Goal: Task Accomplishment & Management: Manage account settings

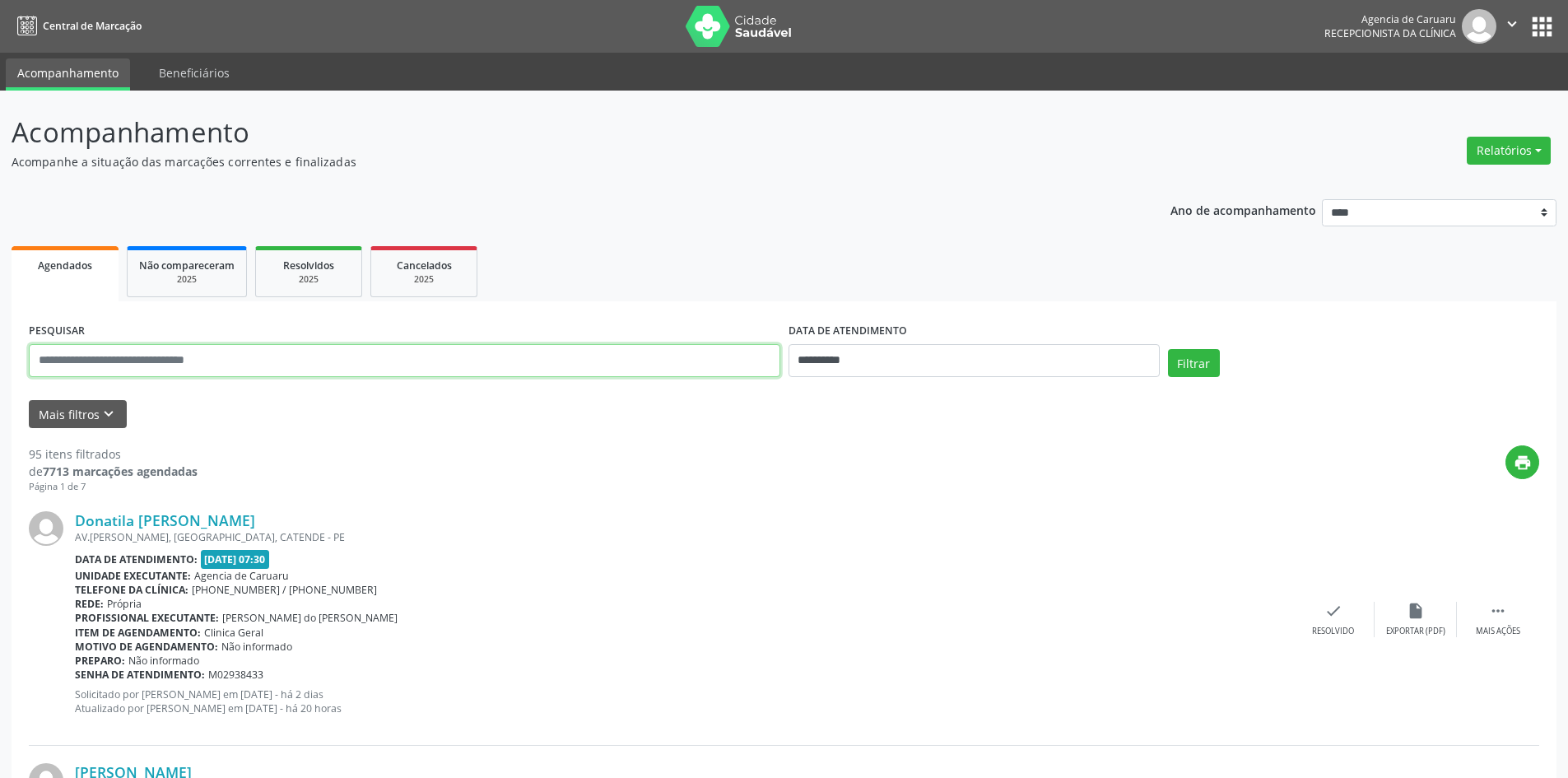
click at [231, 369] on input "text" at bounding box center [404, 361] width 752 height 33
click at [1179, 372] on button "Filtrar" at bounding box center [1194, 362] width 52 height 28
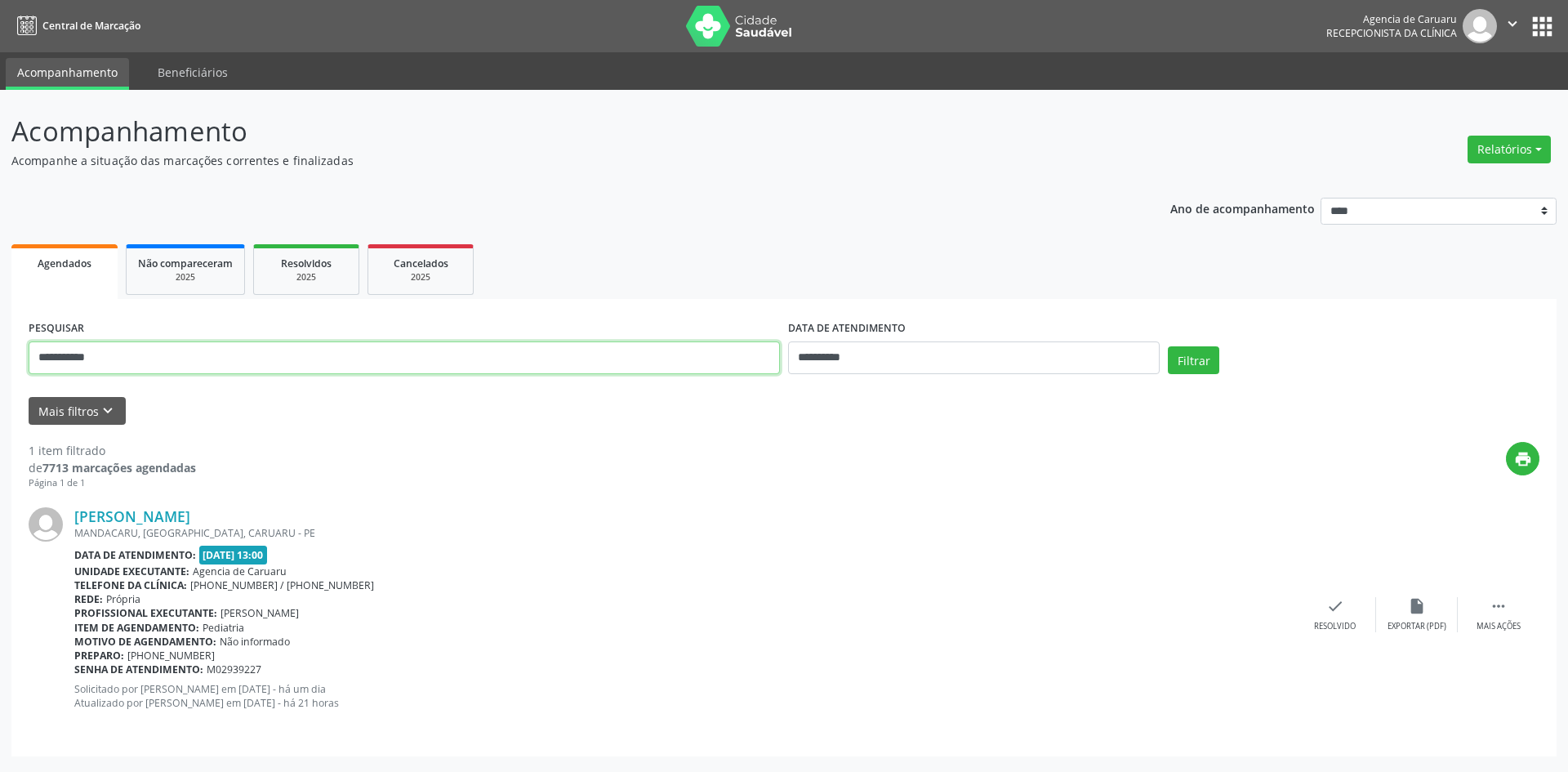
click at [127, 366] on input "**********" at bounding box center [404, 358] width 751 height 33
type input "*"
click at [1470, 152] on button "Relatórios" at bounding box center [1508, 149] width 83 height 27
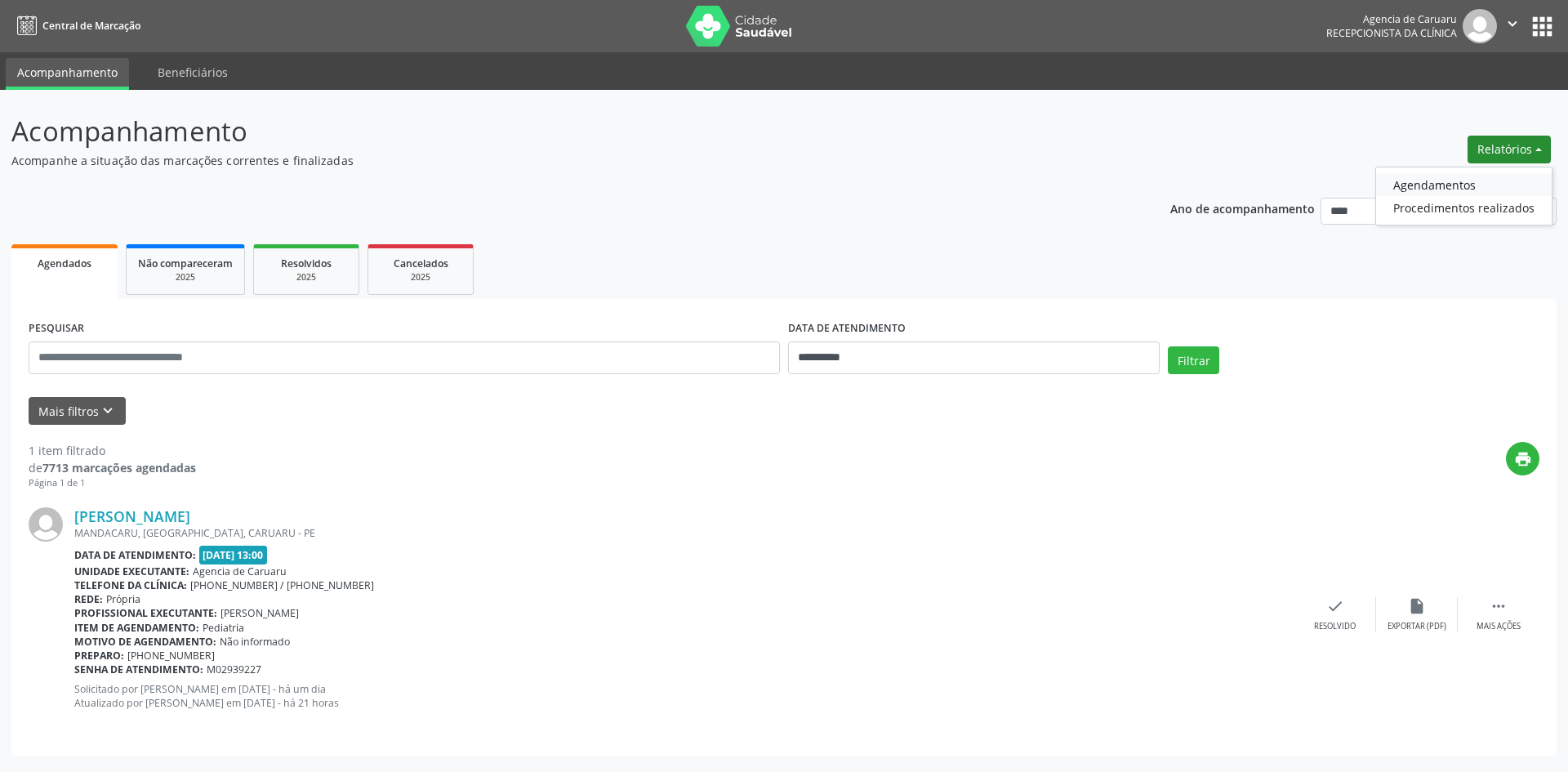
click at [1448, 182] on link "Agendamentos" at bounding box center [1463, 184] width 175 height 23
select select "*"
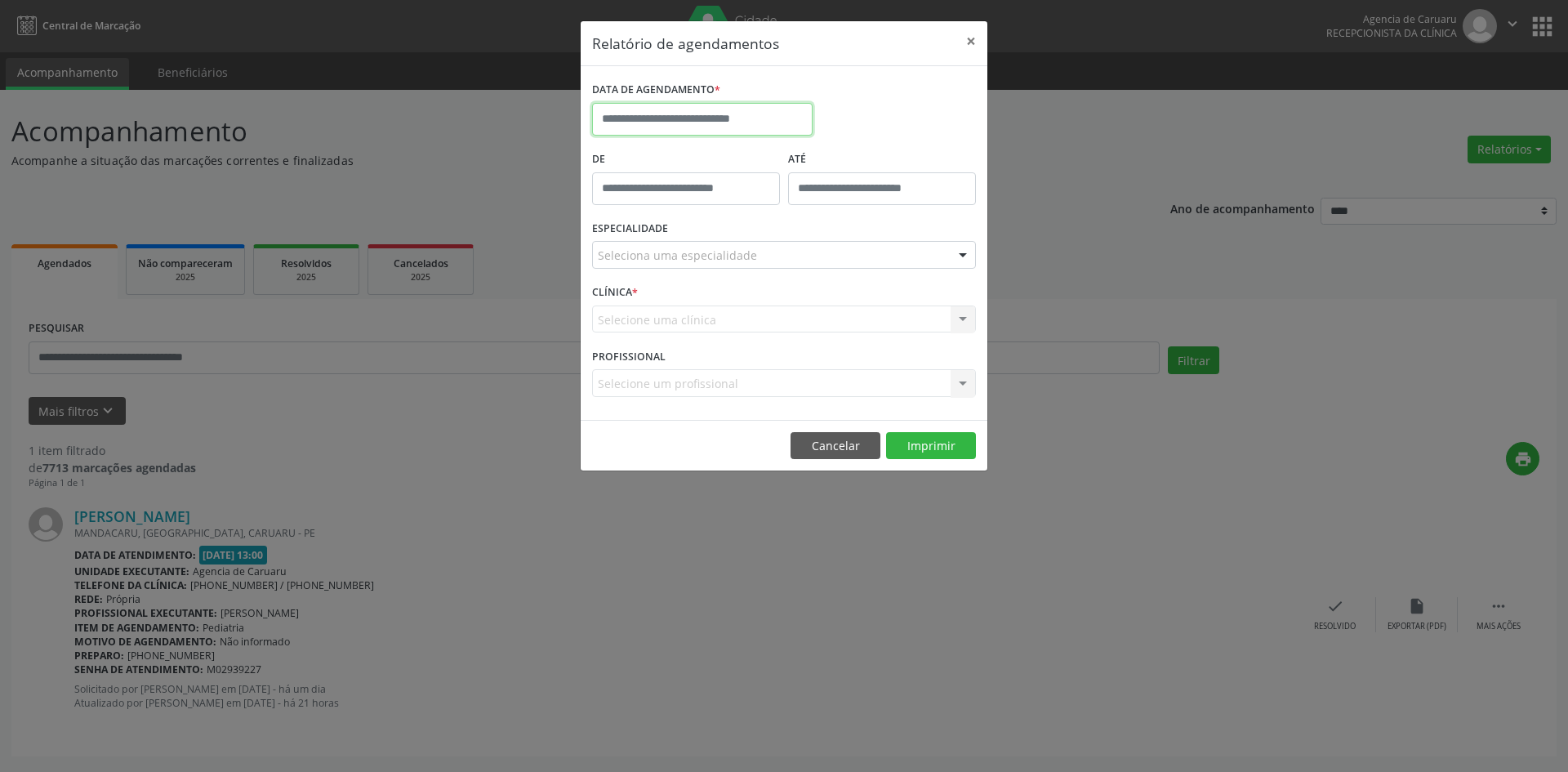
click at [612, 122] on input "text" at bounding box center [703, 119] width 221 height 33
click at [753, 278] on span "18" at bounding box center [752, 270] width 32 height 32
type input "**********"
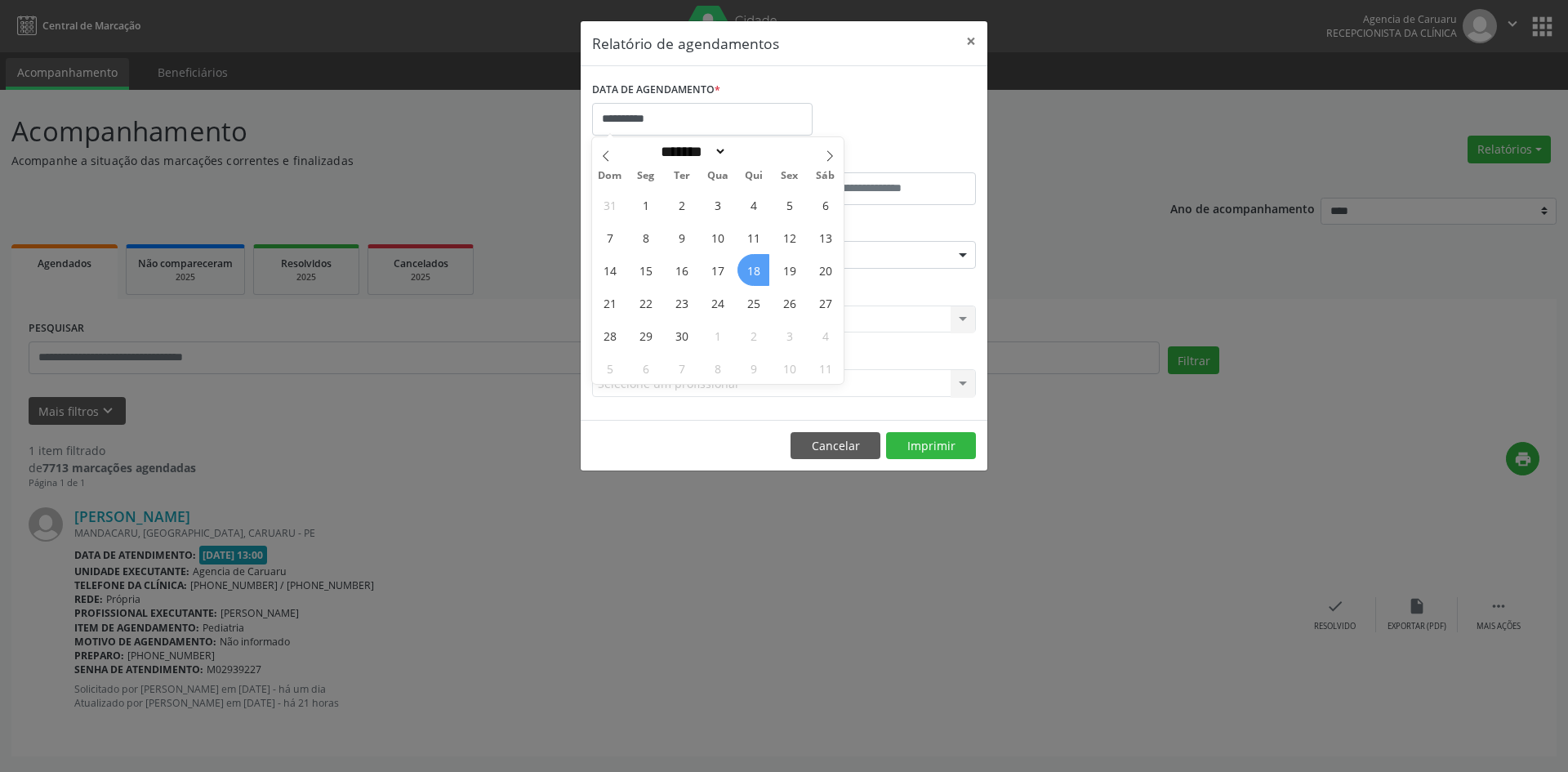
click at [753, 278] on span "18" at bounding box center [752, 270] width 32 height 32
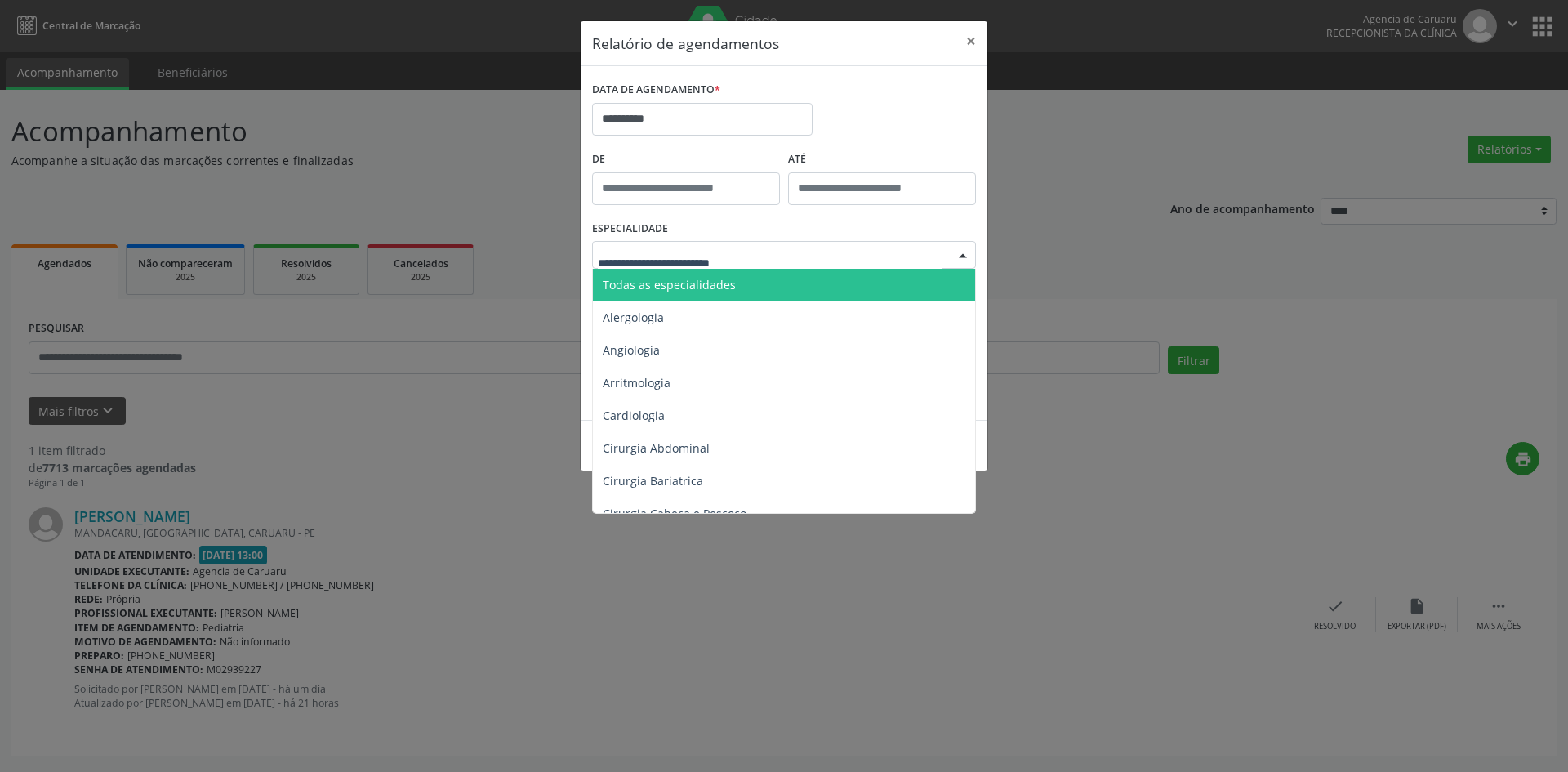
click at [704, 276] on span "Todas as especialidades" at bounding box center [785, 285] width 384 height 33
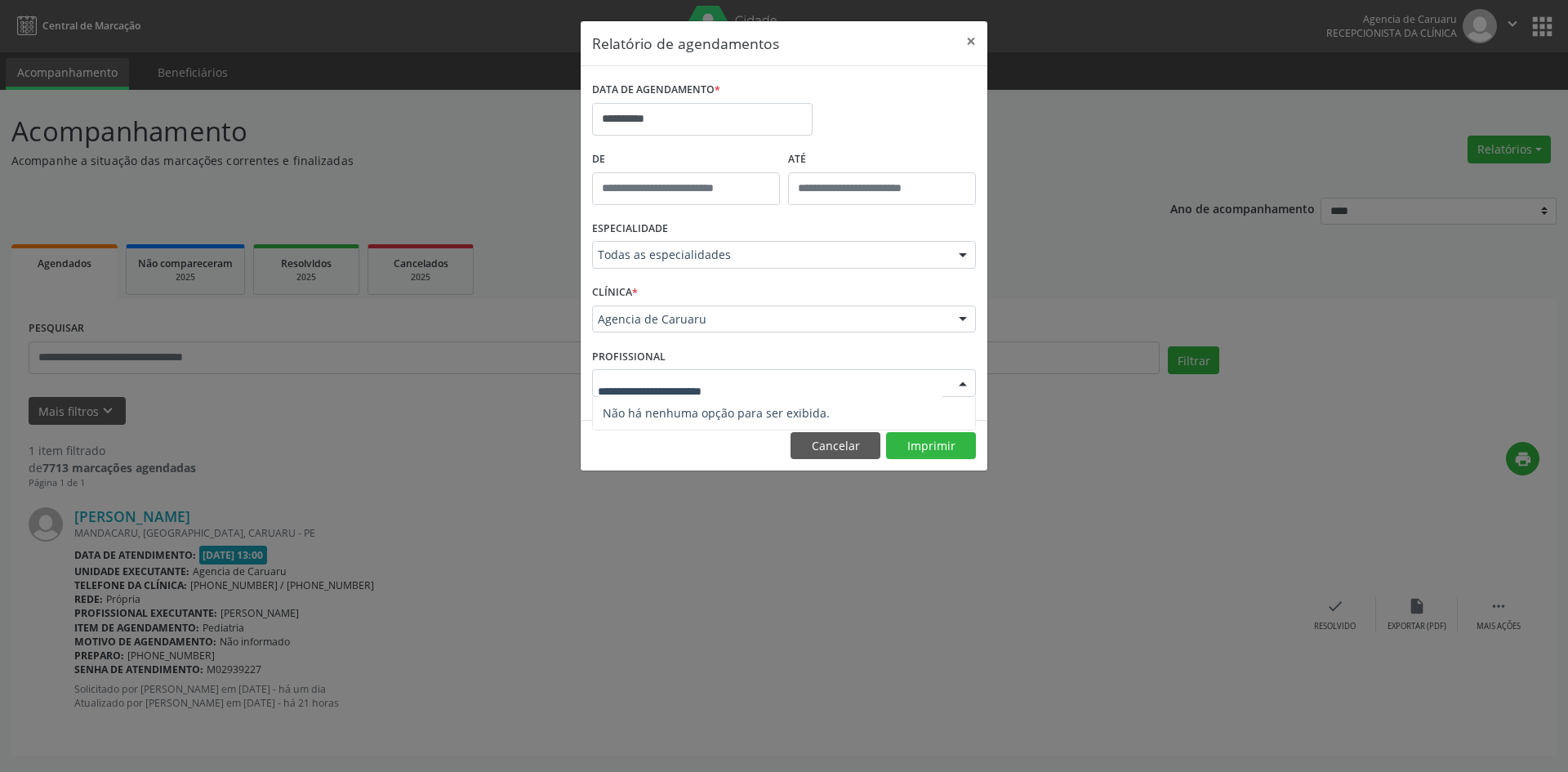
click at [869, 392] on div at bounding box center [784, 383] width 383 height 27
click at [837, 356] on div "PROFISSIONAL Selecione um profissional Nenhum resultado encontrado para: " " Nã…" at bounding box center [784, 376] width 392 height 63
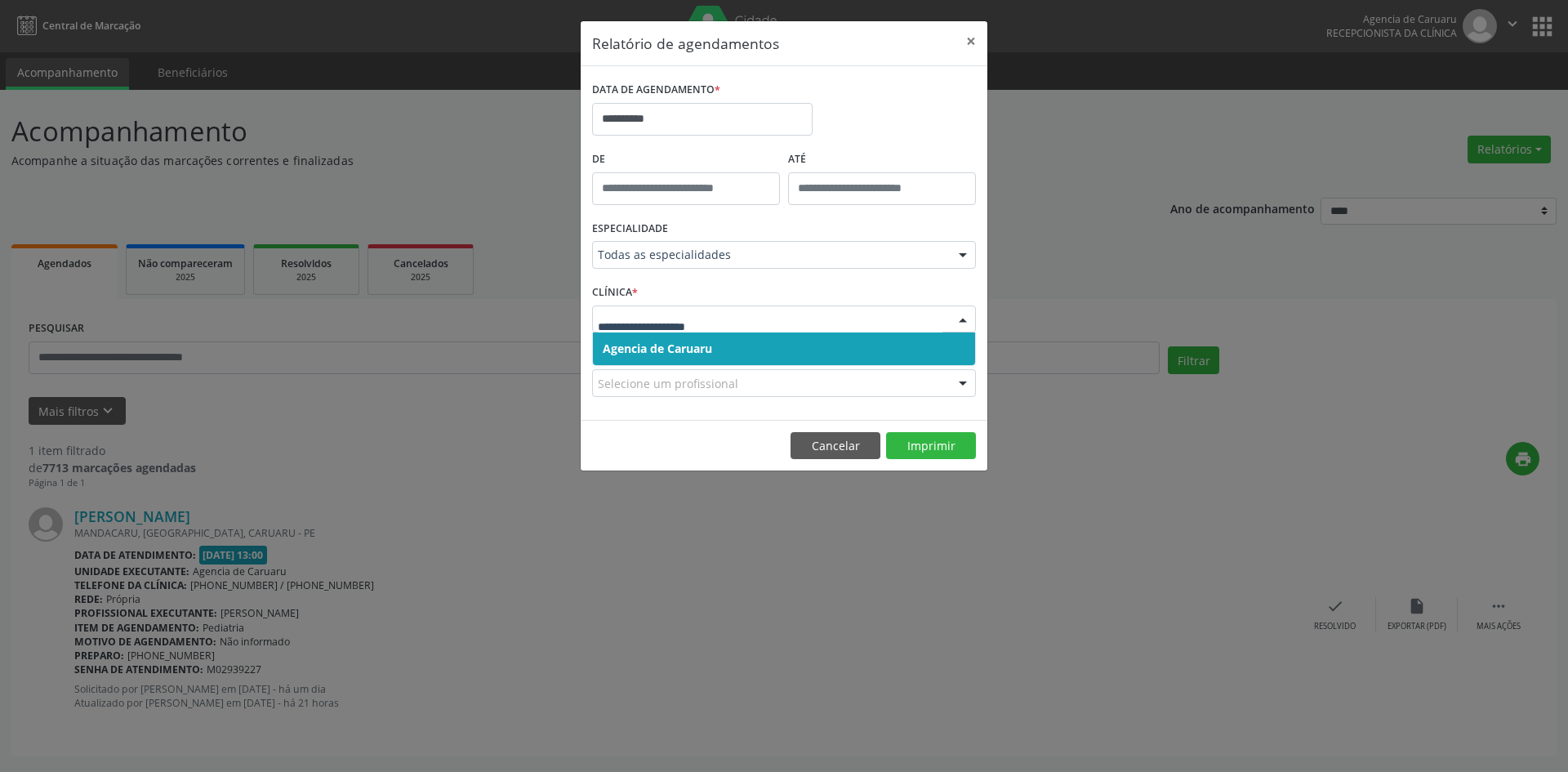
click at [814, 326] on input "text" at bounding box center [769, 327] width 345 height 33
click at [911, 443] on button "Imprimir" at bounding box center [930, 446] width 90 height 27
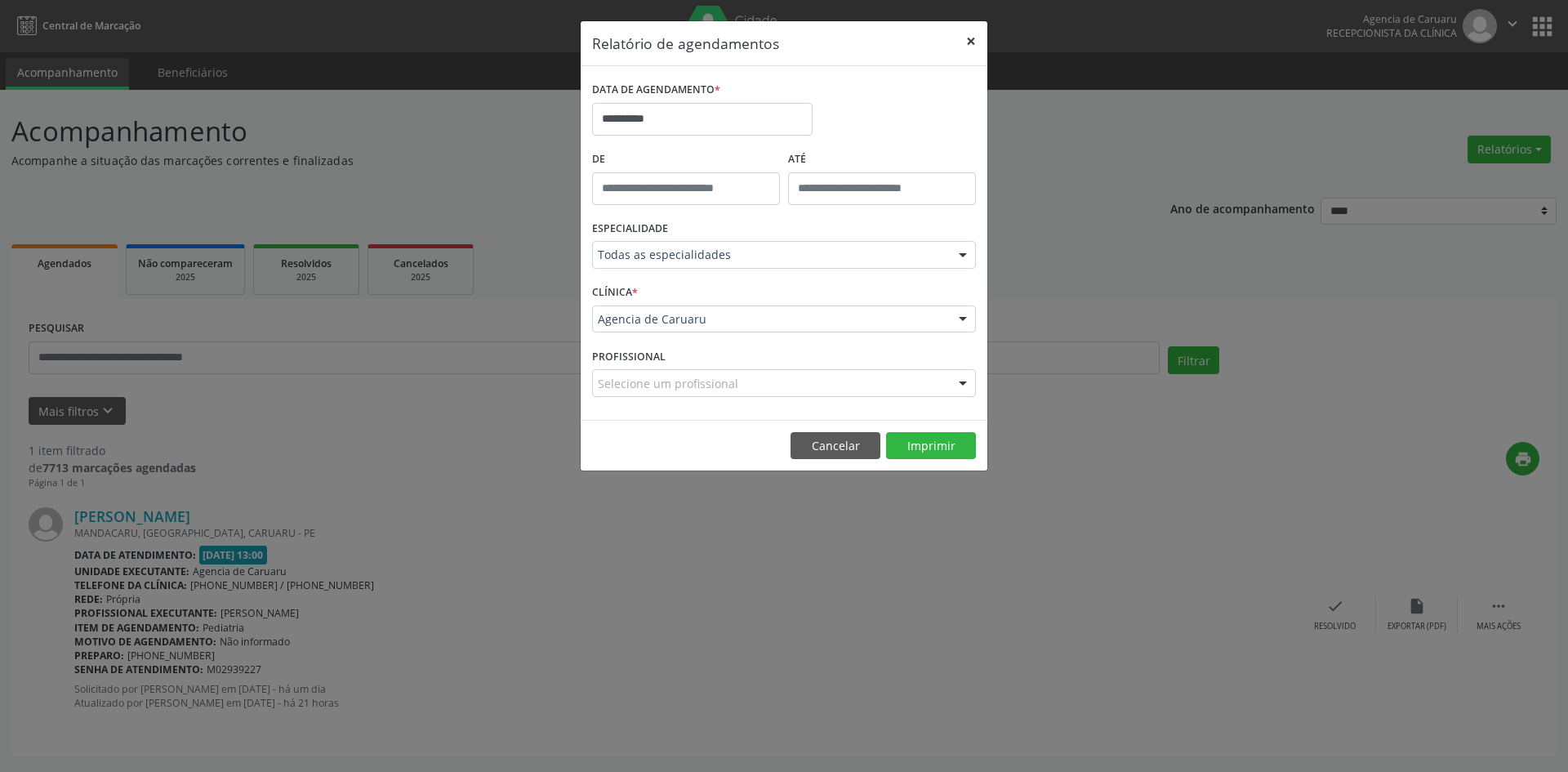
click at [975, 41] on button "×" at bounding box center [971, 41] width 33 height 40
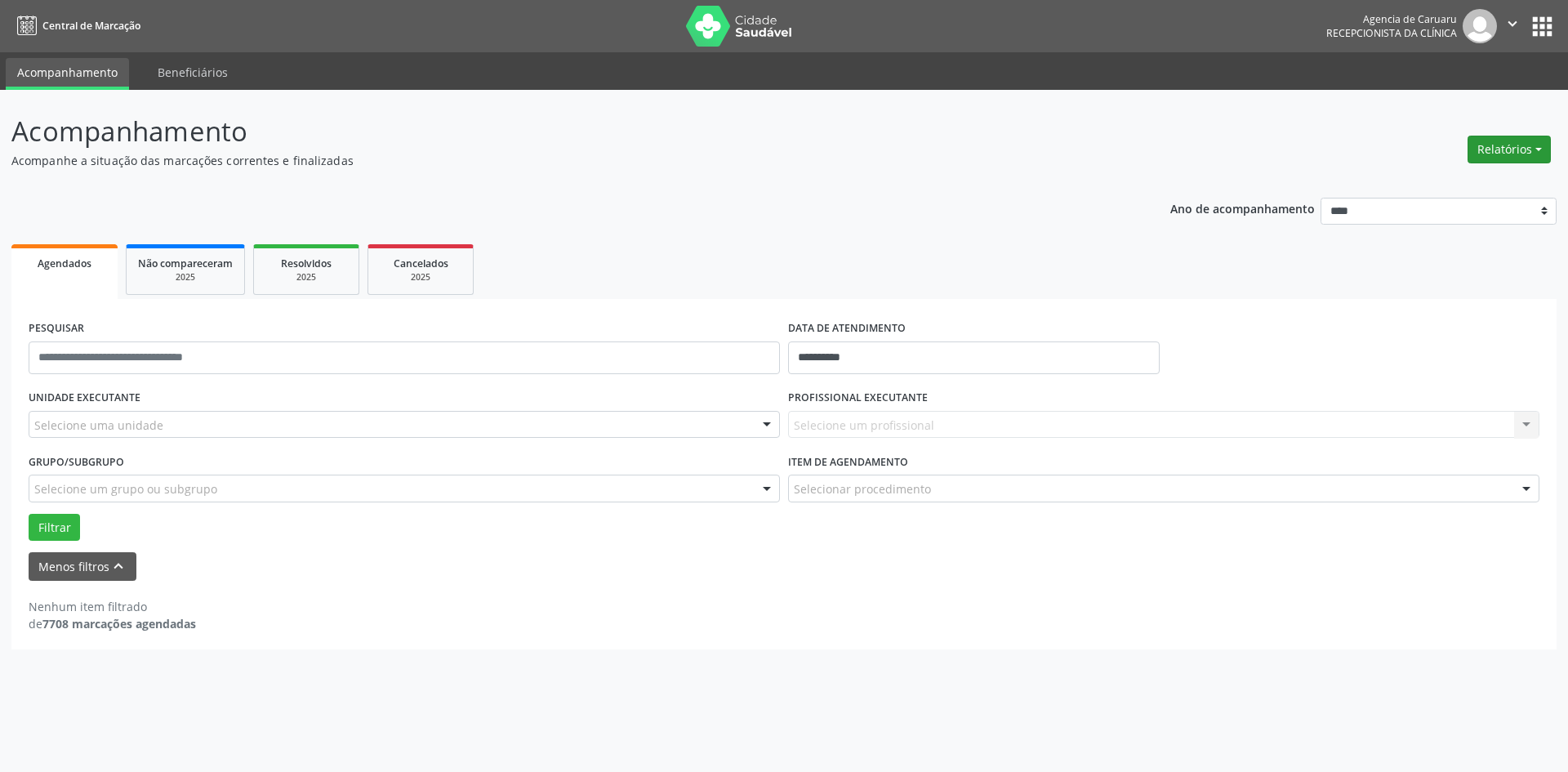
click at [1482, 151] on button "Relatórios" at bounding box center [1508, 149] width 83 height 27
click at [1450, 181] on link "Agendamentos" at bounding box center [1463, 184] width 175 height 23
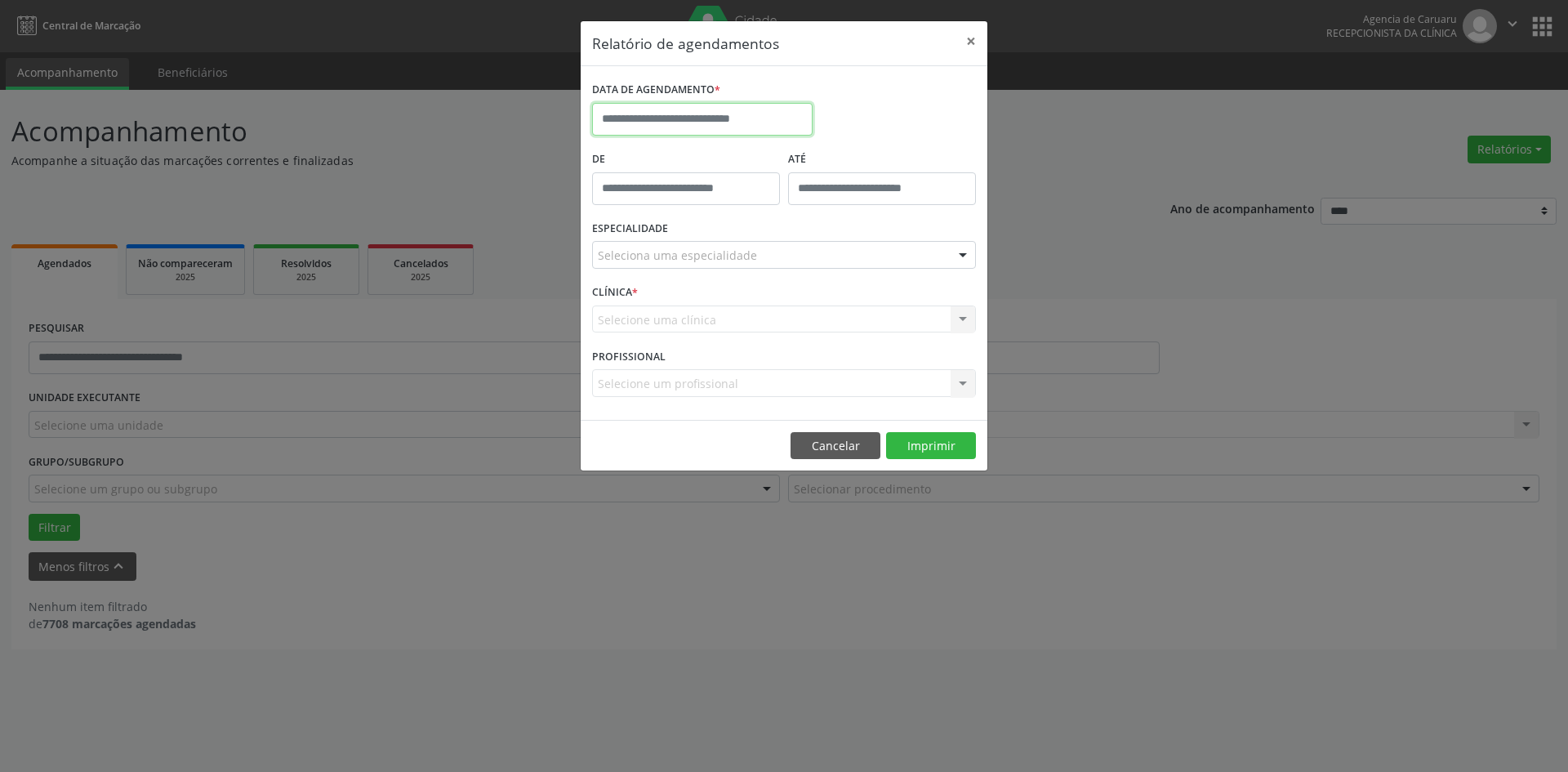
click at [702, 122] on input "text" at bounding box center [703, 119] width 221 height 33
click at [751, 276] on span "18" at bounding box center [752, 270] width 32 height 32
type input "**********"
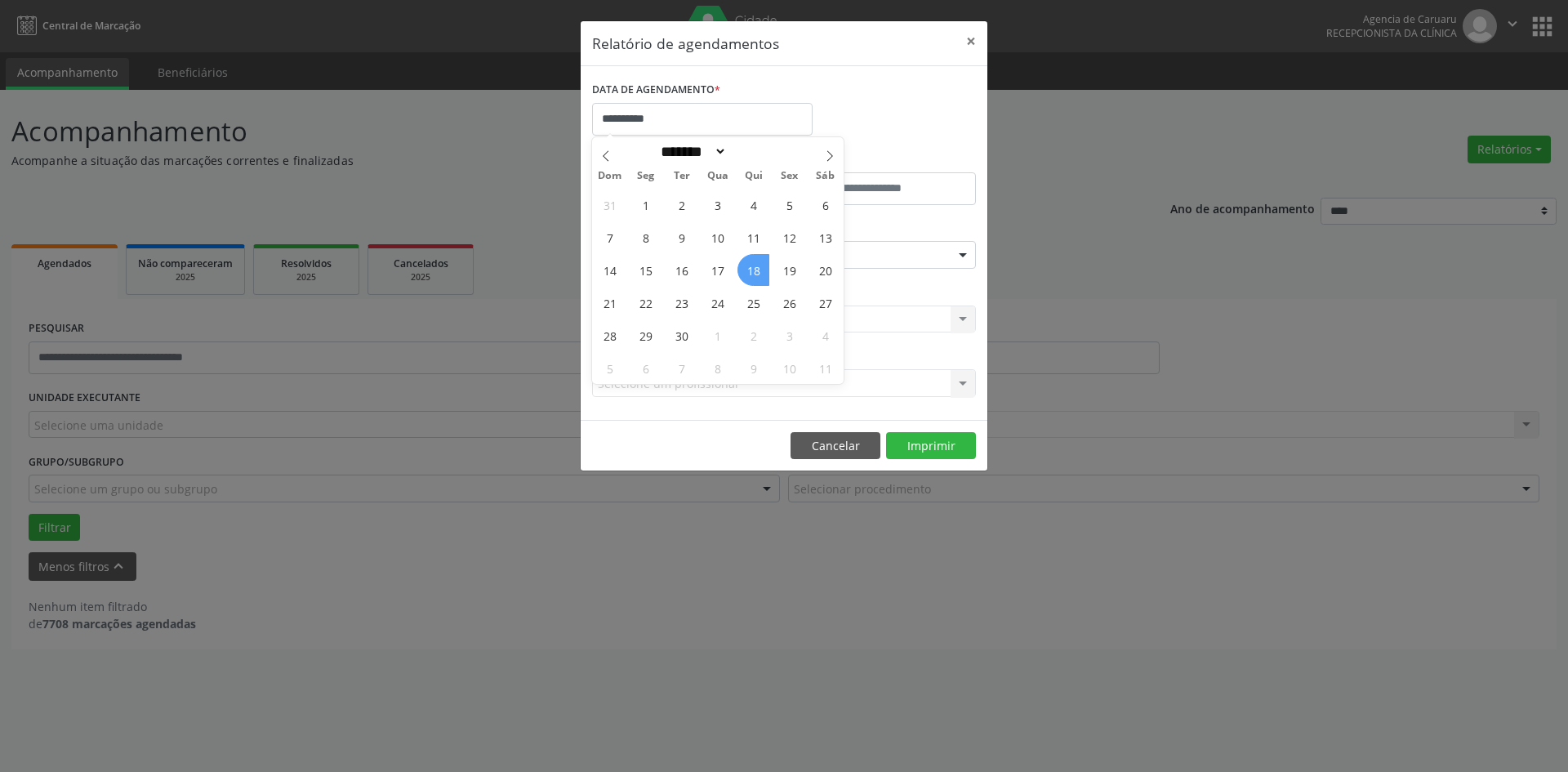
click at [752, 276] on span "18" at bounding box center [752, 270] width 32 height 32
click at [752, 276] on div "ESPECIALIDADE Seleciona uma especialidade Todas as especialidades Alergologia A…" at bounding box center [784, 248] width 392 height 63
click at [960, 257] on div at bounding box center [962, 255] width 25 height 27
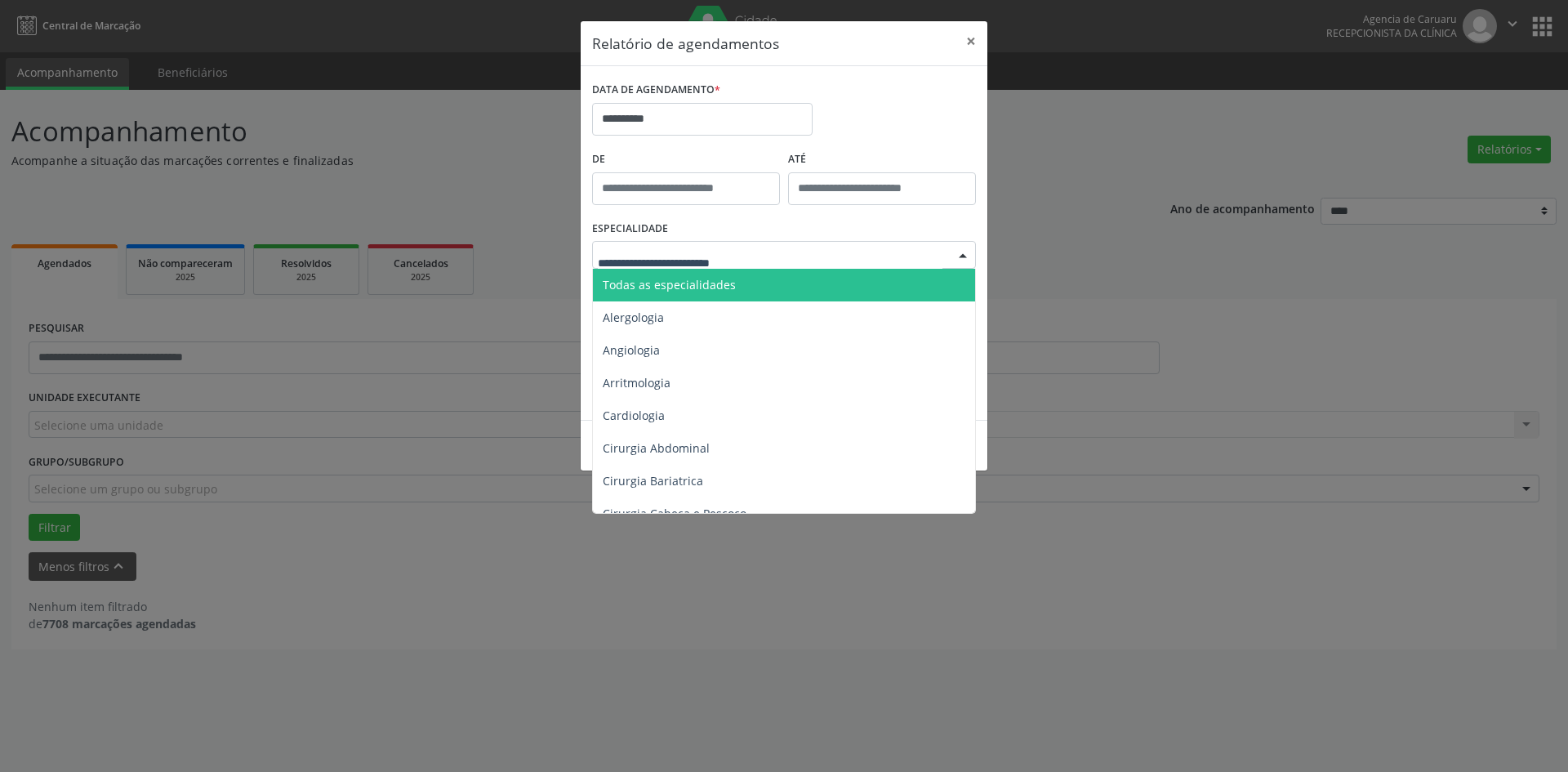
click at [846, 296] on span "Todas as especialidades" at bounding box center [785, 285] width 384 height 33
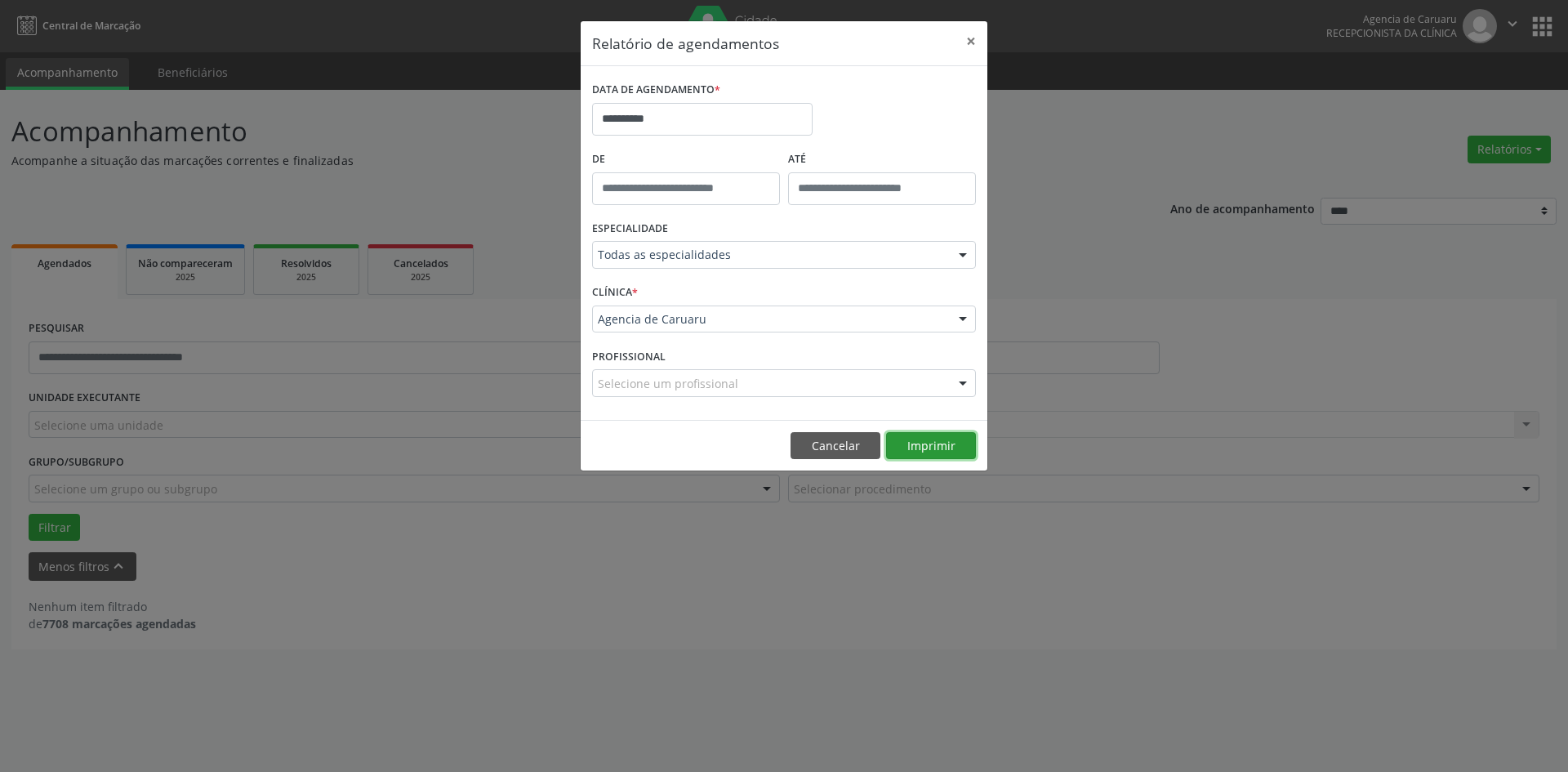
click at [930, 453] on button "Imprimir" at bounding box center [930, 446] width 90 height 27
click at [850, 446] on button "Cancelar" at bounding box center [834, 446] width 90 height 27
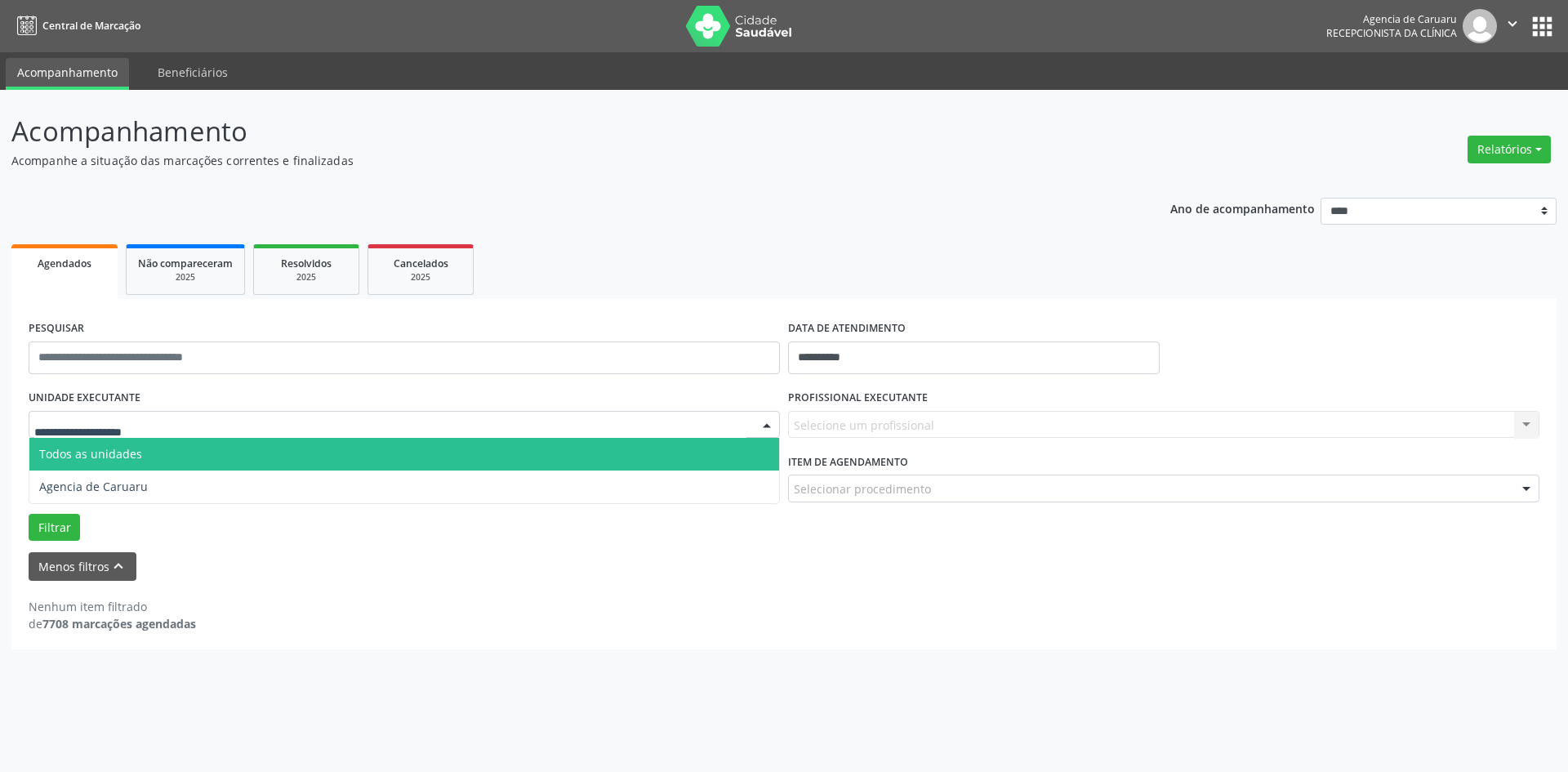
click at [766, 419] on div at bounding box center [766, 425] width 25 height 27
click at [620, 448] on span "Todos as unidades" at bounding box center [404, 454] width 750 height 33
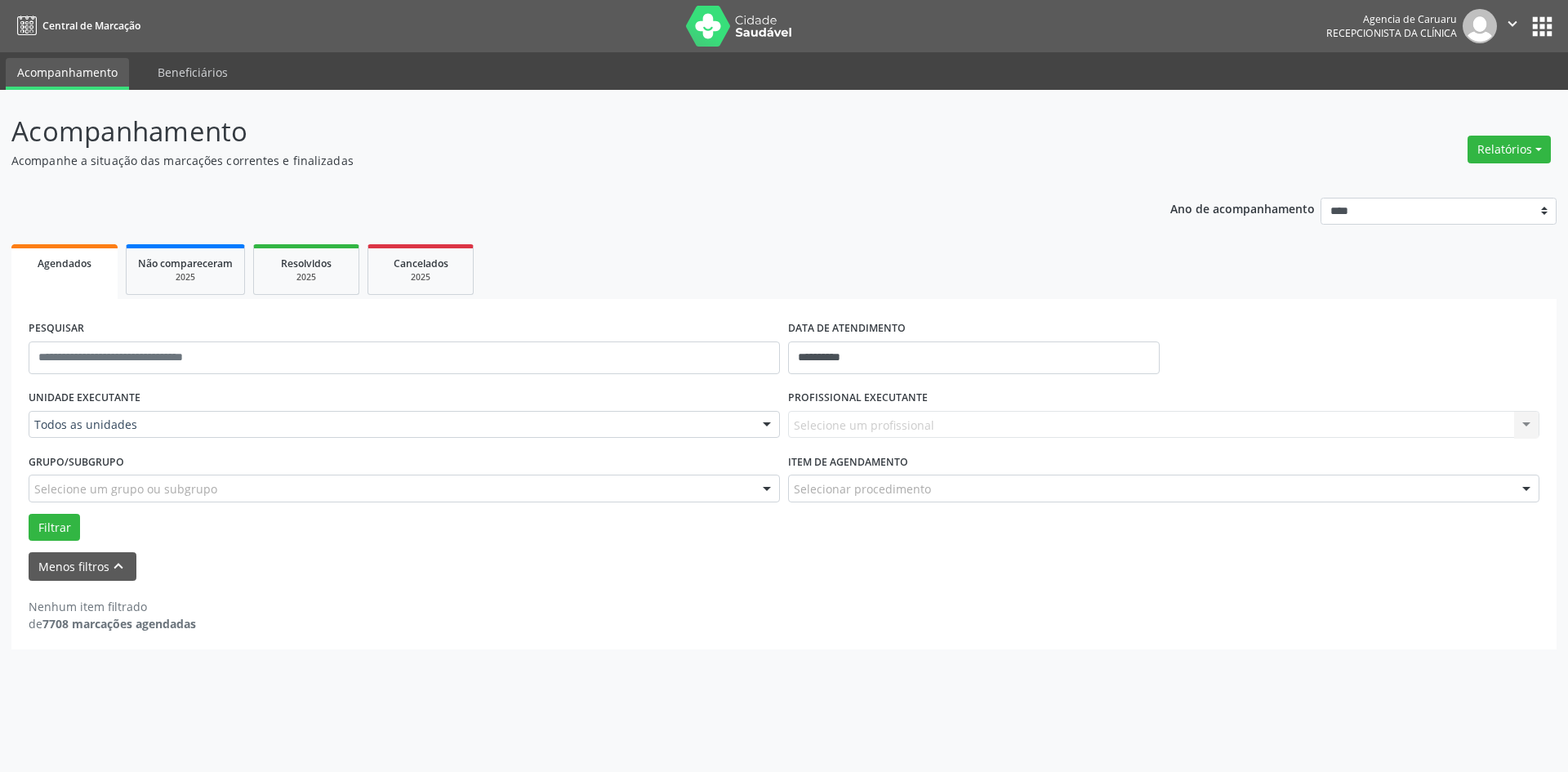
click at [1523, 425] on div "Selecione um profissional Nenhum resultado encontrado para: " " Não há nenhuma …" at bounding box center [1164, 425] width 751 height 27
click at [1529, 431] on div "Selecione um profissional Nenhum resultado encontrado para: " " Não há nenhuma …" at bounding box center [1164, 425] width 751 height 27
click at [1523, 421] on div "Selecione um profissional Nenhum resultado encontrado para: " " Não há nenhuma …" at bounding box center [1164, 425] width 751 height 27
click at [44, 529] on button "Filtrar" at bounding box center [54, 527] width 51 height 27
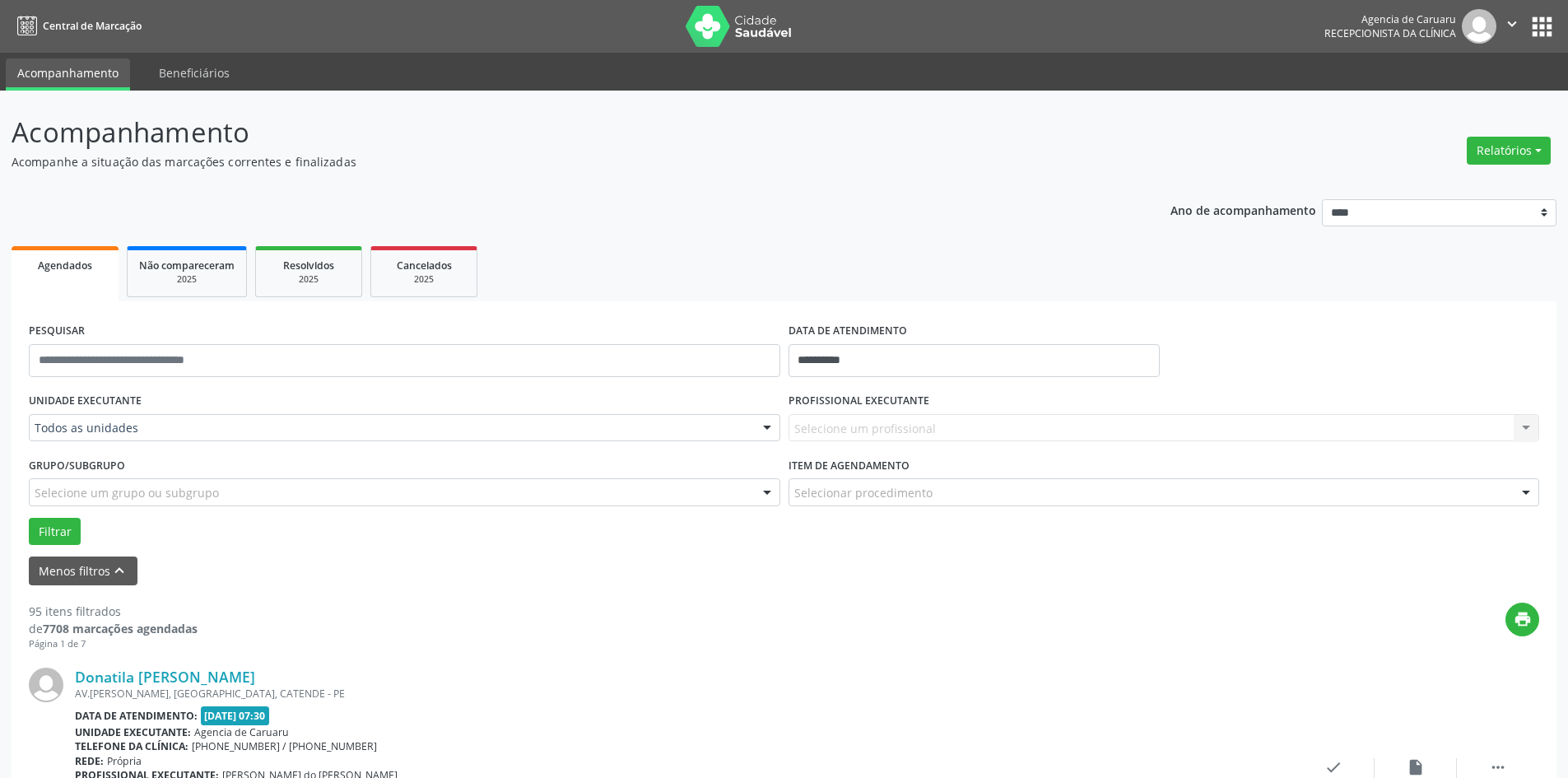
click at [1530, 430] on div "Selecione um profissional Nenhum resultado encontrado para: " " Não há nenhuma …" at bounding box center [1164, 428] width 752 height 28
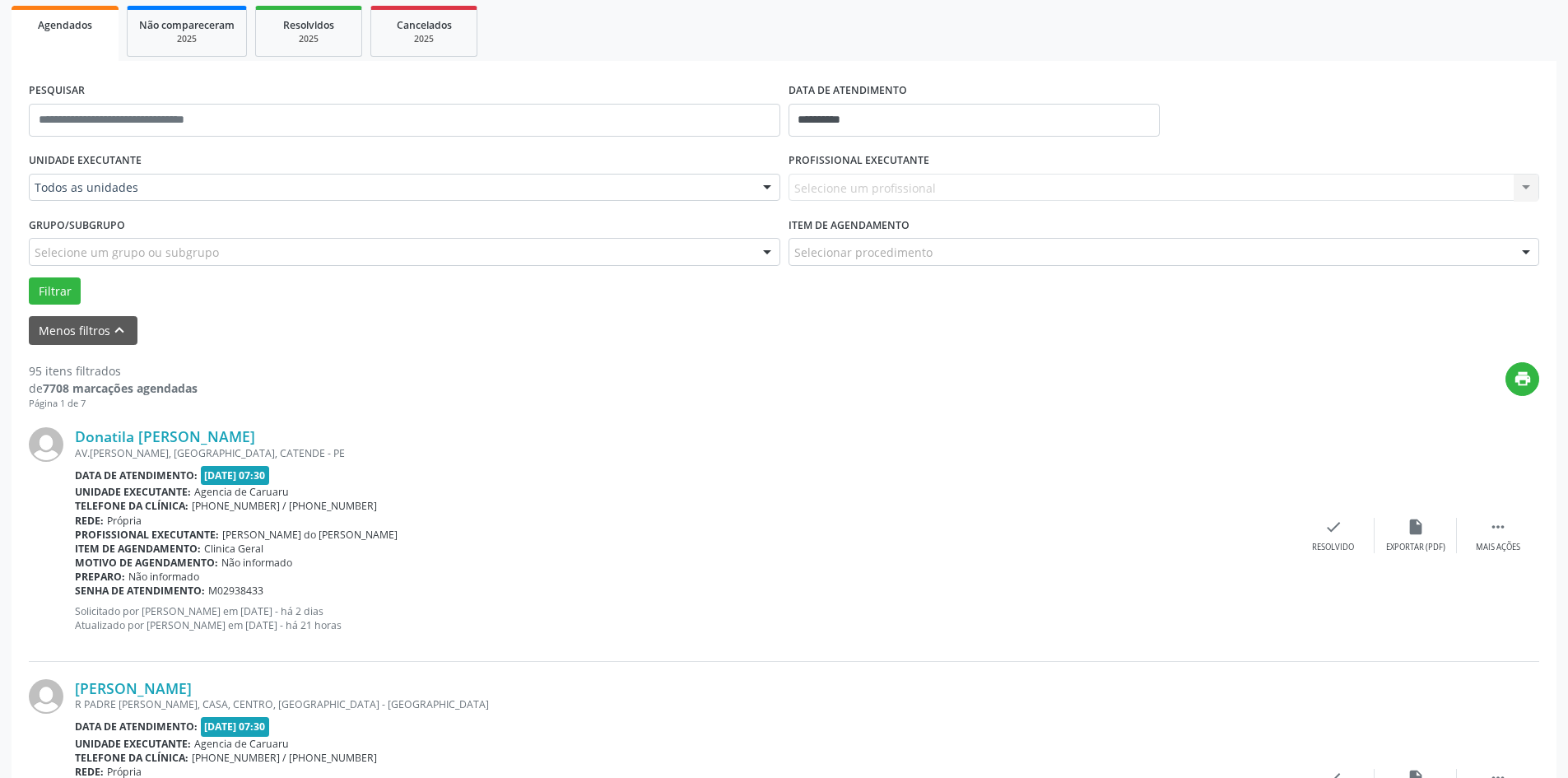
scroll to position [247, 0]
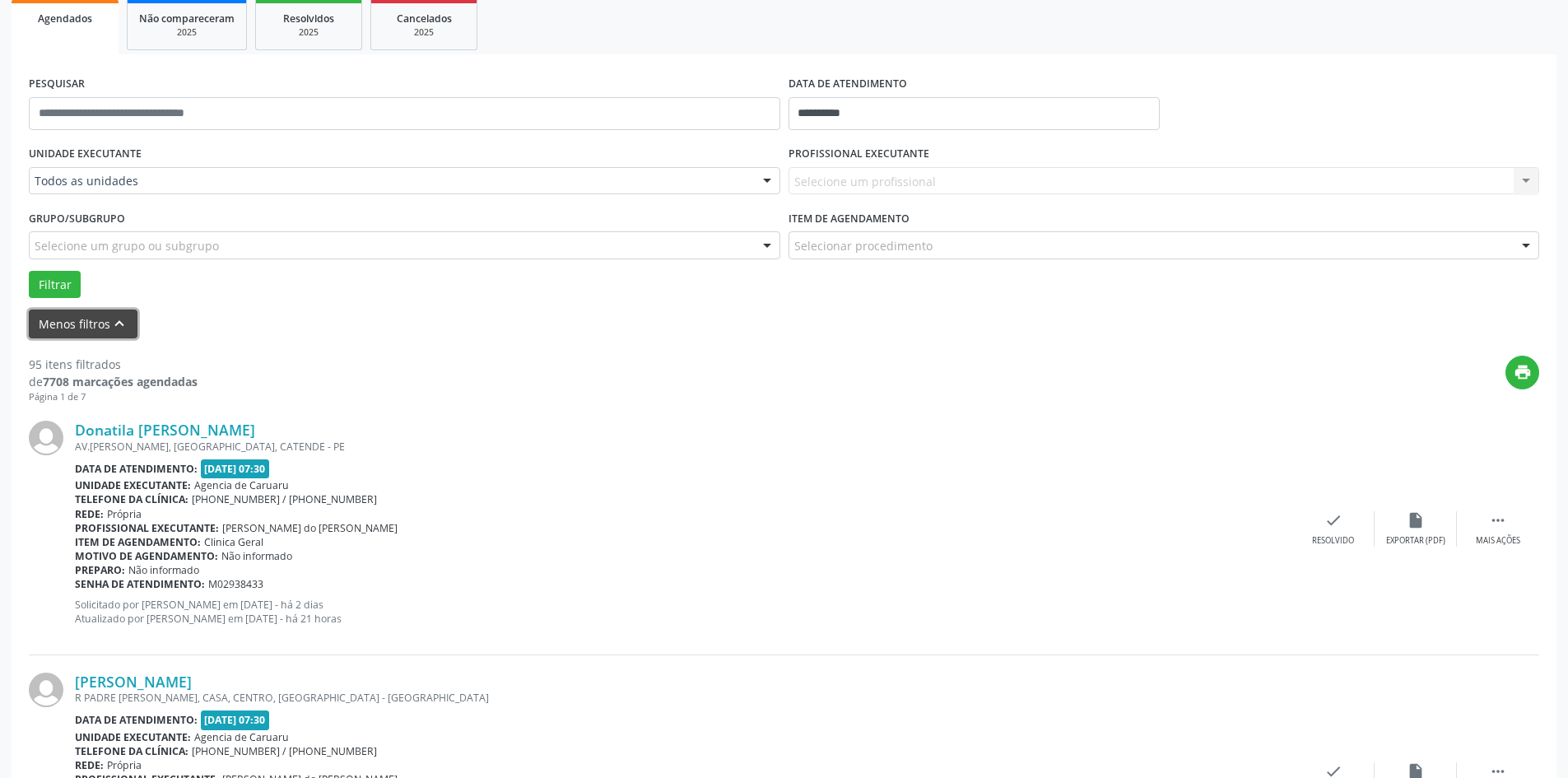
click at [116, 320] on icon "keyboard_arrow_up" at bounding box center [119, 323] width 18 height 18
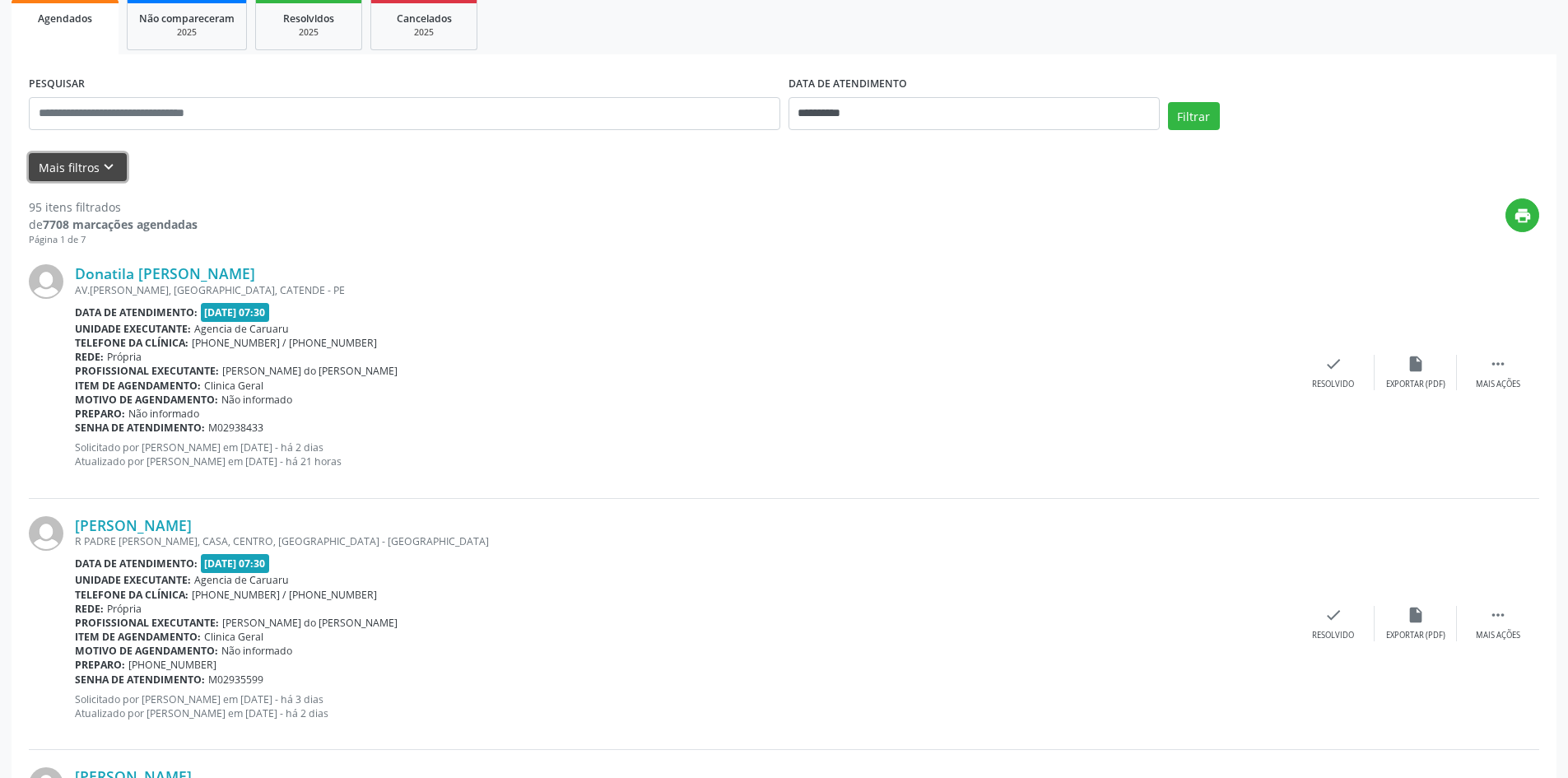
click at [79, 171] on button "Mais filtros keyboard_arrow_down" at bounding box center [78, 166] width 98 height 28
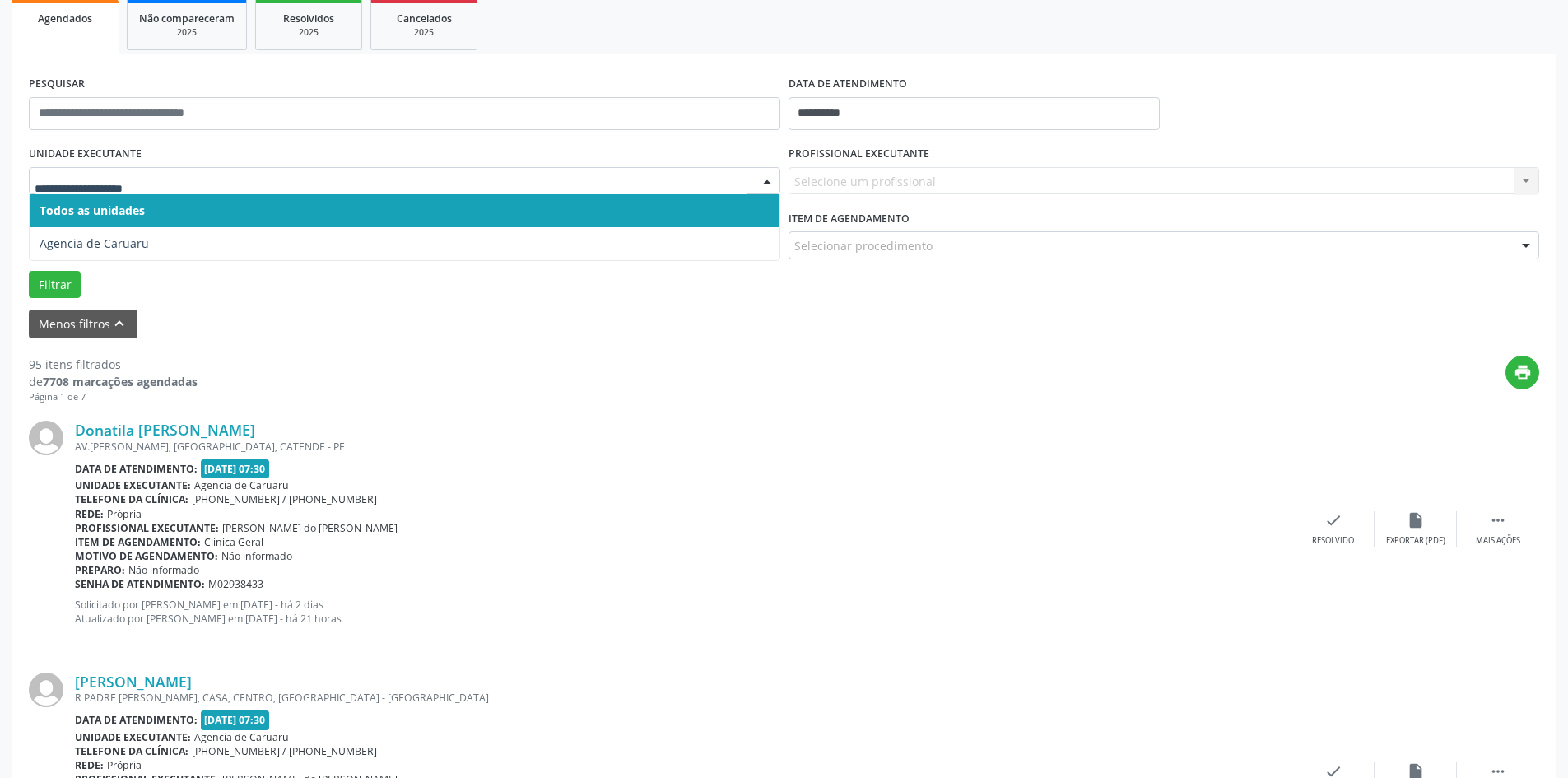
click at [150, 216] on span "Todos as unidades" at bounding box center [404, 210] width 750 height 33
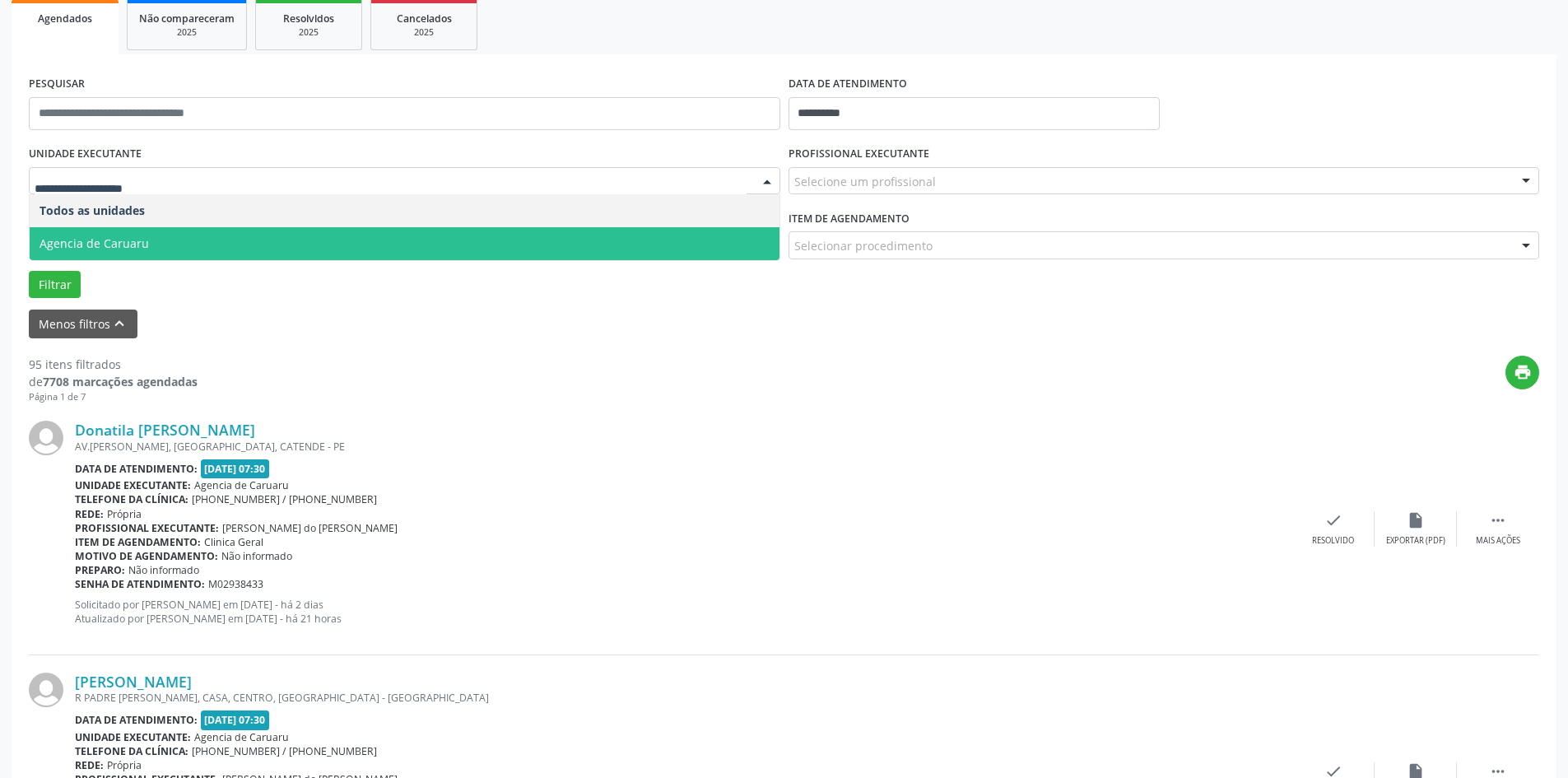
click at [179, 256] on span "Agencia de Caruaru" at bounding box center [404, 243] width 750 height 33
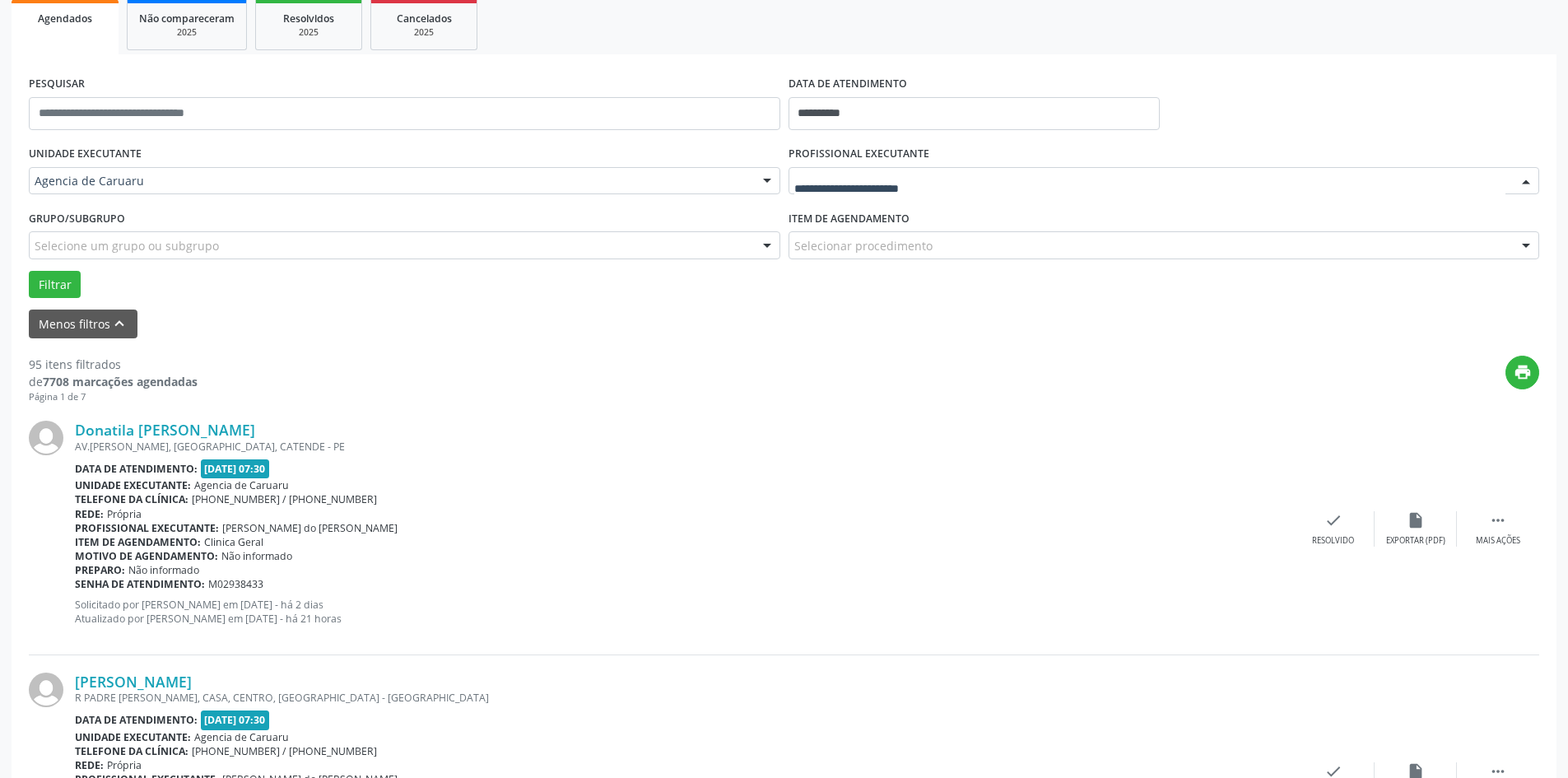
click at [937, 173] on div at bounding box center [1164, 181] width 752 height 28
click at [1525, 179] on div at bounding box center [1526, 182] width 25 height 28
click at [1525, 180] on div at bounding box center [1526, 182] width 25 height 28
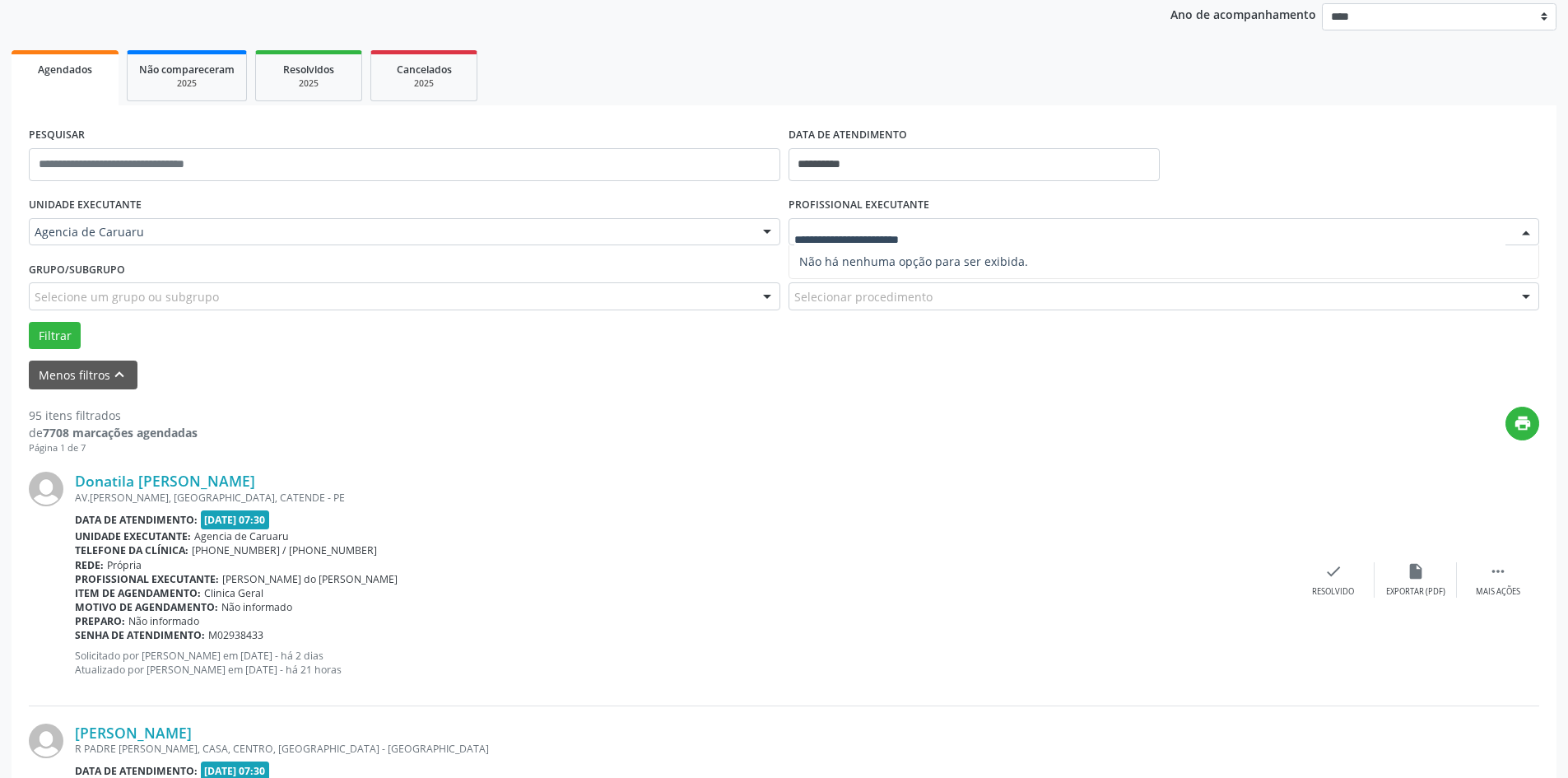
scroll to position [0, 0]
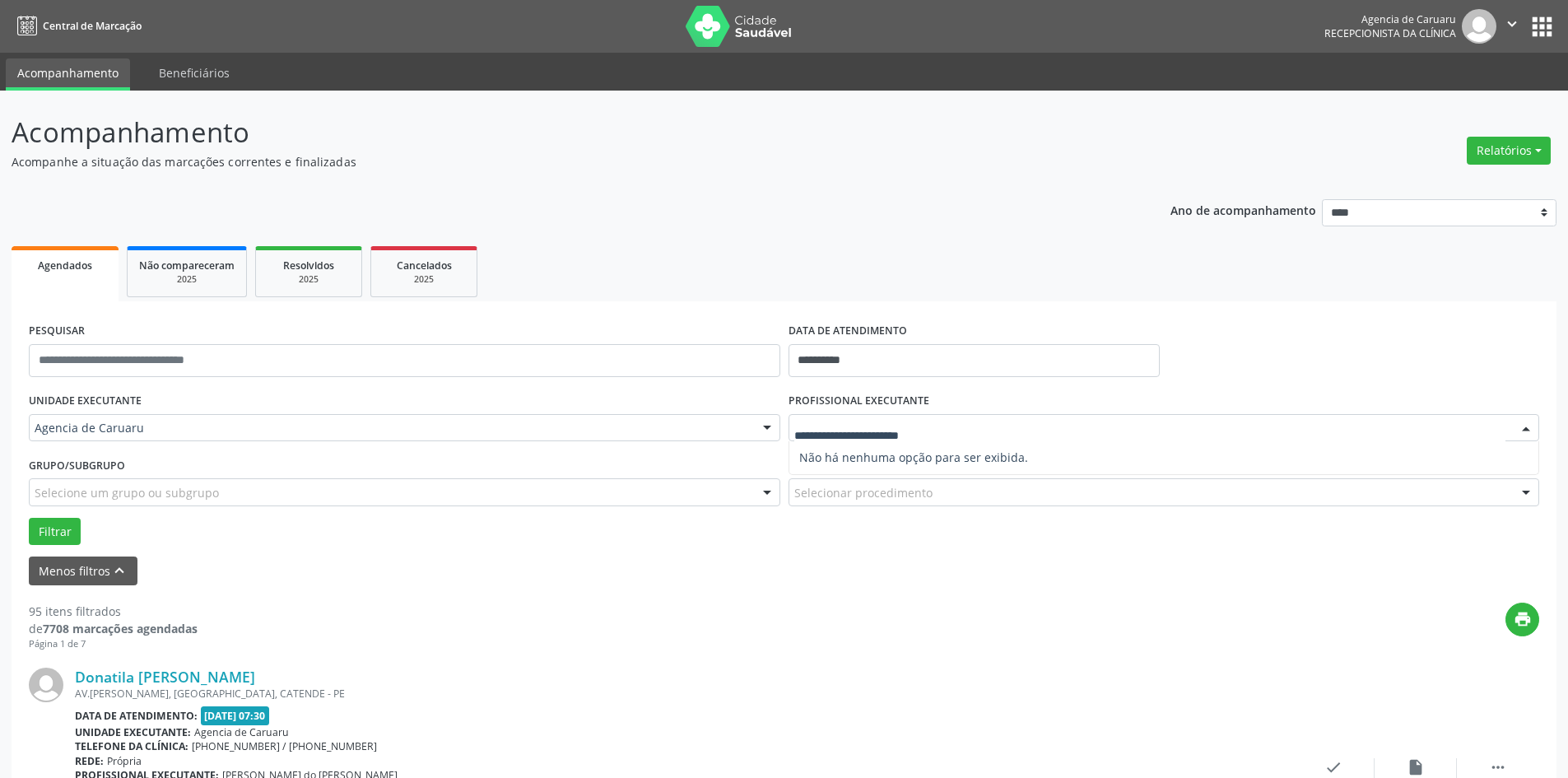
drag, startPoint x: 989, startPoint y: 587, endPoint x: 993, endPoint y: 573, distance: 14.6
click at [1521, 428] on div at bounding box center [1526, 429] width 25 height 28
click at [1101, 570] on div "Menos filtros keyboard_arrow_up" at bounding box center [784, 570] width 1519 height 28
click at [1530, 434] on div at bounding box center [1526, 429] width 25 height 28
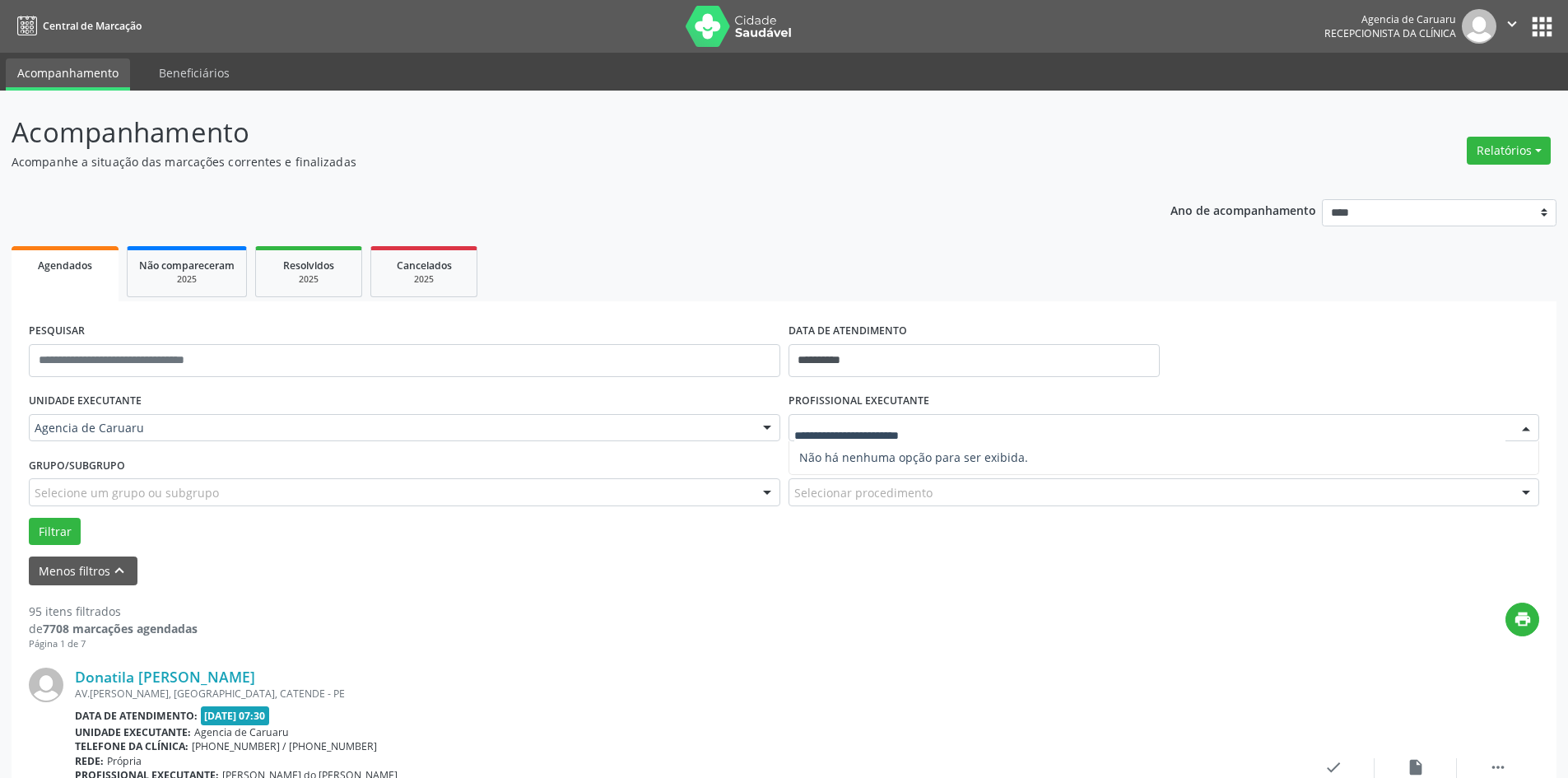
click at [1135, 639] on div "print" at bounding box center [868, 626] width 1342 height 48
click at [120, 571] on icon "keyboard_arrow_up" at bounding box center [119, 570] width 18 height 18
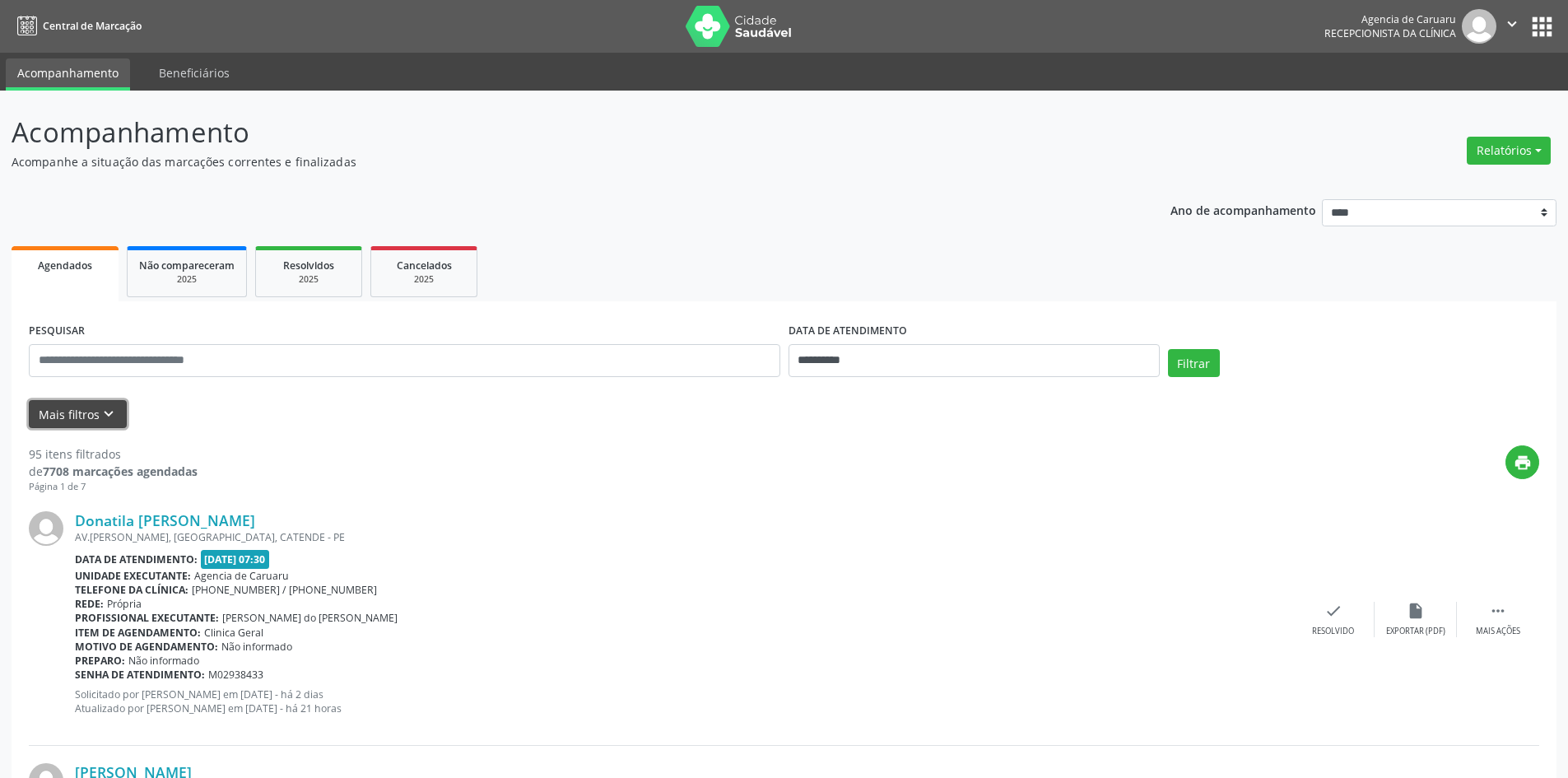
click at [103, 413] on icon "keyboard_arrow_down" at bounding box center [108, 413] width 18 height 18
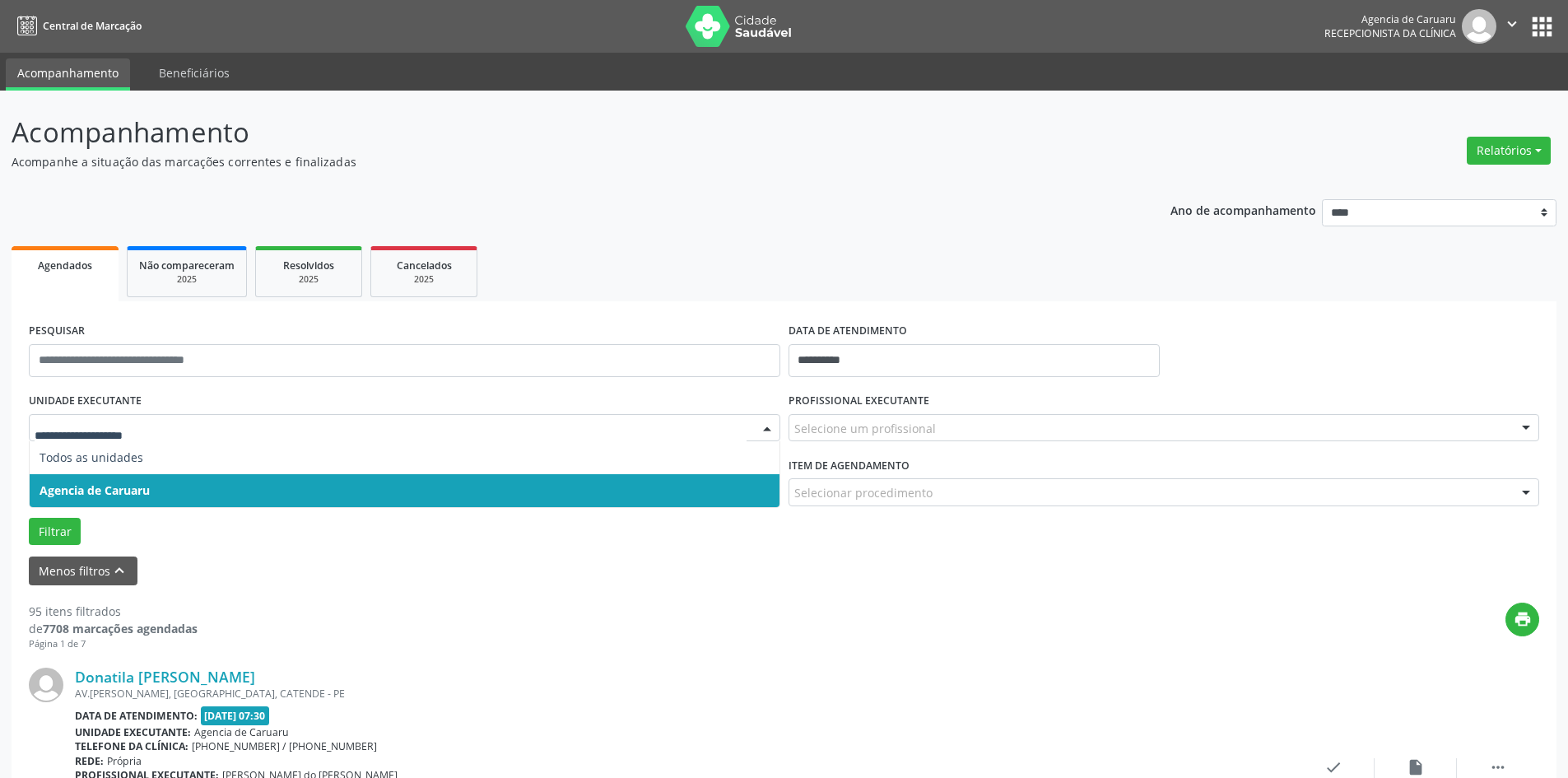
click at [101, 492] on span "Agencia de Caruaru" at bounding box center [95, 490] width 110 height 16
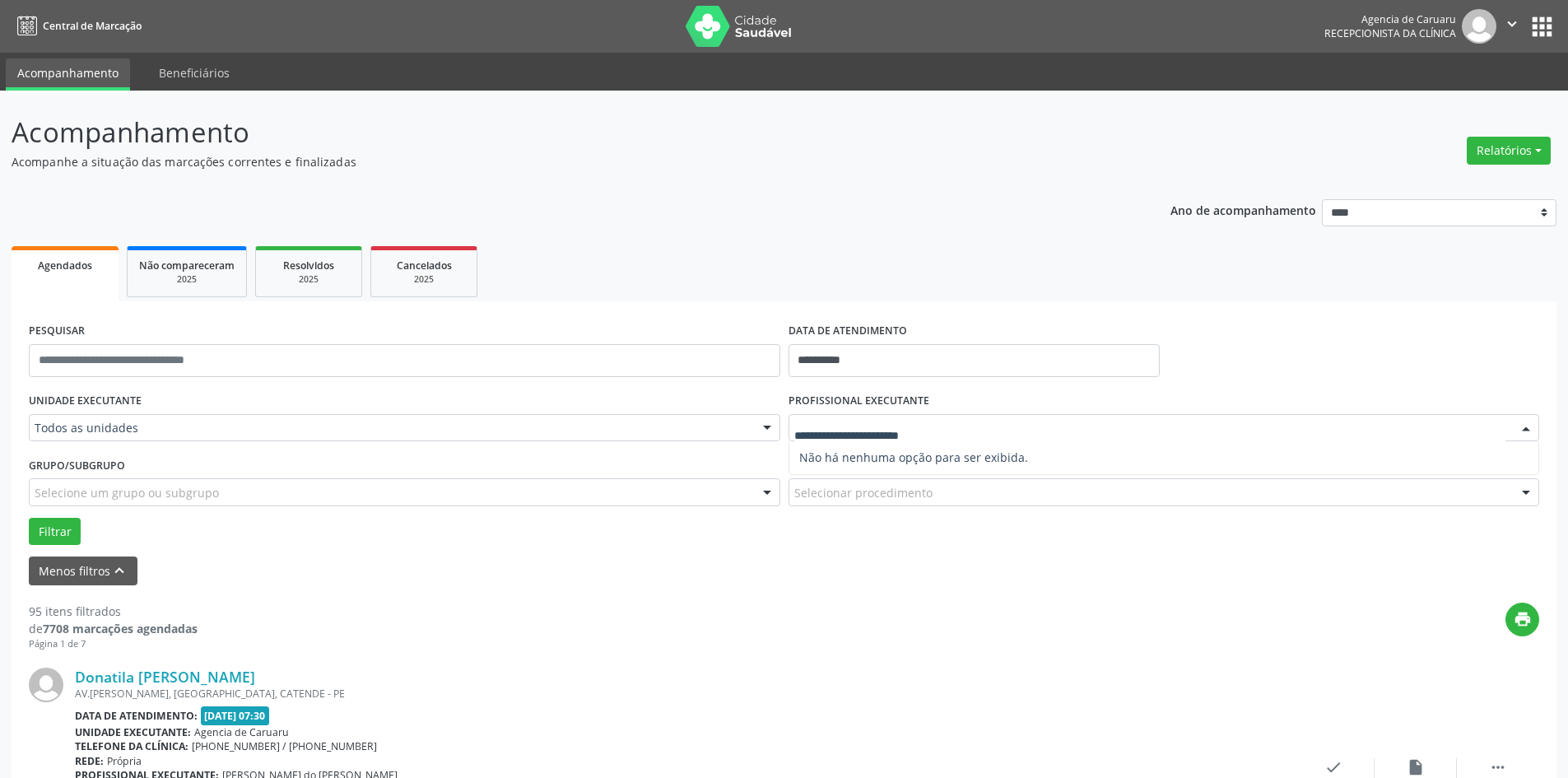
click at [897, 416] on div at bounding box center [1164, 428] width 752 height 28
click at [860, 362] on input "**********" at bounding box center [974, 361] width 371 height 33
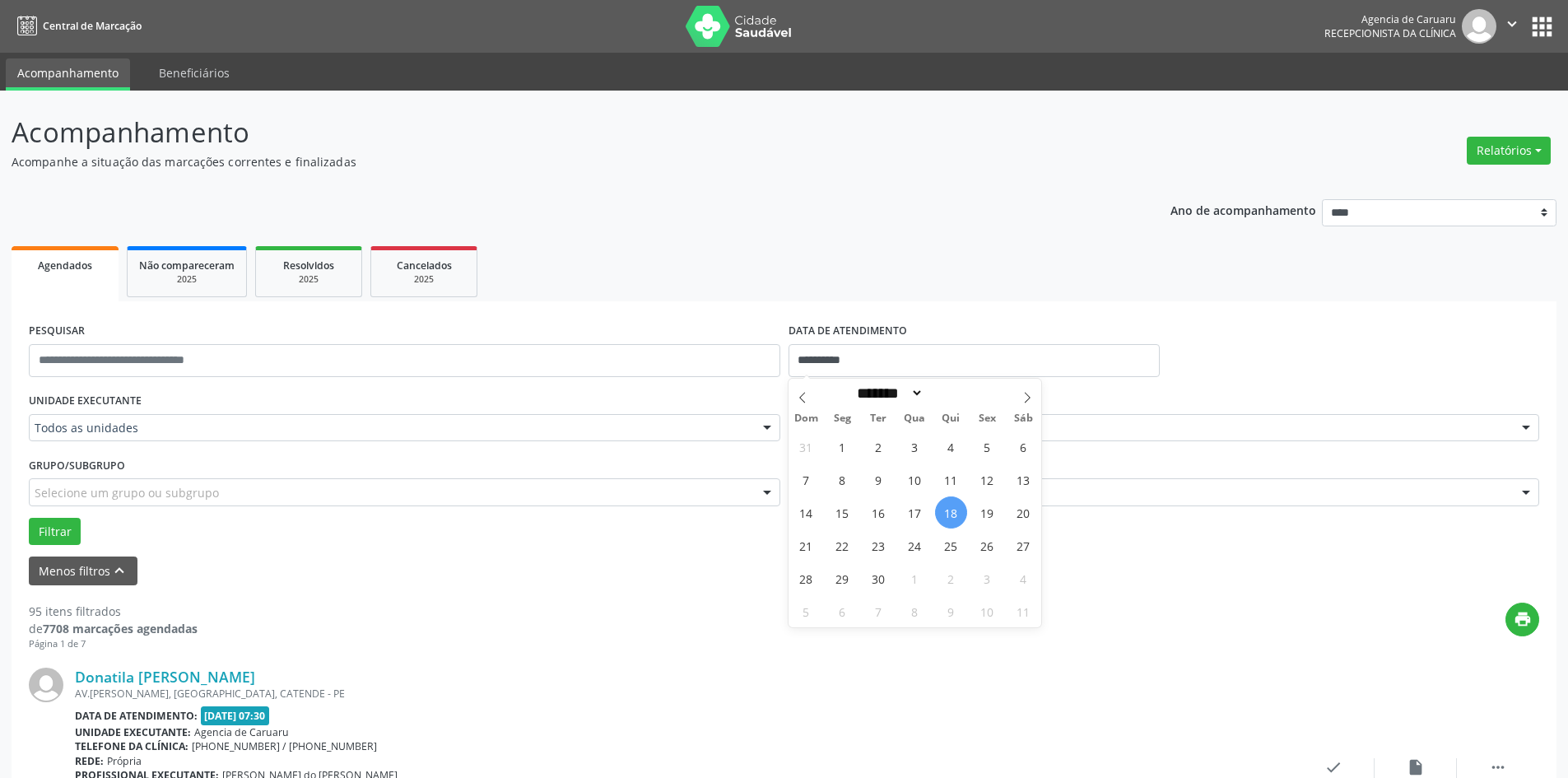
click at [957, 510] on span "18" at bounding box center [951, 511] width 32 height 32
type input "**********"
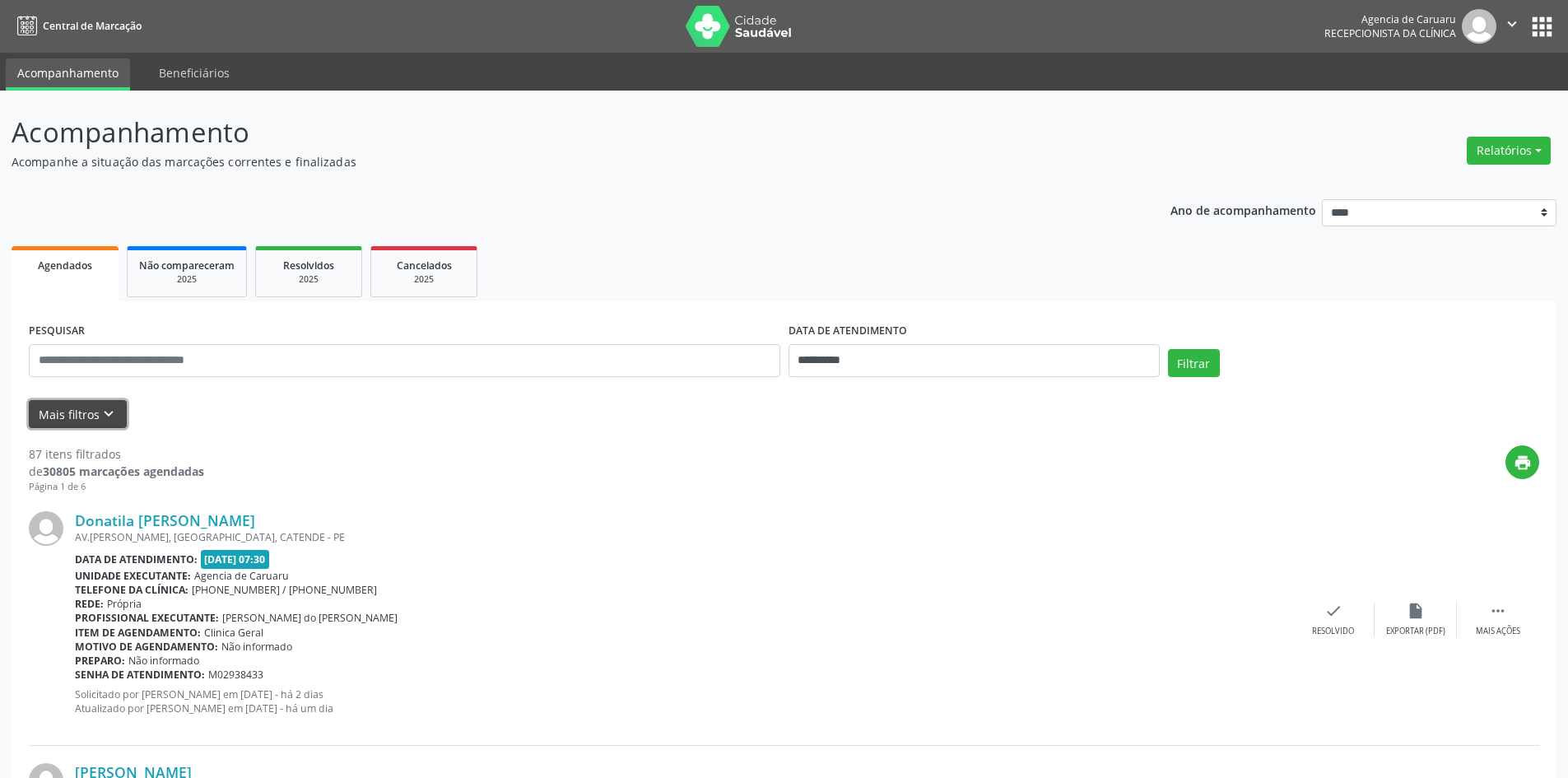
click at [104, 408] on icon "keyboard_arrow_down" at bounding box center [108, 413] width 18 height 18
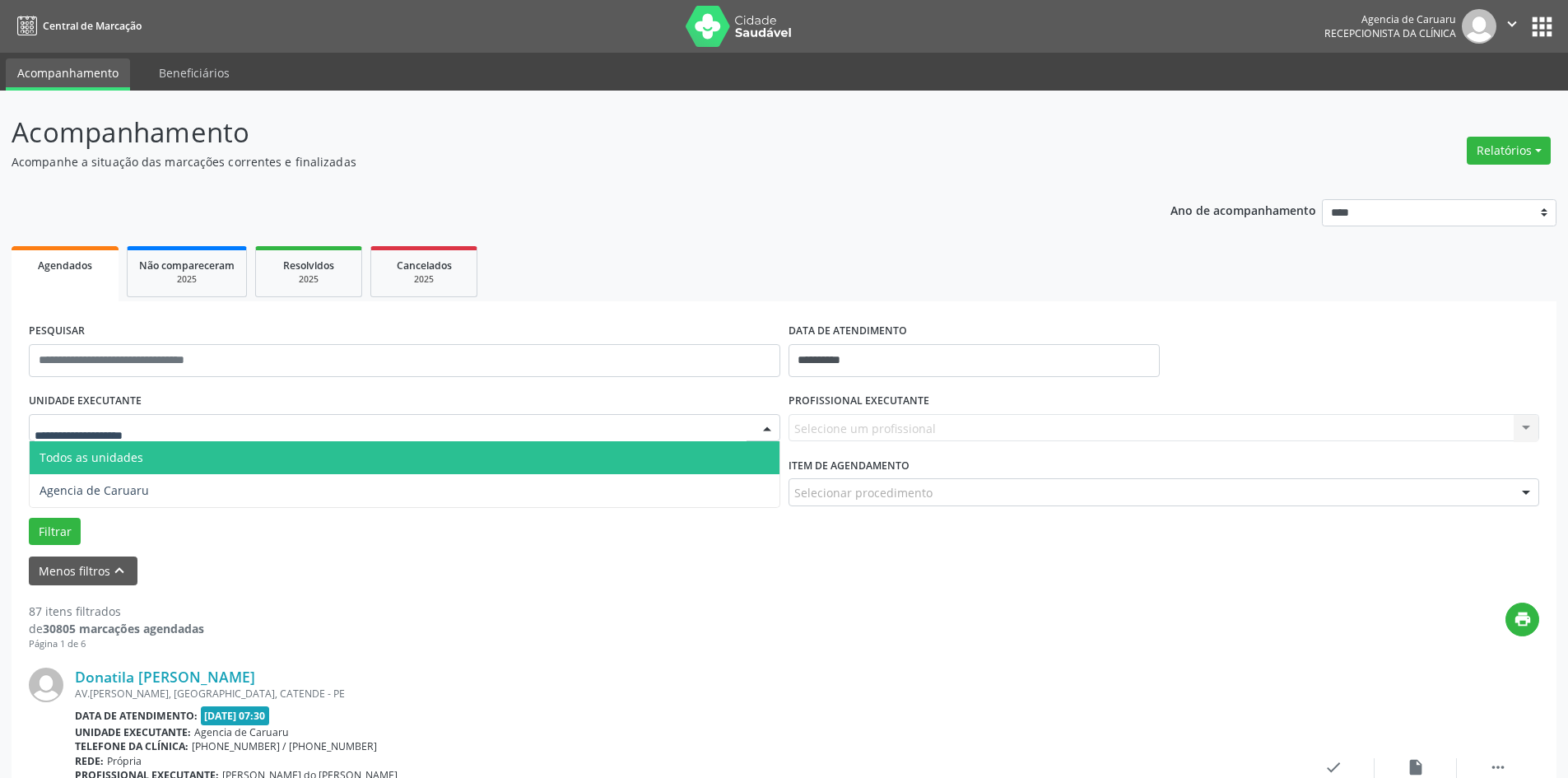
click at [116, 418] on div at bounding box center [404, 428] width 752 height 28
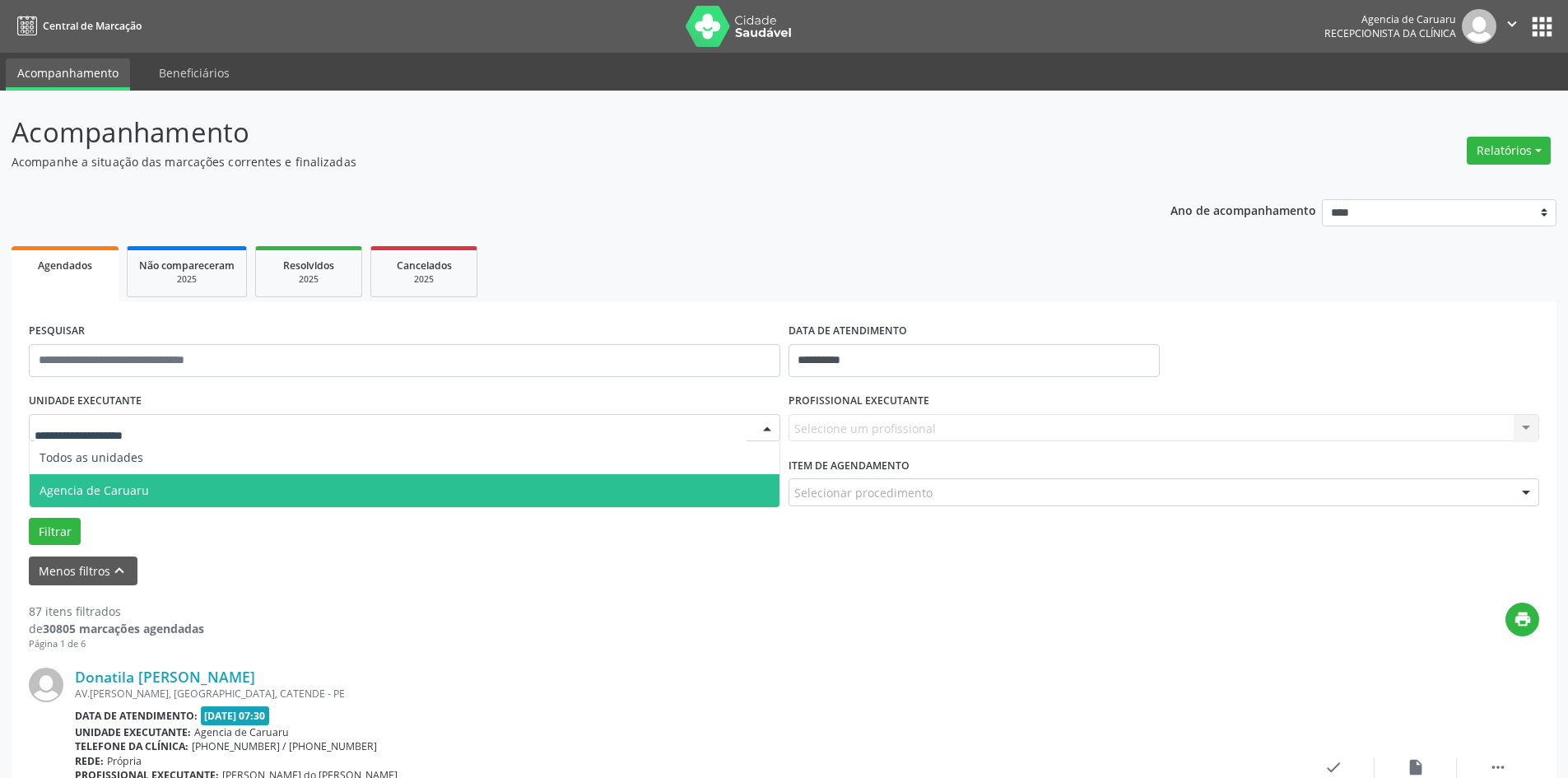
click at [115, 480] on span "Agencia de Caruaru" at bounding box center [404, 490] width 750 height 33
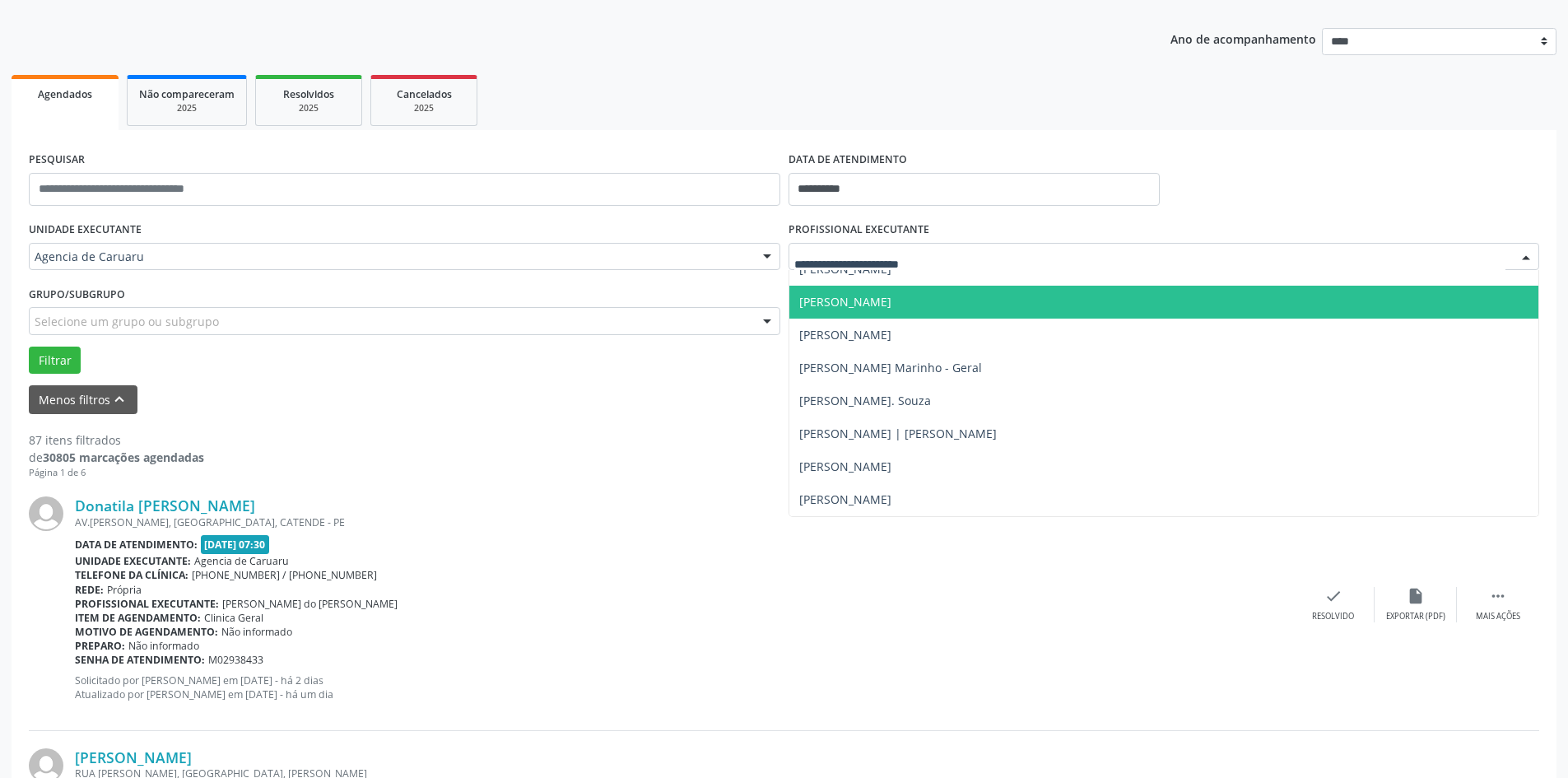
scroll to position [329, 0]
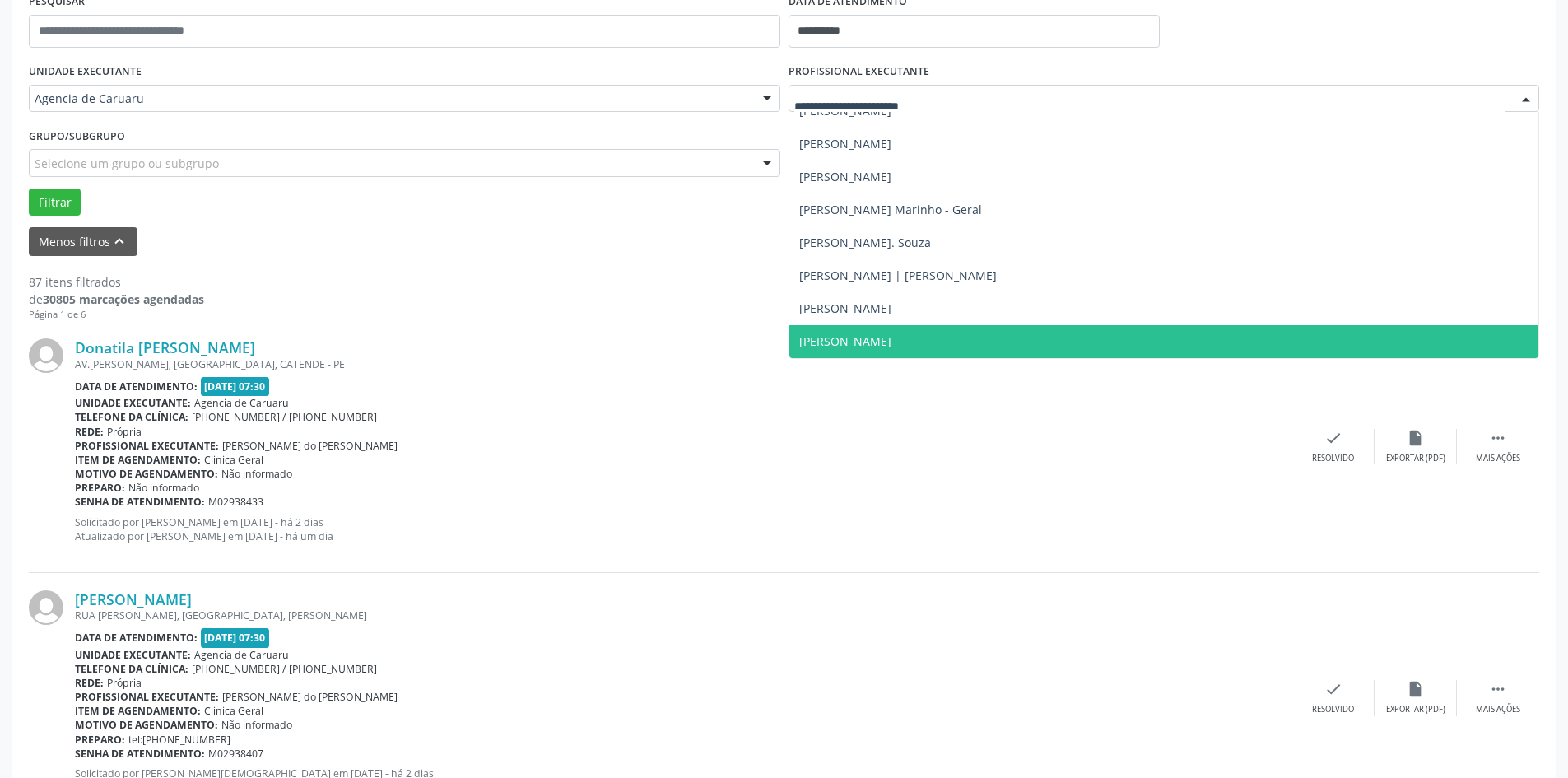
click at [854, 345] on span "Valbert Moraes Moreira Ramos" at bounding box center [845, 341] width 92 height 16
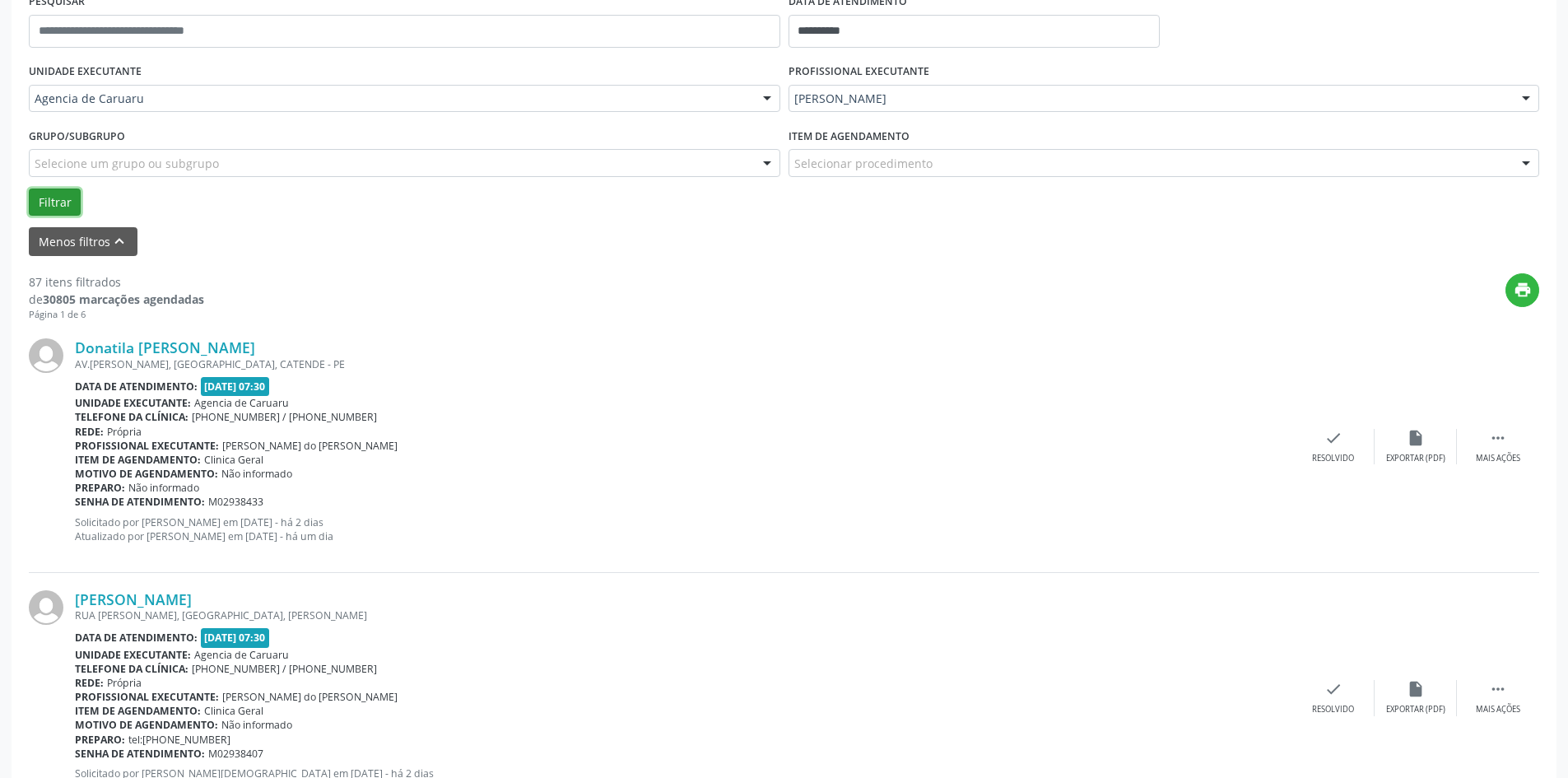
click at [52, 206] on button "Filtrar" at bounding box center [54, 202] width 52 height 28
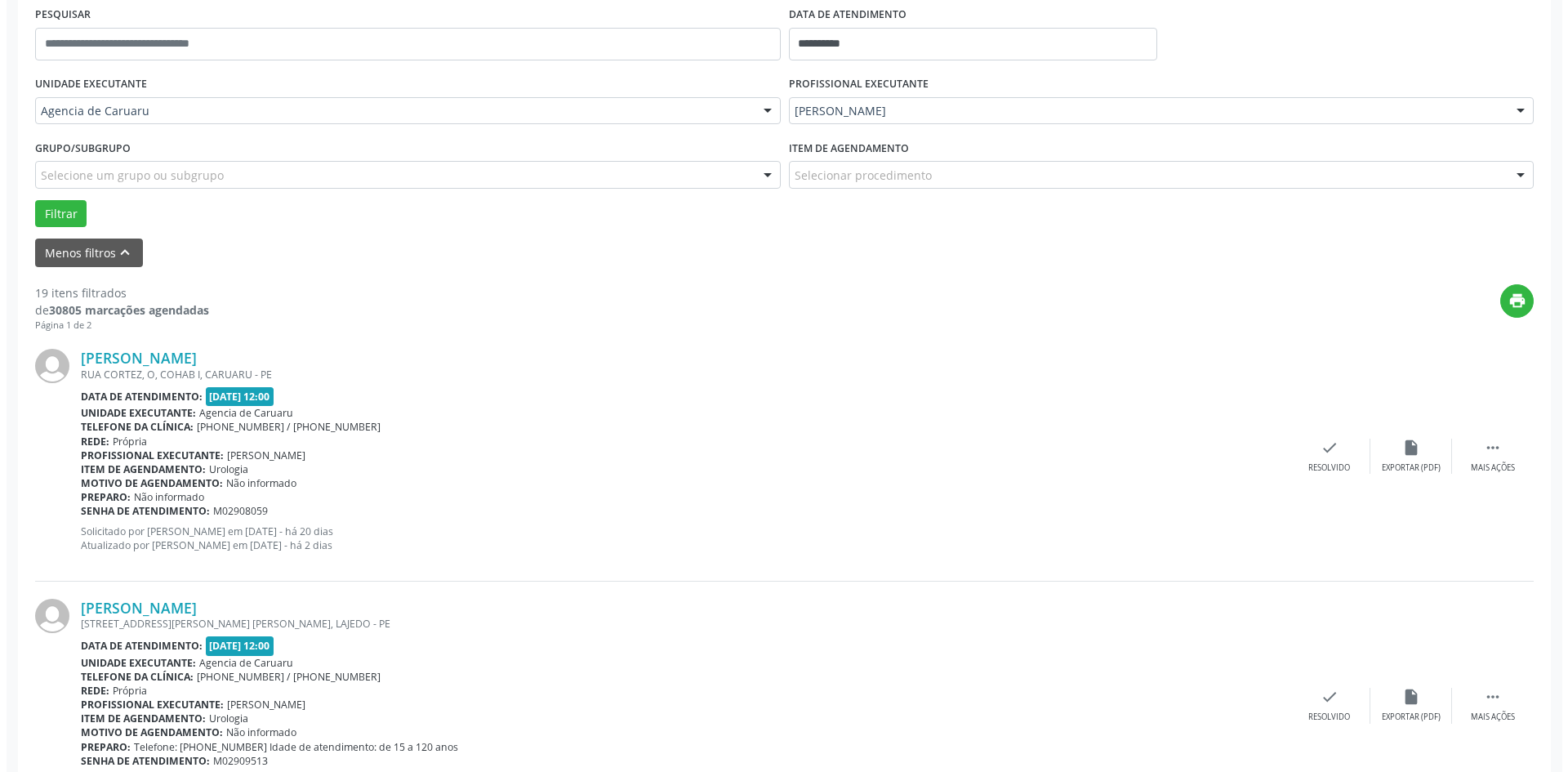
scroll to position [408, 0]
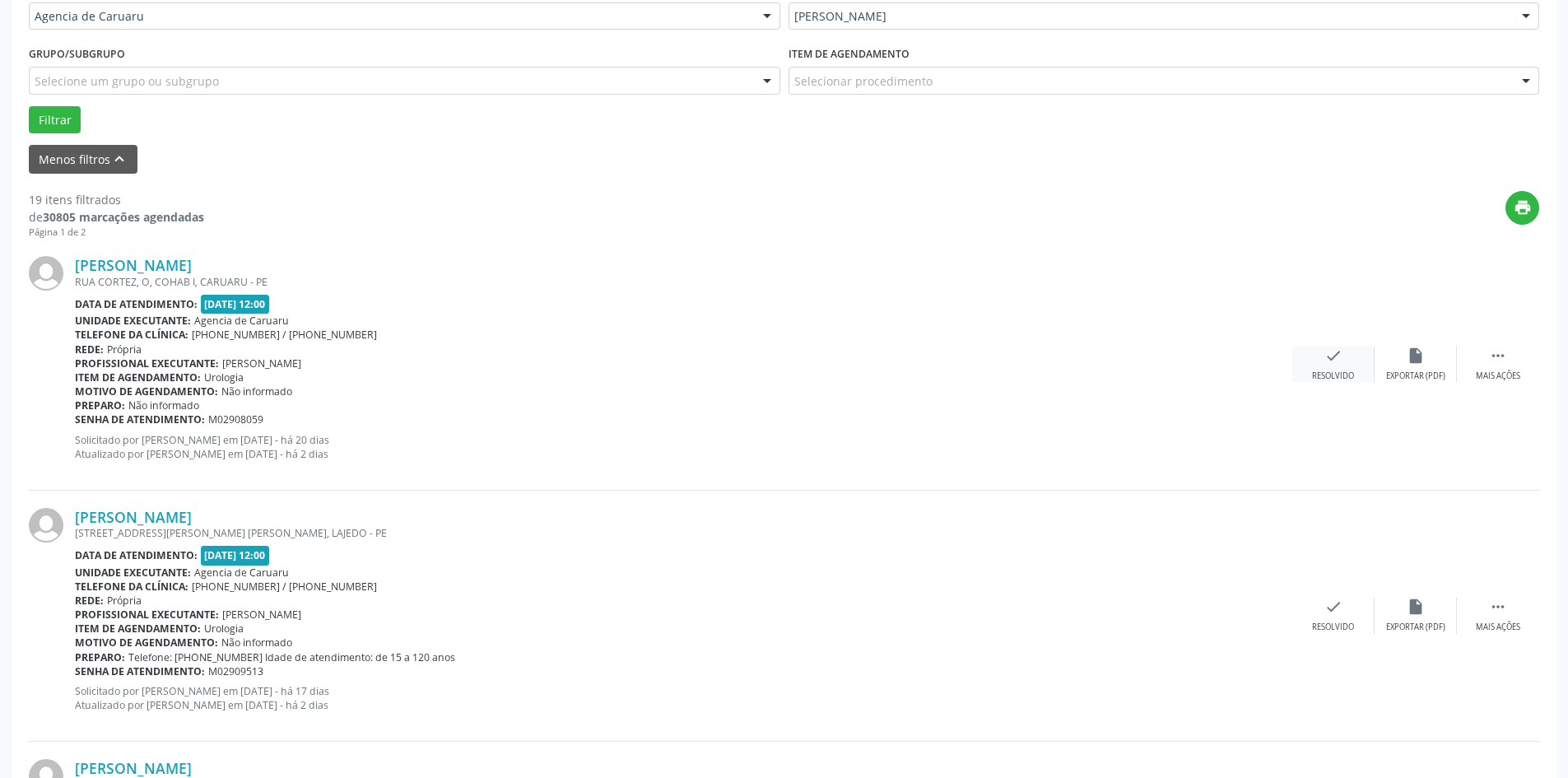
click at [1343, 375] on div "Resolvido" at bounding box center [1333, 375] width 42 height 11
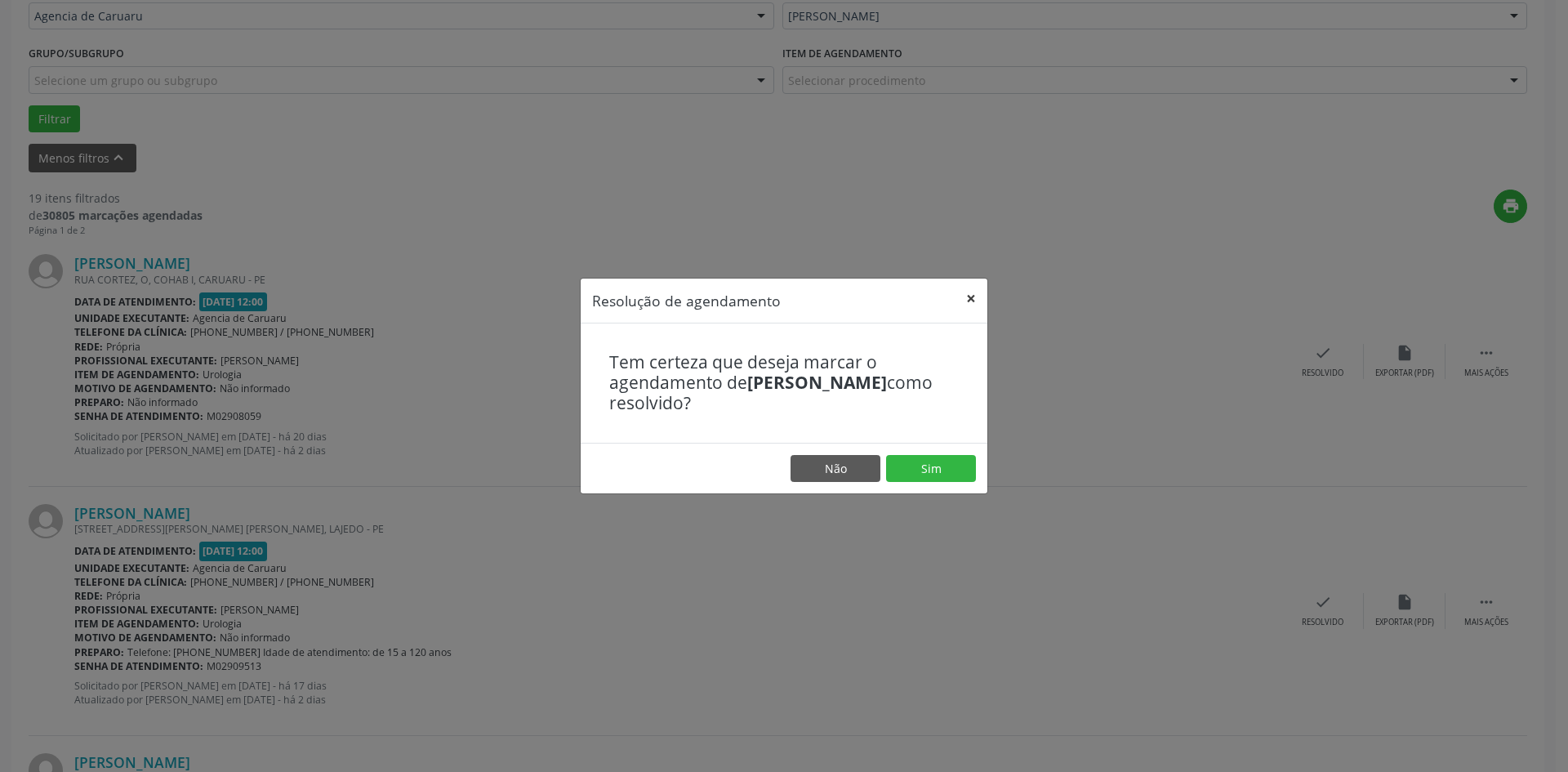
click at [973, 301] on button "×" at bounding box center [971, 298] width 33 height 40
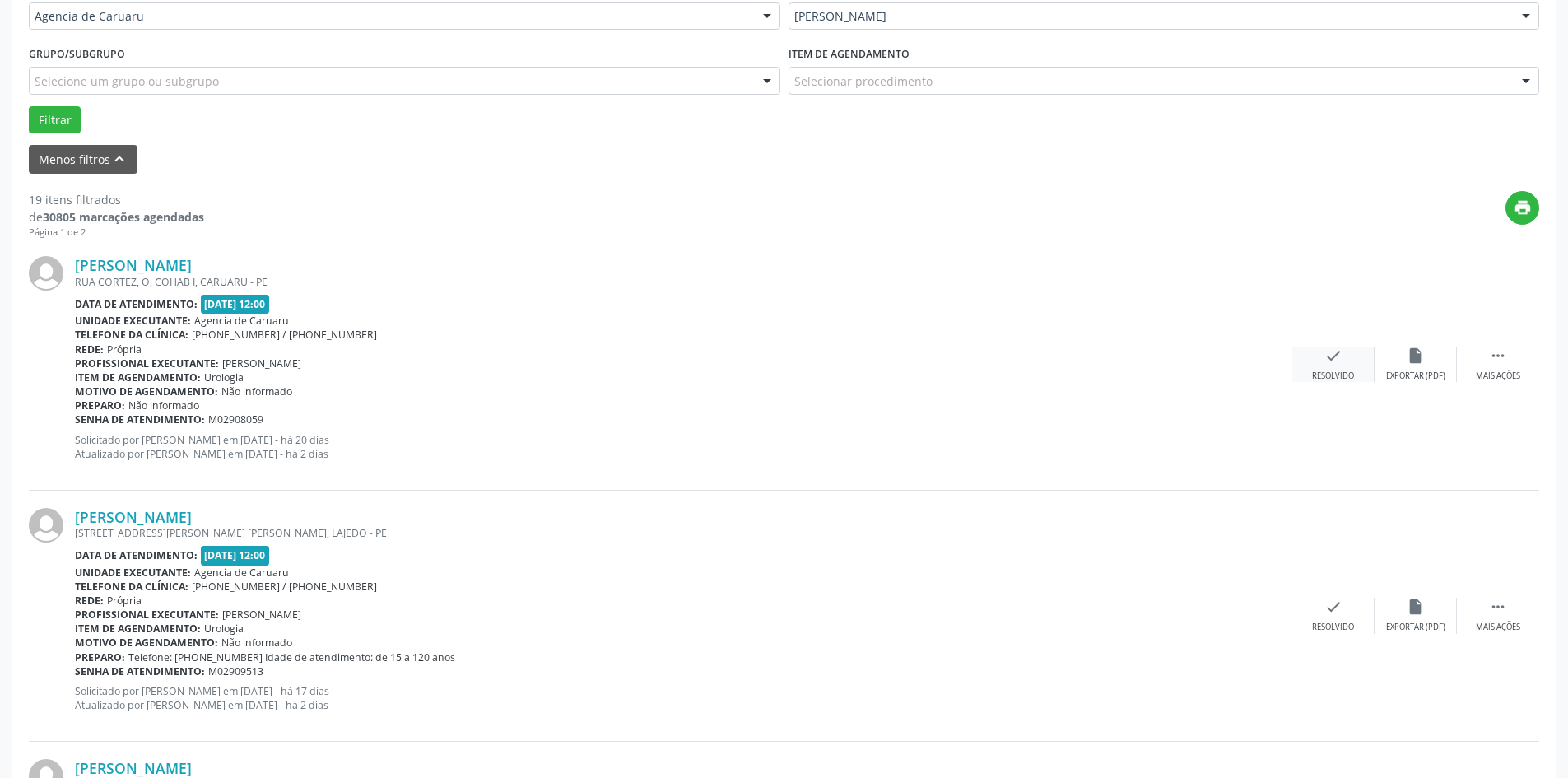
click at [1338, 366] on div "check Resolvido" at bounding box center [1333, 364] width 82 height 35
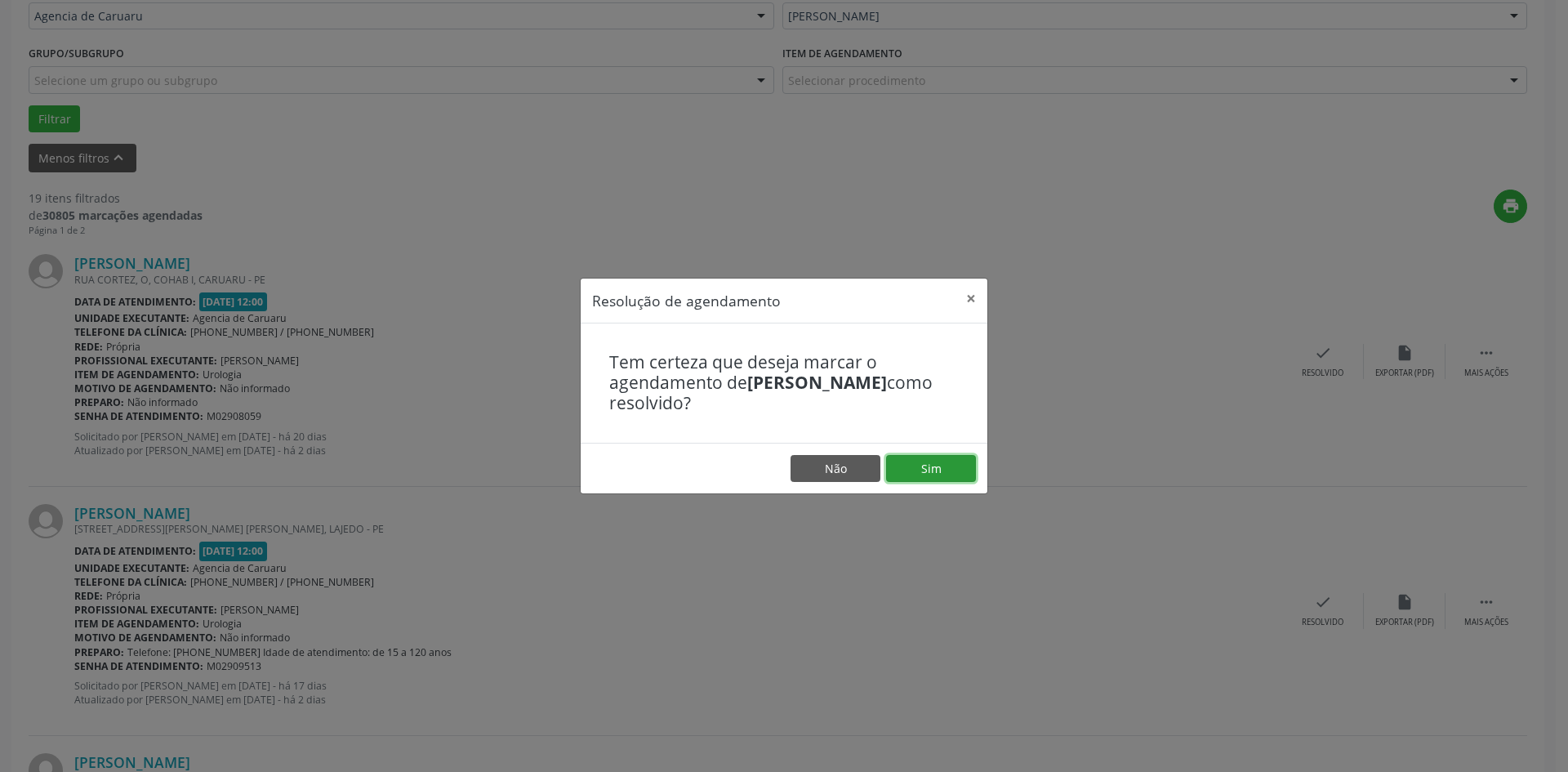
click at [928, 471] on button "Sim" at bounding box center [930, 468] width 90 height 27
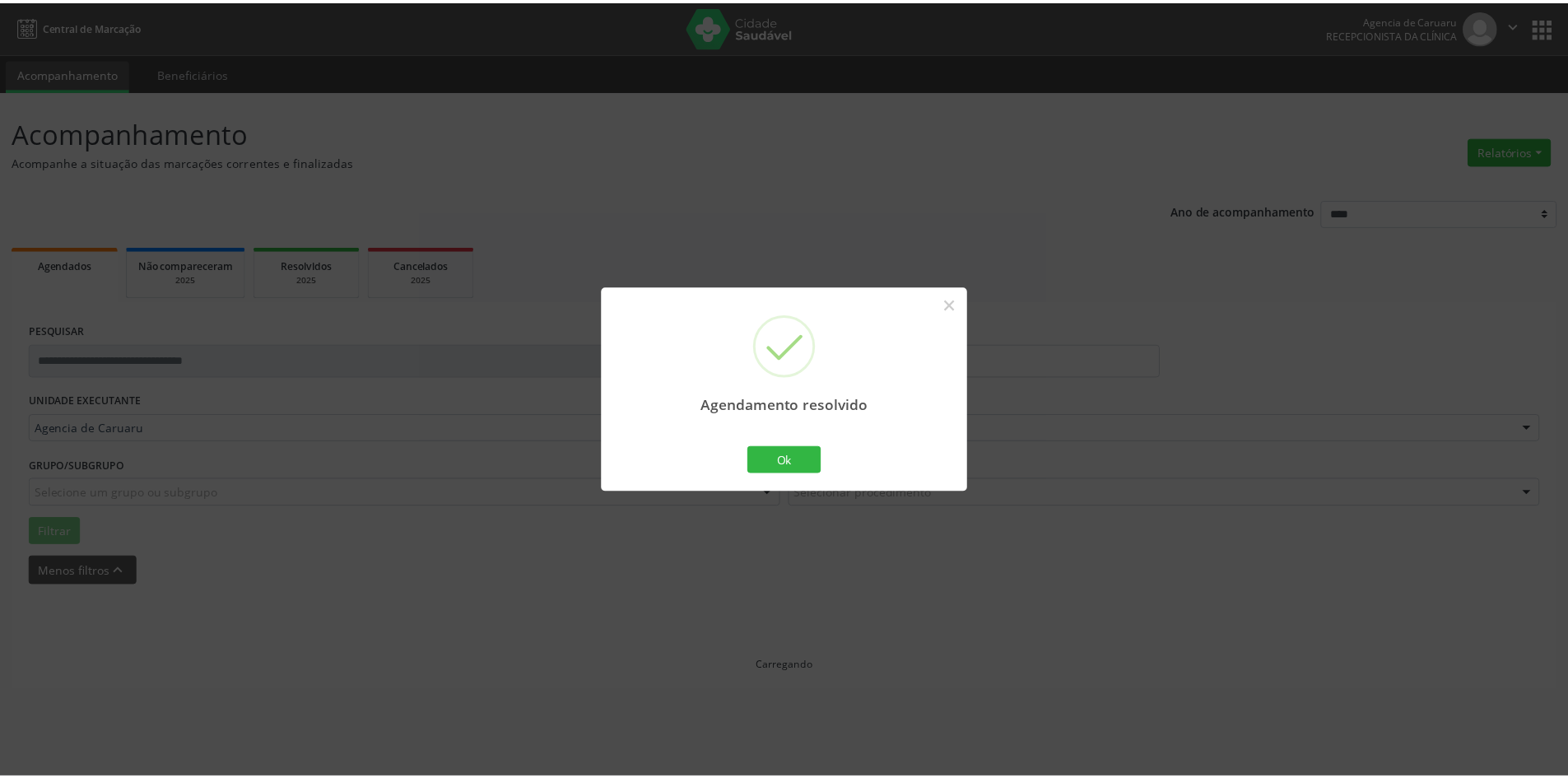
scroll to position [0, 0]
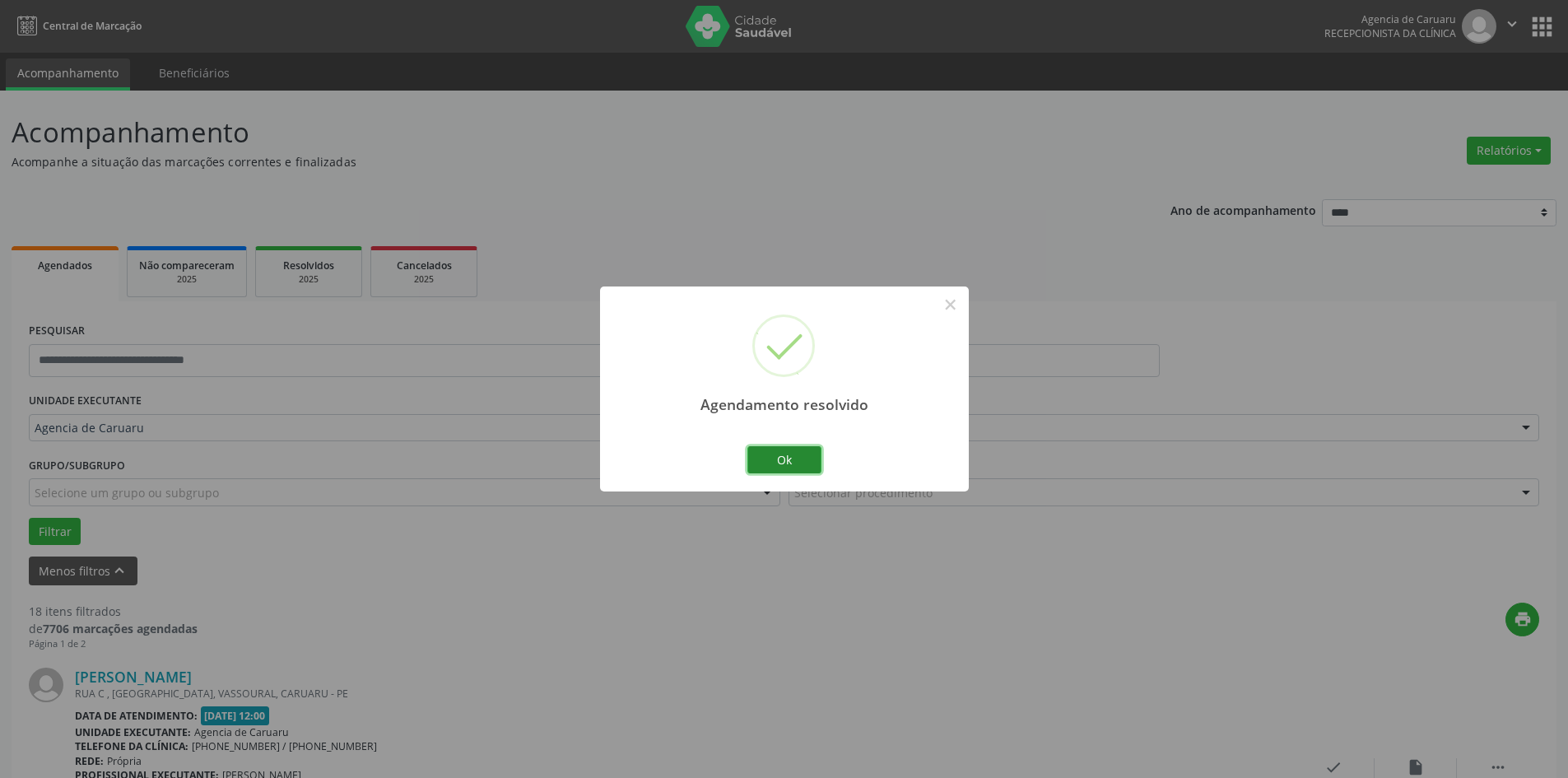
click at [808, 468] on button "Ok" at bounding box center [784, 460] width 74 height 28
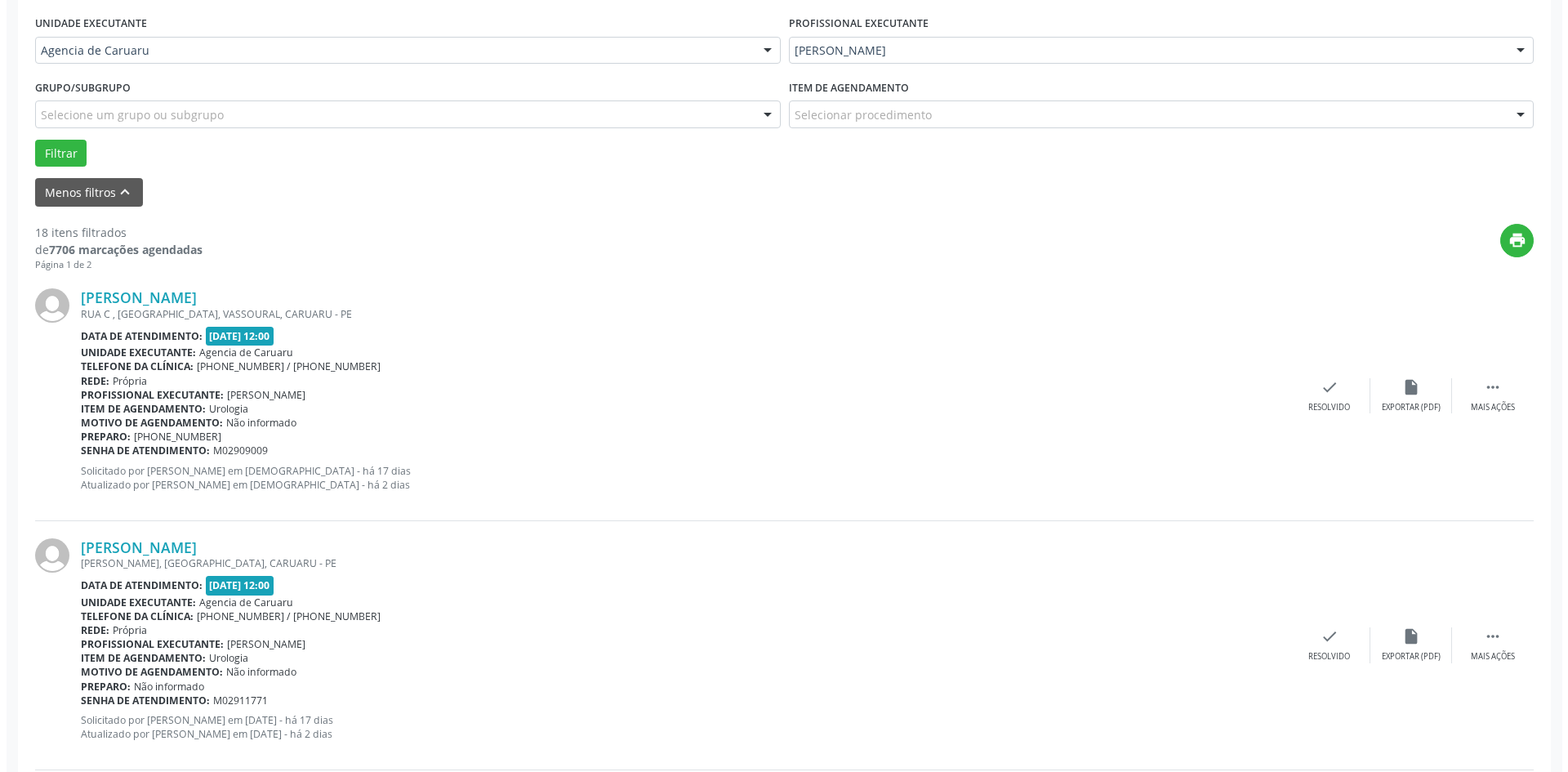
scroll to position [572, 0]
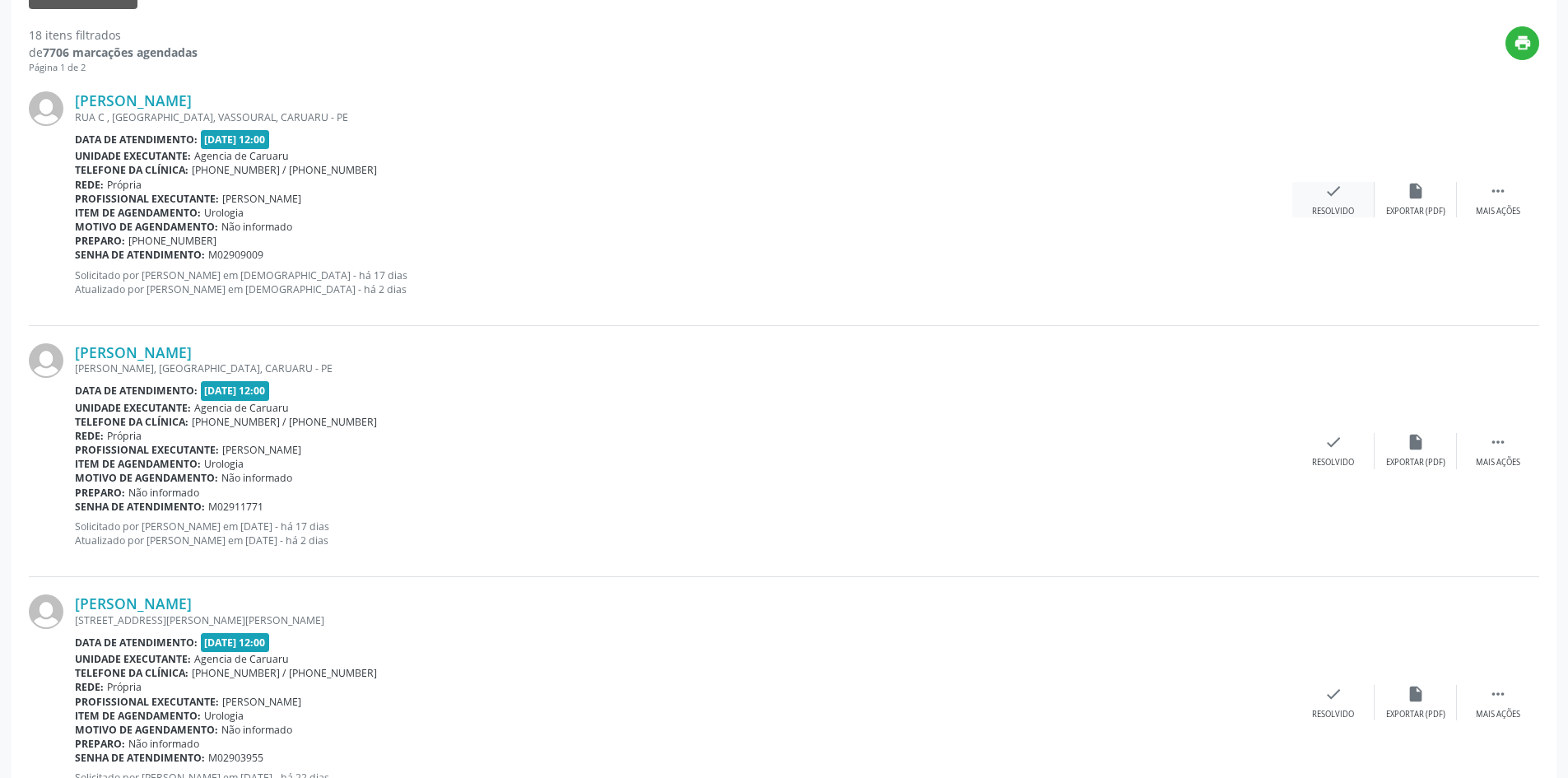
click at [1332, 204] on div "check Resolvido" at bounding box center [1333, 199] width 82 height 35
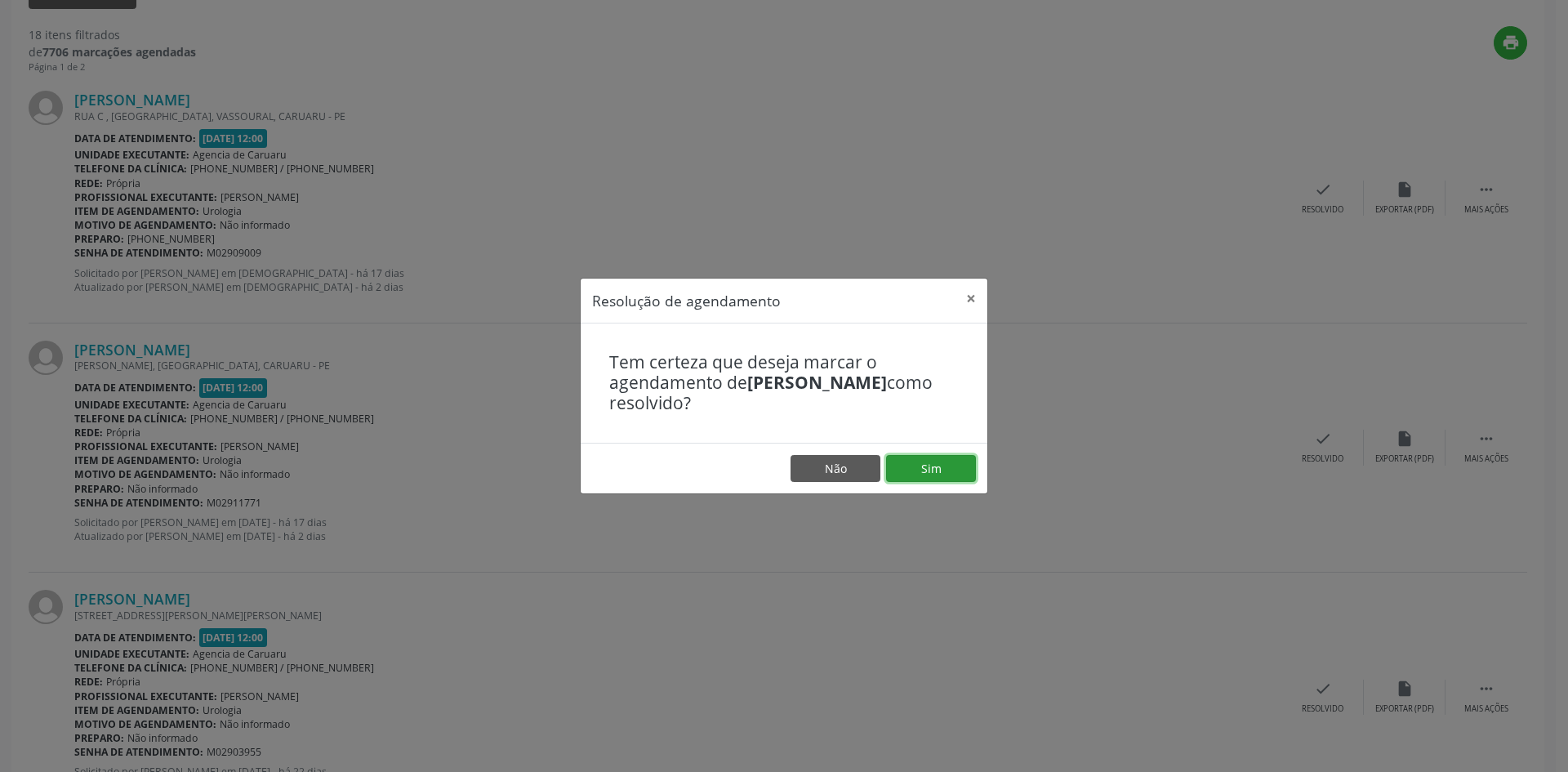
click at [923, 475] on button "Sim" at bounding box center [930, 468] width 90 height 27
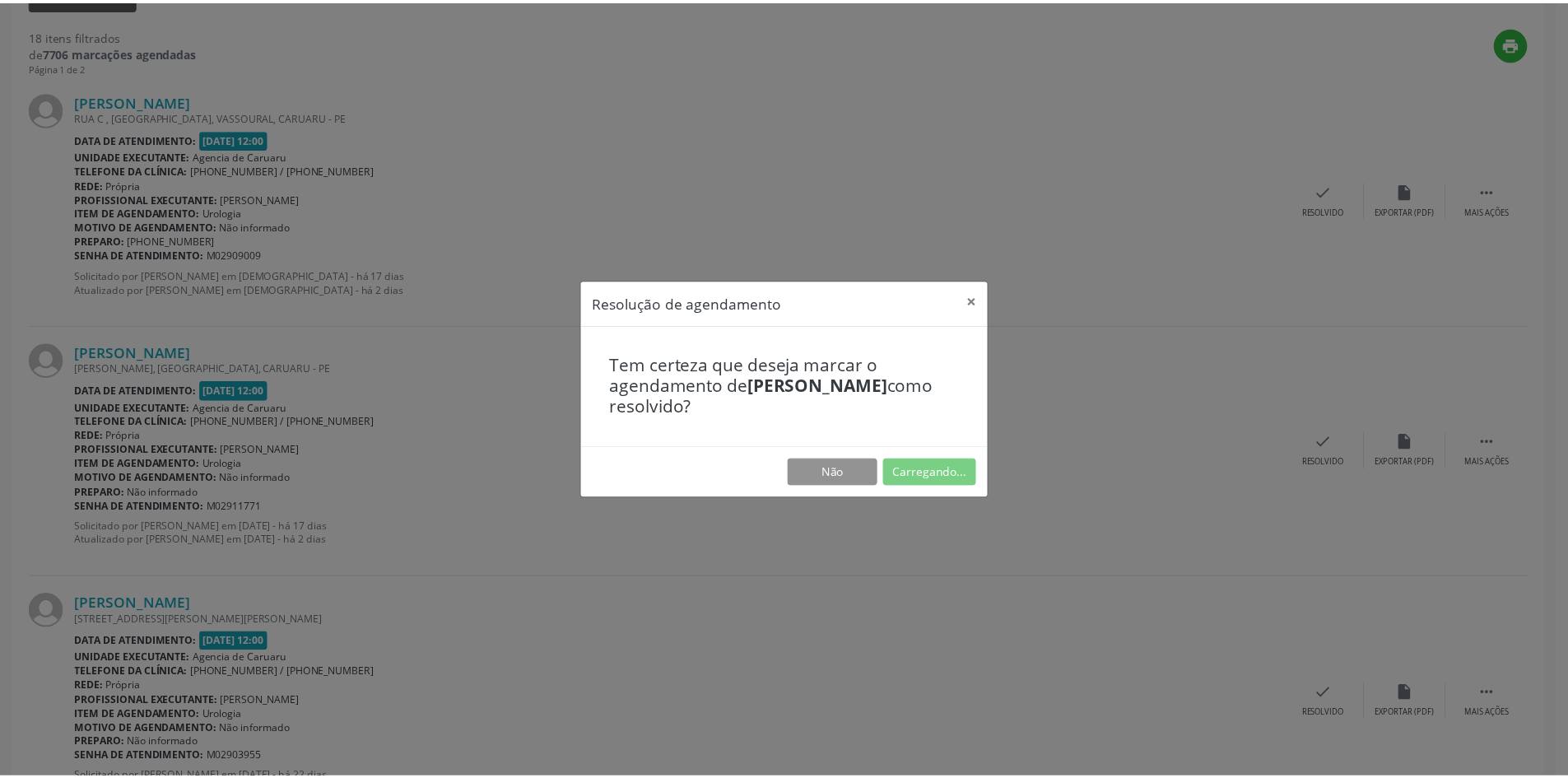
scroll to position [0, 0]
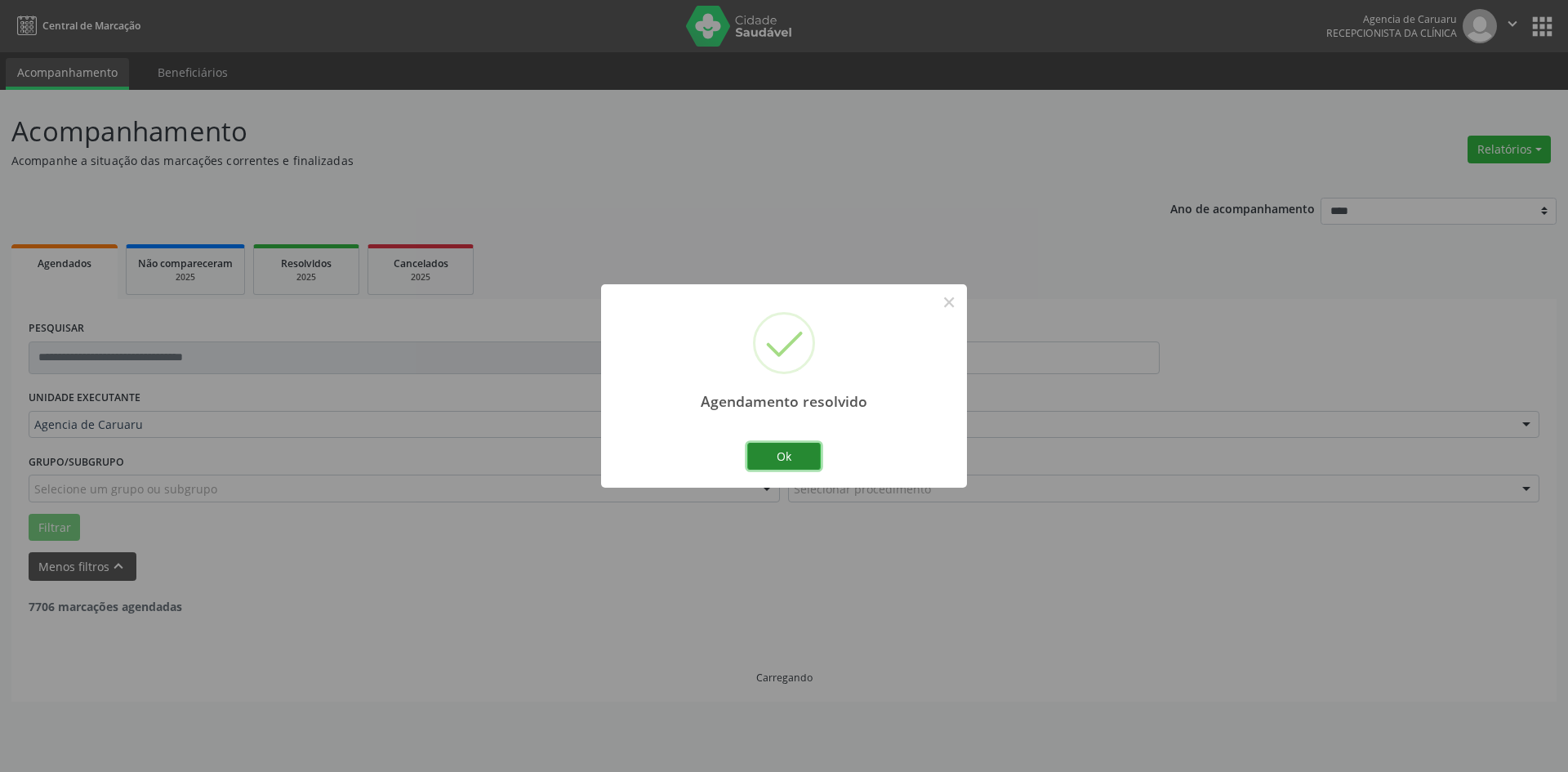
click at [805, 466] on button "Ok" at bounding box center [784, 456] width 74 height 27
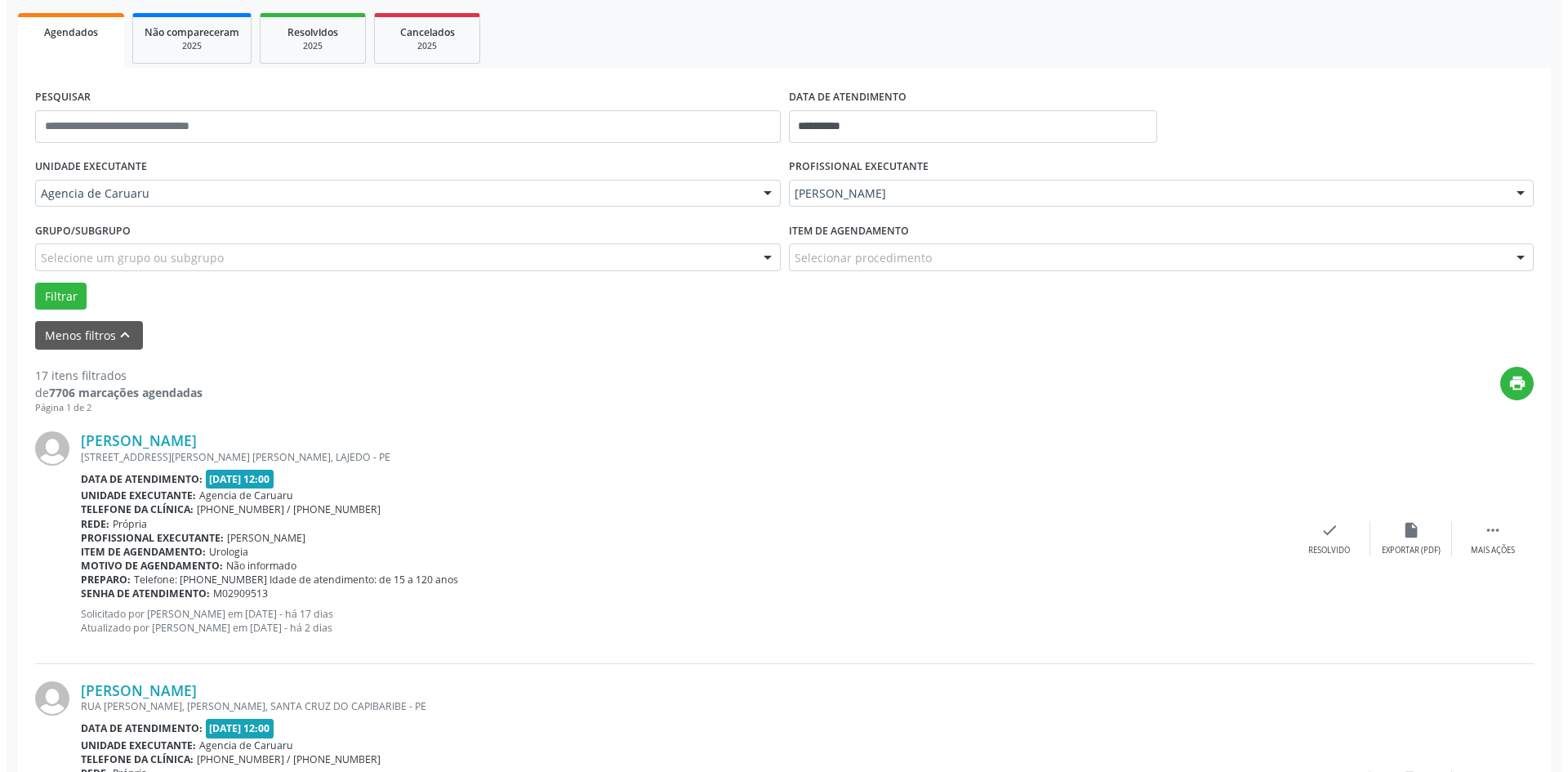
scroll to position [490, 0]
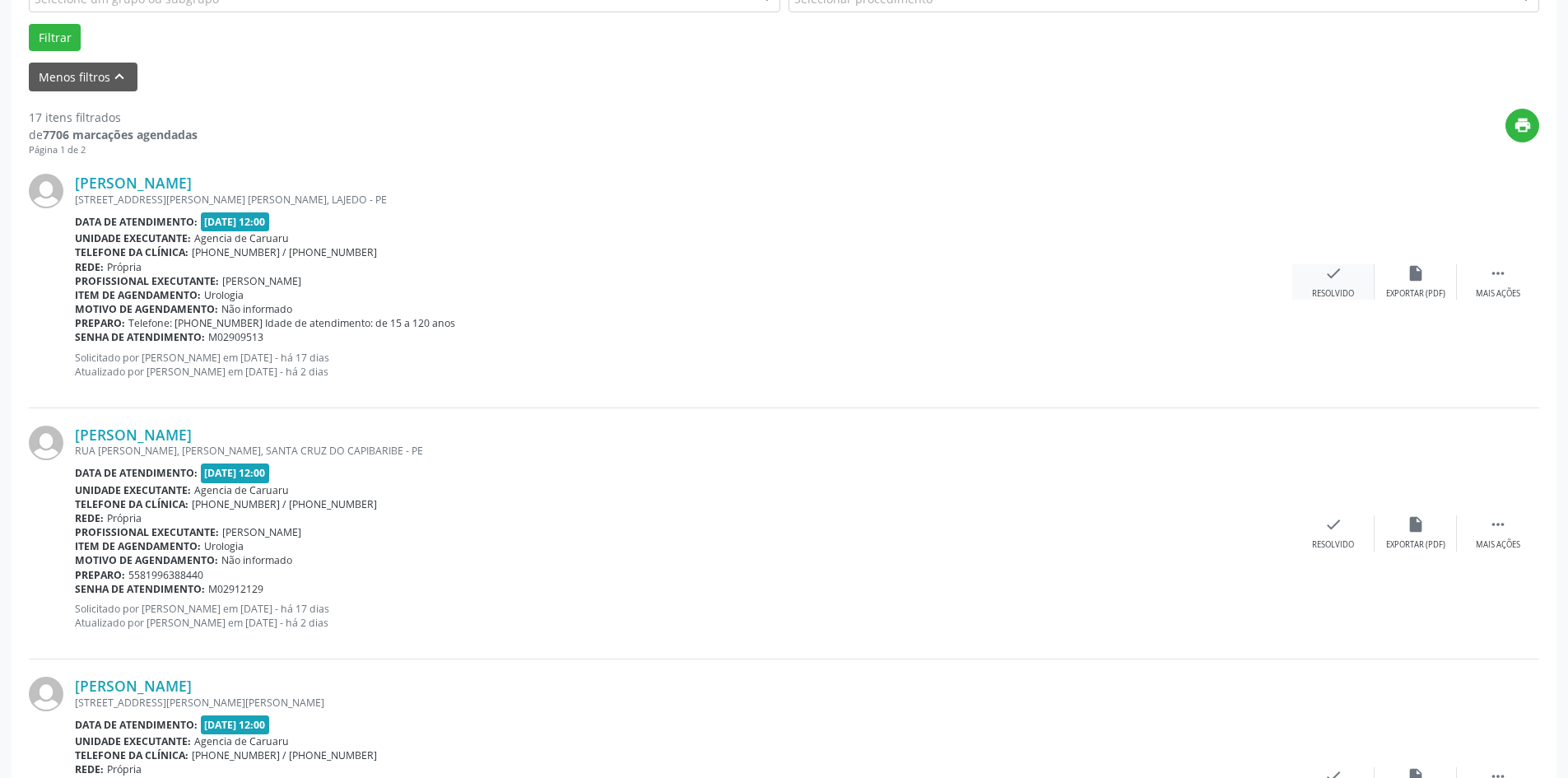
click at [1339, 278] on icon "check" at bounding box center [1333, 273] width 18 height 18
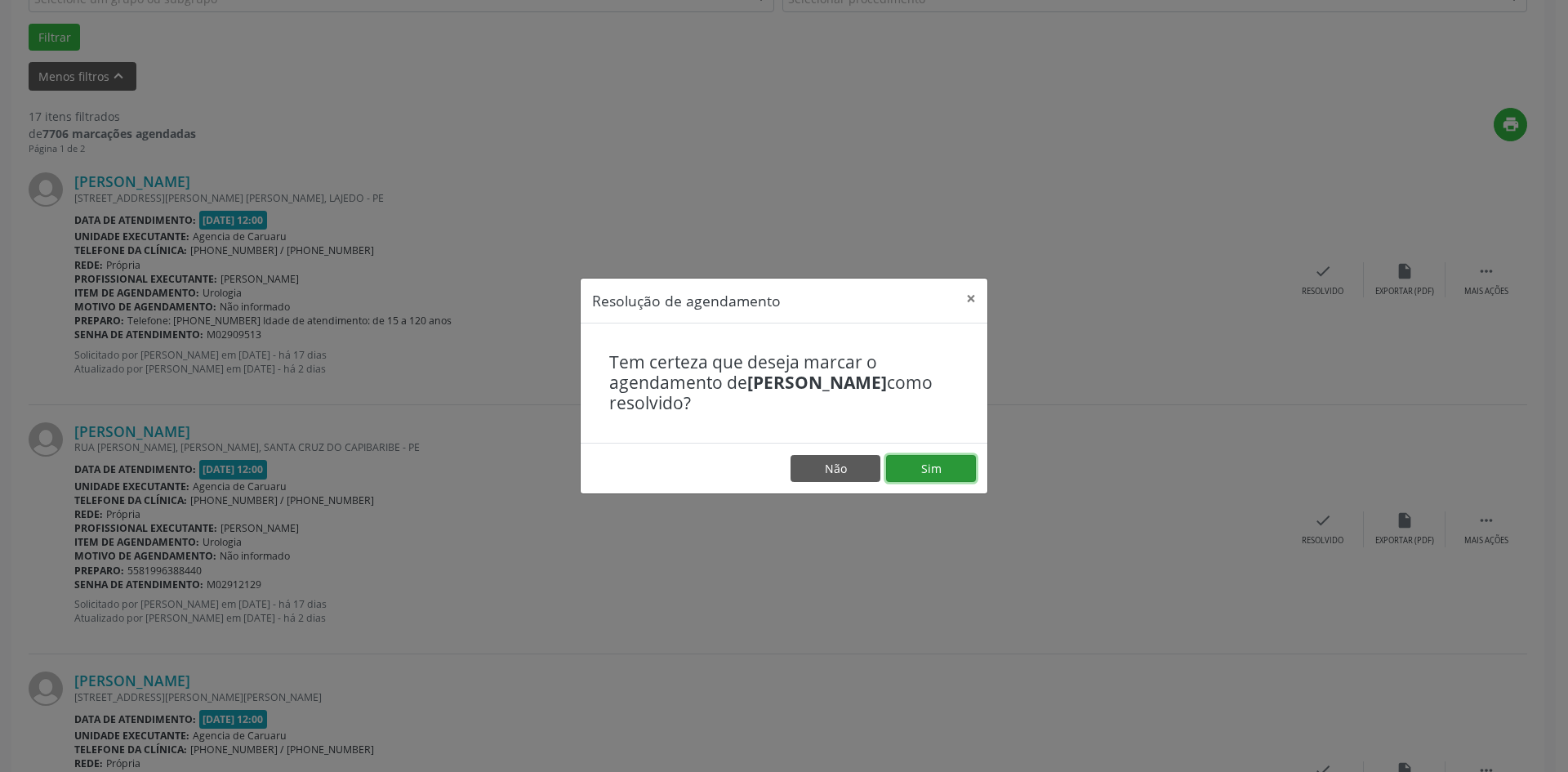
click at [926, 471] on button "Sim" at bounding box center [930, 468] width 90 height 27
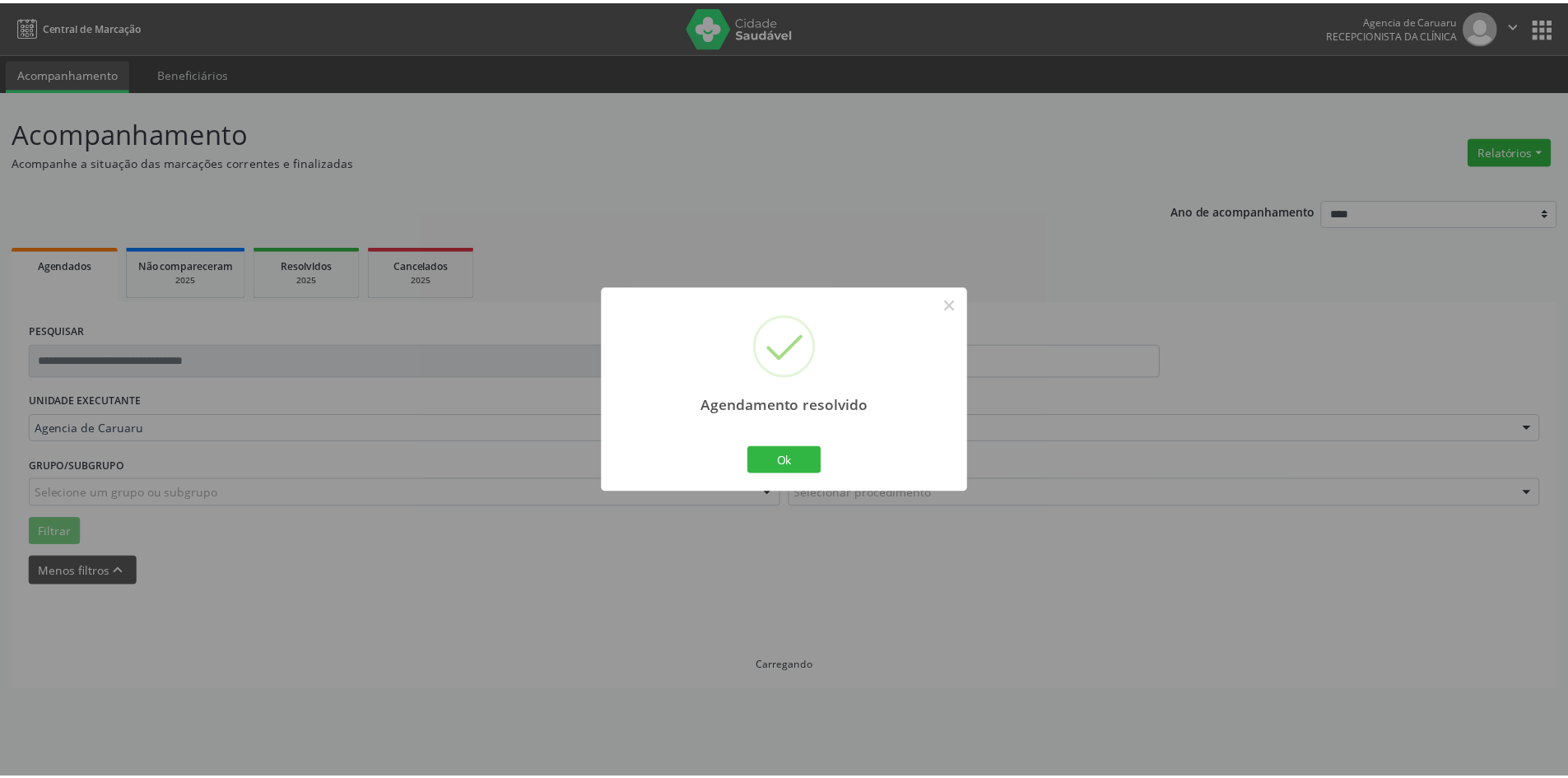
scroll to position [0, 0]
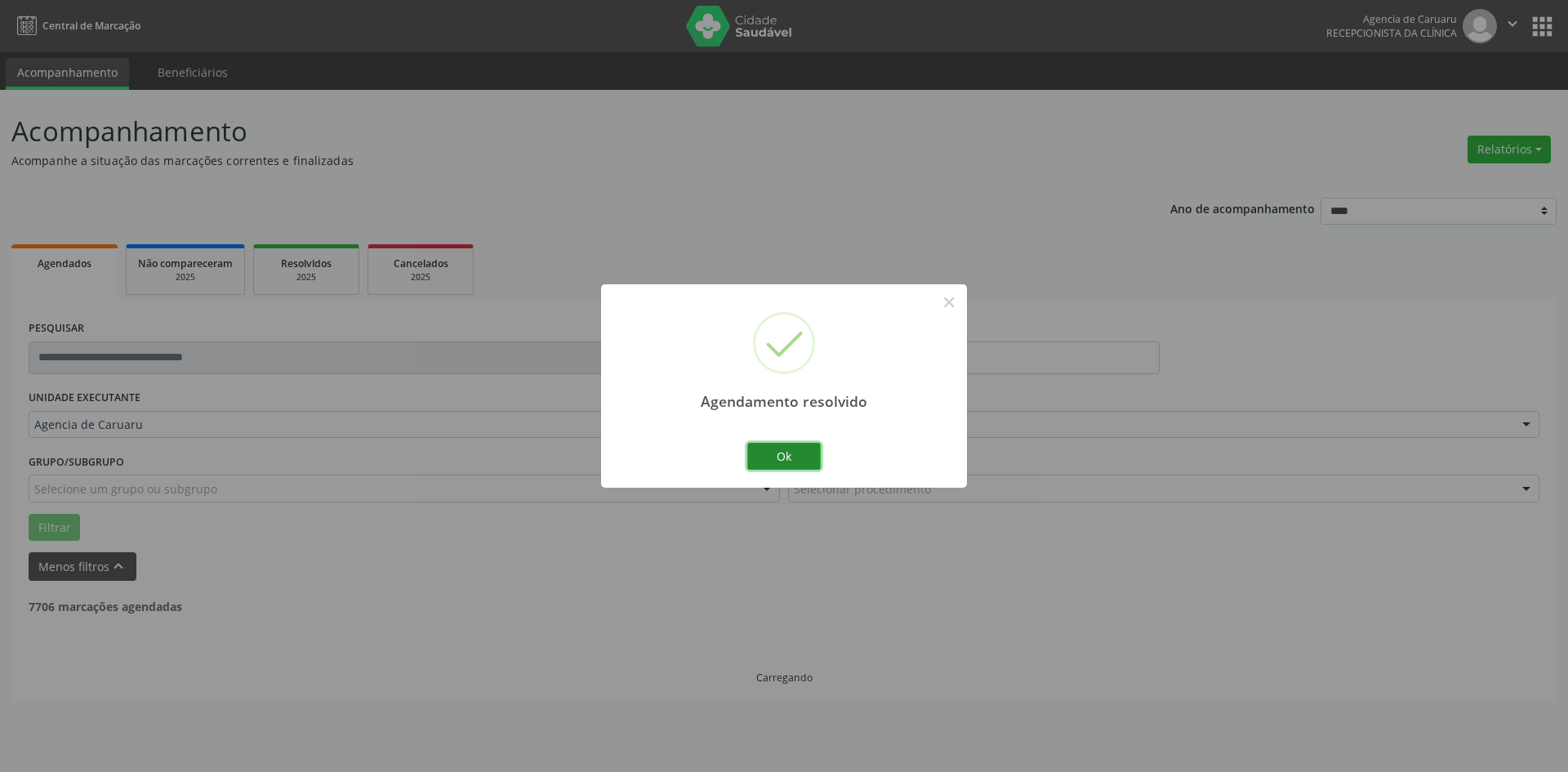
click at [776, 460] on button "Ok" at bounding box center [784, 456] width 74 height 27
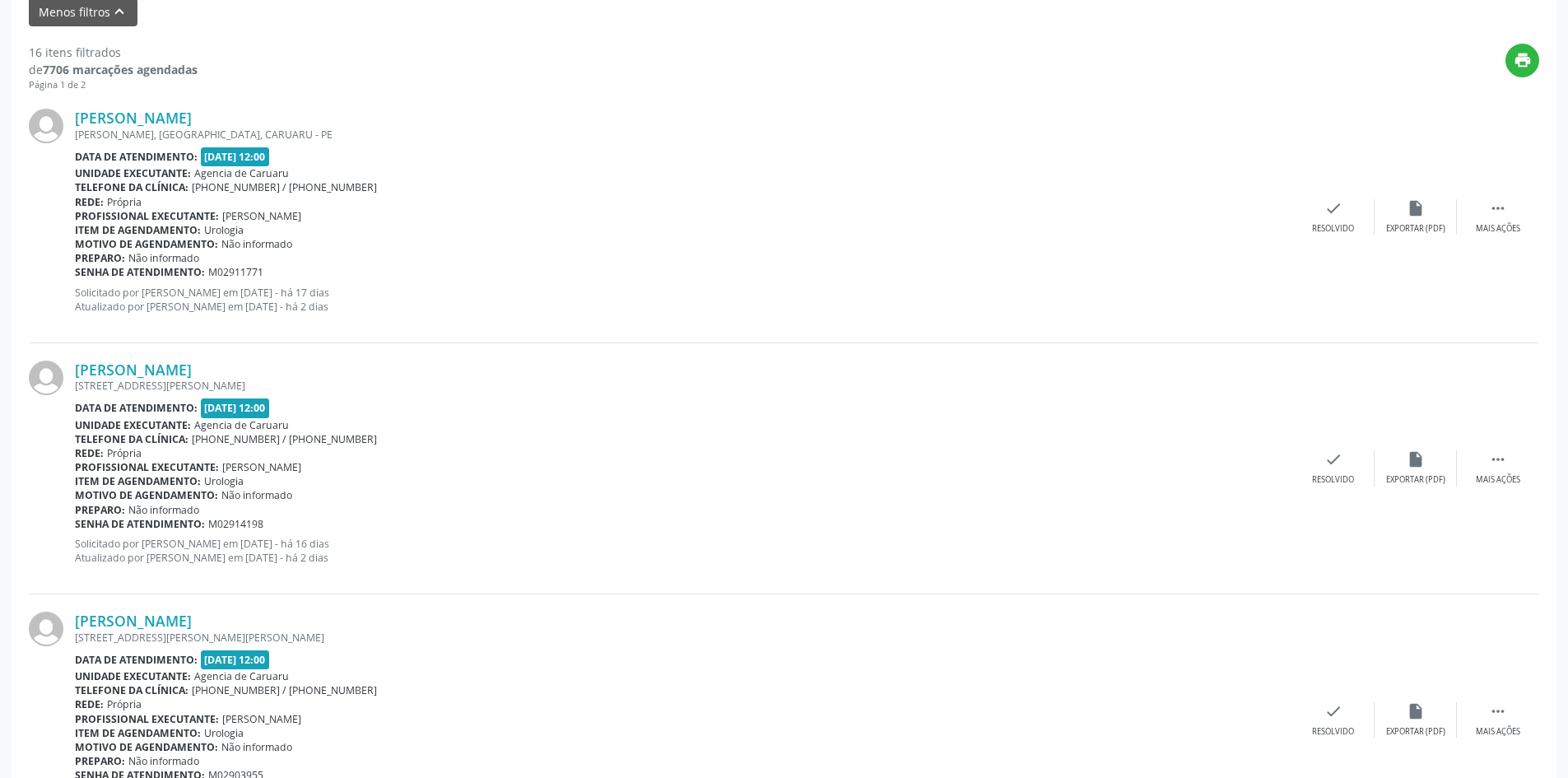
scroll to position [576, 0]
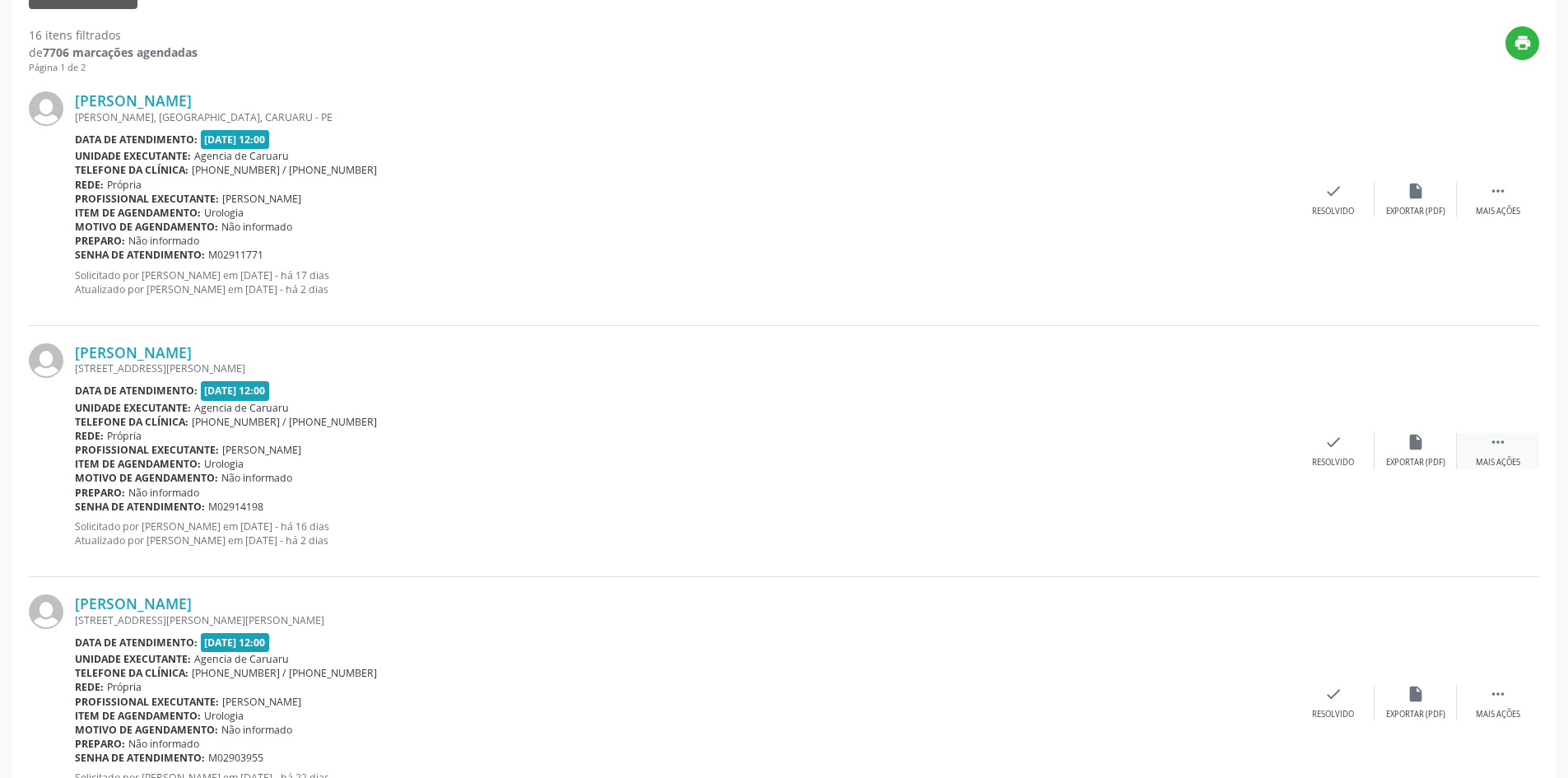
click at [1497, 438] on icon "" at bounding box center [1498, 442] width 18 height 18
click at [1383, 453] on div "alarm_off Não compareceu" at bounding box center [1415, 450] width 82 height 35
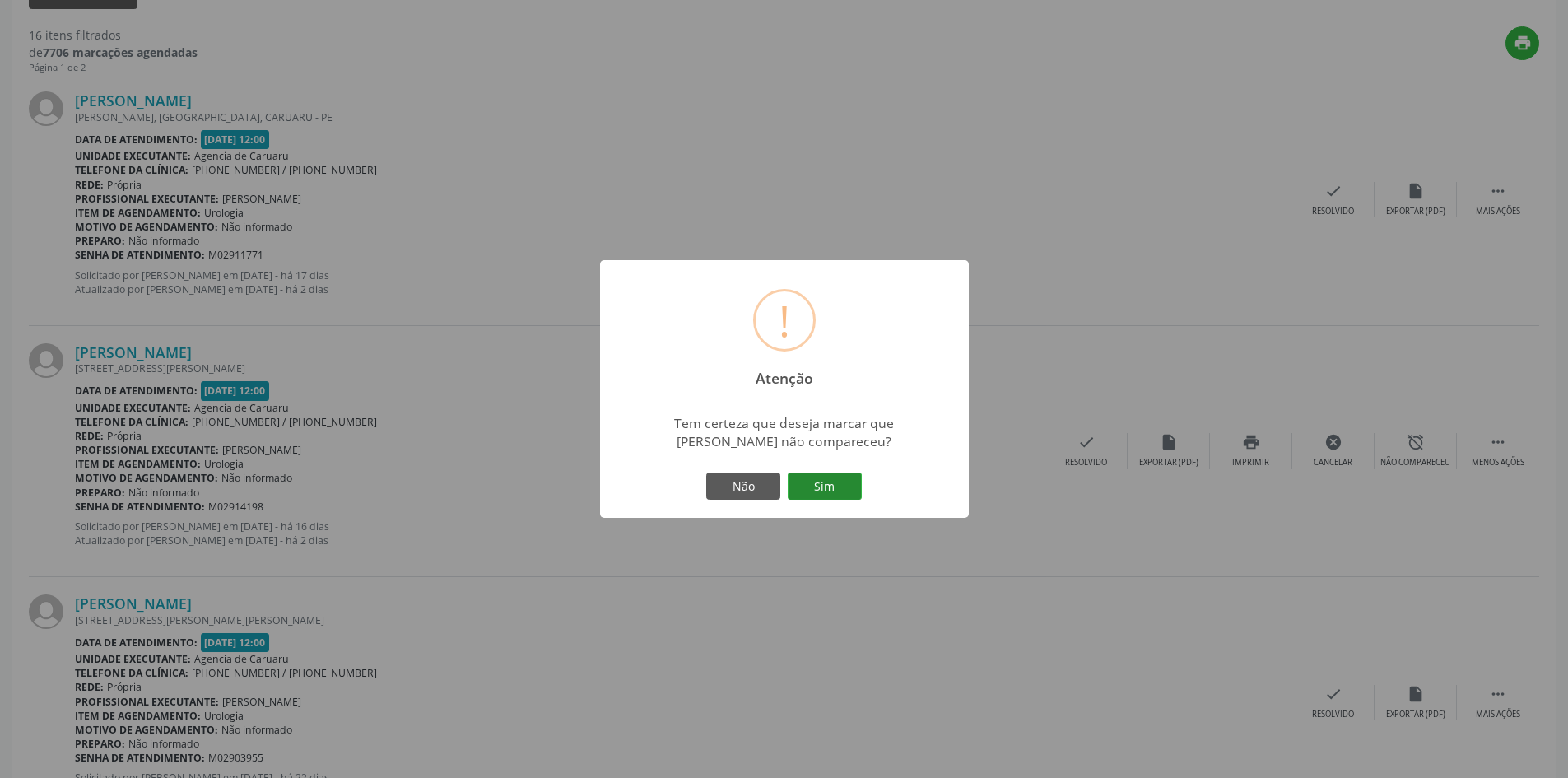
click at [801, 487] on button "Sim" at bounding box center [825, 486] width 74 height 28
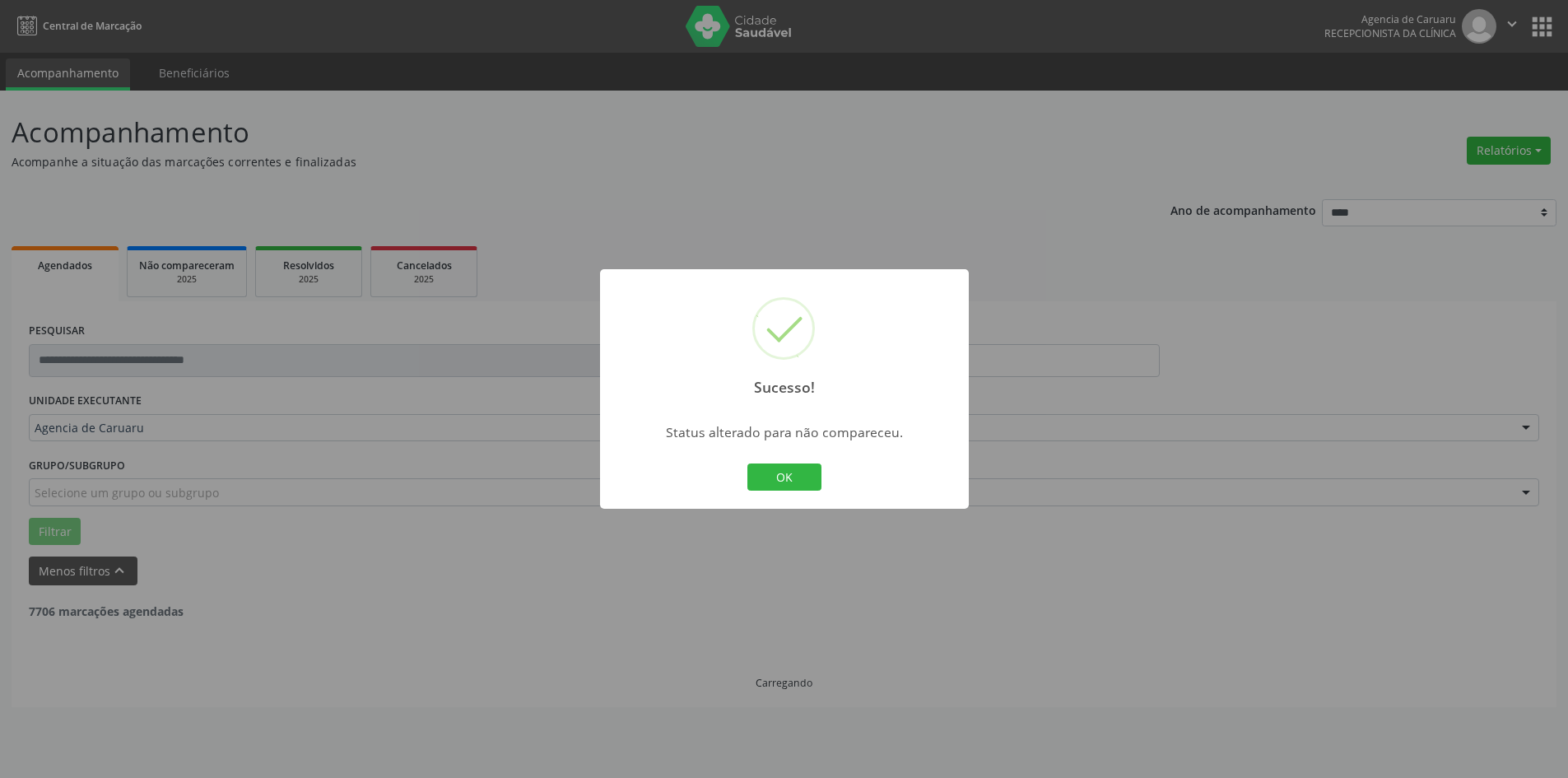
scroll to position [0, 0]
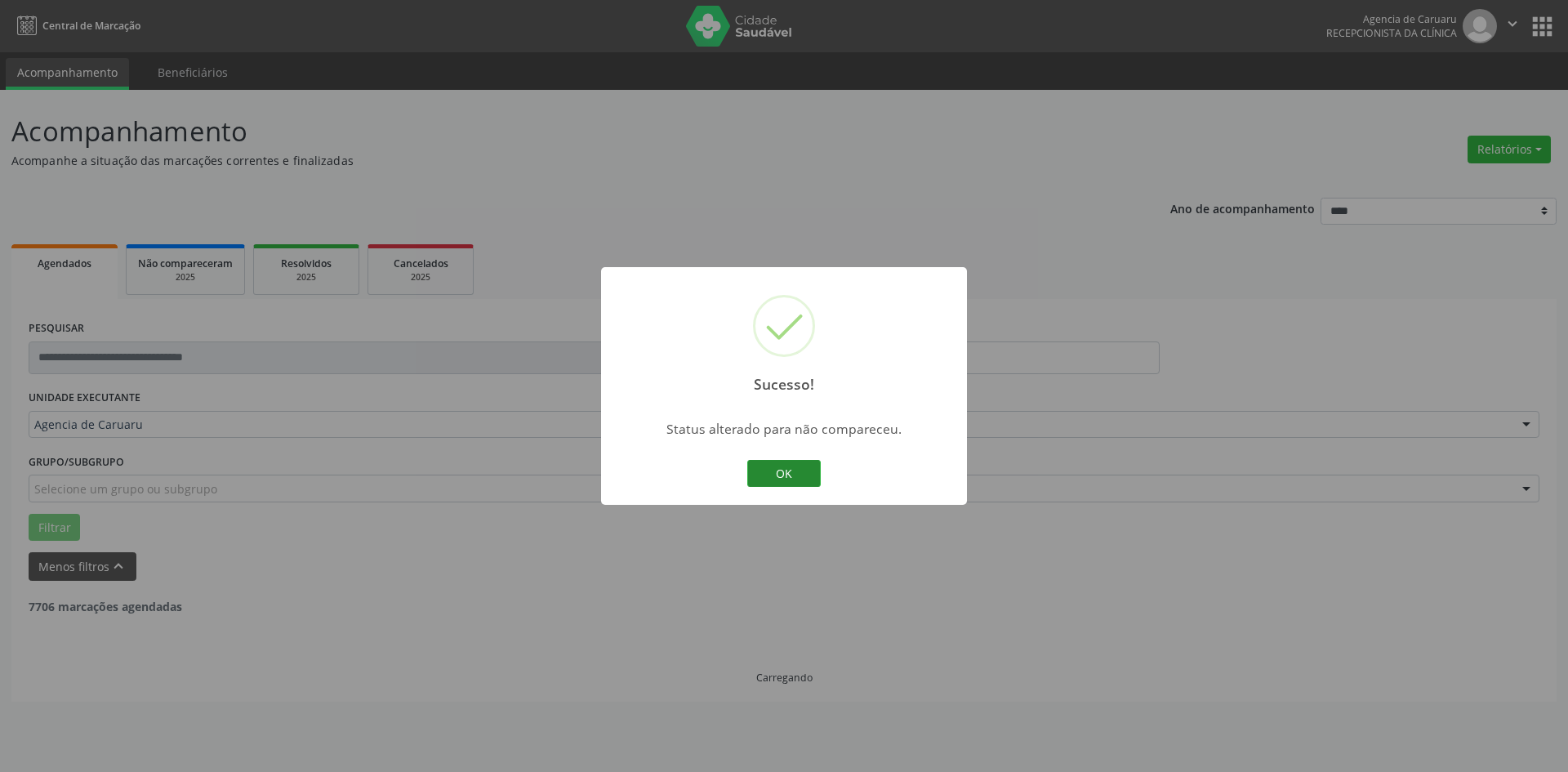
click at [787, 480] on button "OK" at bounding box center [784, 473] width 74 height 27
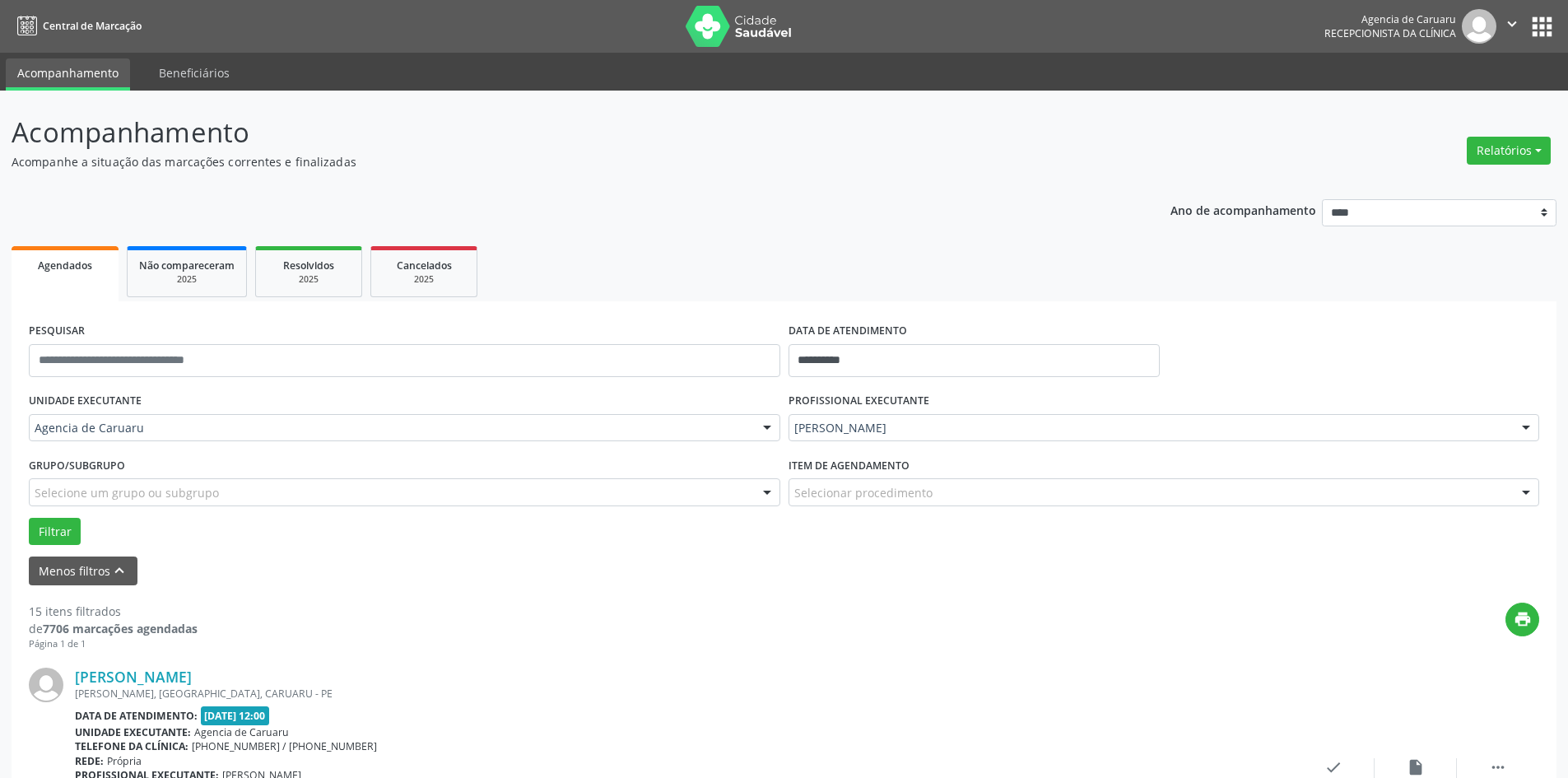
scroll to position [411, 0]
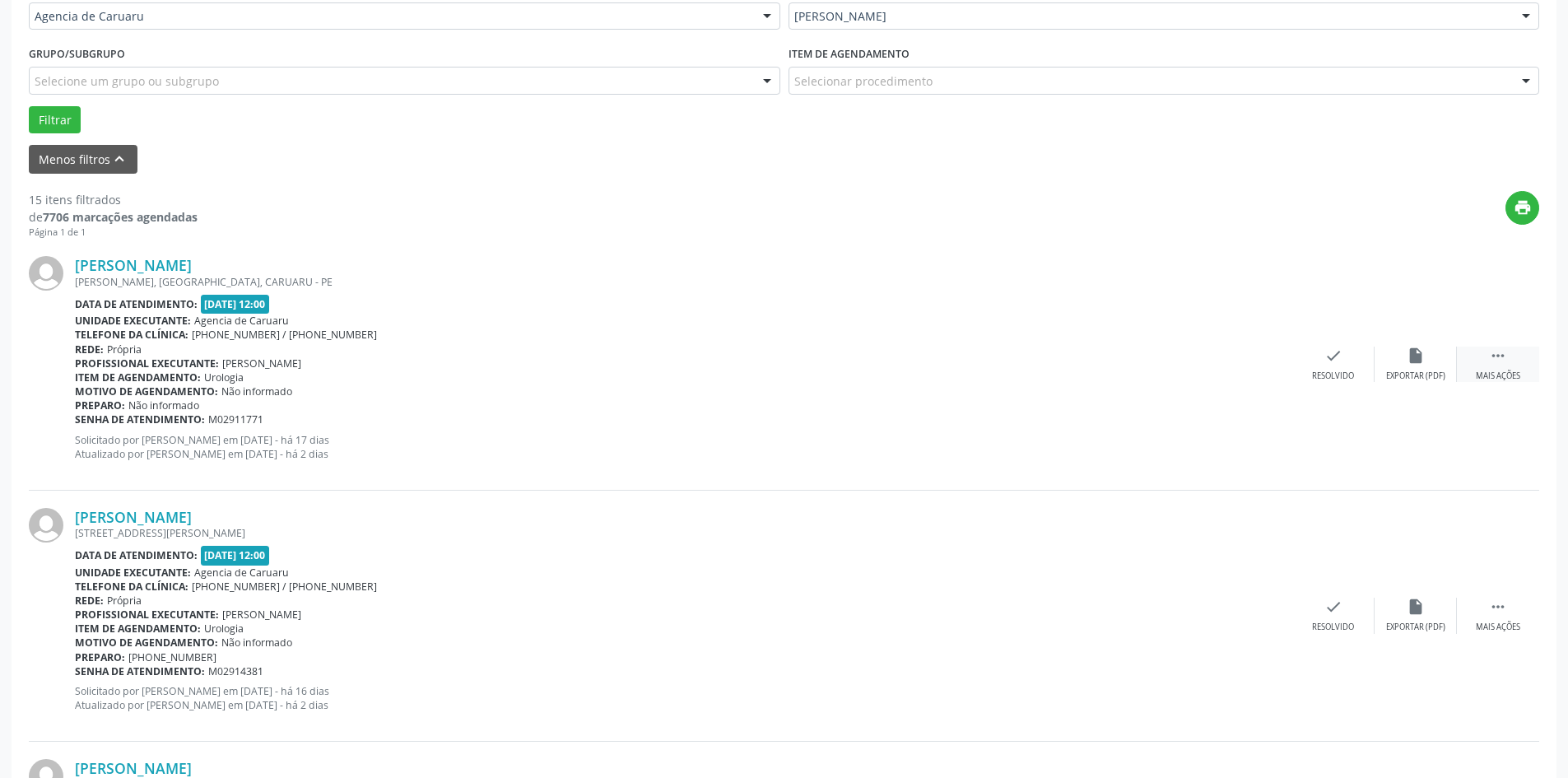
click at [1512, 368] on div " Mais ações" at bounding box center [1498, 364] width 82 height 35
click at [1401, 373] on div "Não compareceu" at bounding box center [1415, 375] width 70 height 11
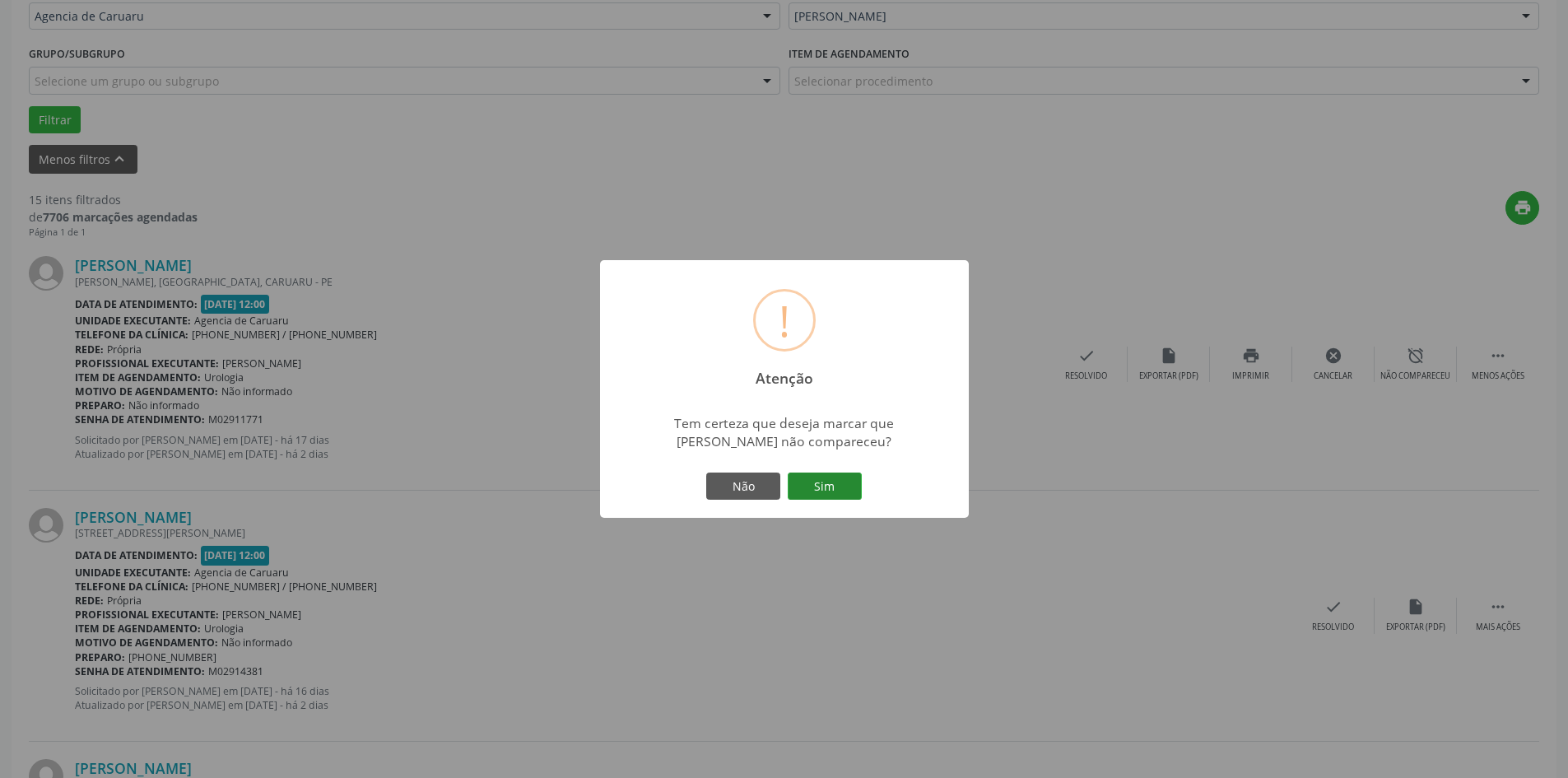
click at [823, 485] on button "Sim" at bounding box center [825, 486] width 74 height 28
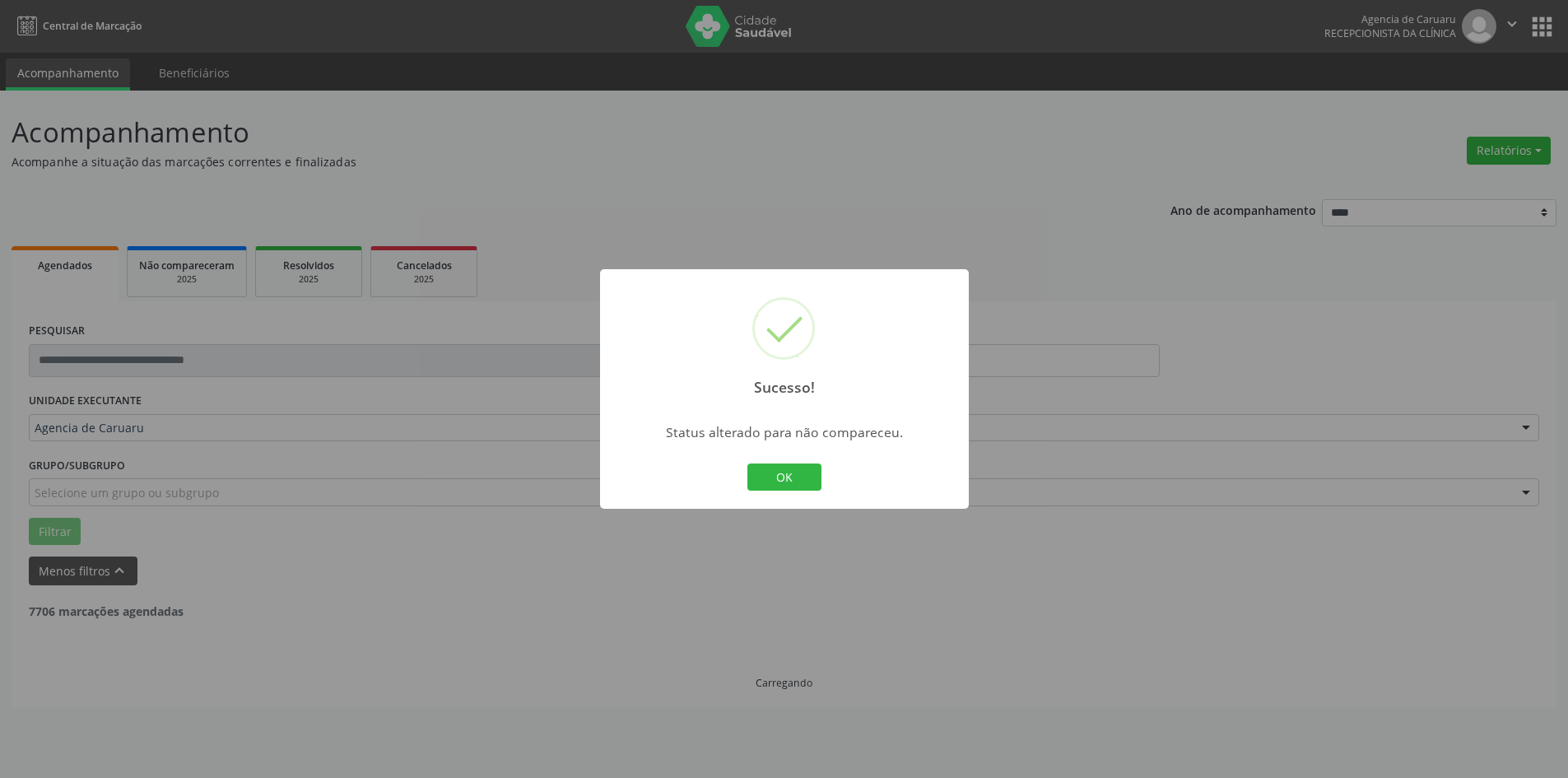
scroll to position [0, 0]
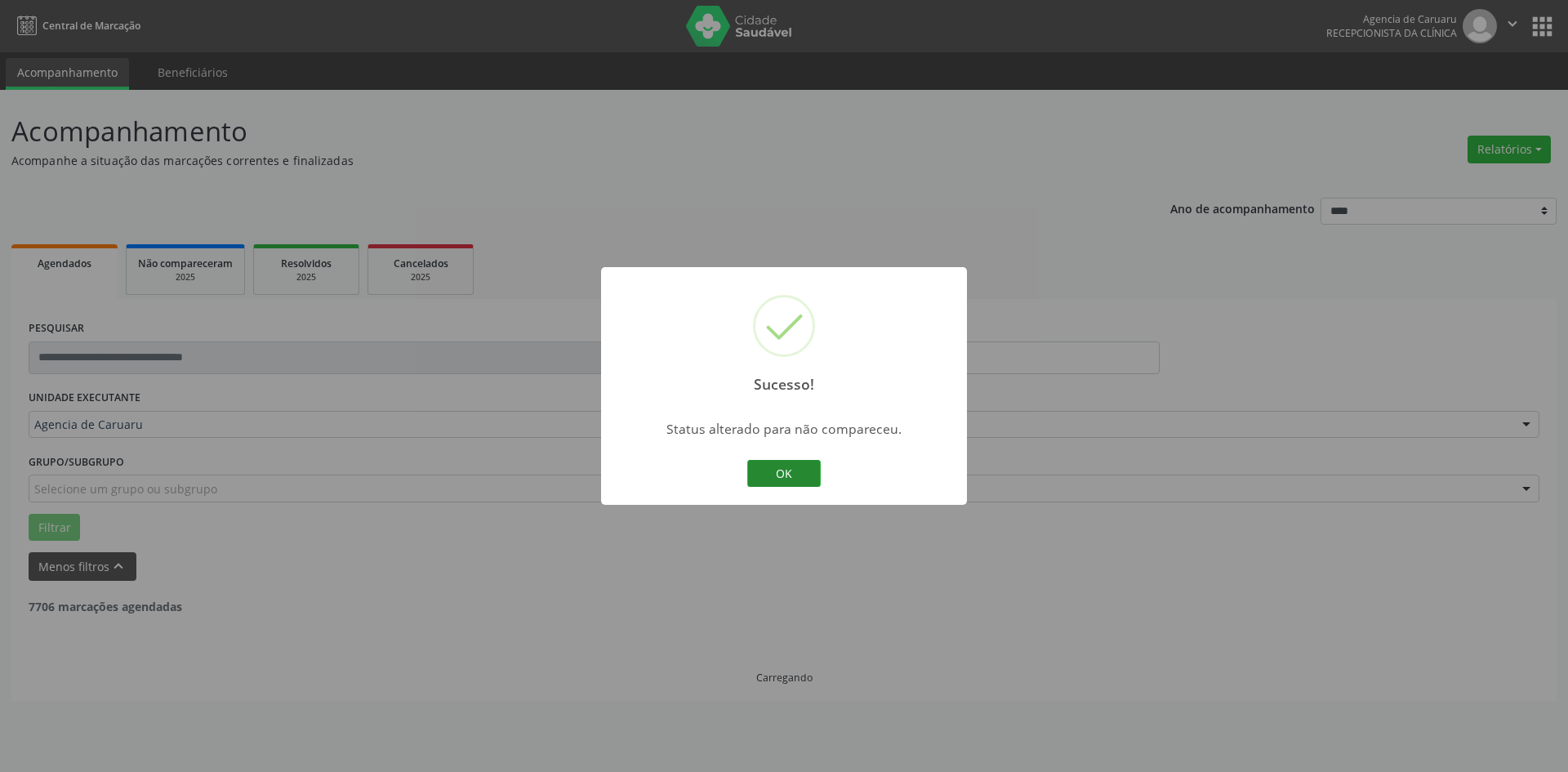
click at [812, 479] on button "OK" at bounding box center [784, 473] width 74 height 27
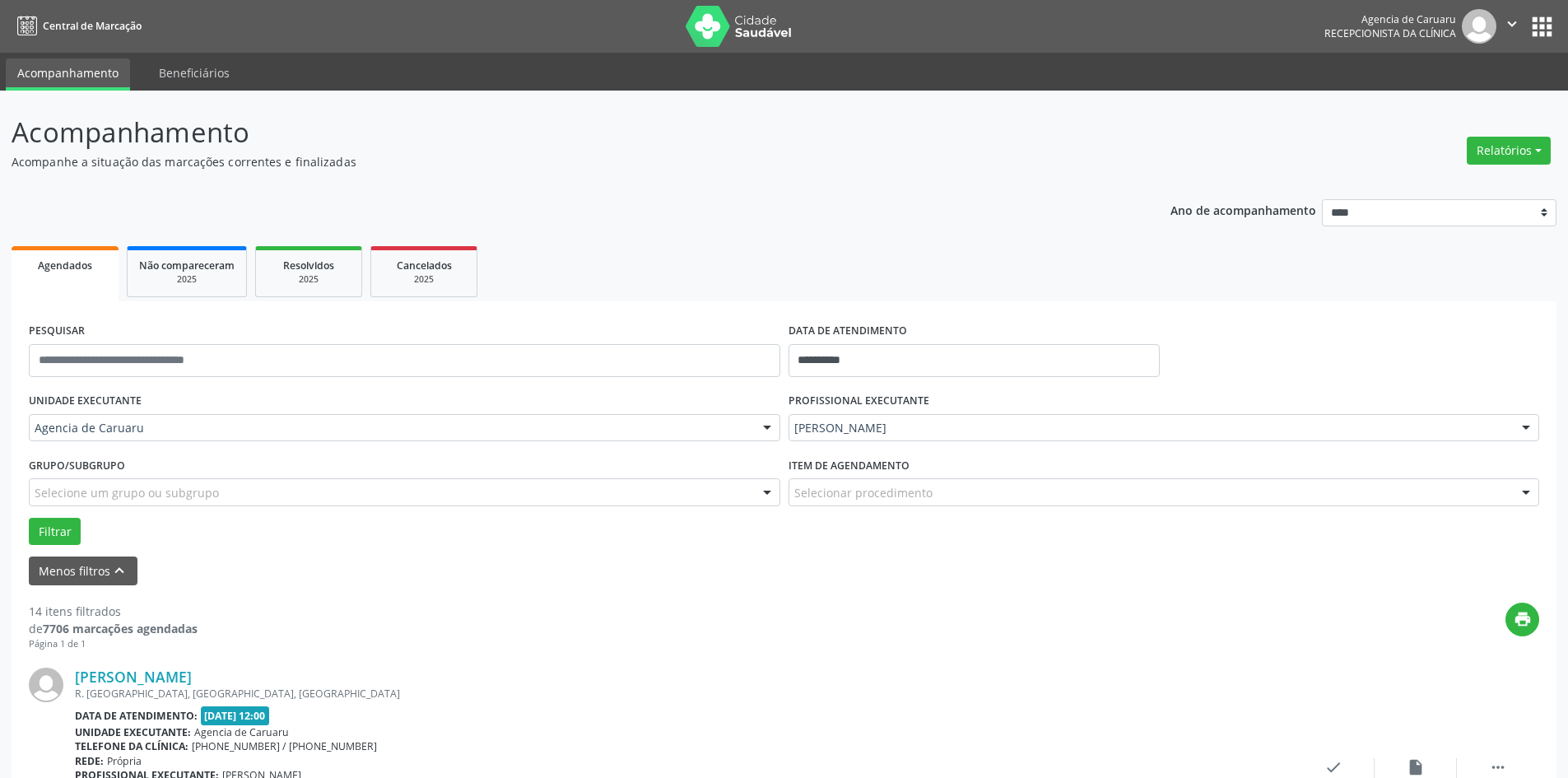
scroll to position [411, 0]
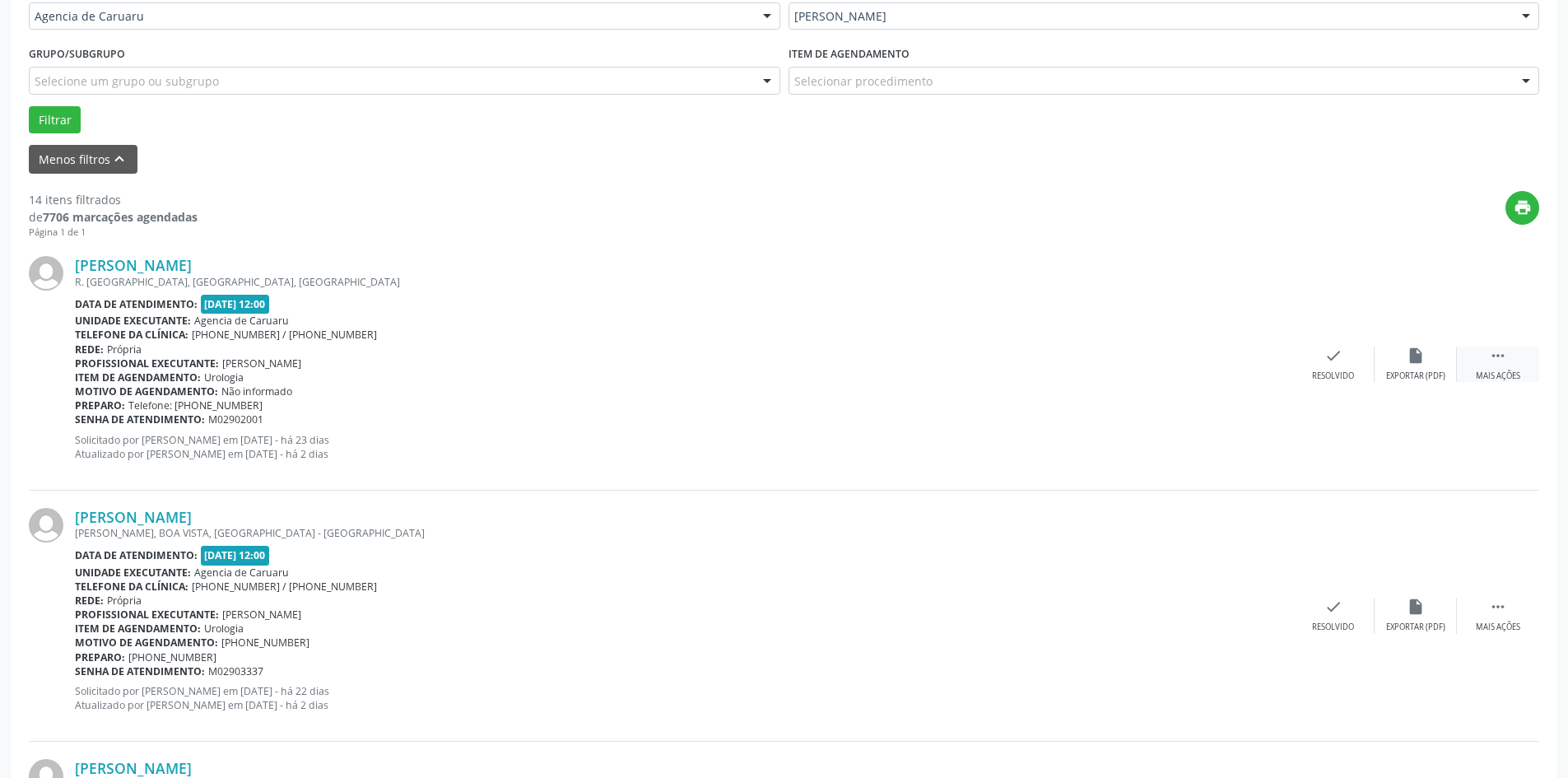
click at [1489, 371] on div "Mais ações" at bounding box center [1499, 375] width 45 height 11
click at [1395, 360] on div "alarm_off Não compareceu" at bounding box center [1415, 364] width 82 height 35
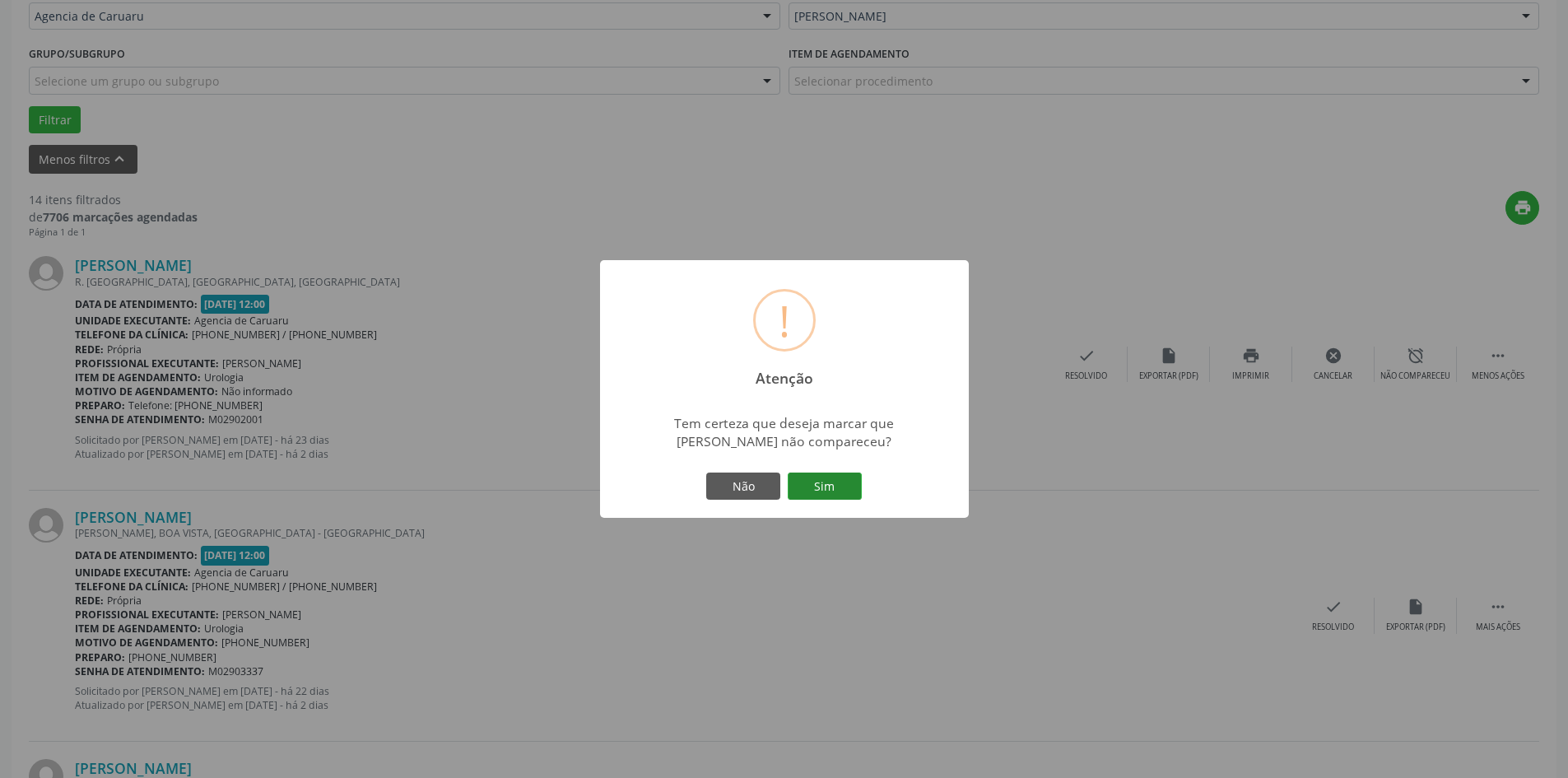
click at [803, 486] on button "Sim" at bounding box center [825, 486] width 74 height 28
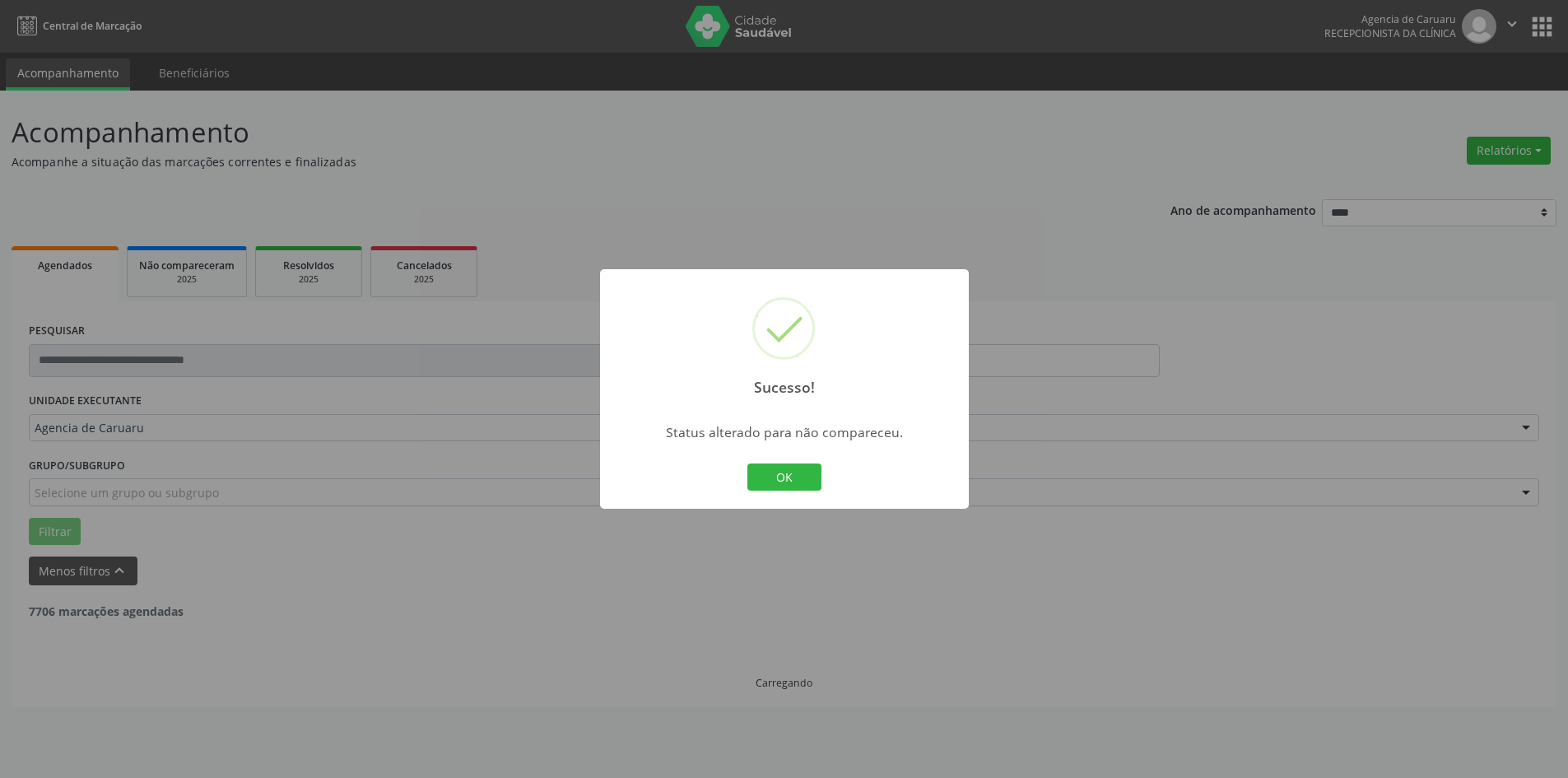
scroll to position [0, 0]
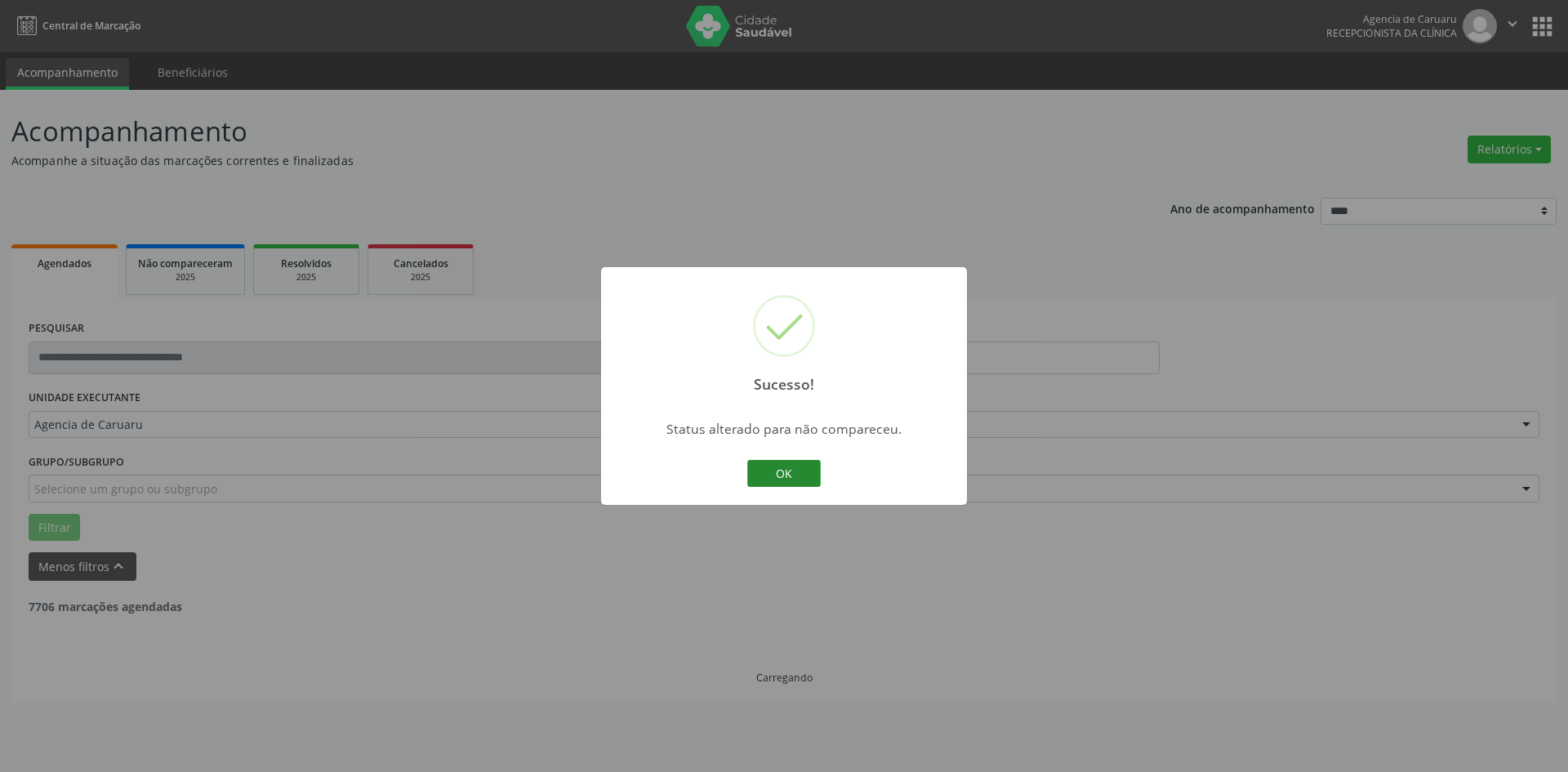
click at [775, 476] on button "OK" at bounding box center [784, 473] width 74 height 27
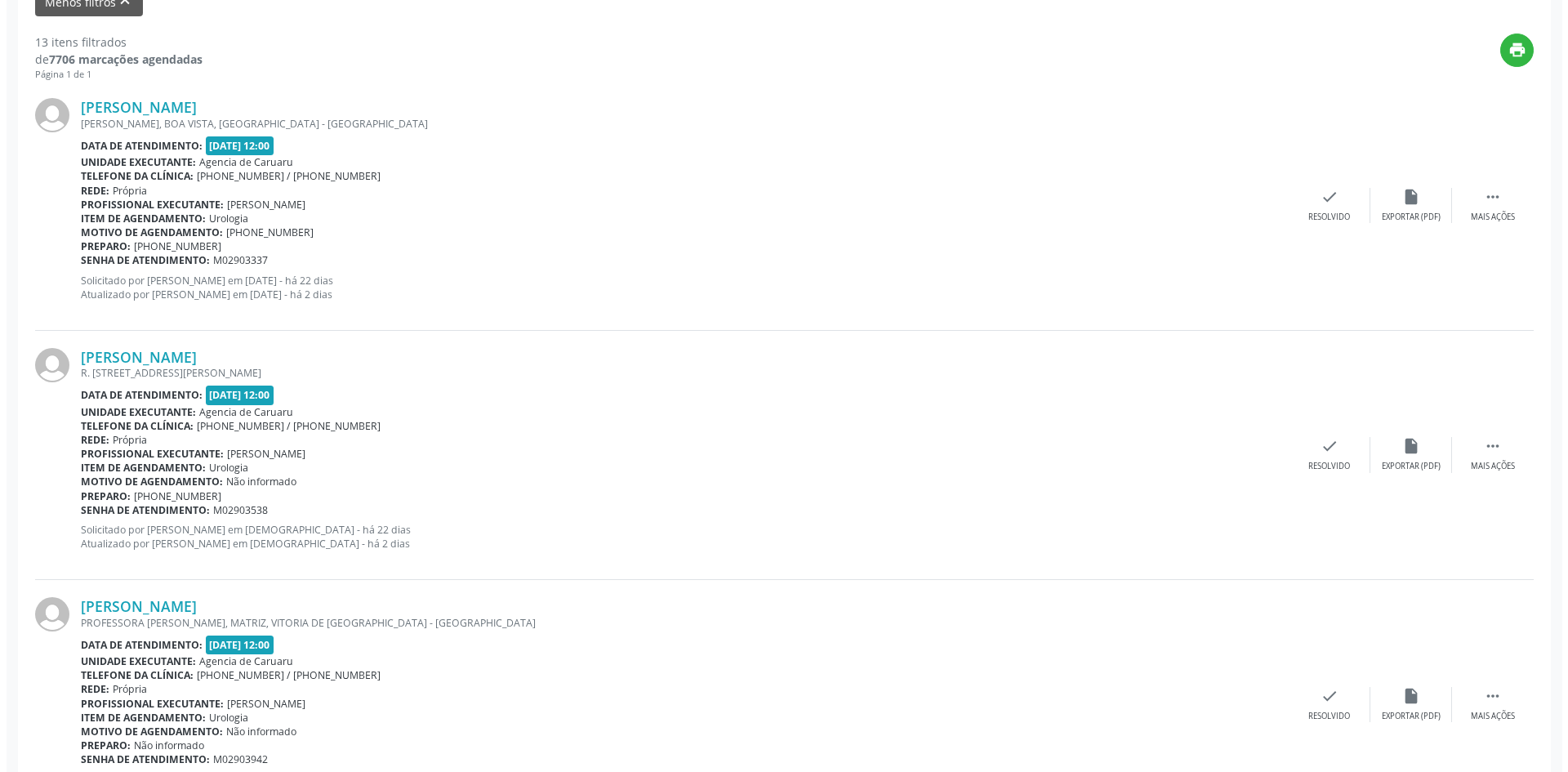
scroll to position [572, 0]
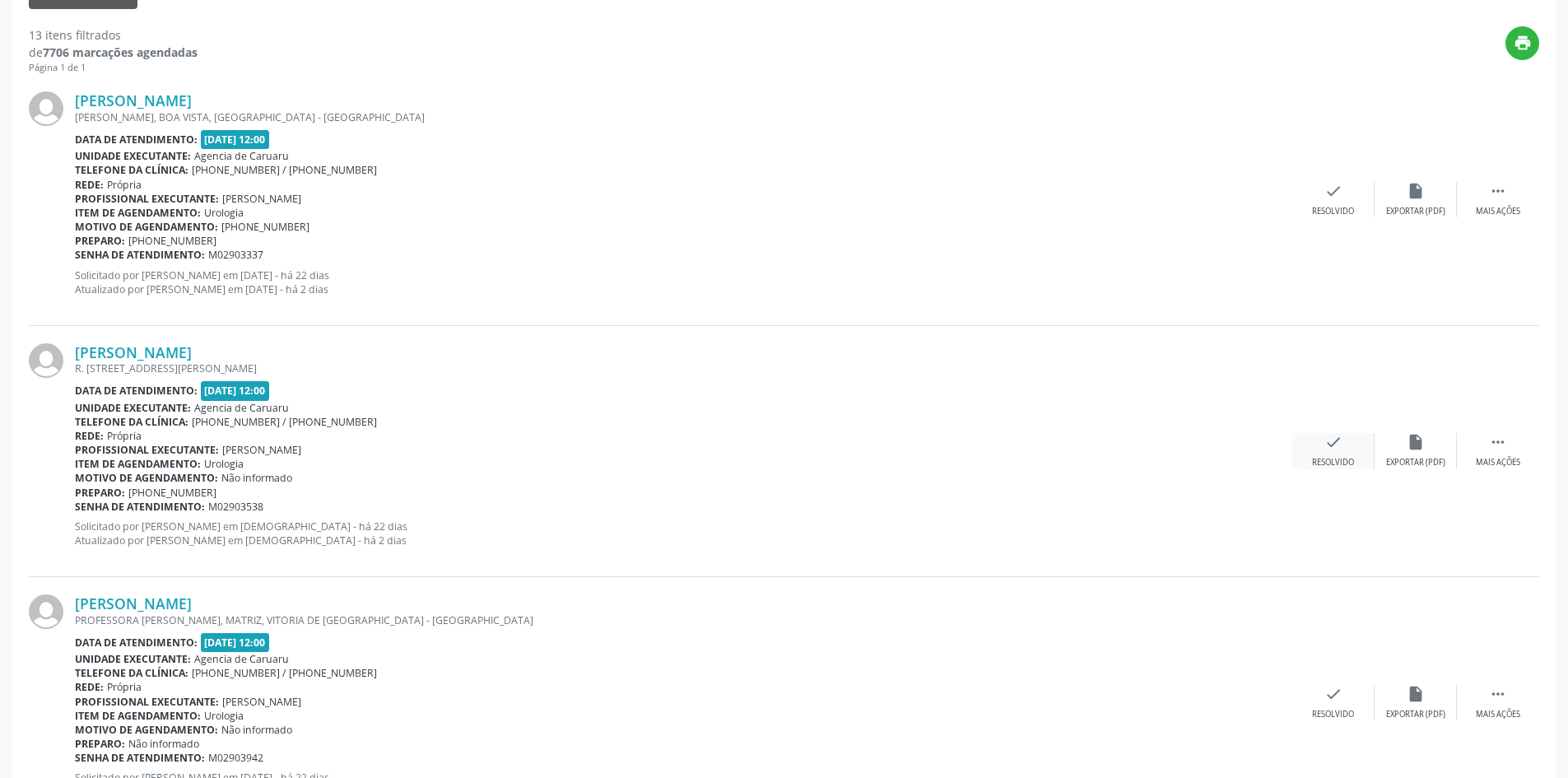
click at [1333, 454] on div "check Resolvido" at bounding box center [1333, 450] width 82 height 35
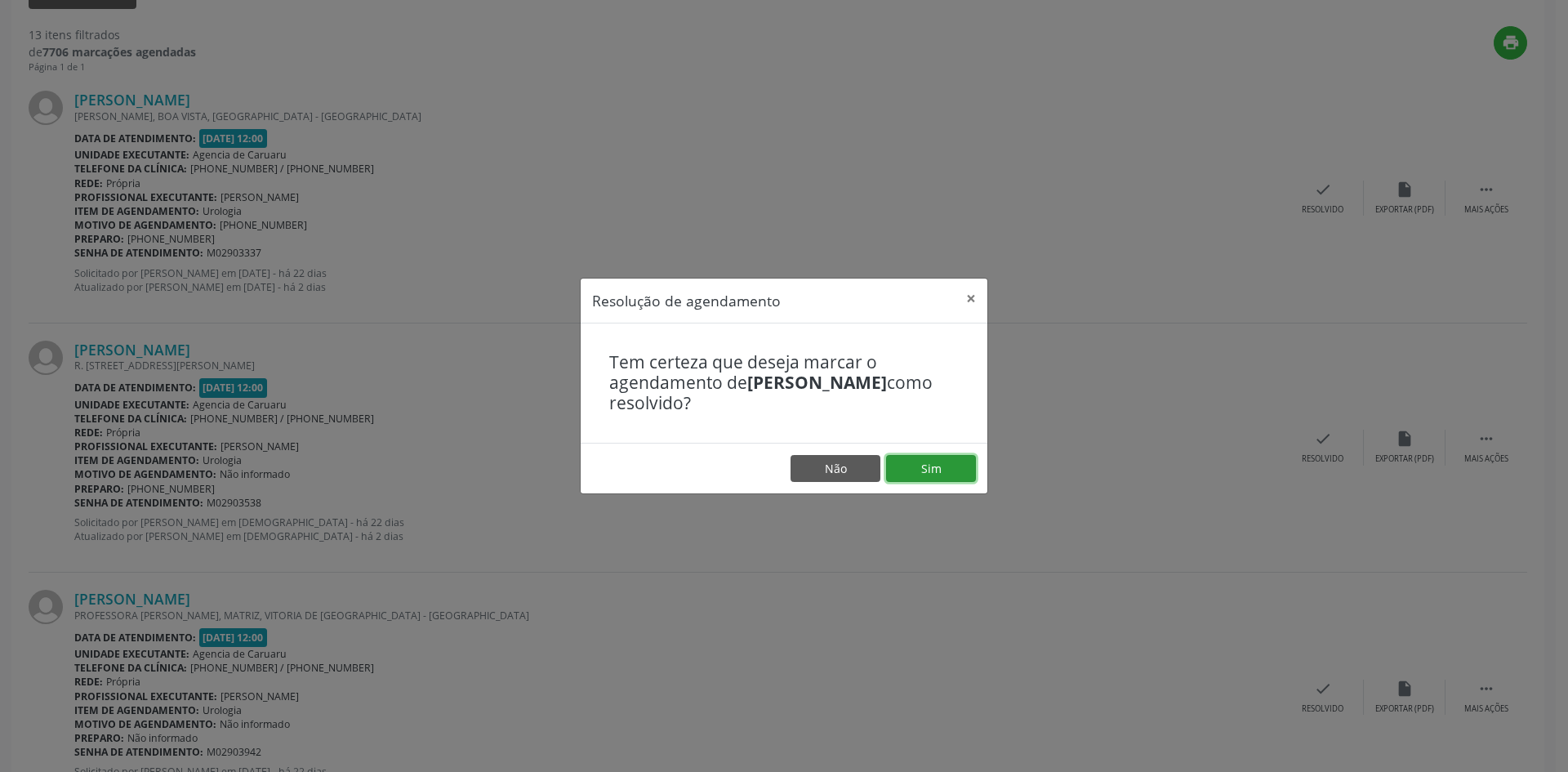
click at [938, 469] on button "Sim" at bounding box center [930, 468] width 90 height 27
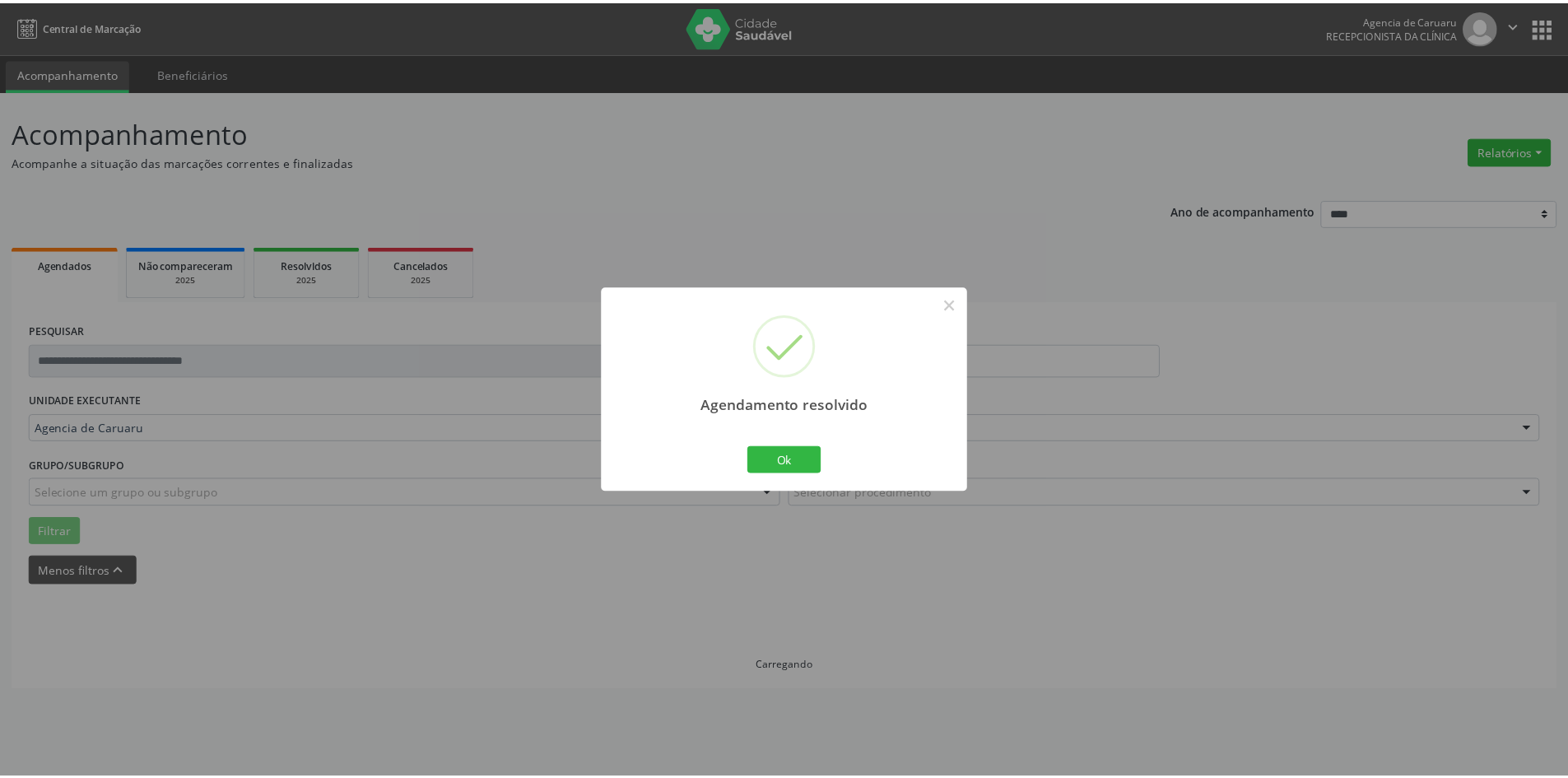
scroll to position [0, 0]
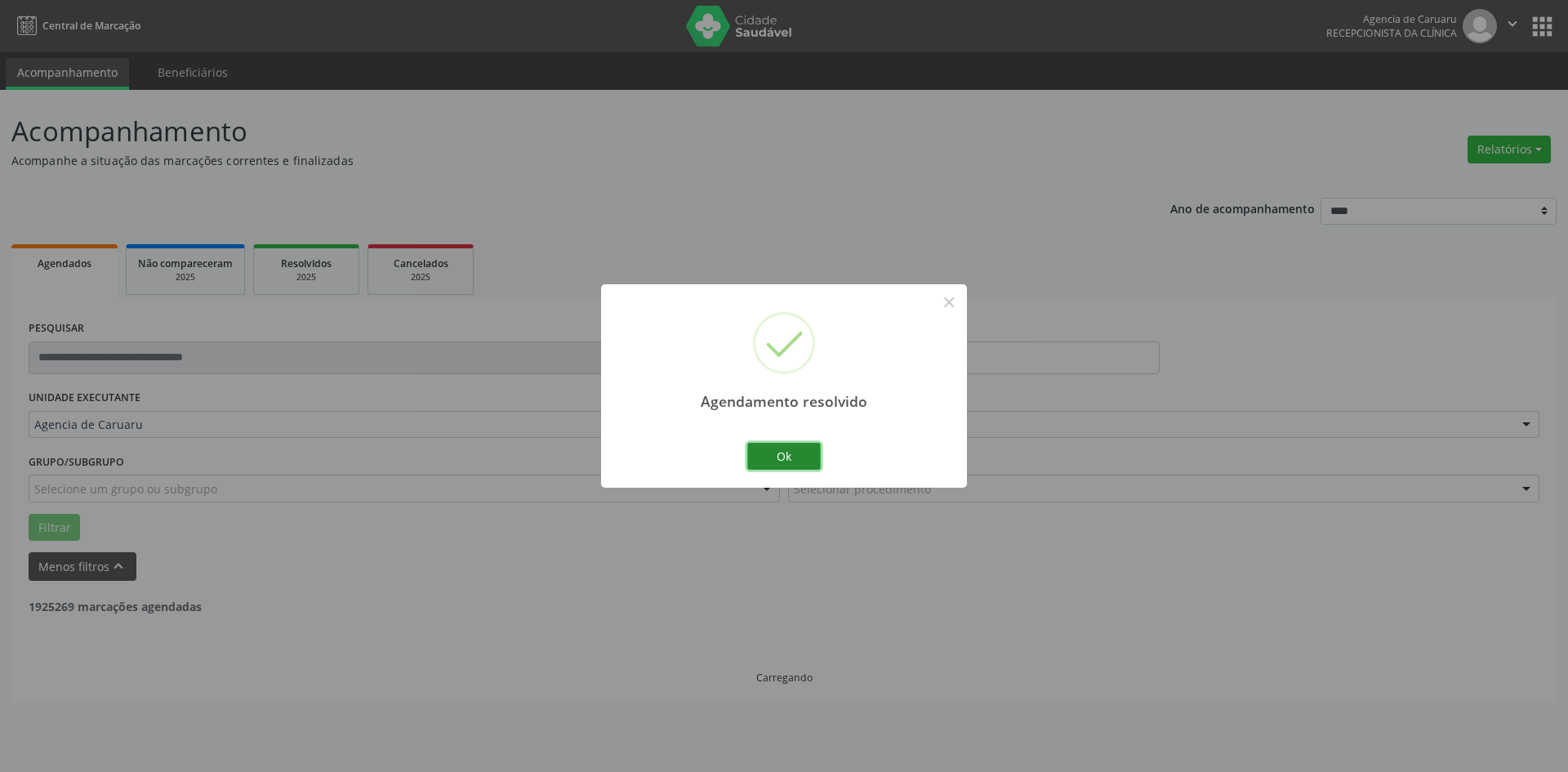
click at [784, 461] on button "Ok" at bounding box center [784, 456] width 74 height 27
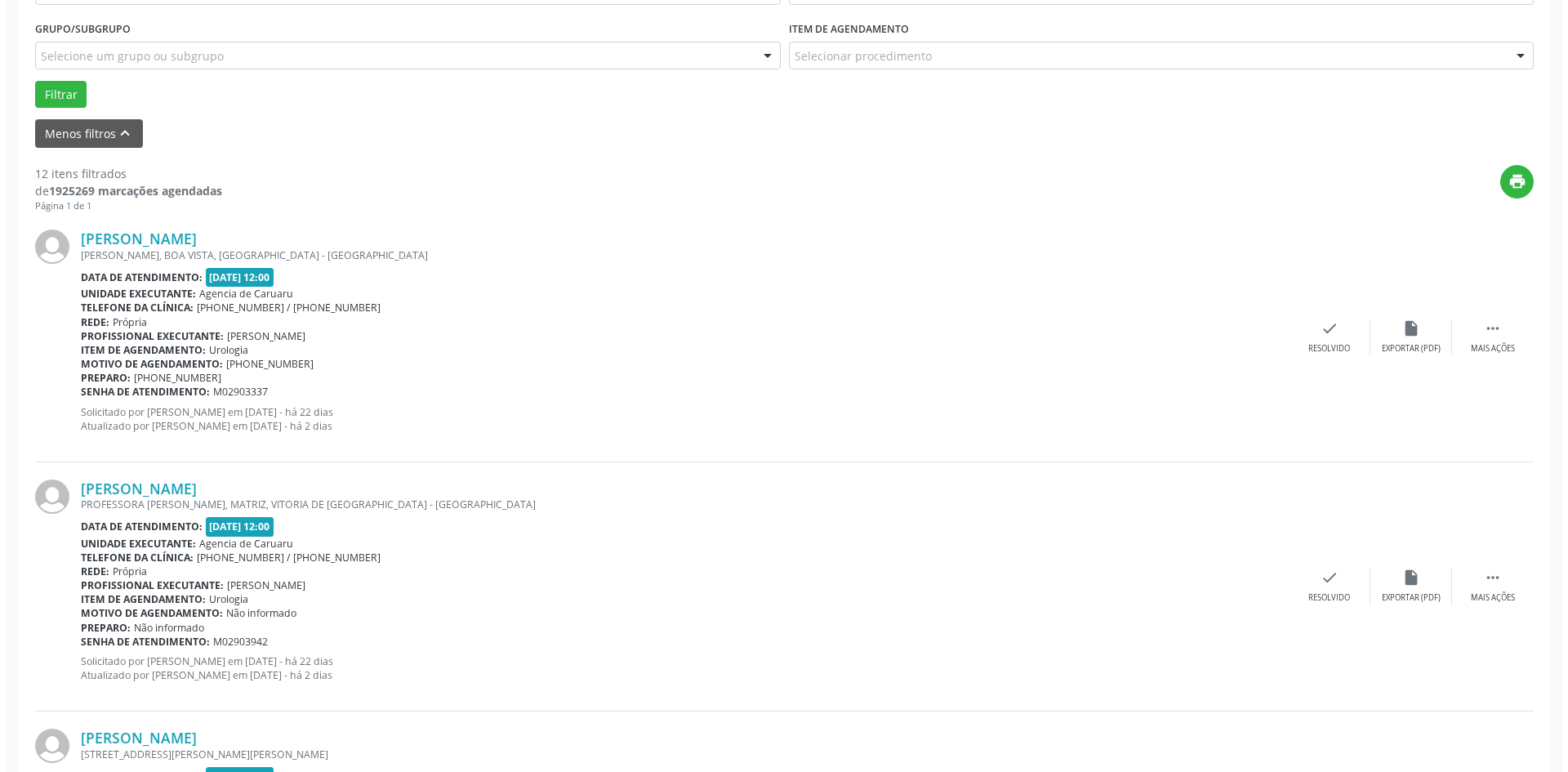
scroll to position [572, 0]
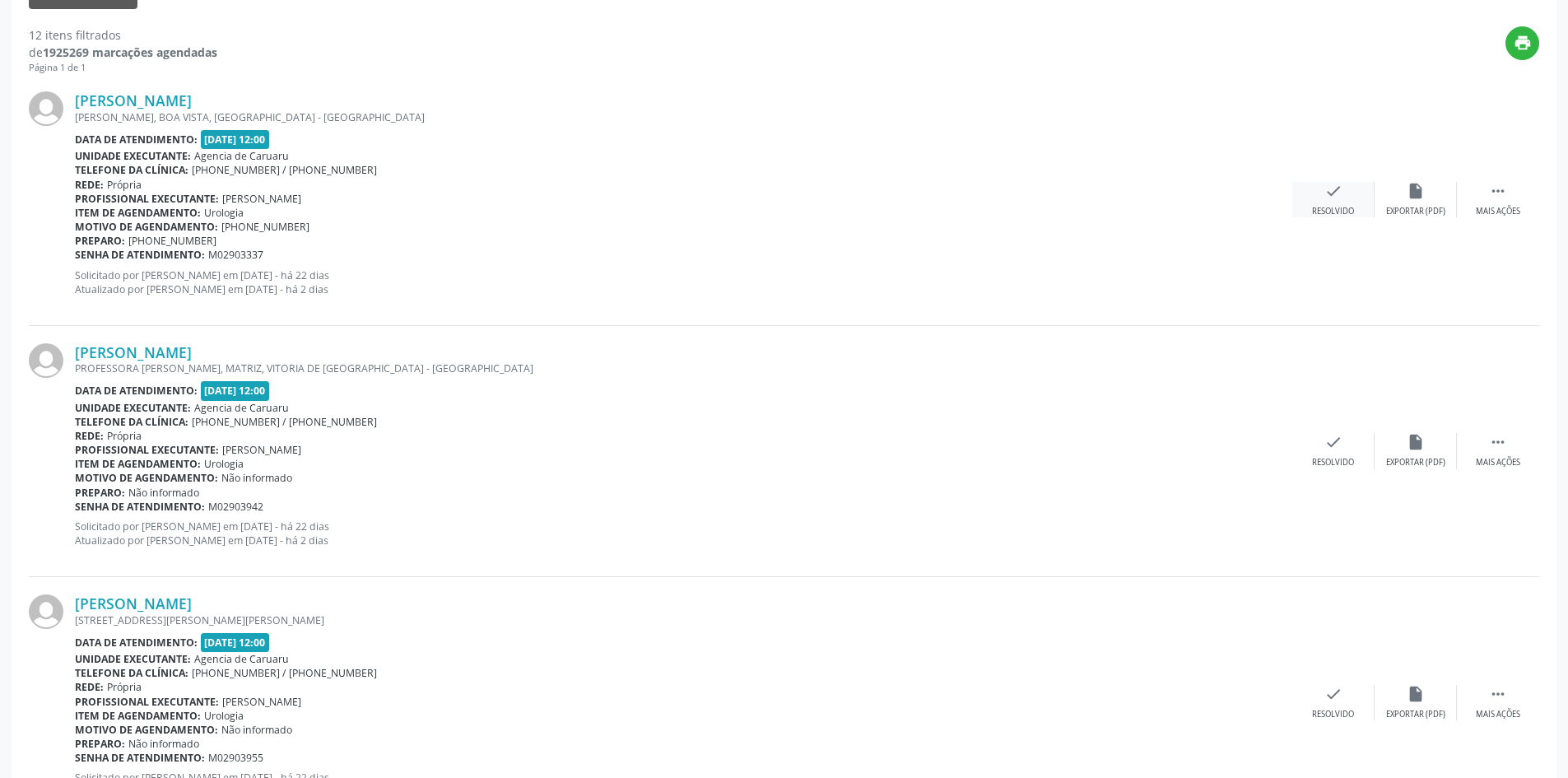
click at [1340, 205] on div "Resolvido" at bounding box center [1333, 210] width 42 height 11
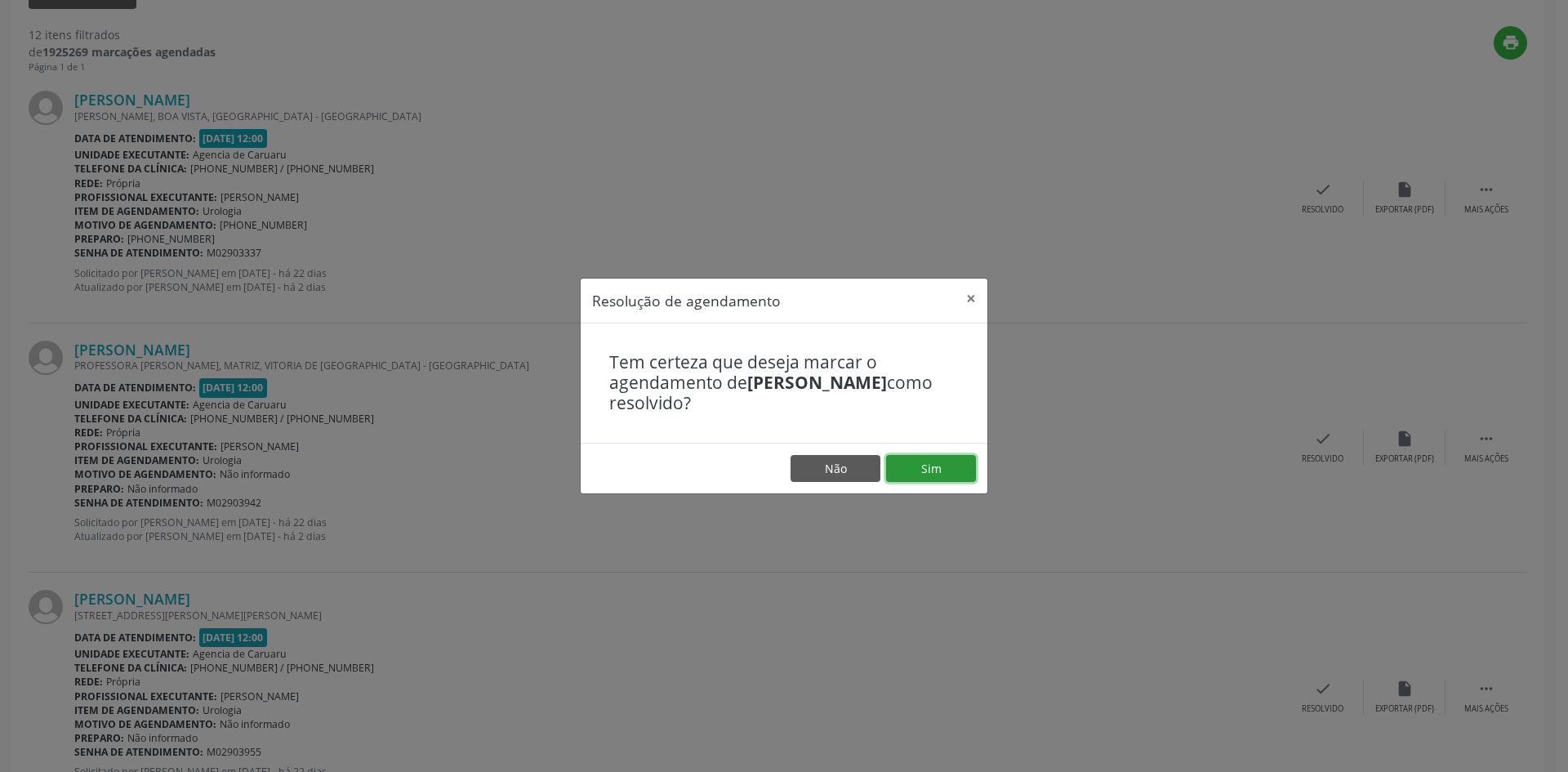
click at [937, 470] on button "Sim" at bounding box center [930, 468] width 90 height 27
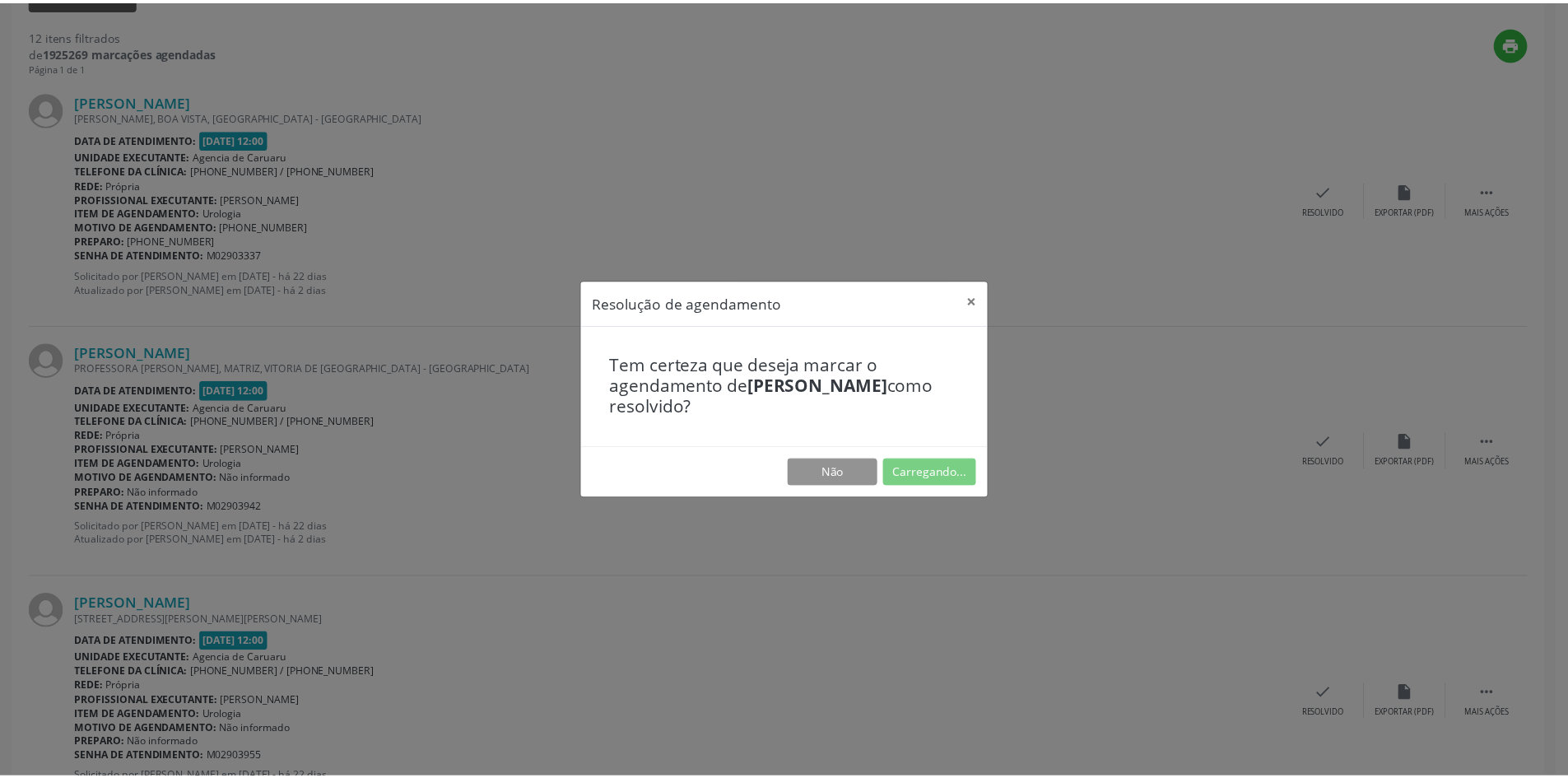
scroll to position [0, 0]
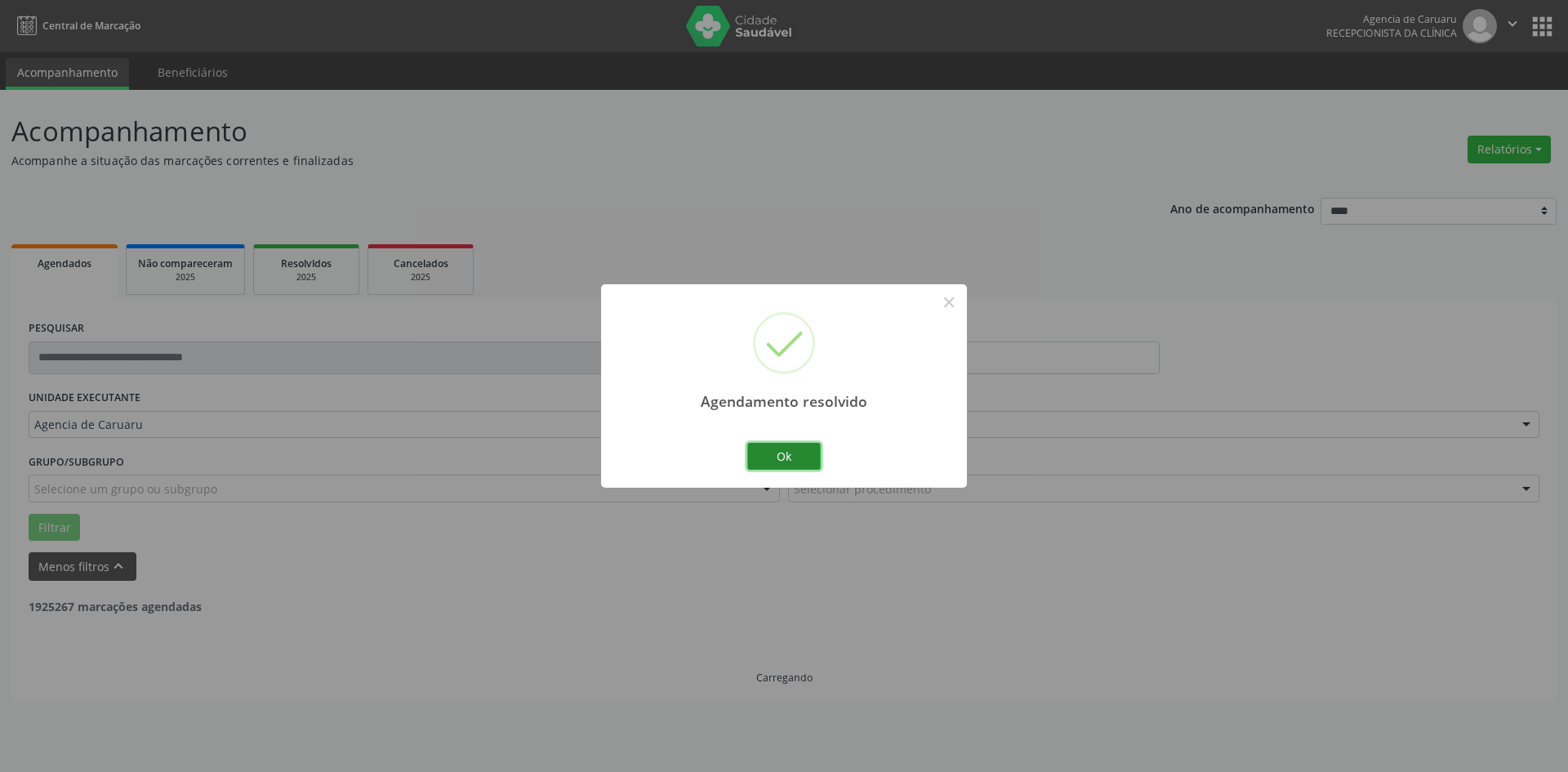
click at [811, 458] on button "Ok" at bounding box center [784, 456] width 74 height 27
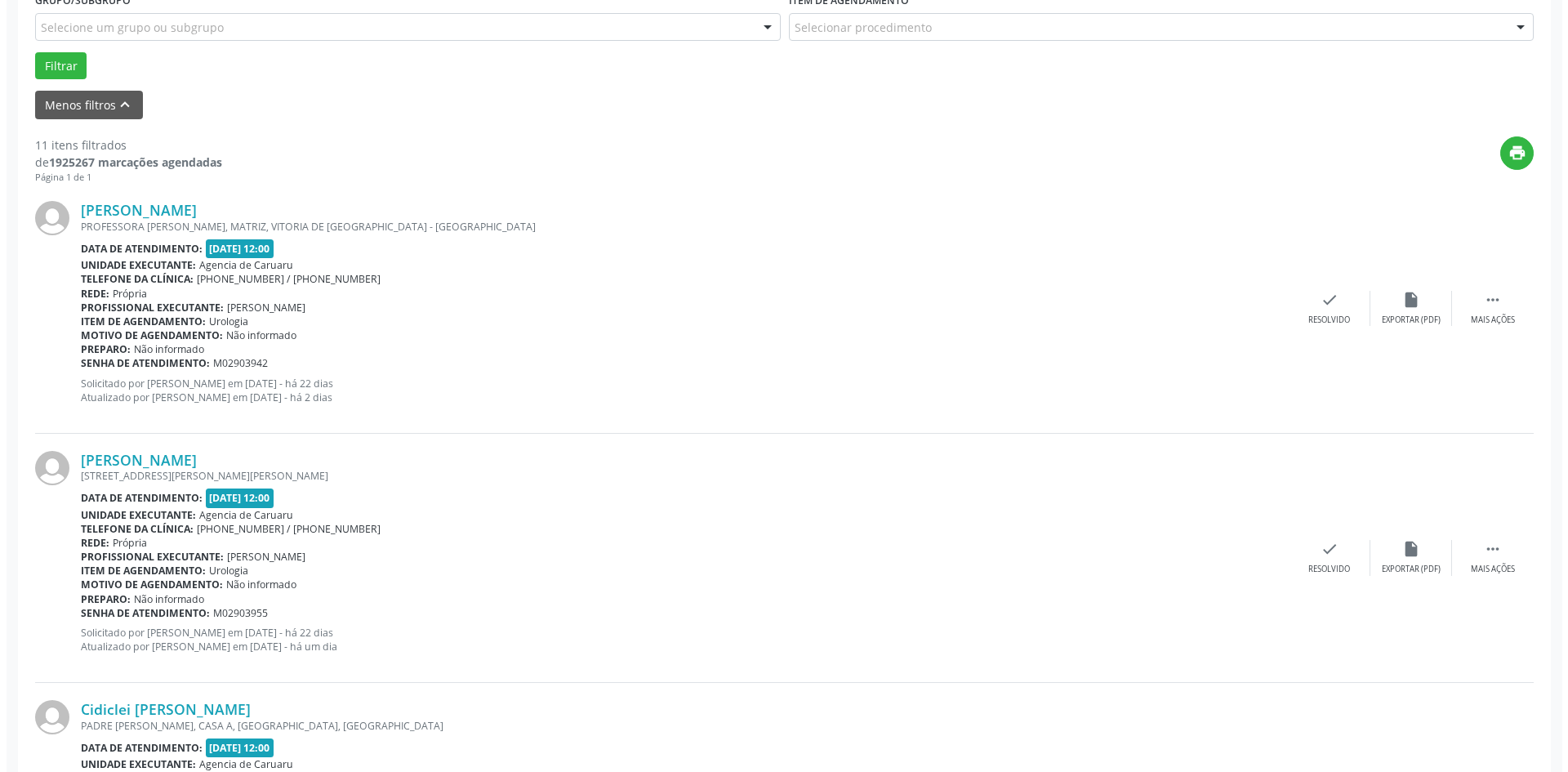
scroll to position [490, 0]
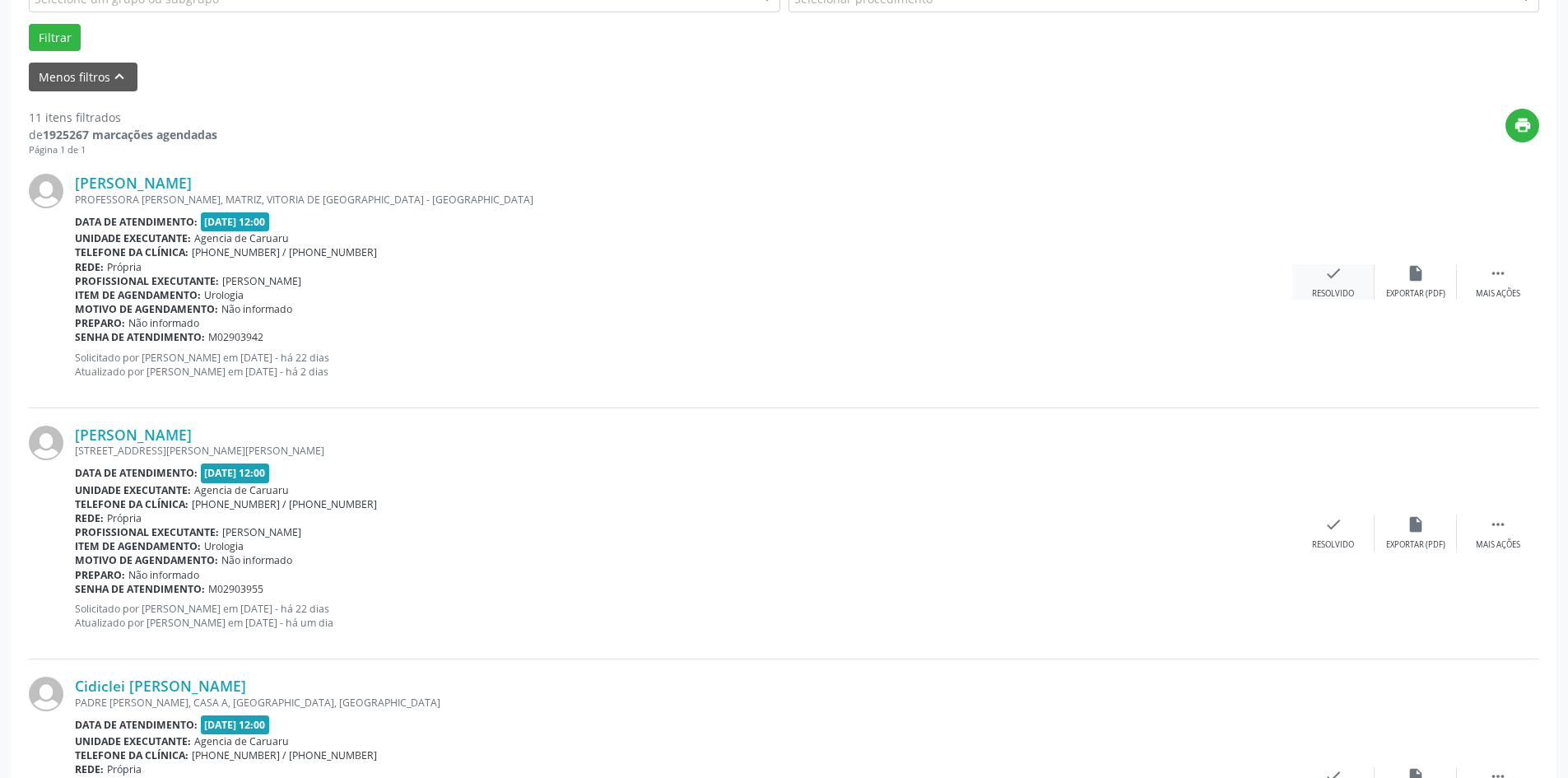
click at [1313, 273] on div "check Resolvido" at bounding box center [1333, 281] width 82 height 35
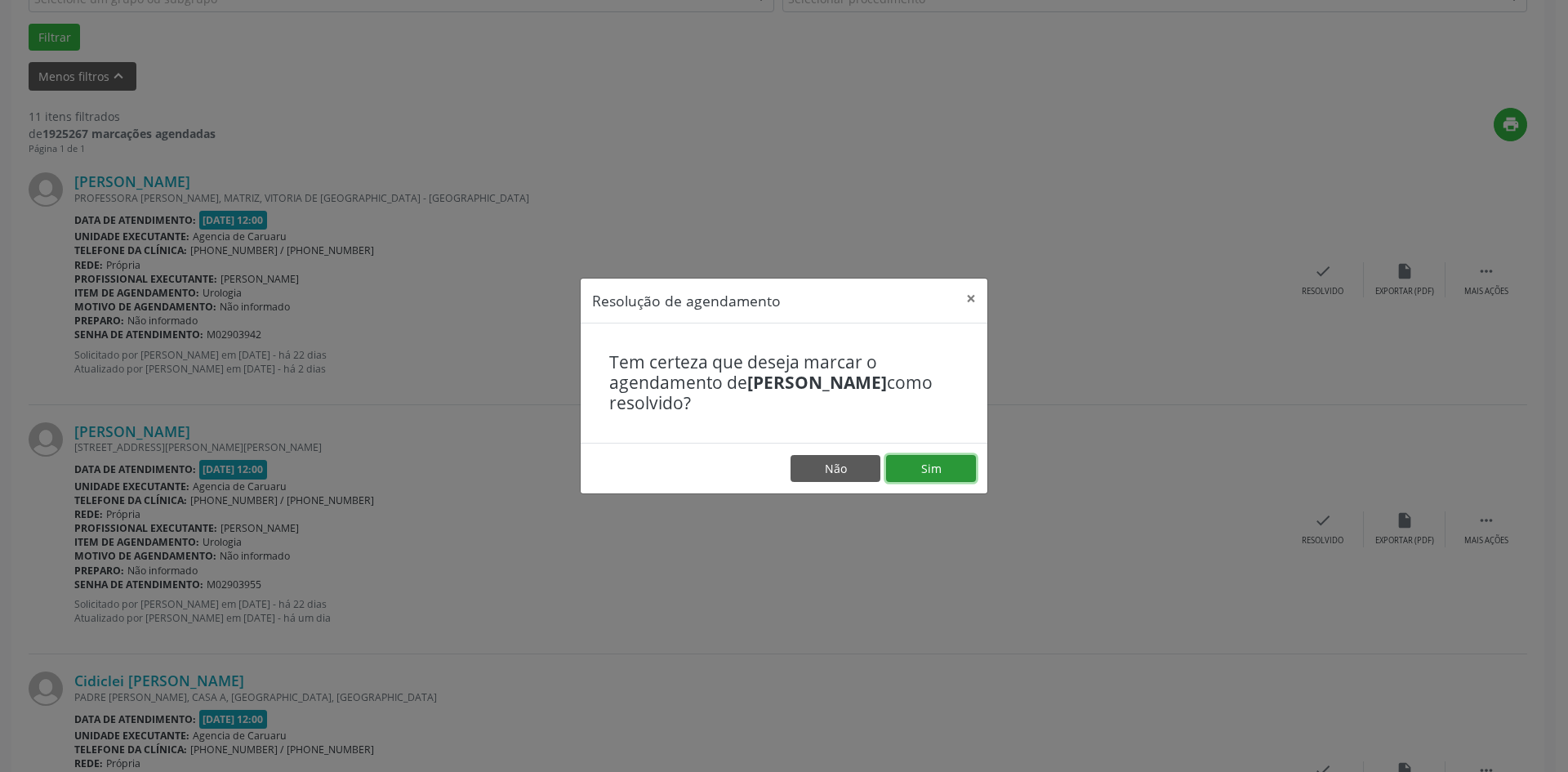
click at [910, 467] on button "Sim" at bounding box center [930, 468] width 90 height 27
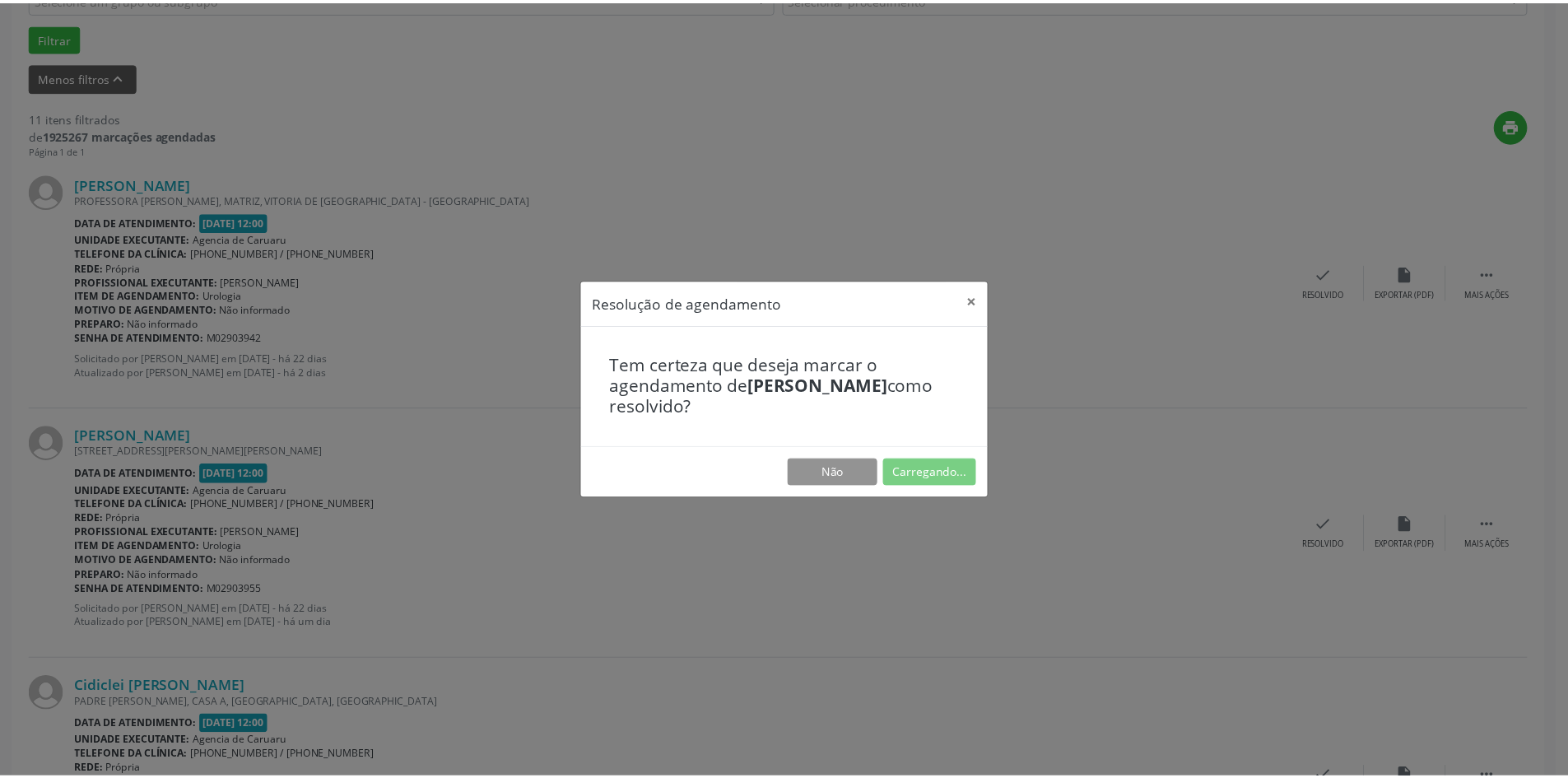
scroll to position [0, 0]
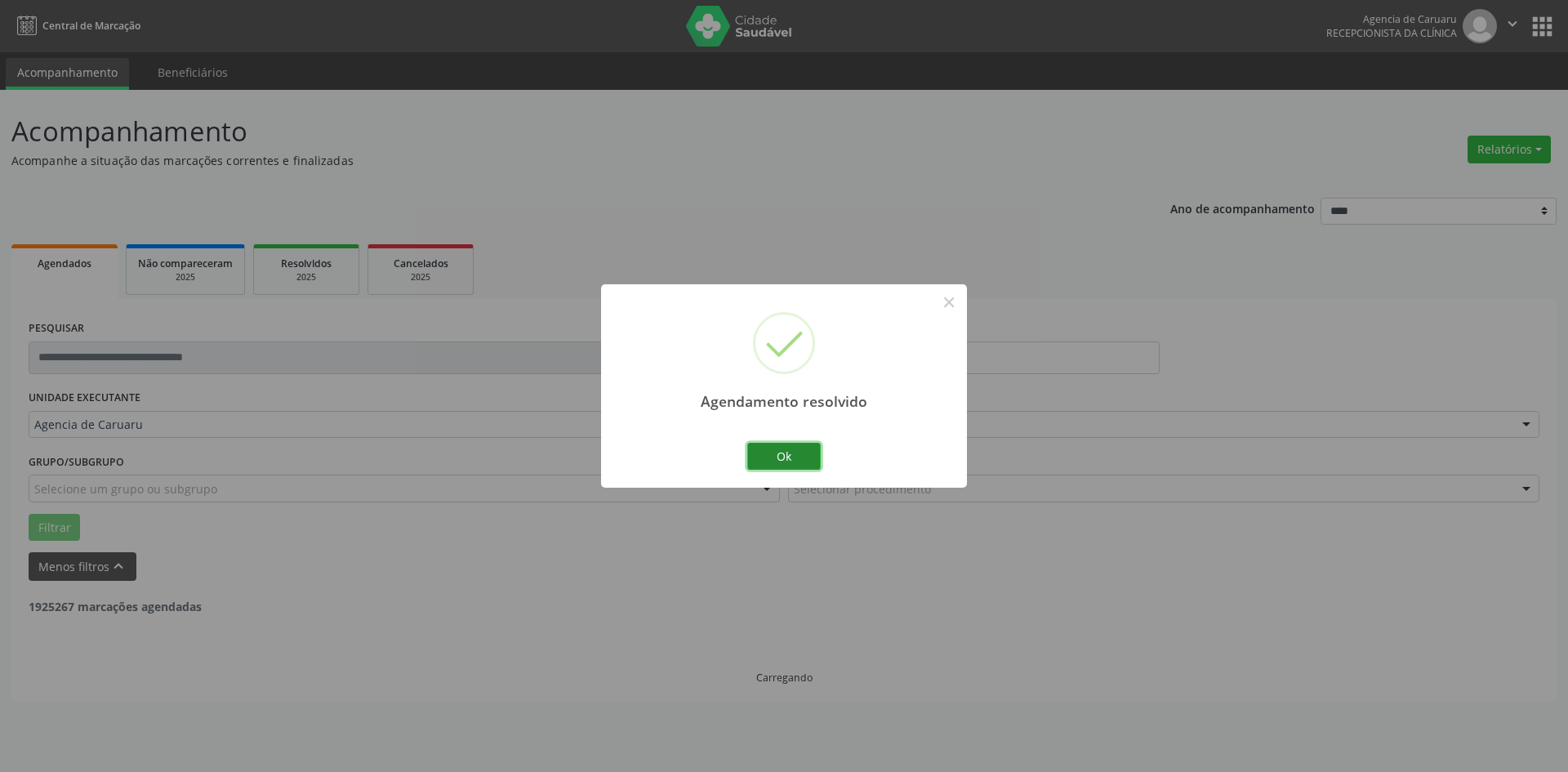
click at [767, 457] on button "Ok" at bounding box center [784, 456] width 74 height 27
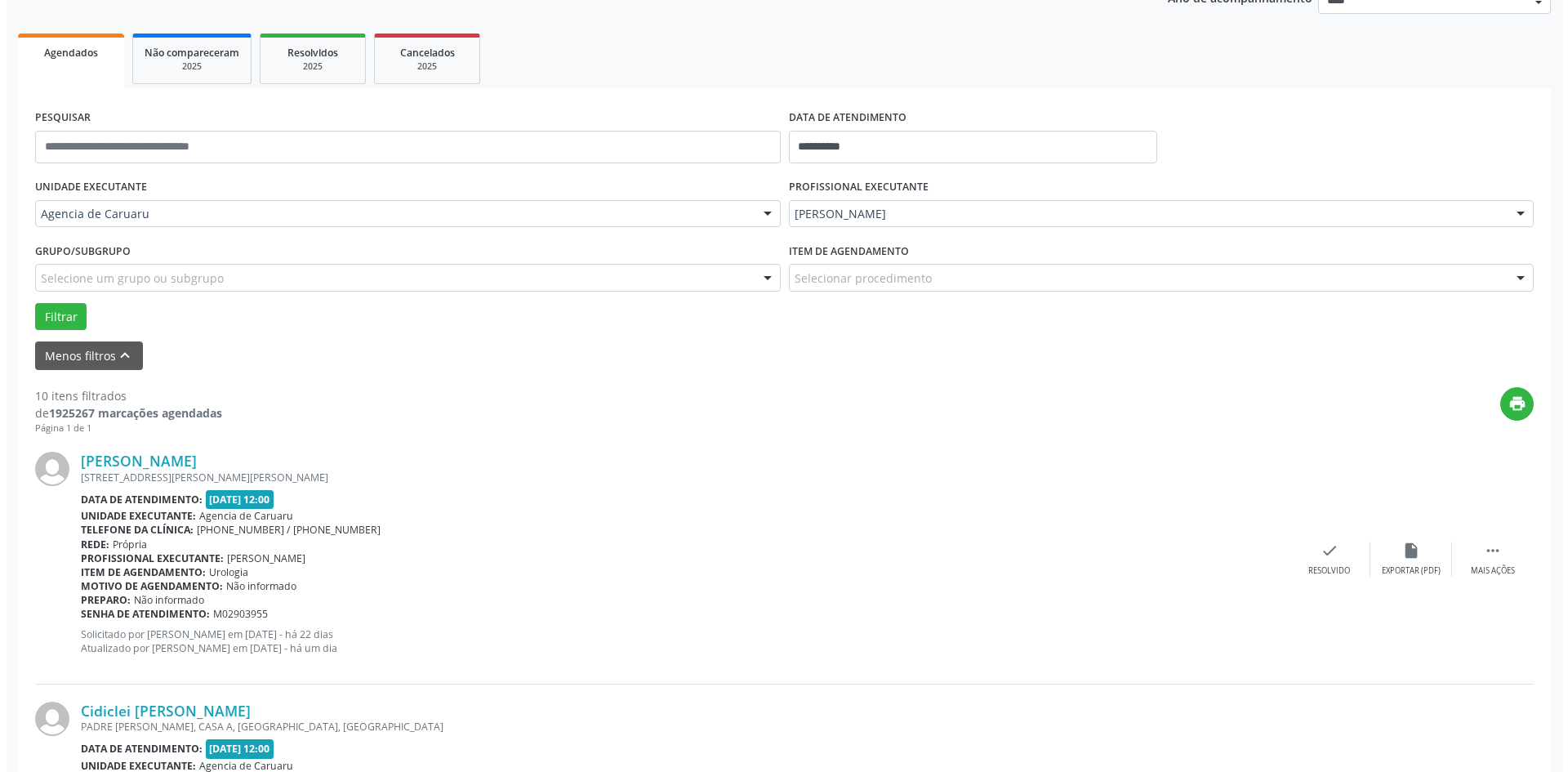
scroll to position [408, 0]
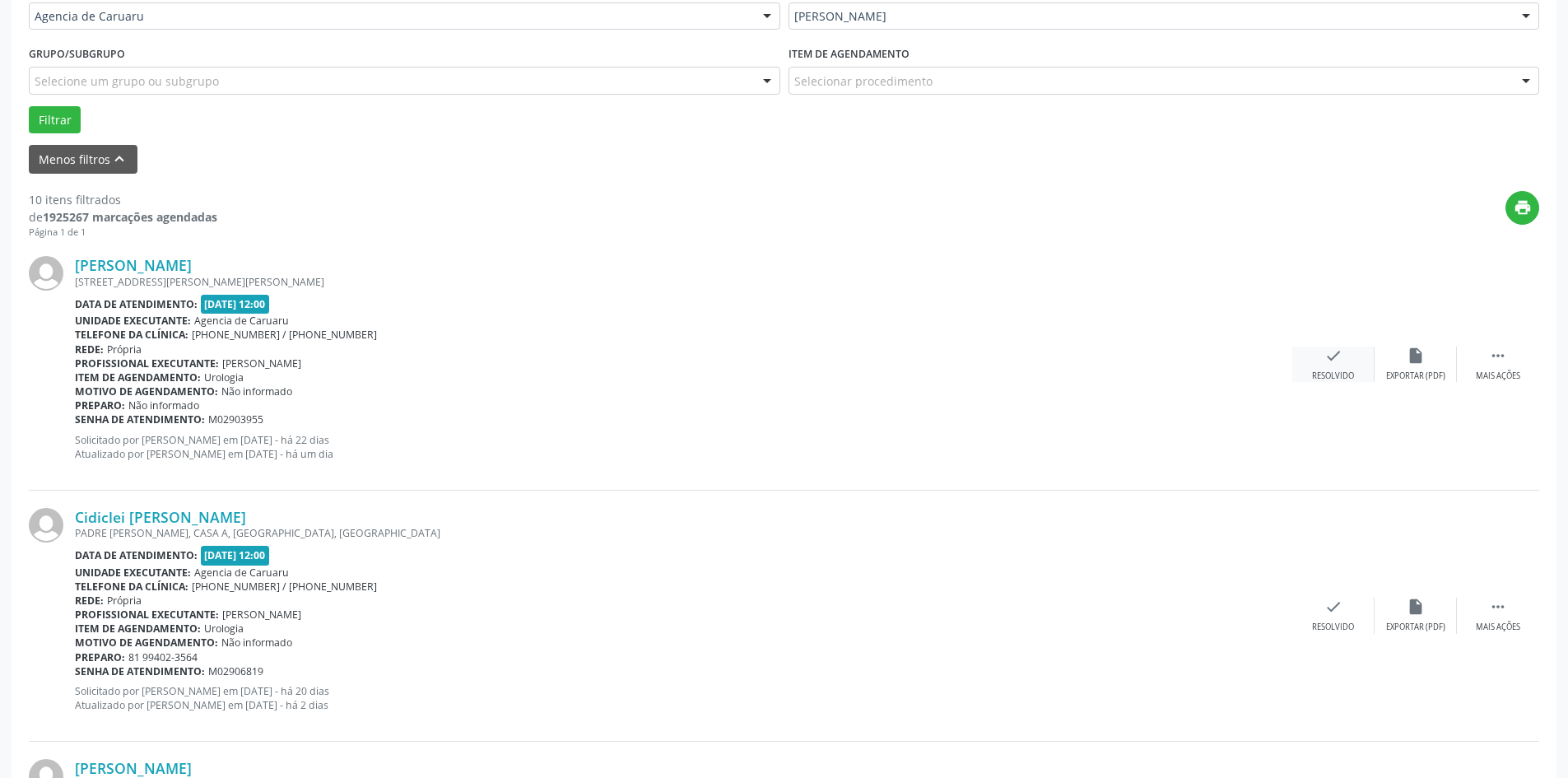
click at [1326, 357] on icon "check" at bounding box center [1333, 355] width 18 height 18
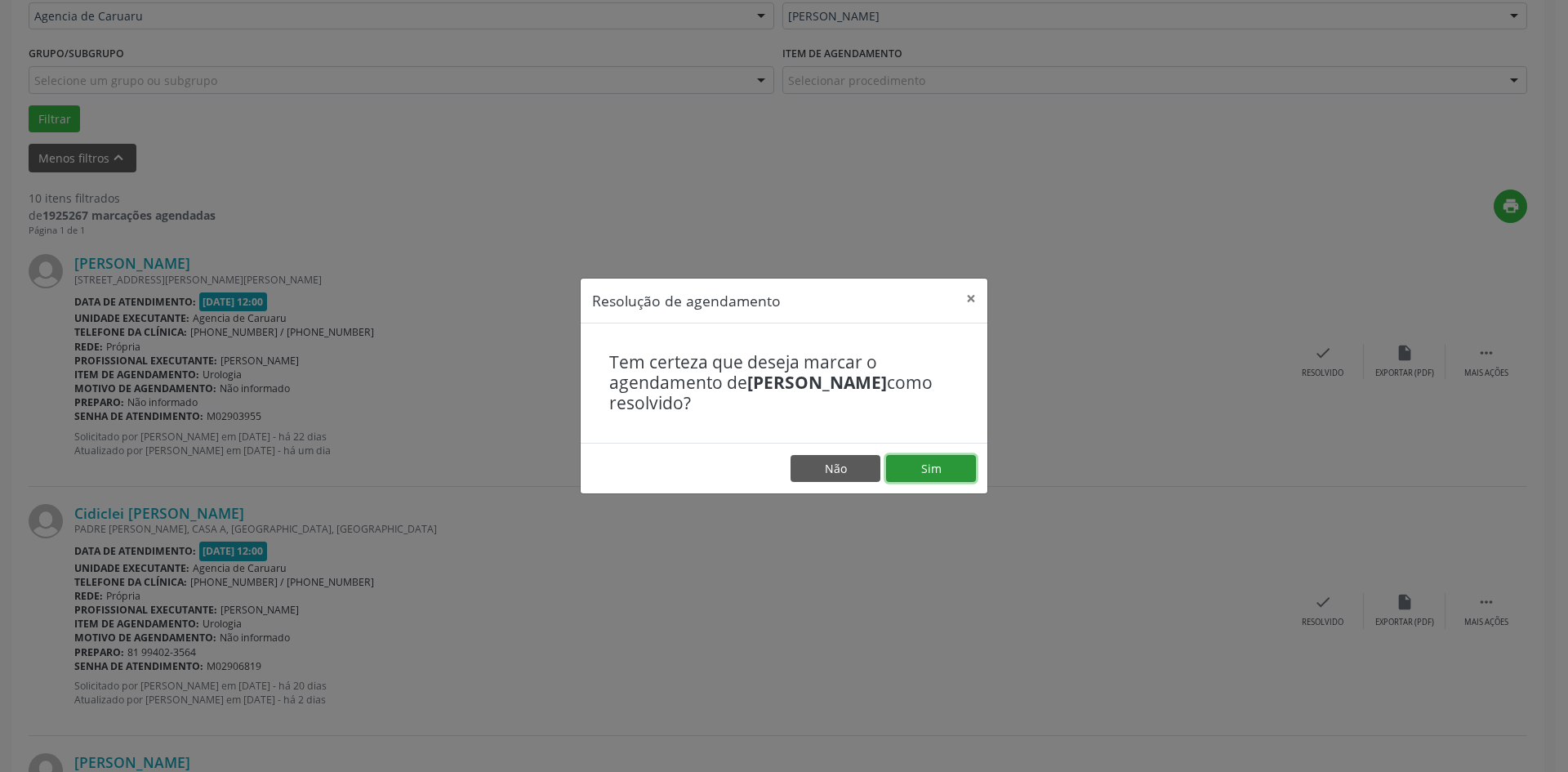
click at [909, 466] on button "Sim" at bounding box center [930, 468] width 90 height 27
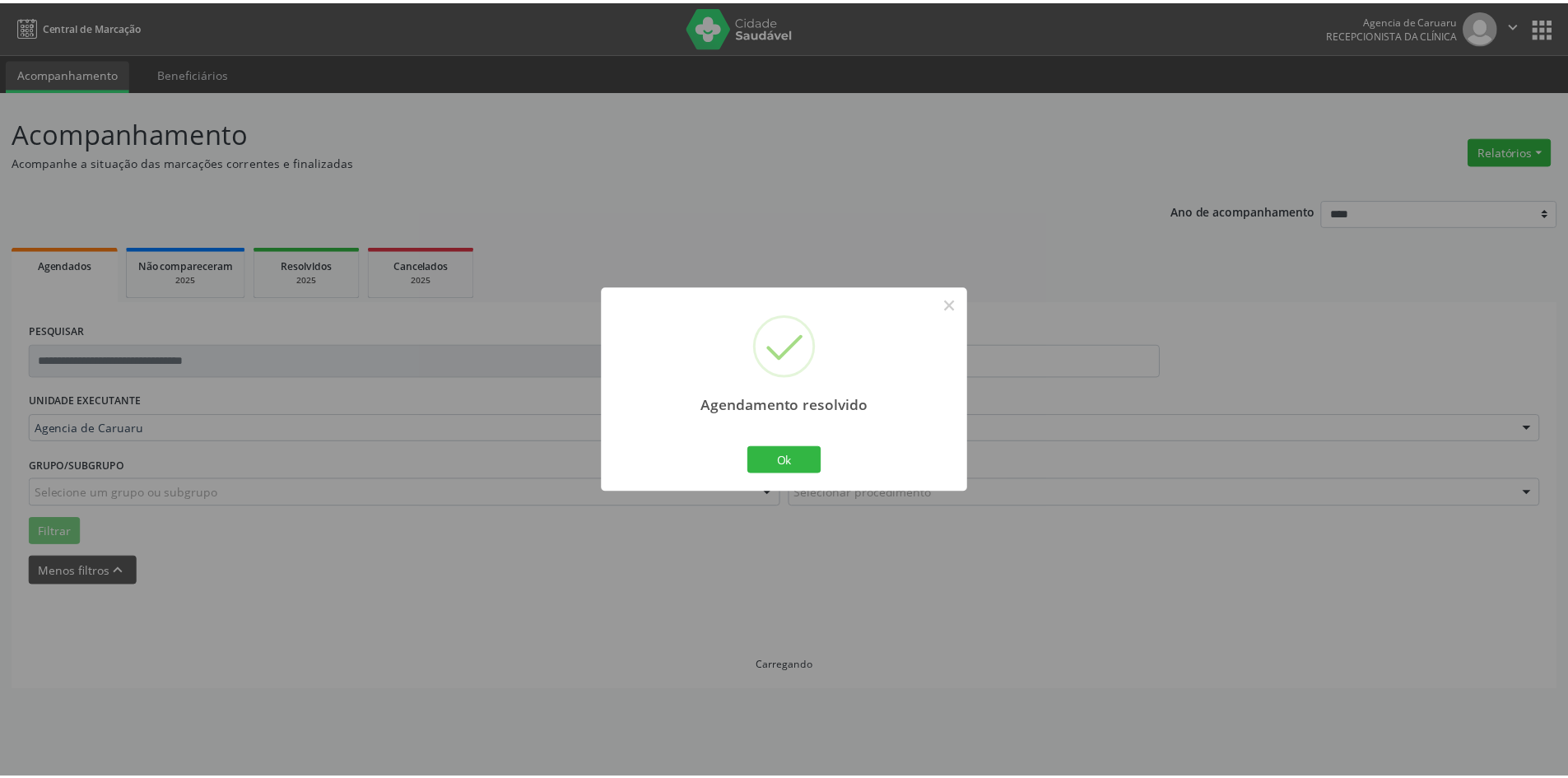
scroll to position [0, 0]
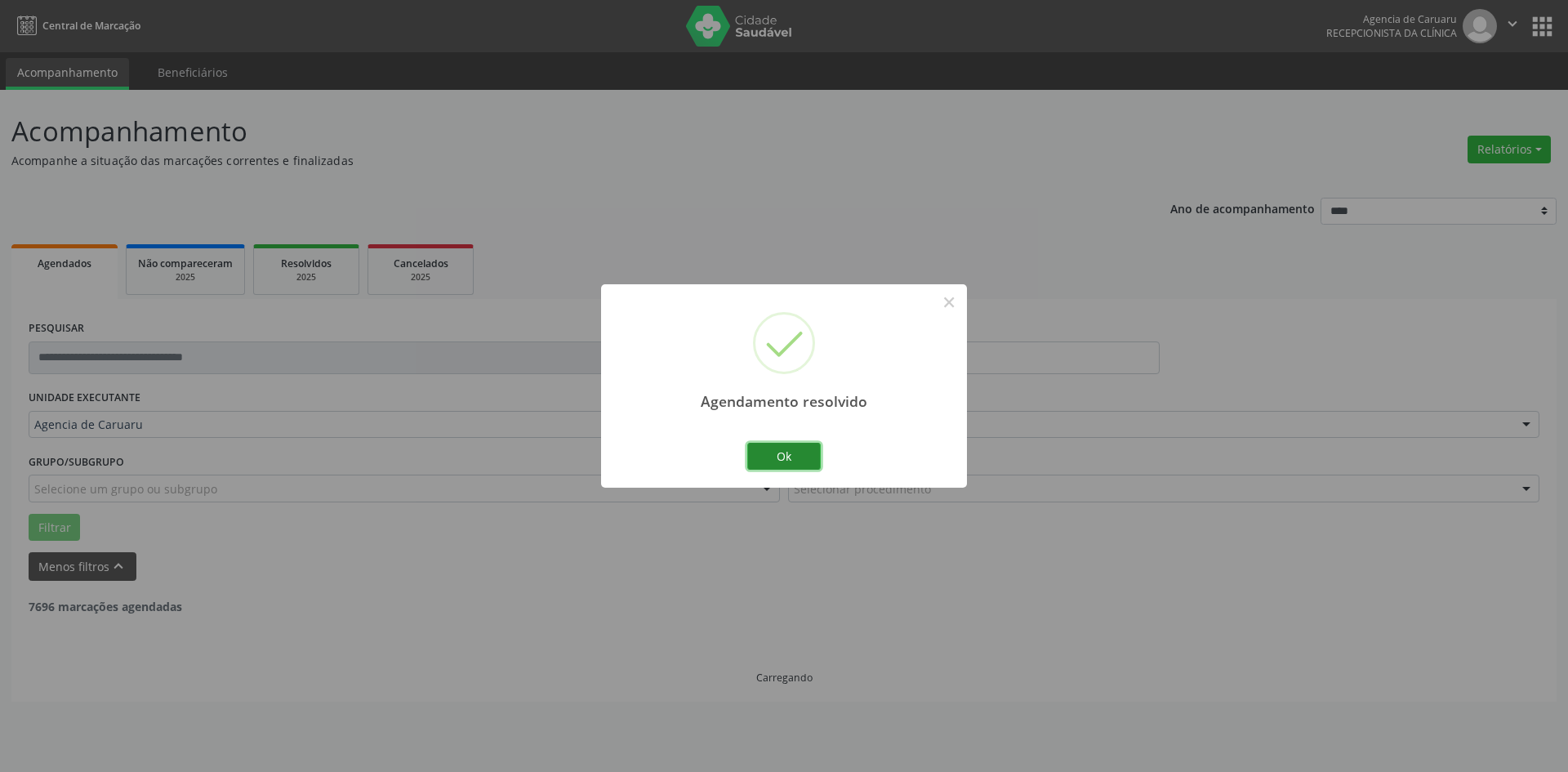
click at [791, 462] on button "Ok" at bounding box center [784, 456] width 74 height 27
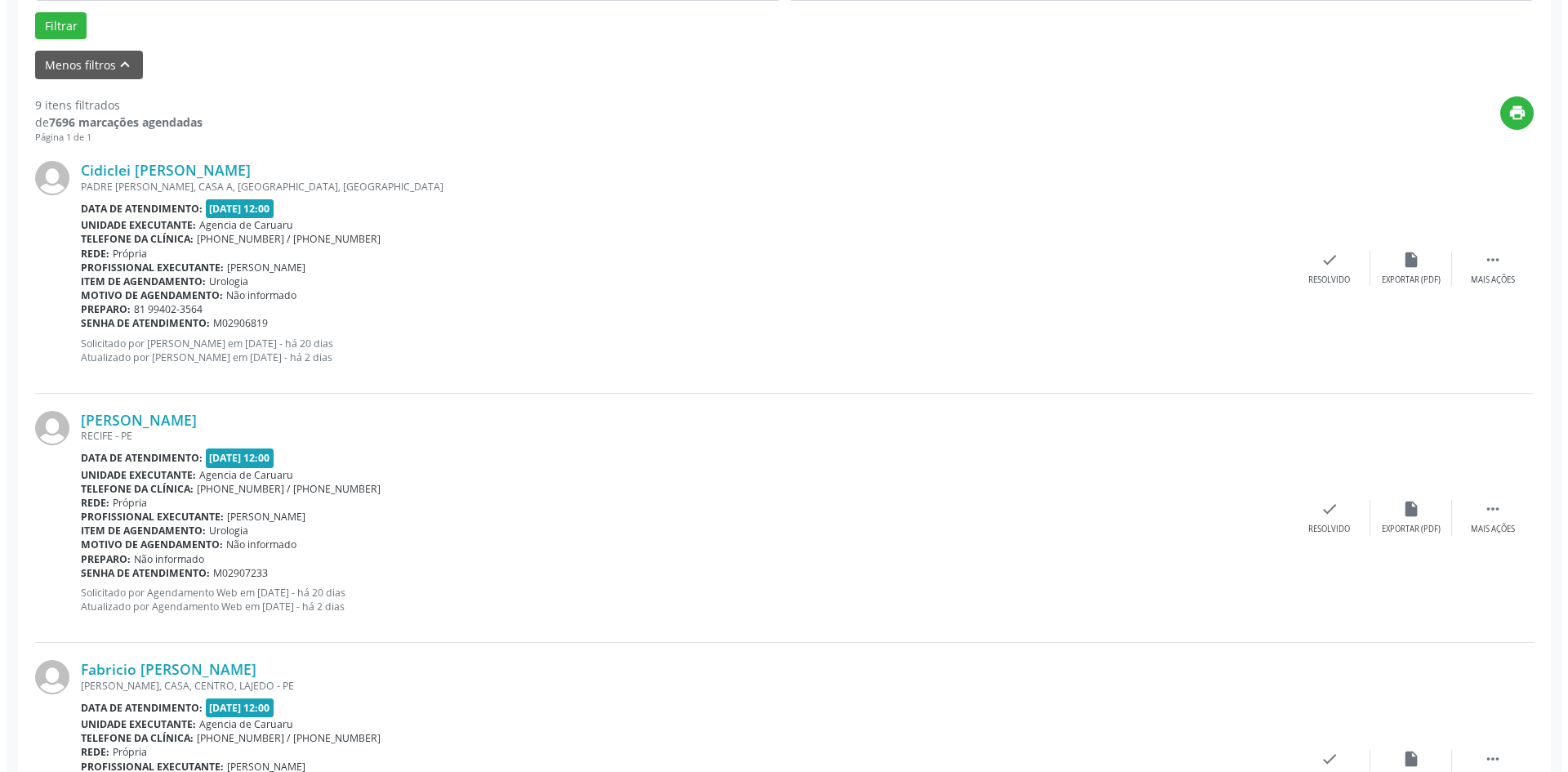
scroll to position [572, 0]
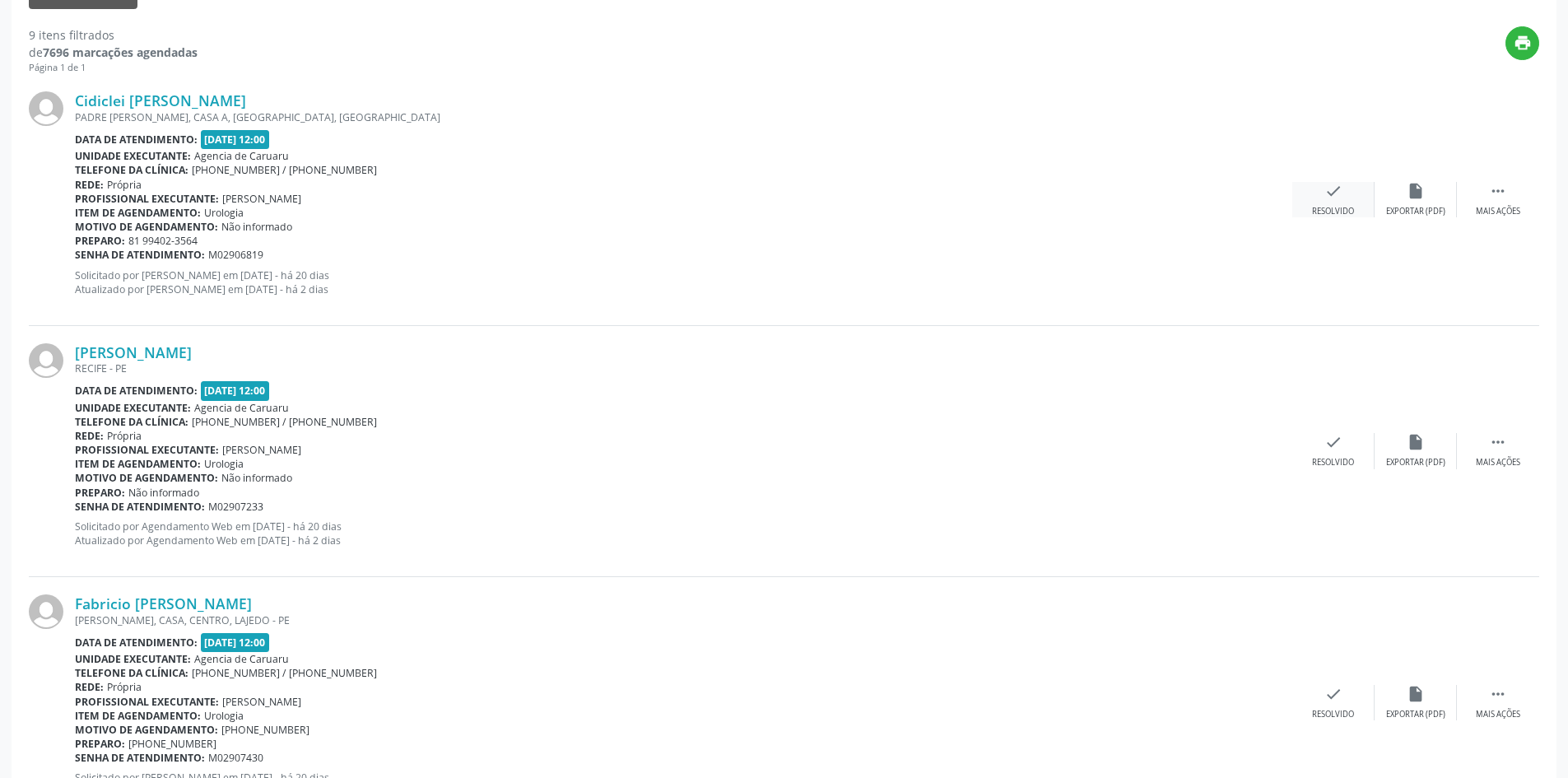
click at [1327, 209] on div "Resolvido" at bounding box center [1333, 210] width 42 height 11
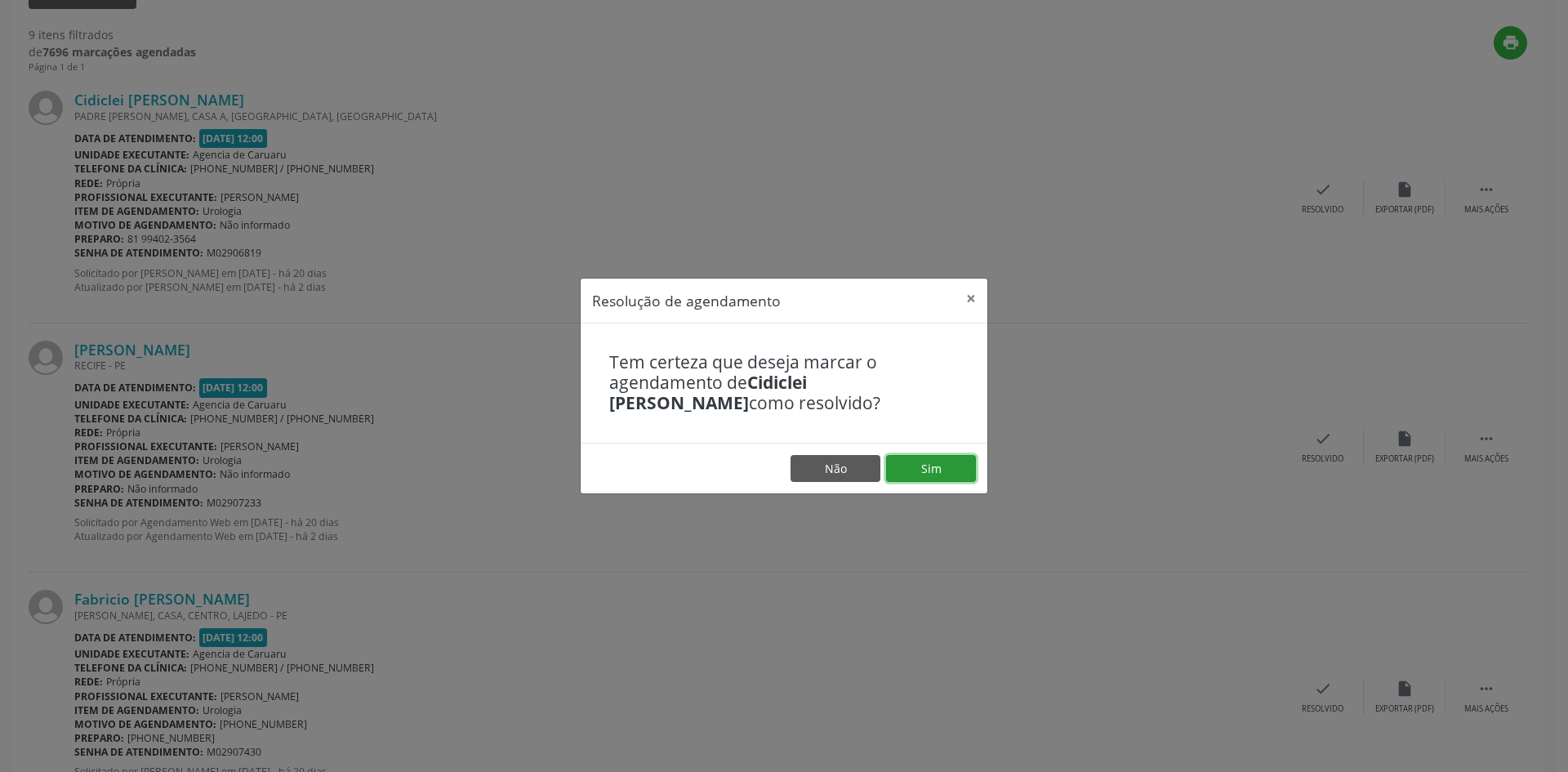
click at [912, 471] on button "Sim" at bounding box center [930, 468] width 90 height 27
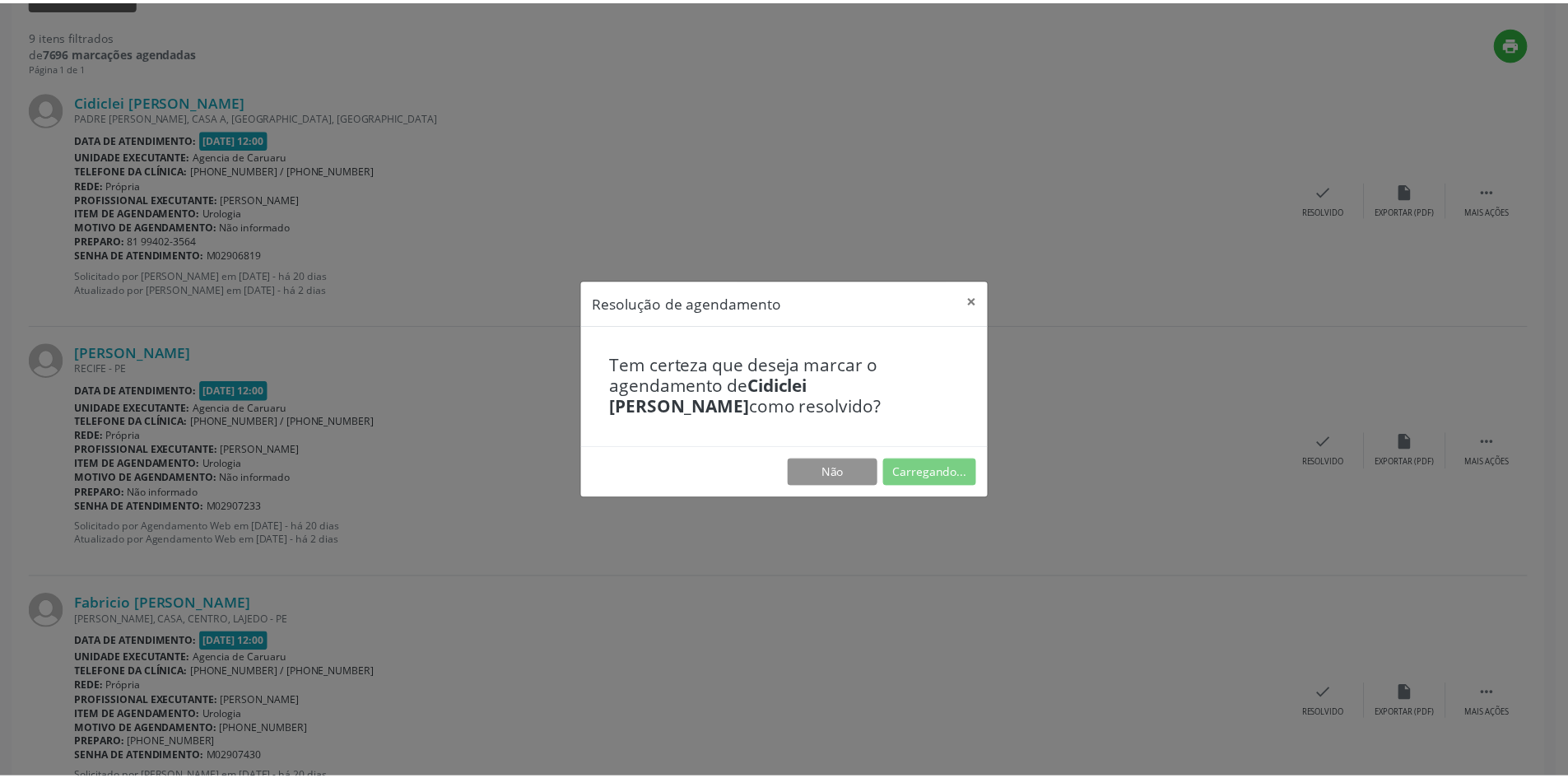
scroll to position [0, 0]
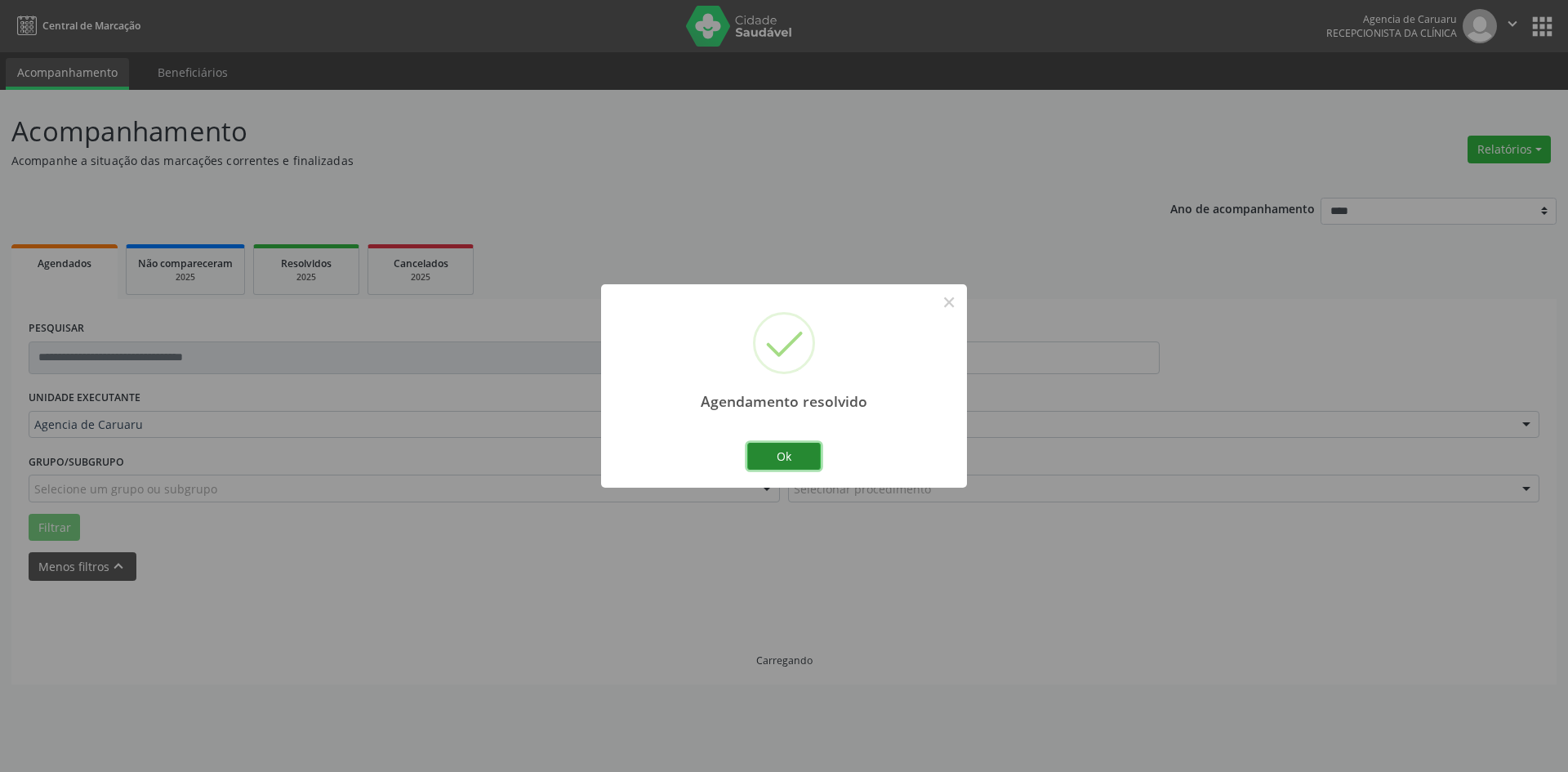
click at [795, 454] on button "Ok" at bounding box center [784, 456] width 74 height 27
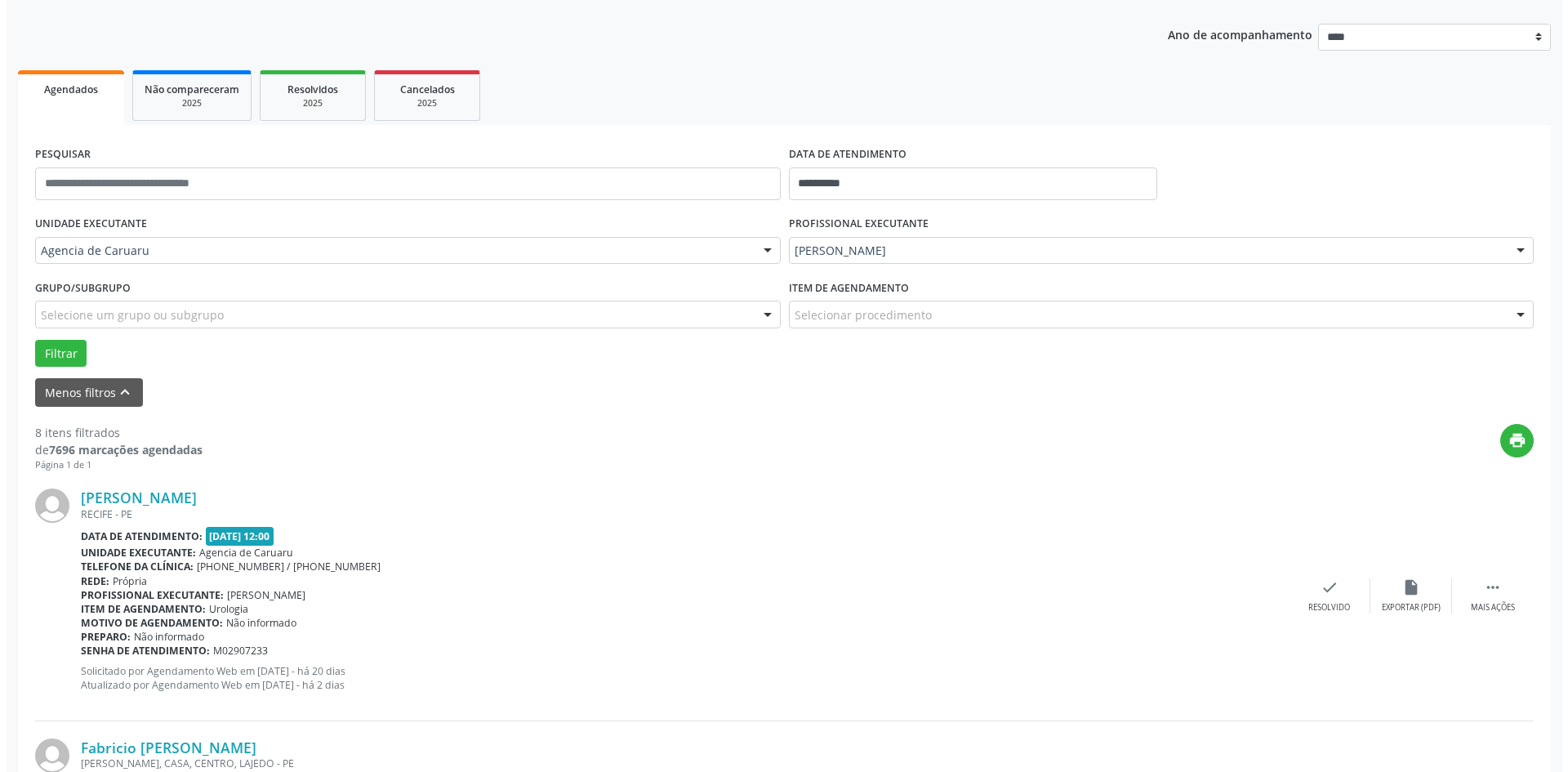
scroll to position [408, 0]
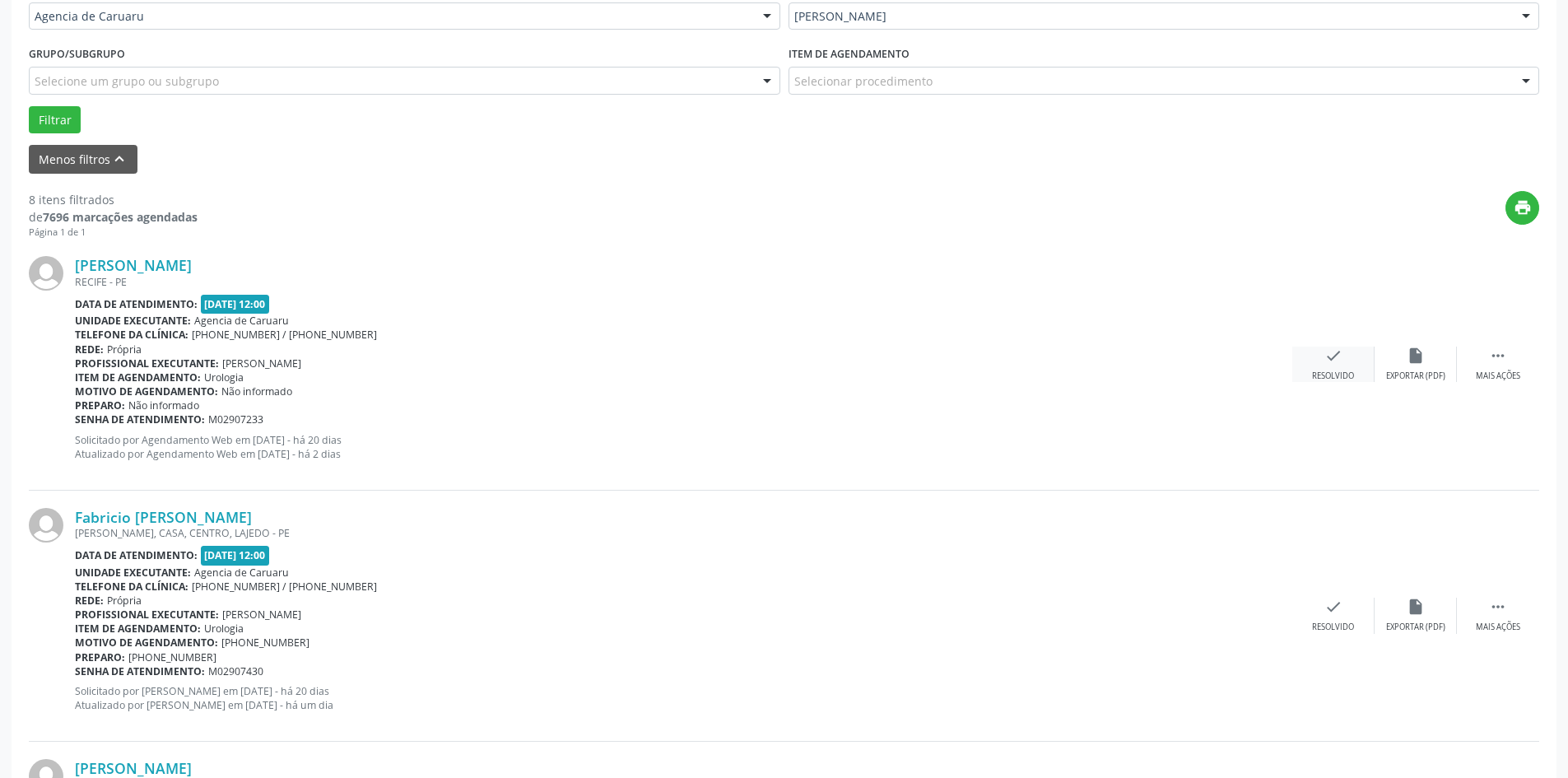
click at [1325, 358] on icon "check" at bounding box center [1333, 355] width 18 height 18
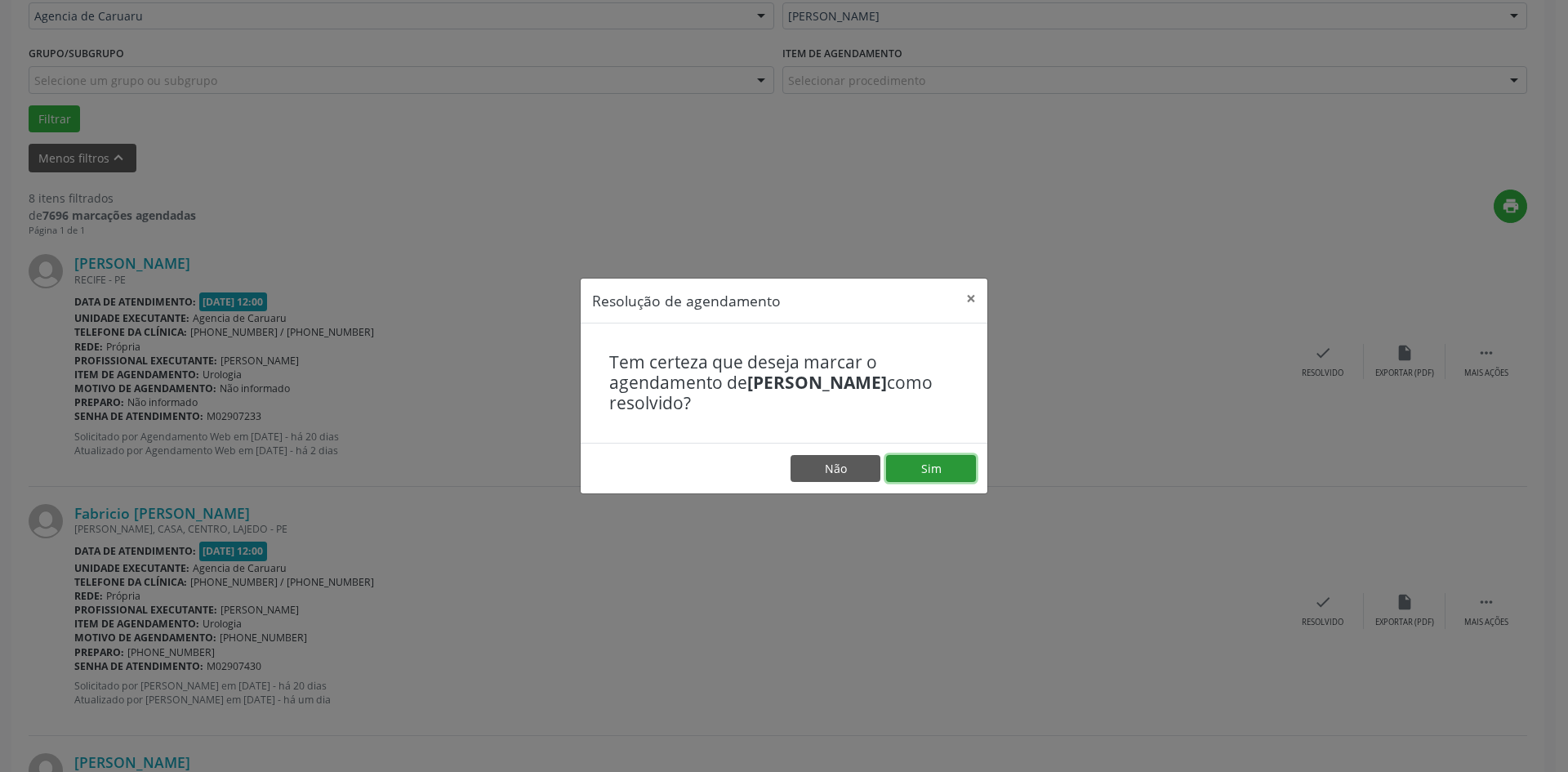
click at [906, 470] on button "Sim" at bounding box center [930, 468] width 90 height 27
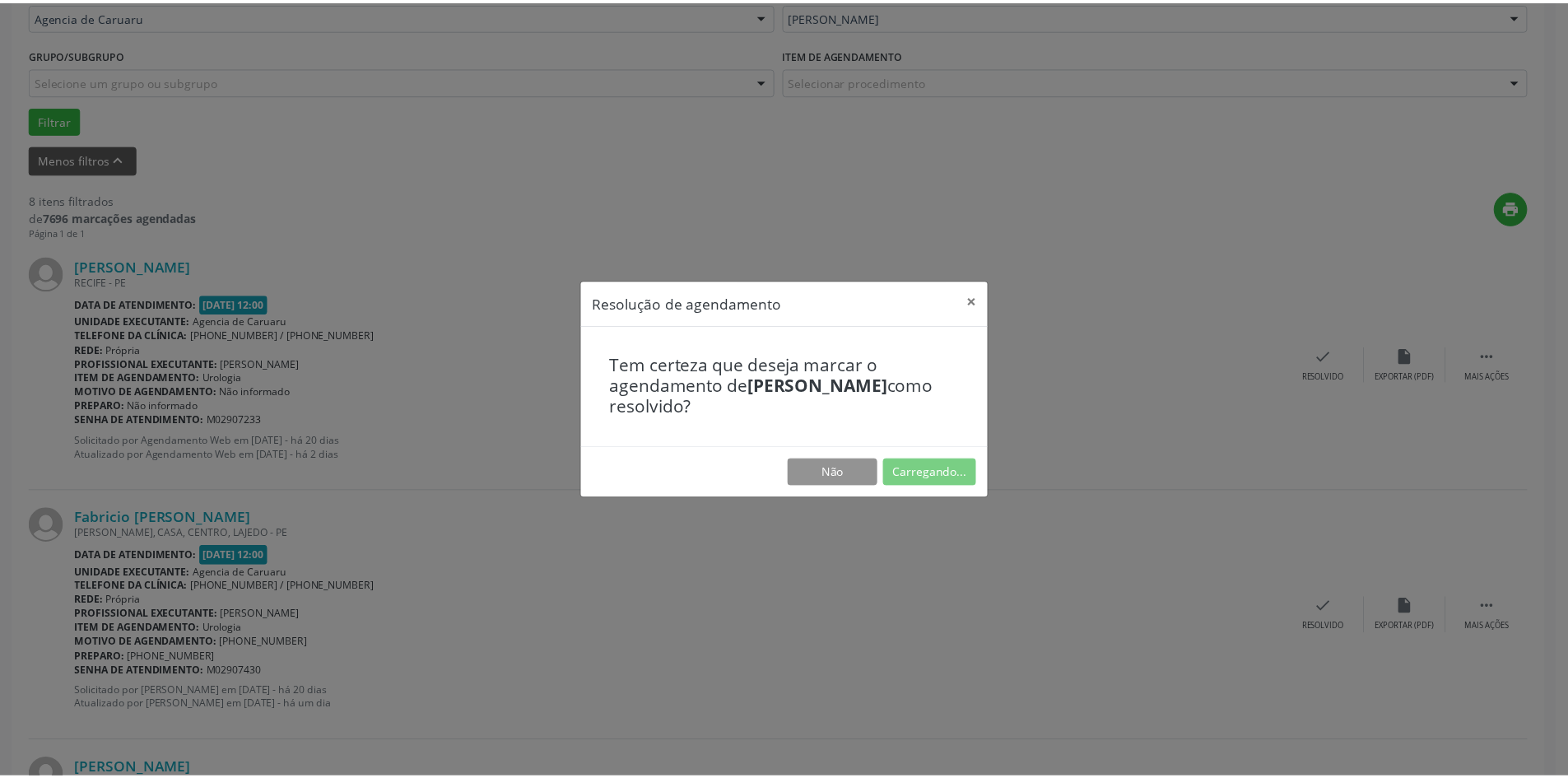
scroll to position [0, 0]
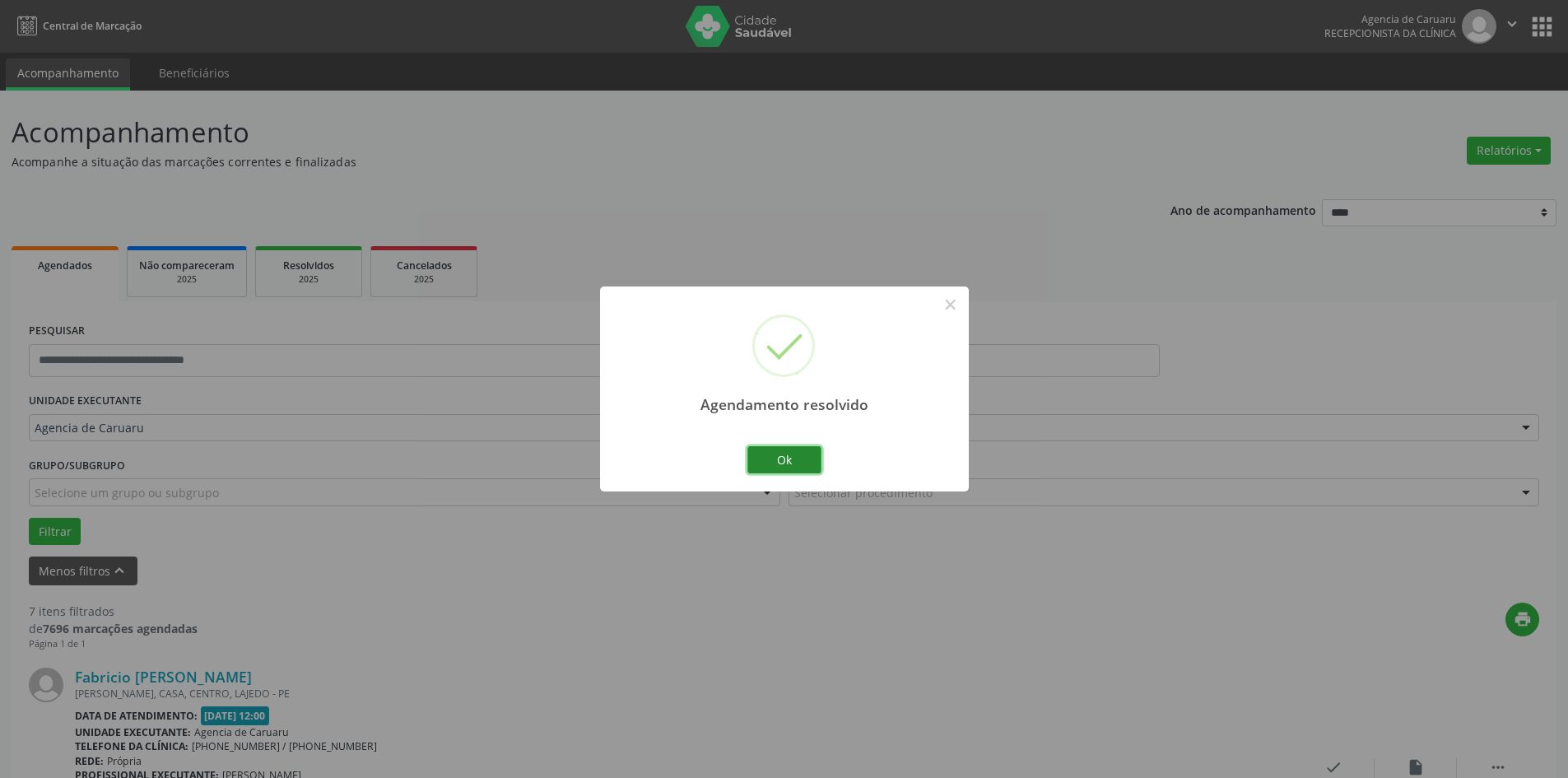
click at [812, 466] on button "Ok" at bounding box center [784, 460] width 74 height 28
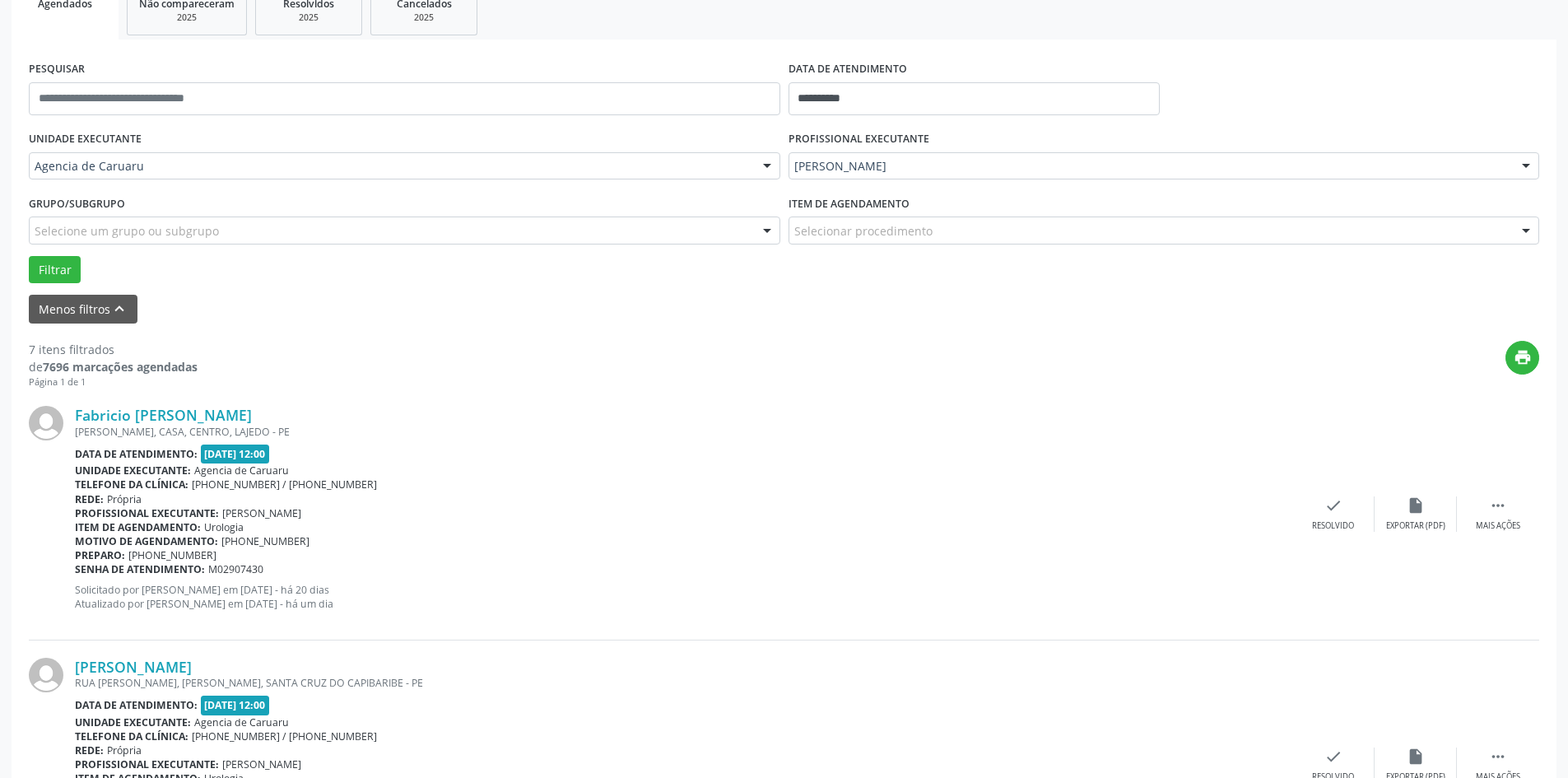
scroll to position [411, 0]
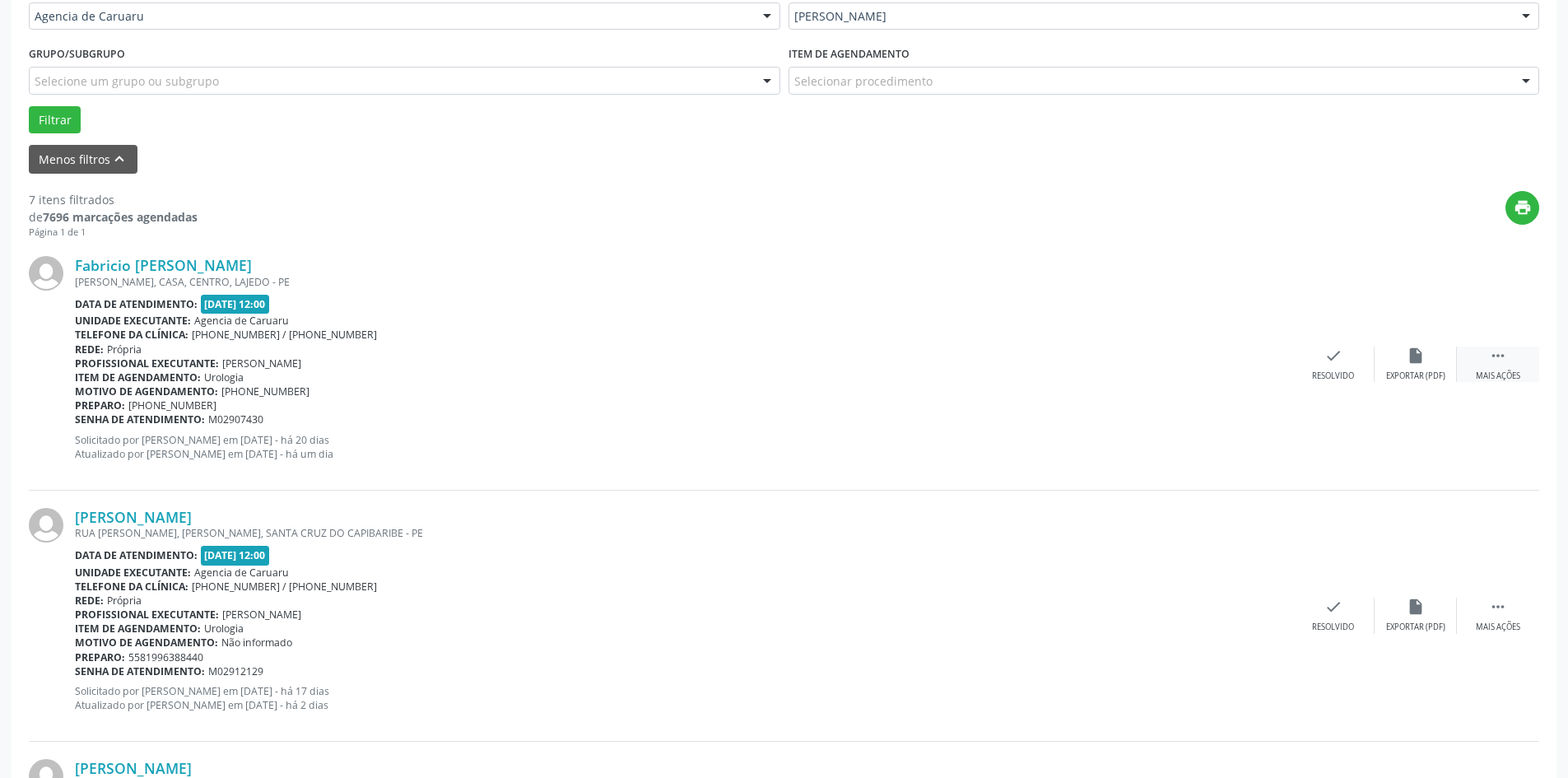
click at [1496, 368] on div " Mais ações" at bounding box center [1498, 364] width 82 height 35
click at [1395, 383] on div "Fabricio Francisco Leite ANTONIO COSME, CASA, CENTRO, LAJEDO - PE Data de atend…" at bounding box center [784, 364] width 1511 height 251
click at [1390, 373] on div "Não compareceu" at bounding box center [1415, 375] width 70 height 11
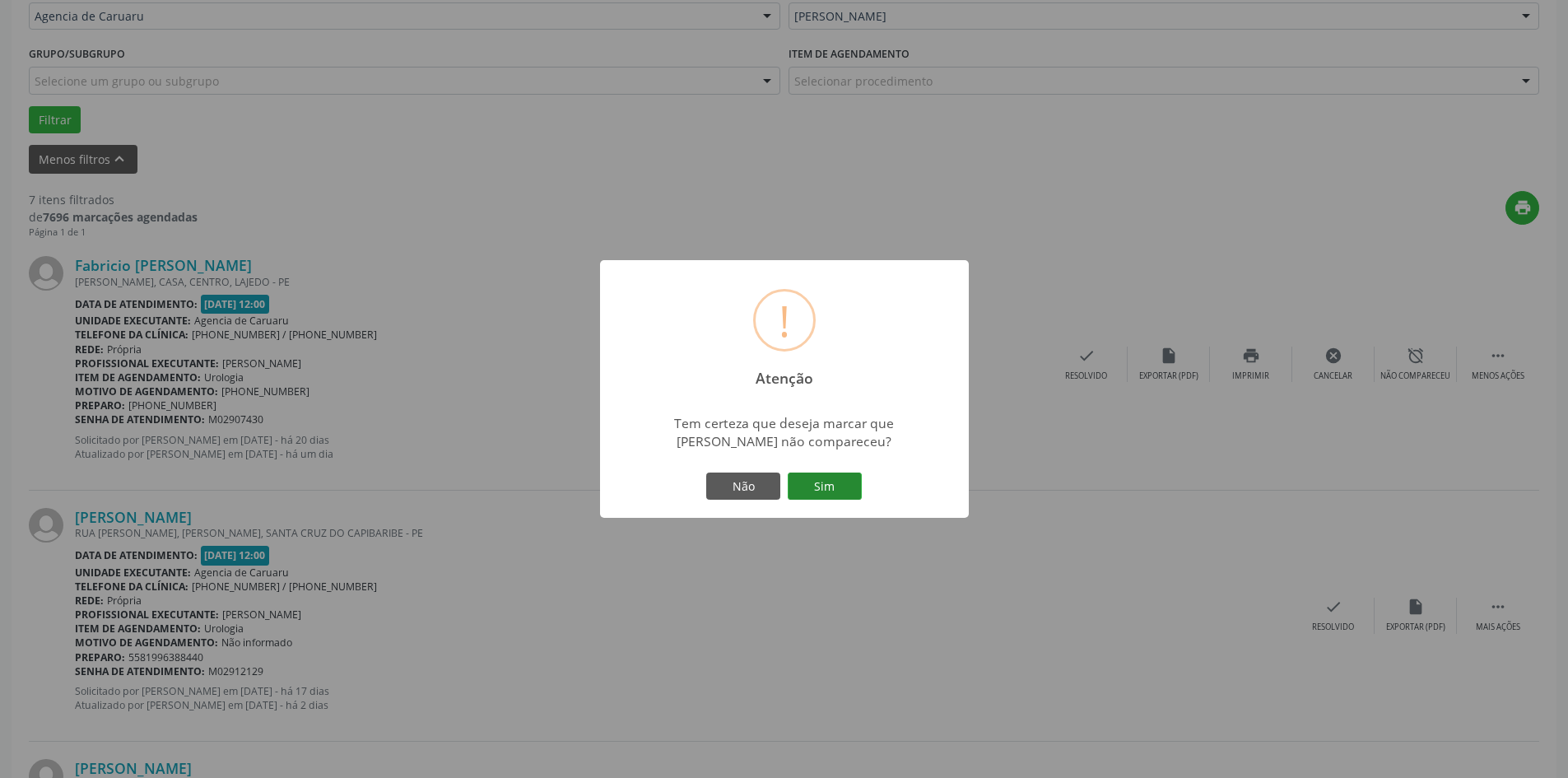
click at [830, 490] on button "Sim" at bounding box center [825, 486] width 74 height 28
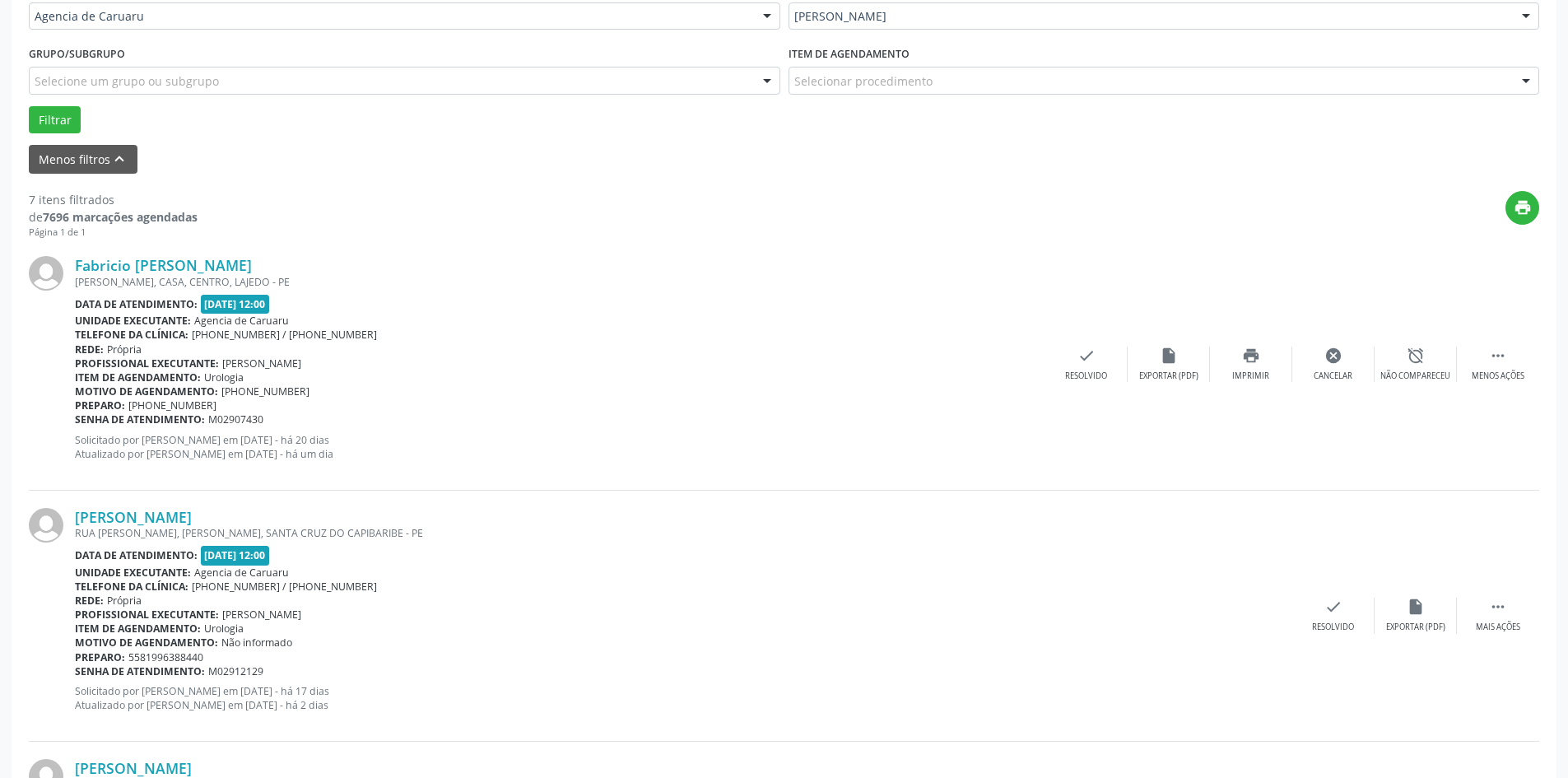
scroll to position [0, 0]
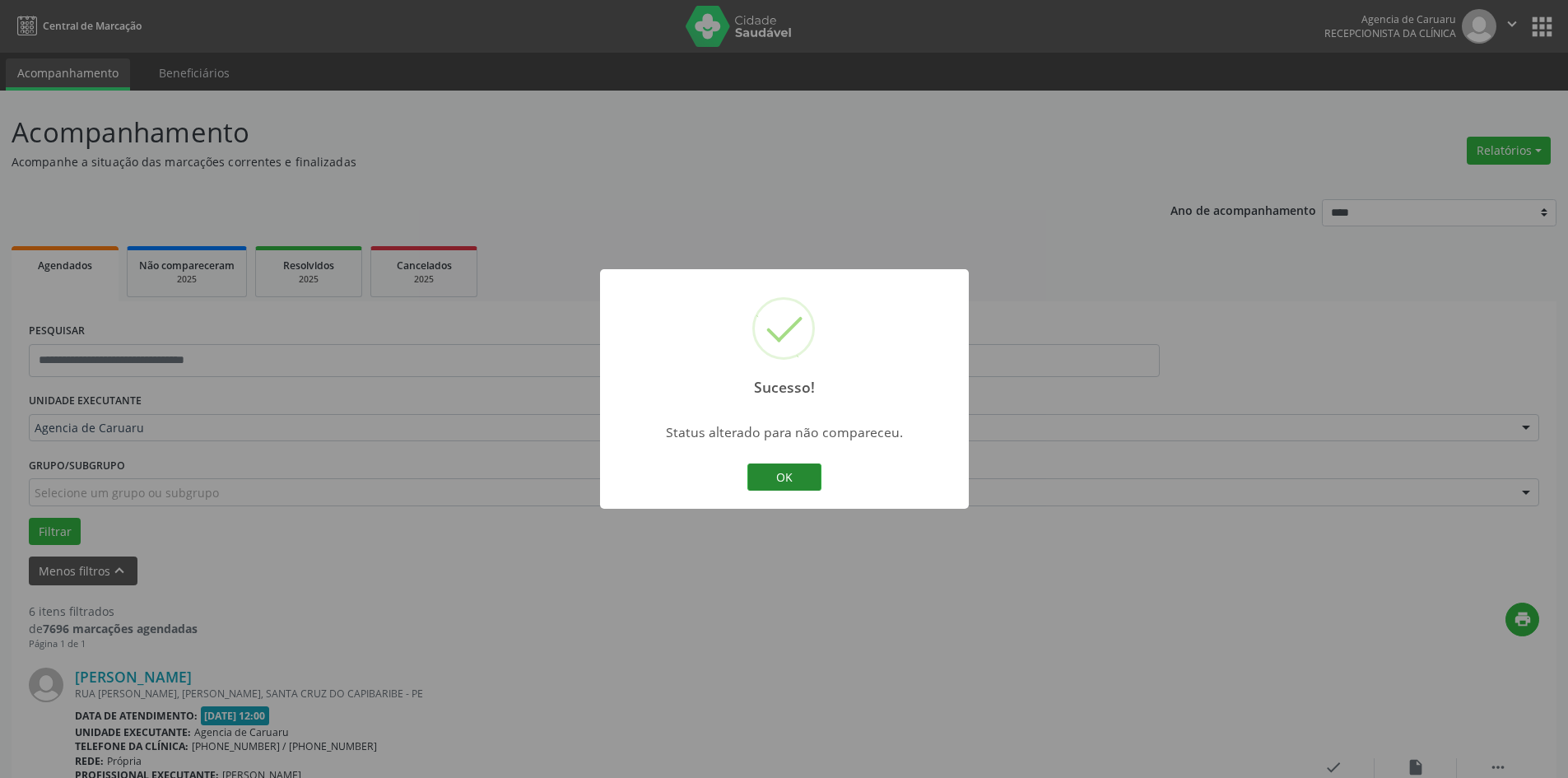
click at [812, 482] on button "OK" at bounding box center [784, 477] width 74 height 28
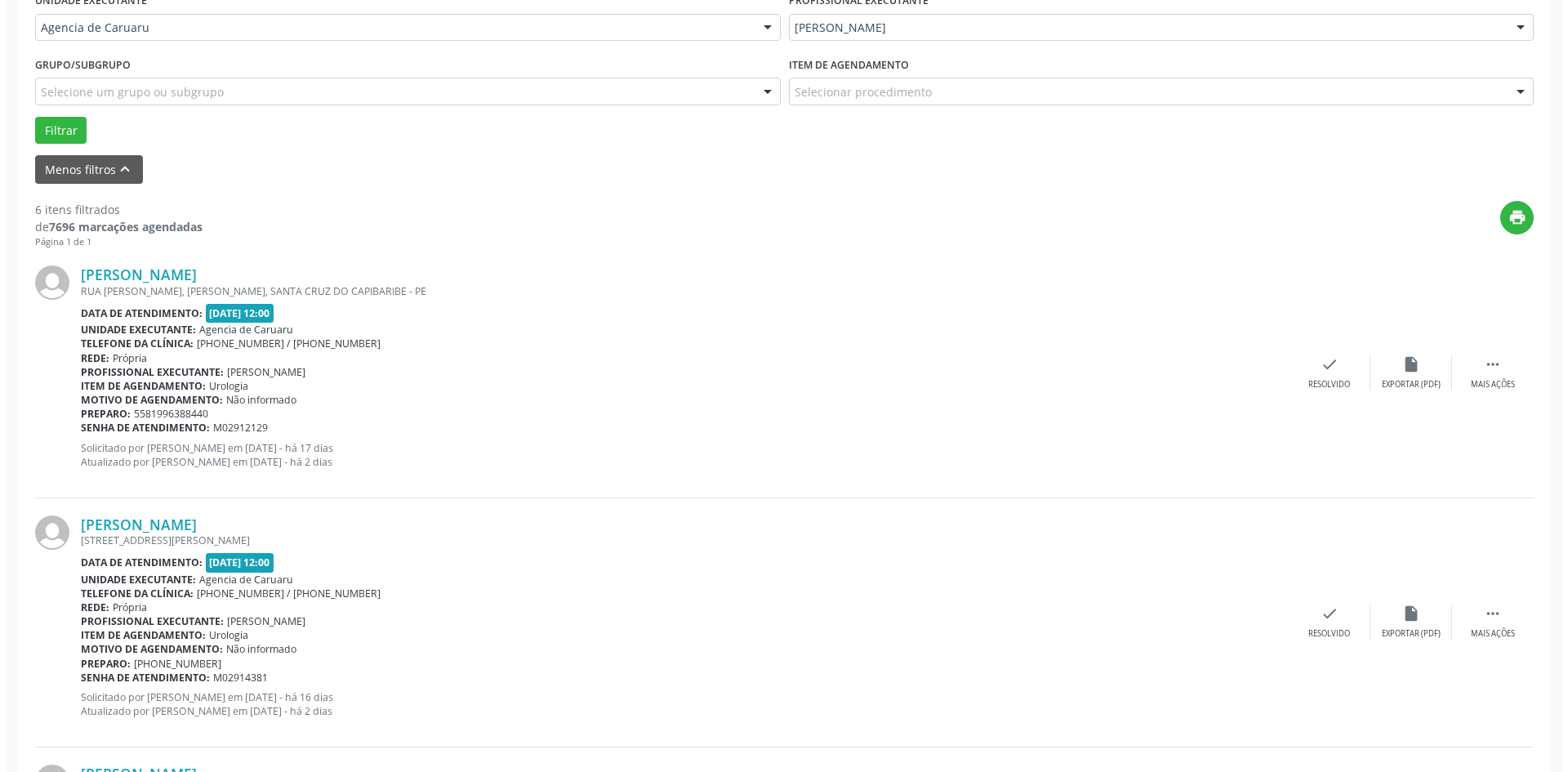
scroll to position [408, 0]
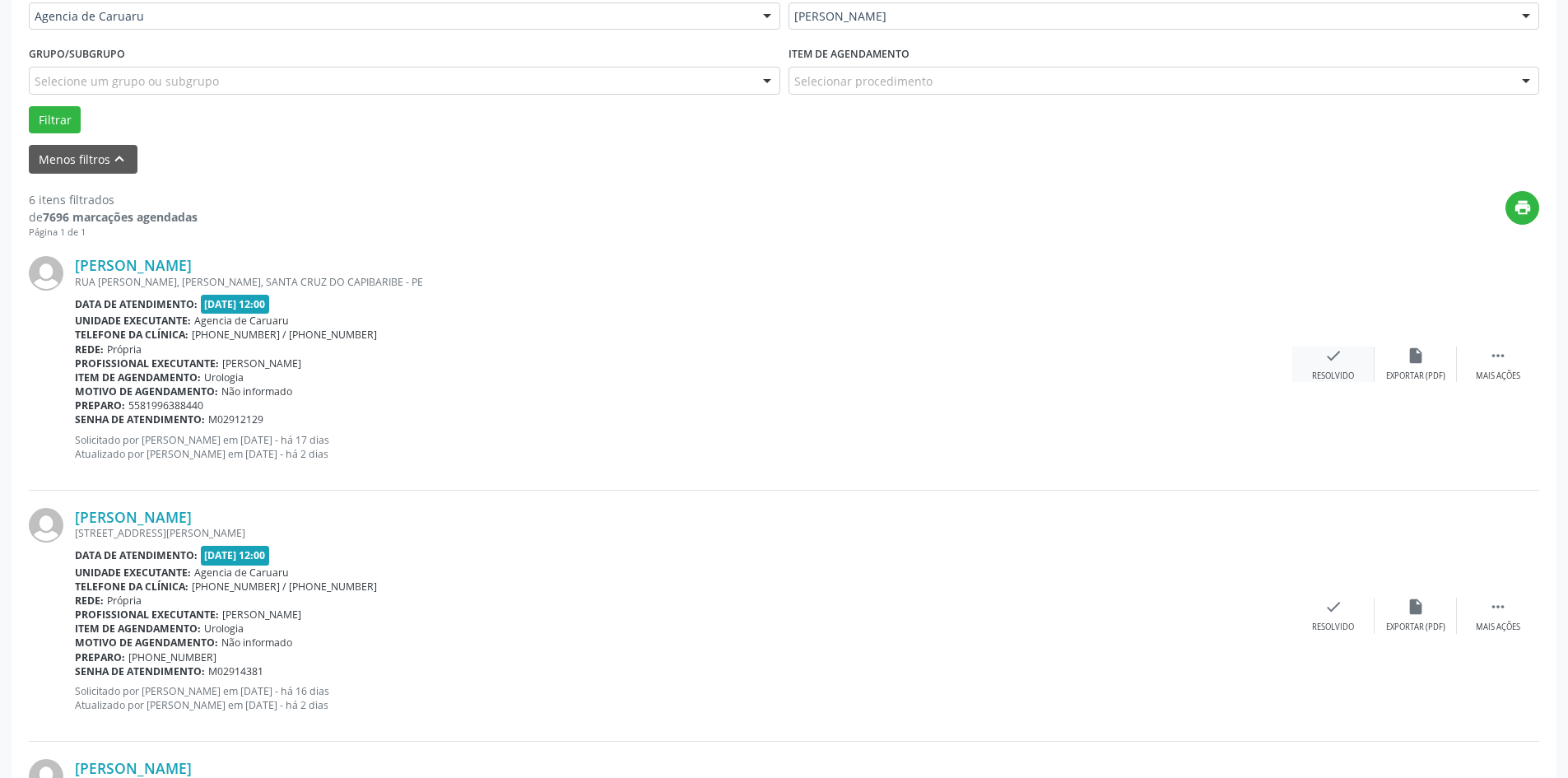
click at [1336, 370] on div "Resolvido" at bounding box center [1333, 375] width 42 height 11
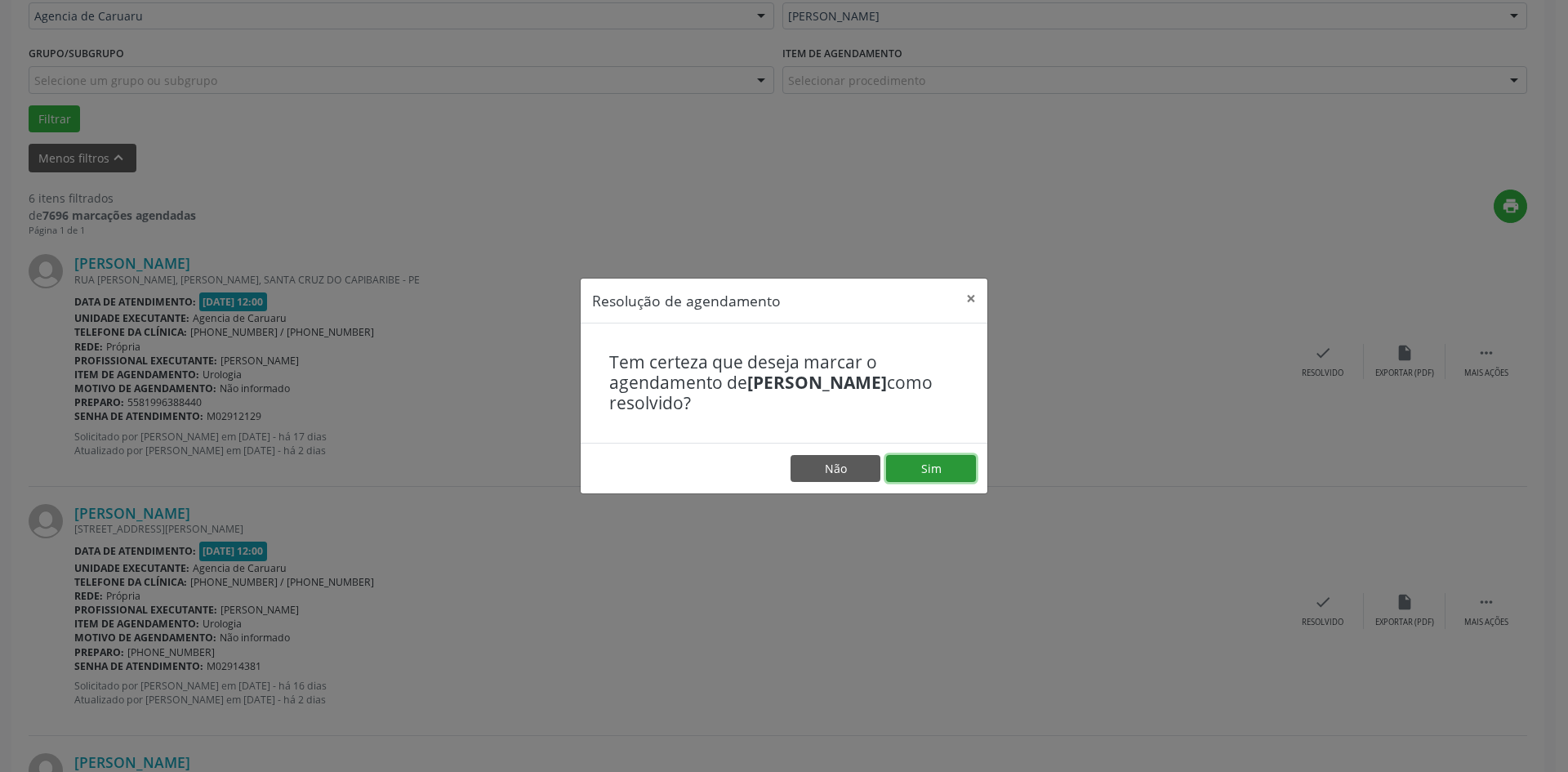
click at [938, 468] on button "Sim" at bounding box center [930, 468] width 90 height 27
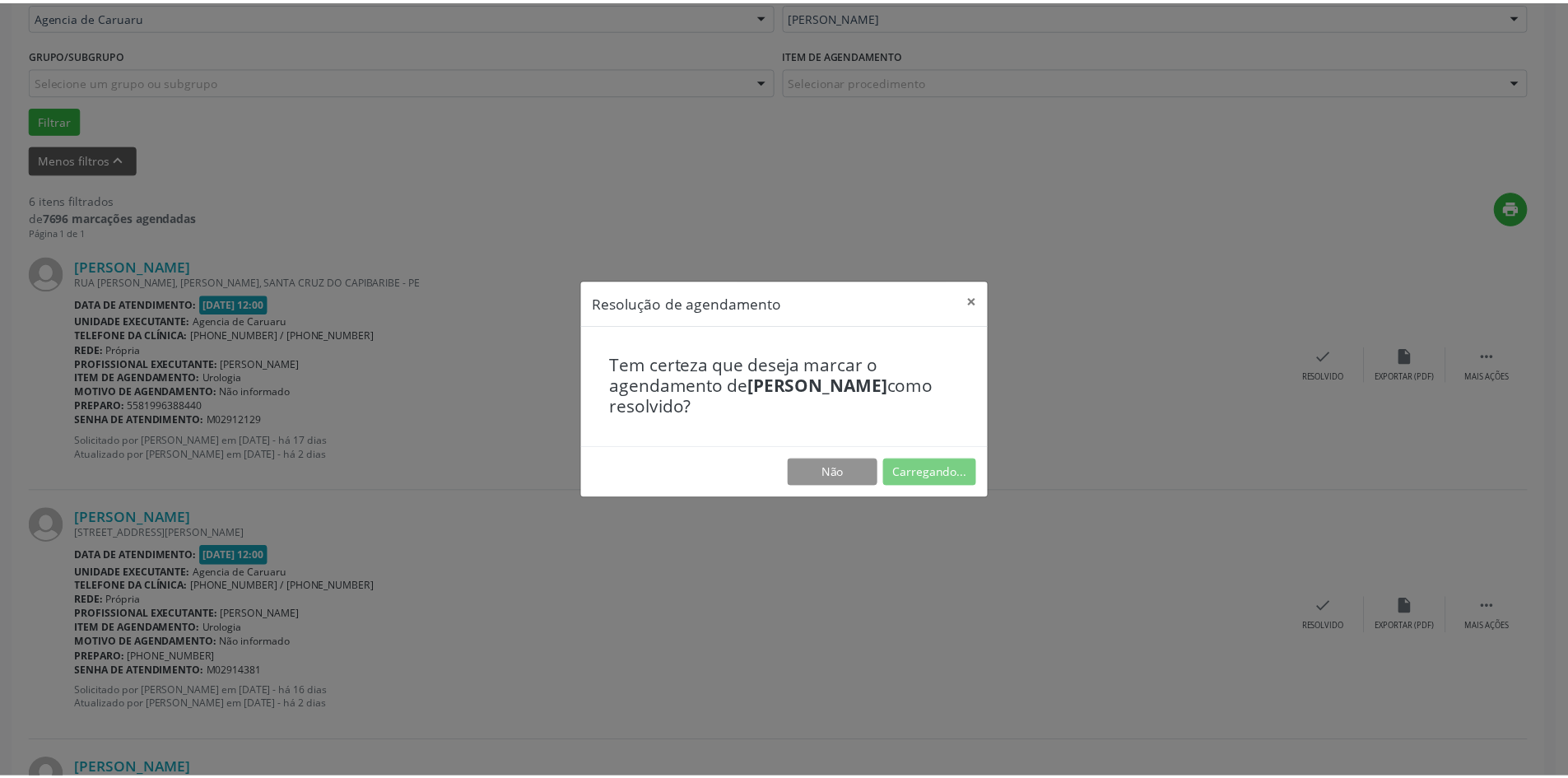
scroll to position [0, 0]
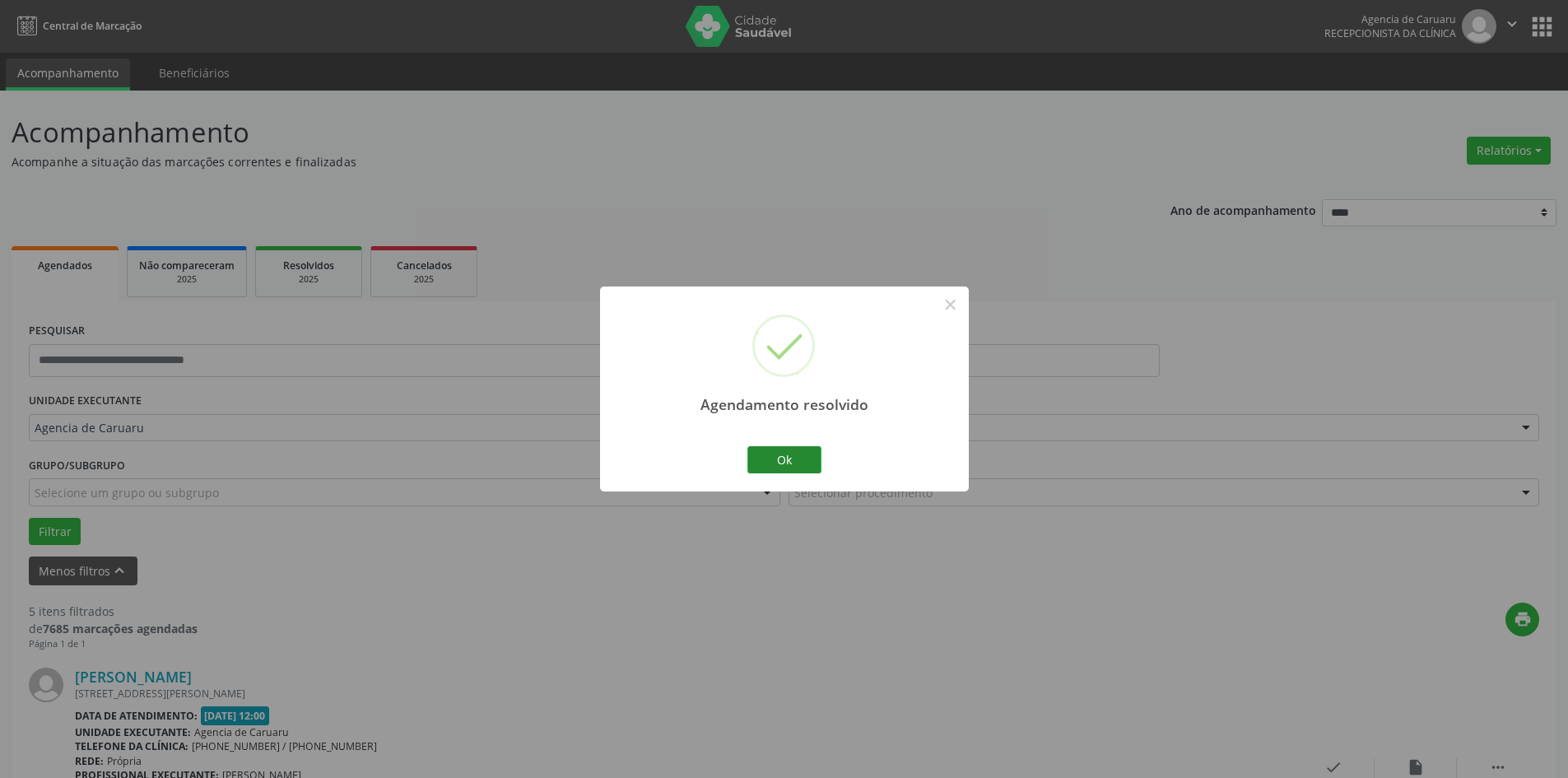
click at [823, 470] on div "Ok Cancel" at bounding box center [784, 459] width 81 height 35
click at [803, 465] on button "Ok" at bounding box center [784, 460] width 74 height 28
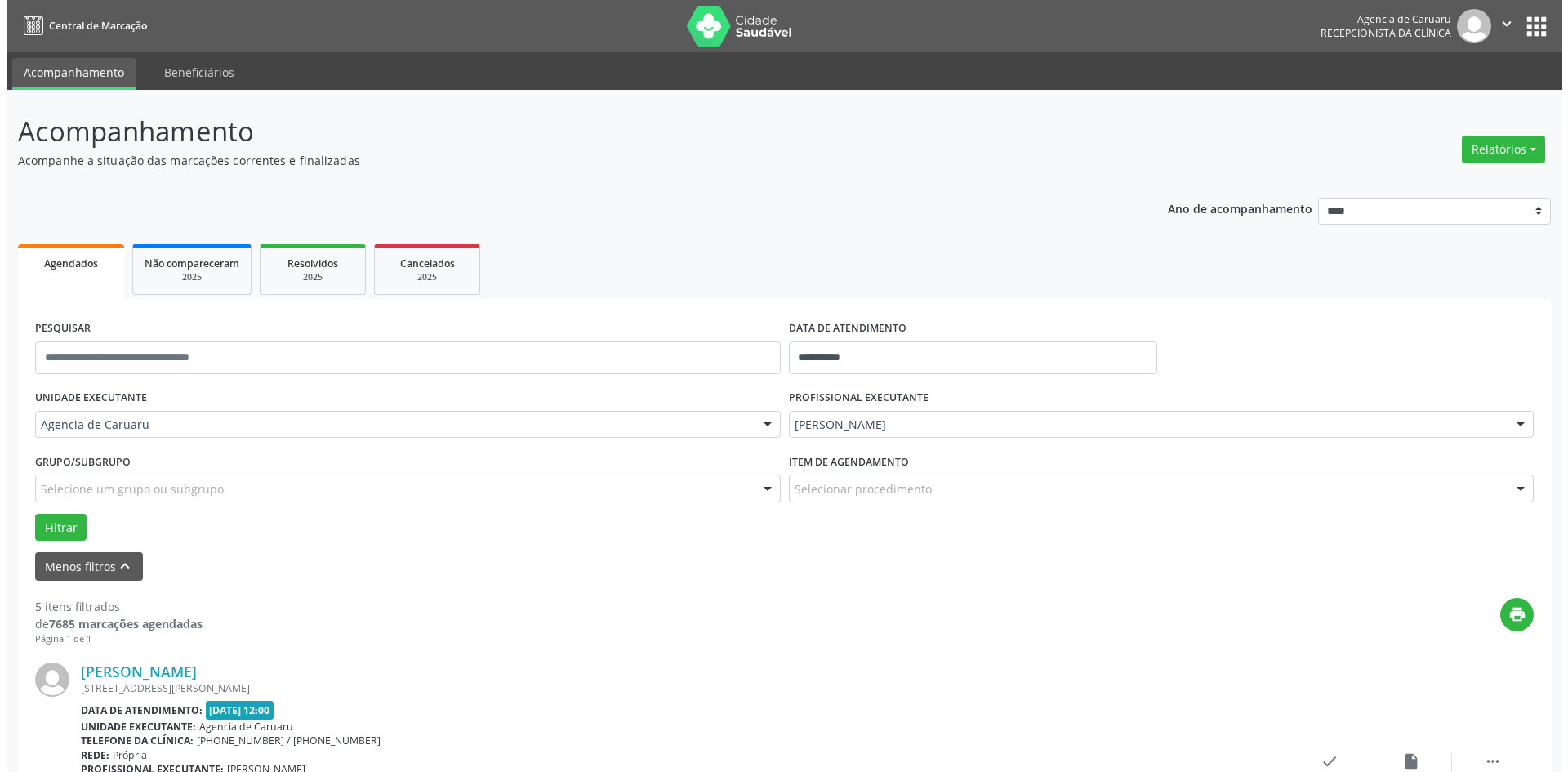
scroll to position [327, 0]
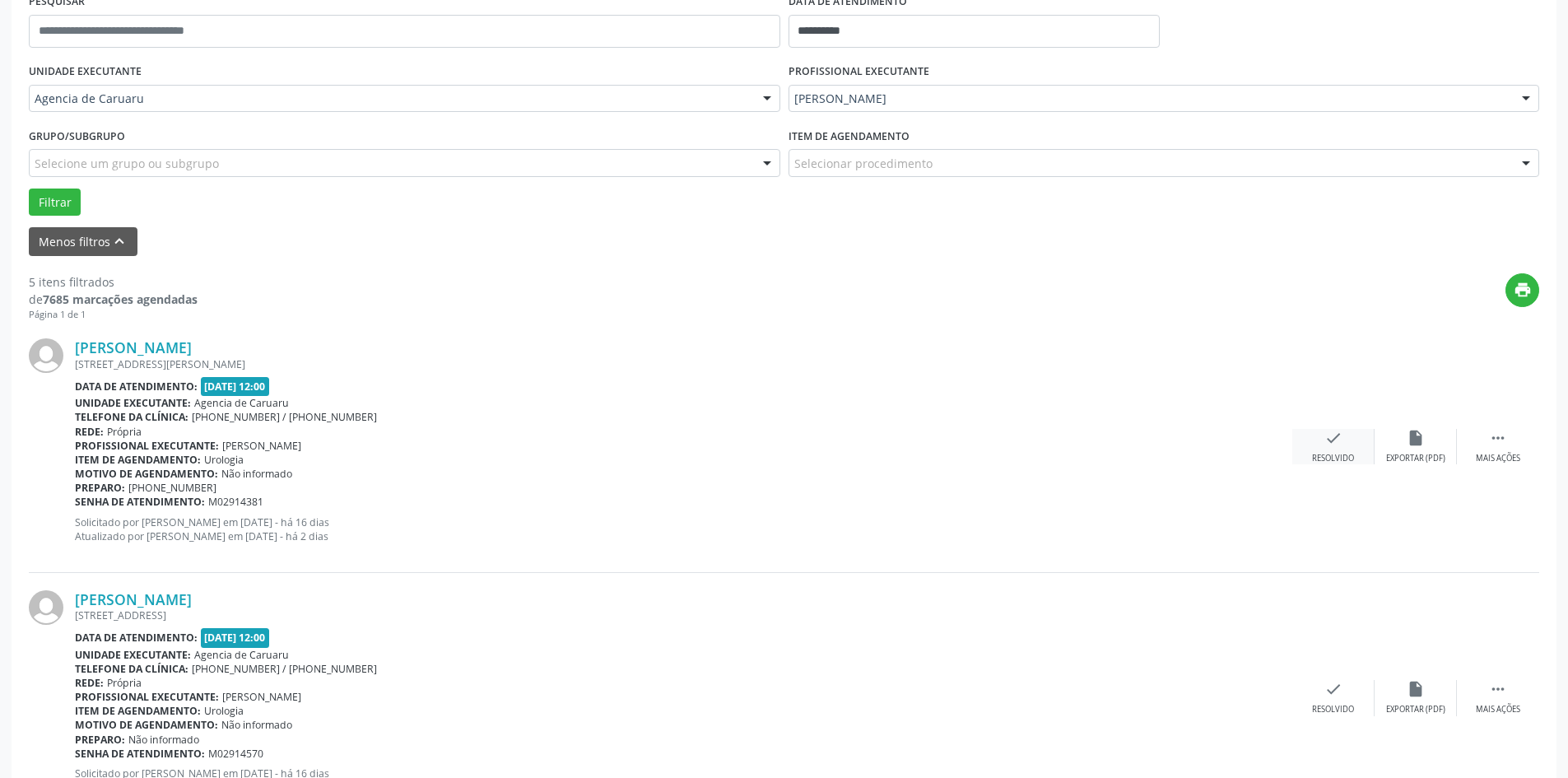
click at [1323, 449] on div "check Resolvido" at bounding box center [1333, 446] width 82 height 35
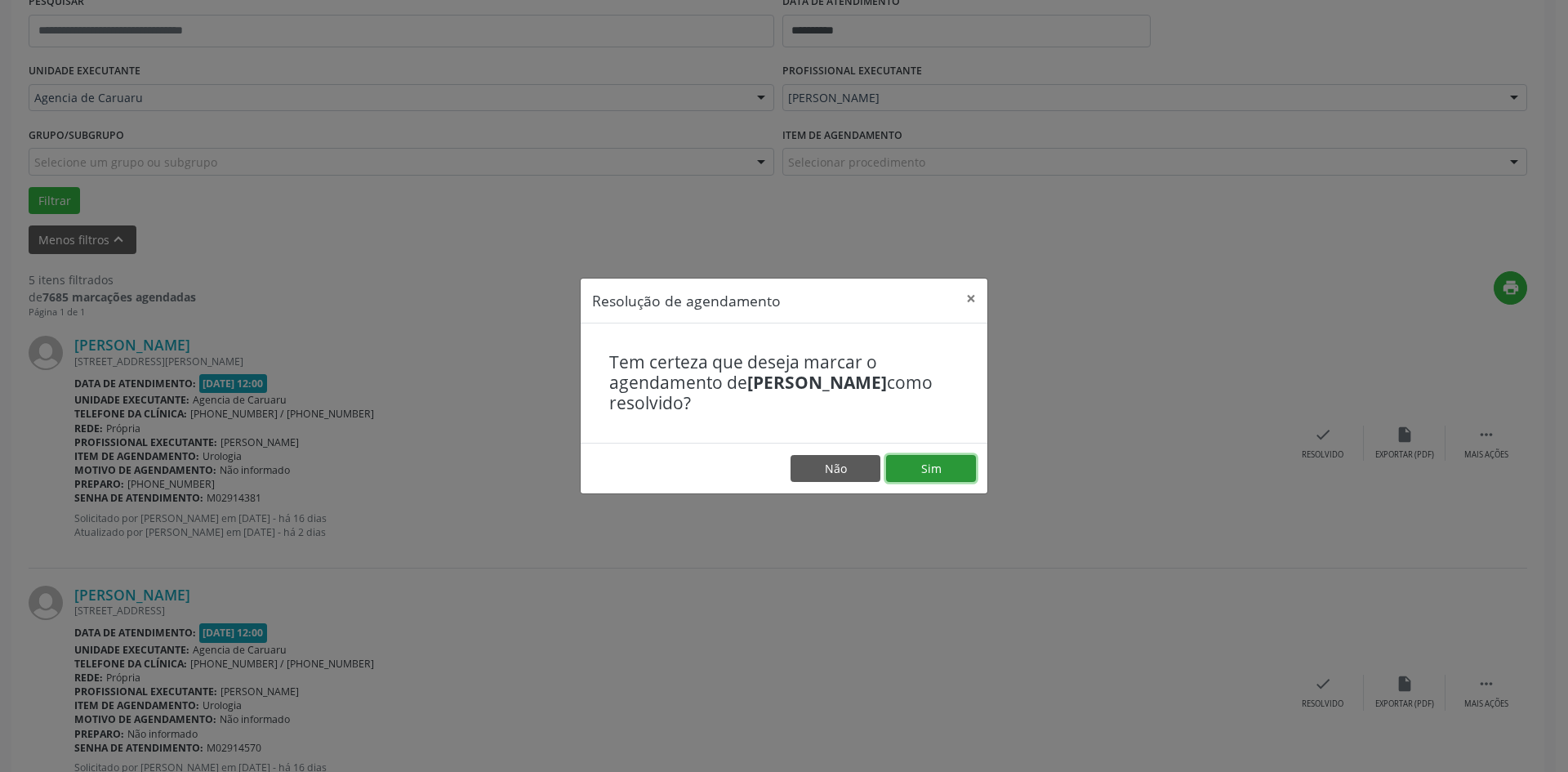
click at [928, 477] on button "Sim" at bounding box center [930, 468] width 90 height 27
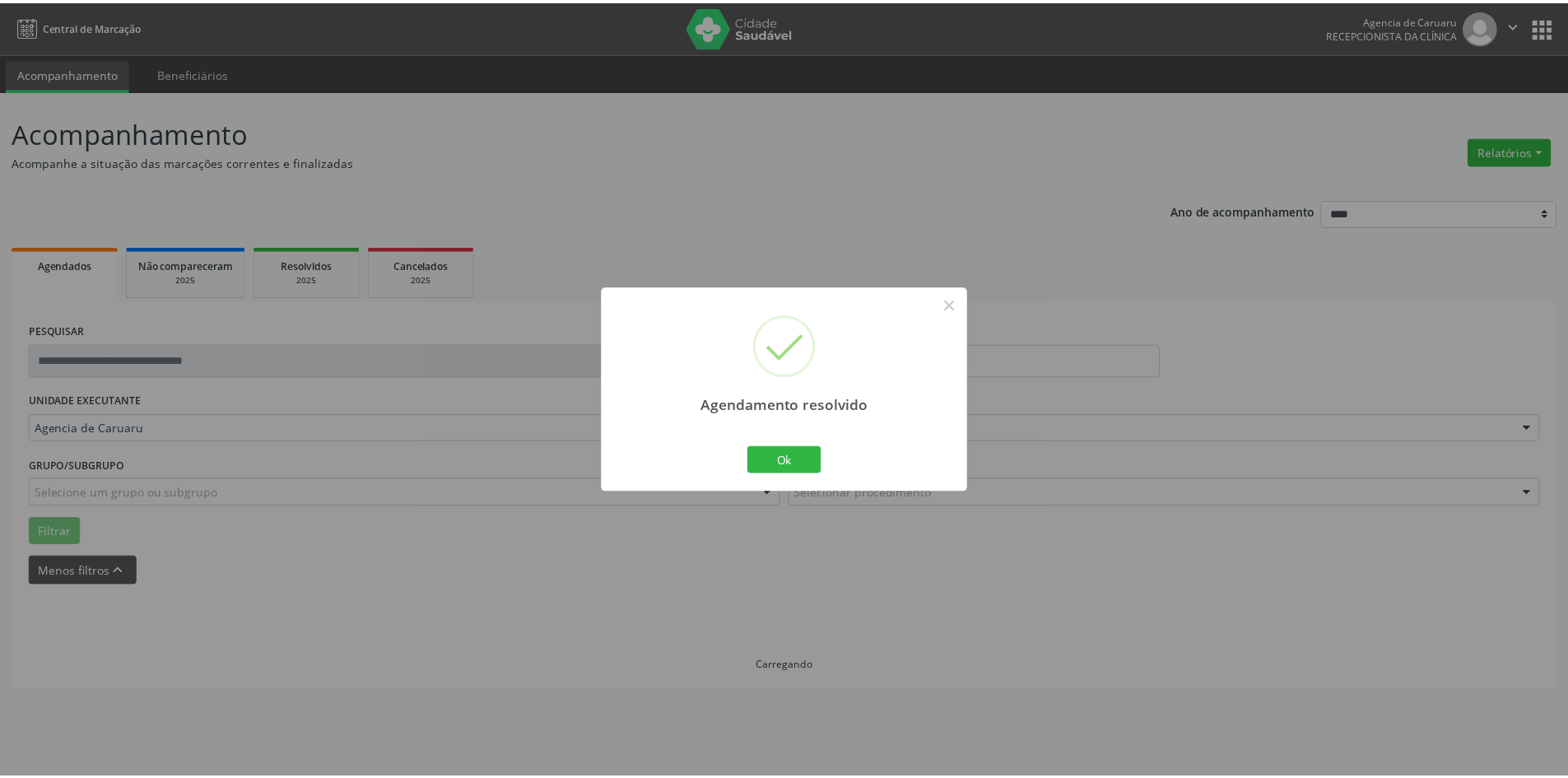
scroll to position [0, 0]
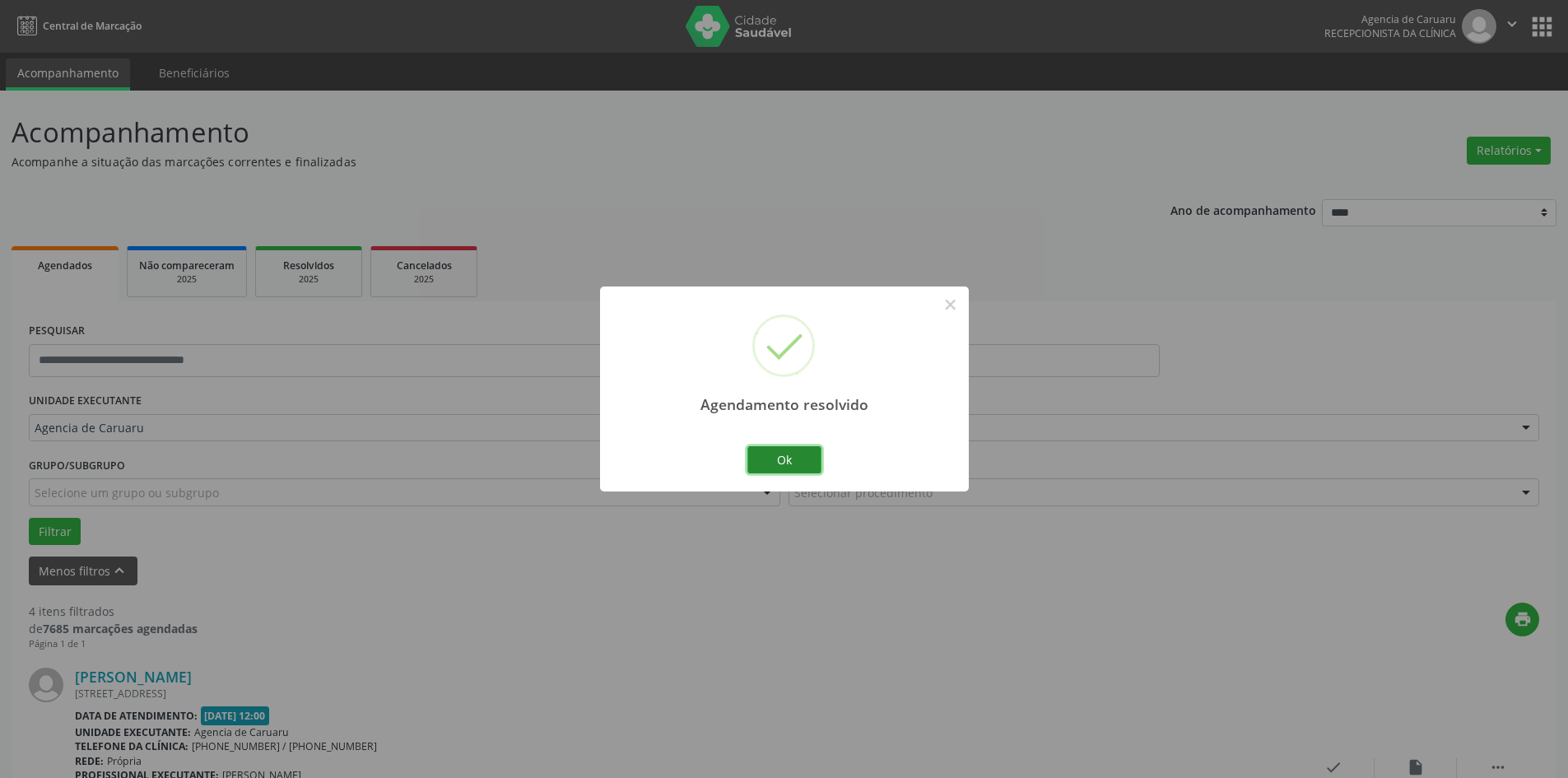
click at [803, 464] on button "Ok" at bounding box center [784, 460] width 74 height 28
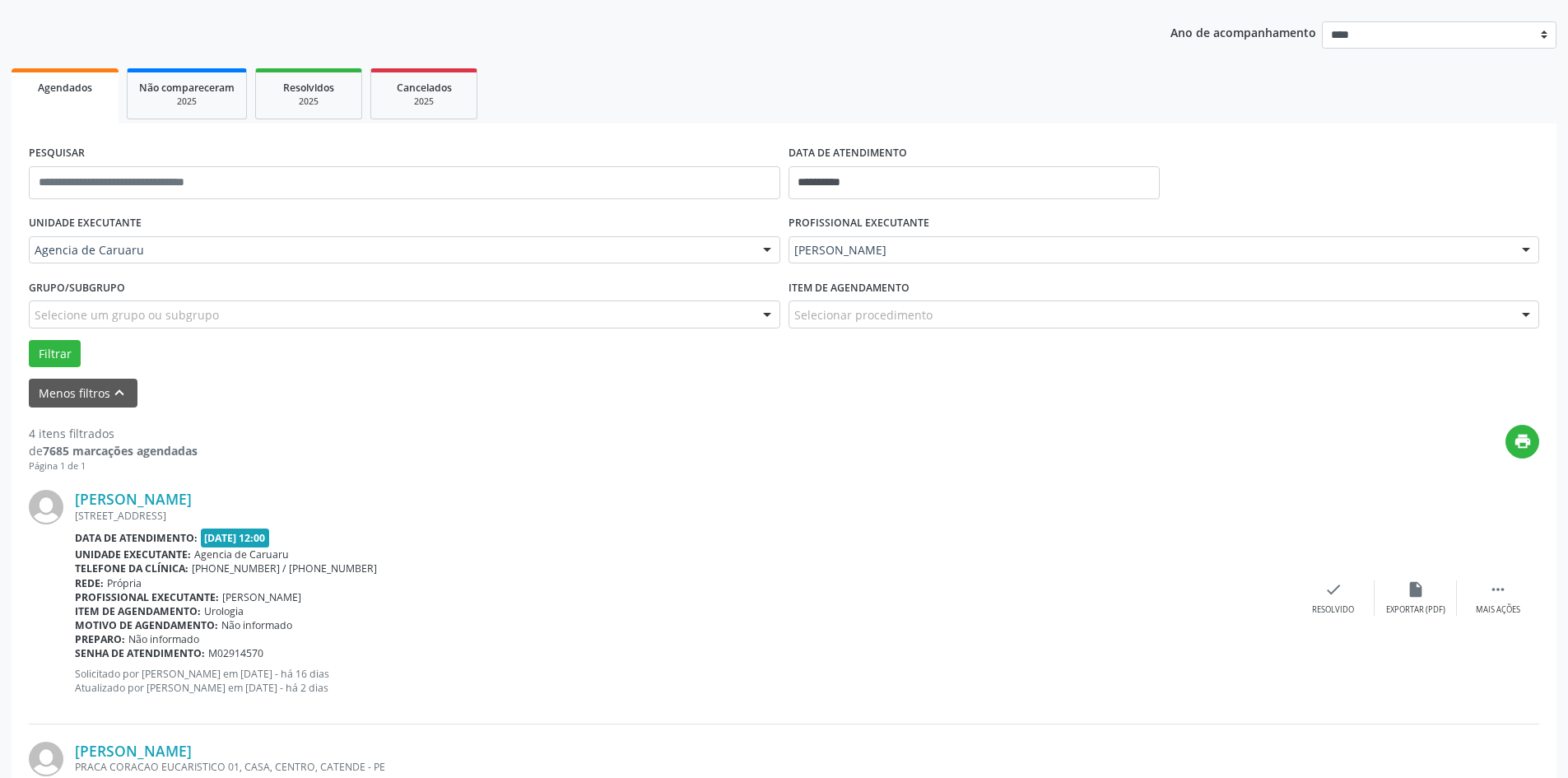
scroll to position [329, 0]
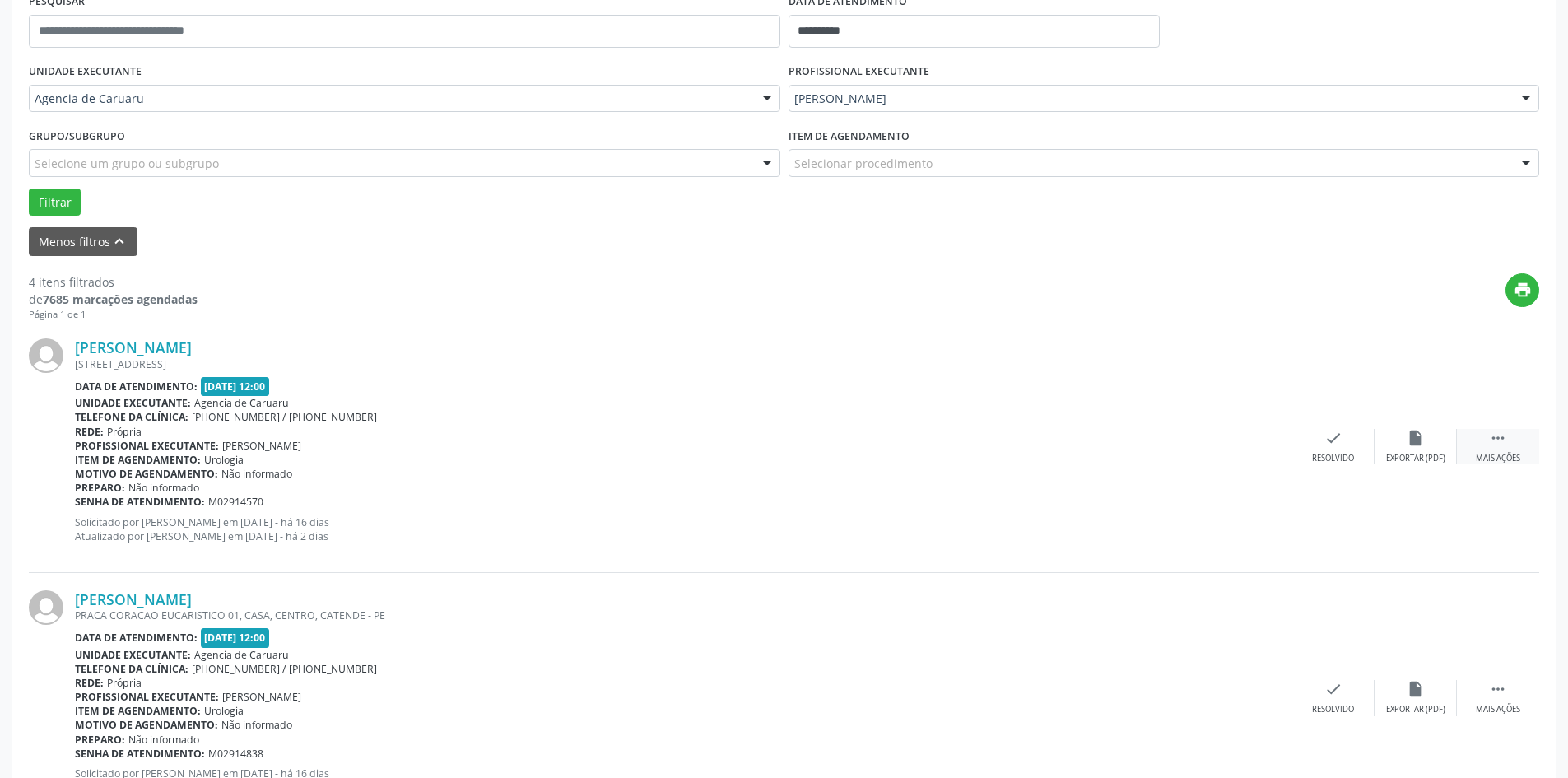
click at [1502, 443] on icon "" at bounding box center [1498, 437] width 18 height 18
click at [1386, 456] on div "Não compareceu" at bounding box center [1415, 458] width 70 height 11
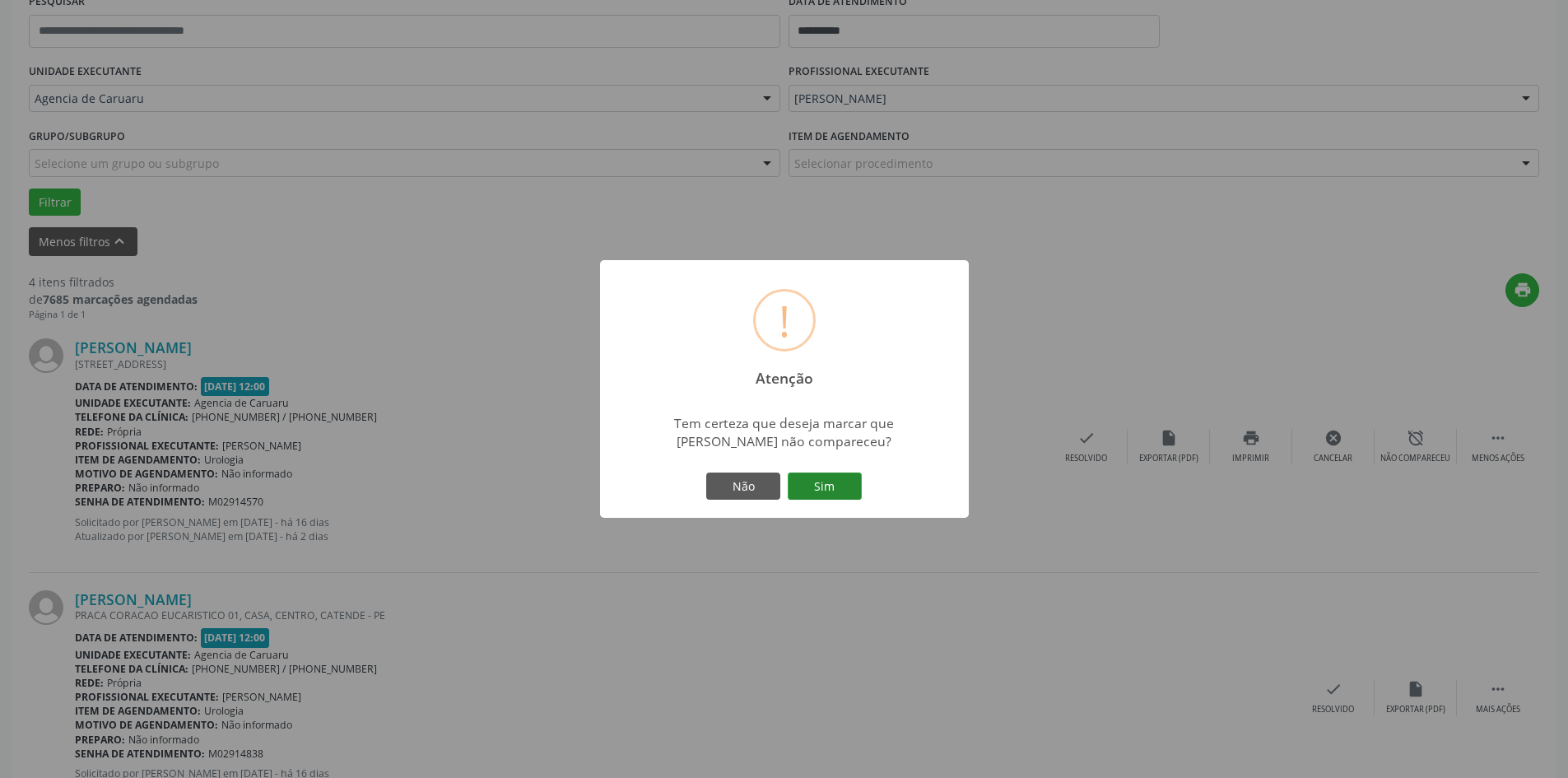
click at [824, 492] on button "Sim" at bounding box center [825, 486] width 74 height 28
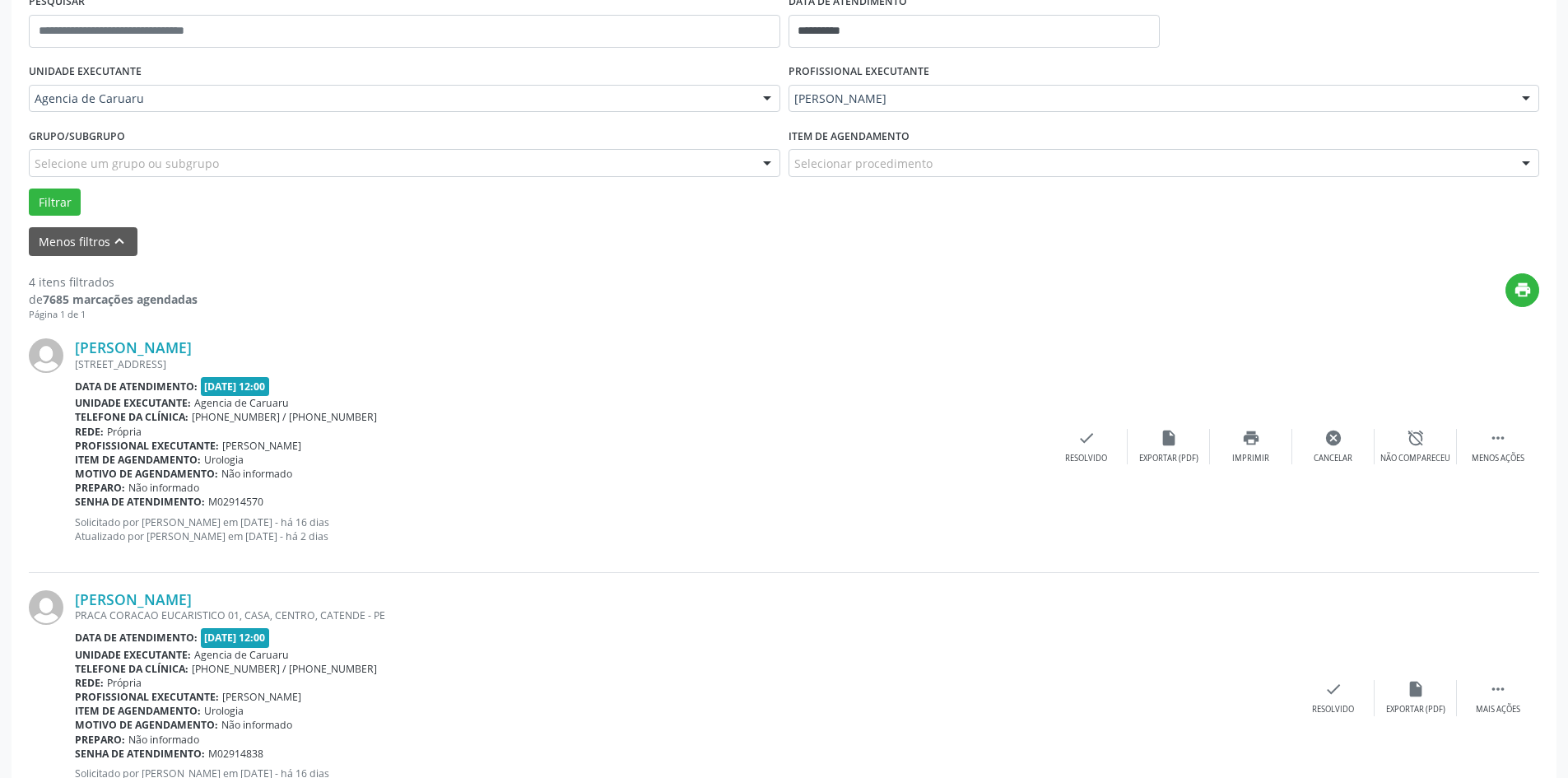
scroll to position [0, 0]
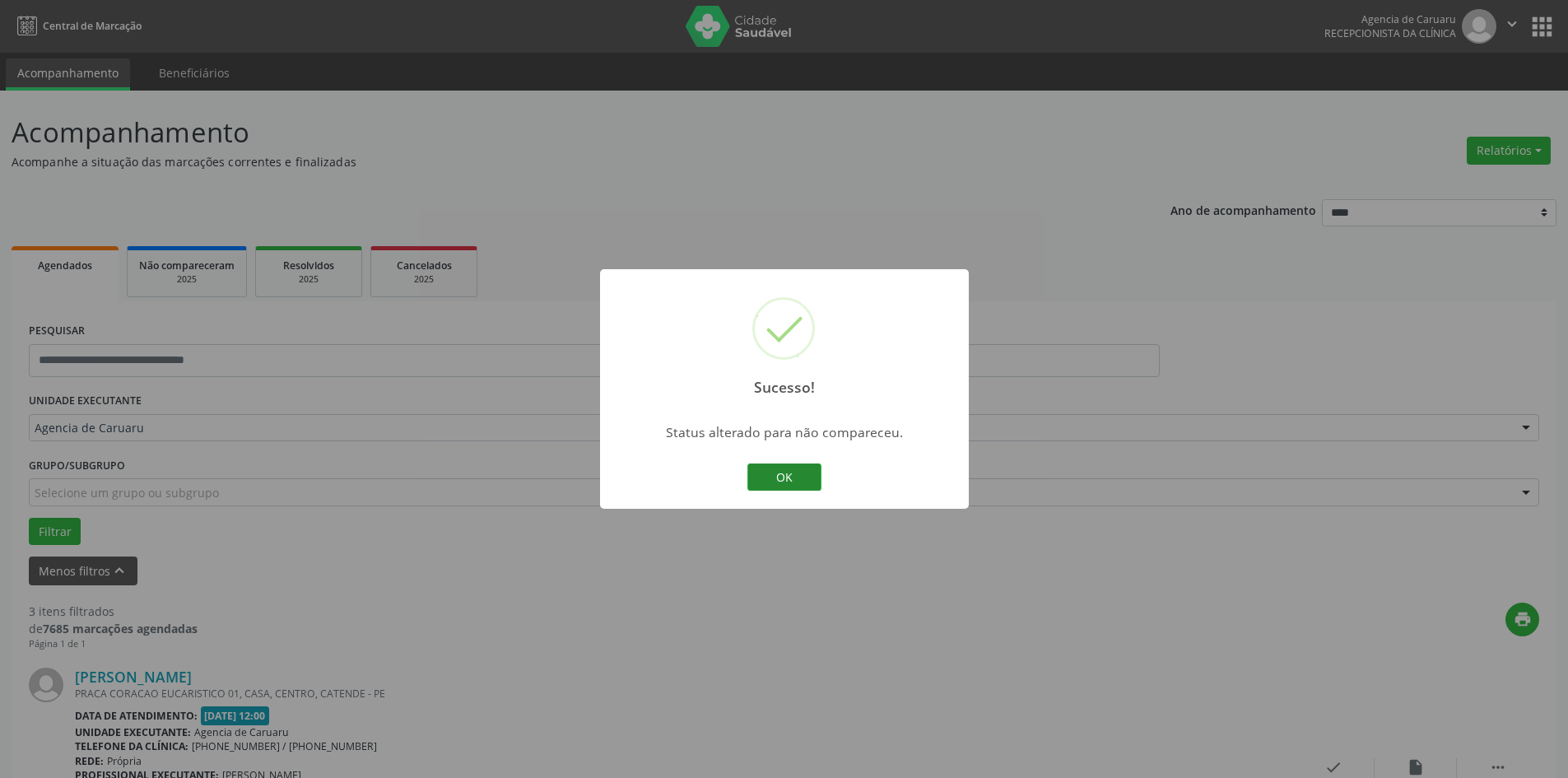
click at [801, 480] on button "OK" at bounding box center [784, 477] width 74 height 28
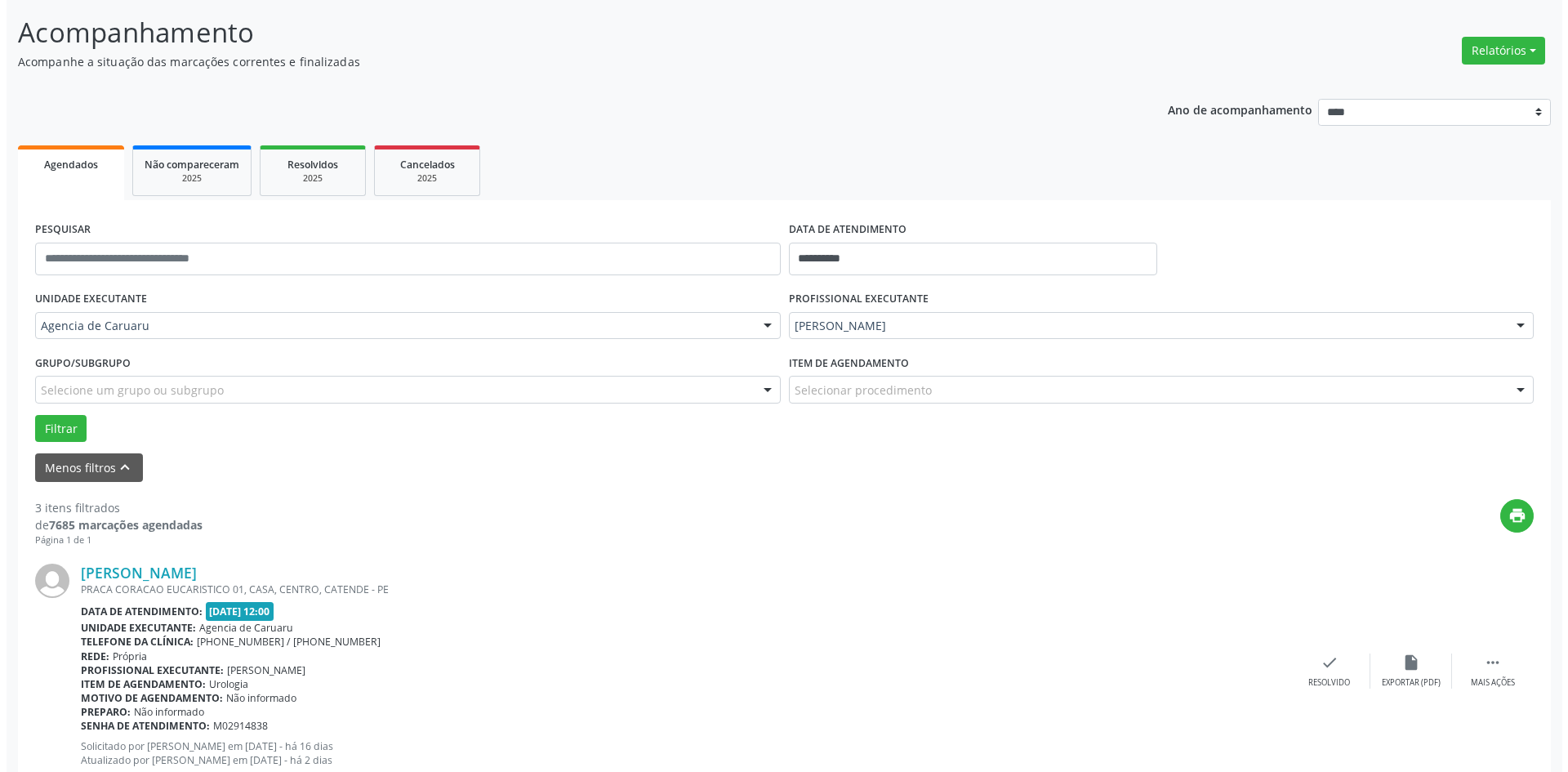
scroll to position [327, 0]
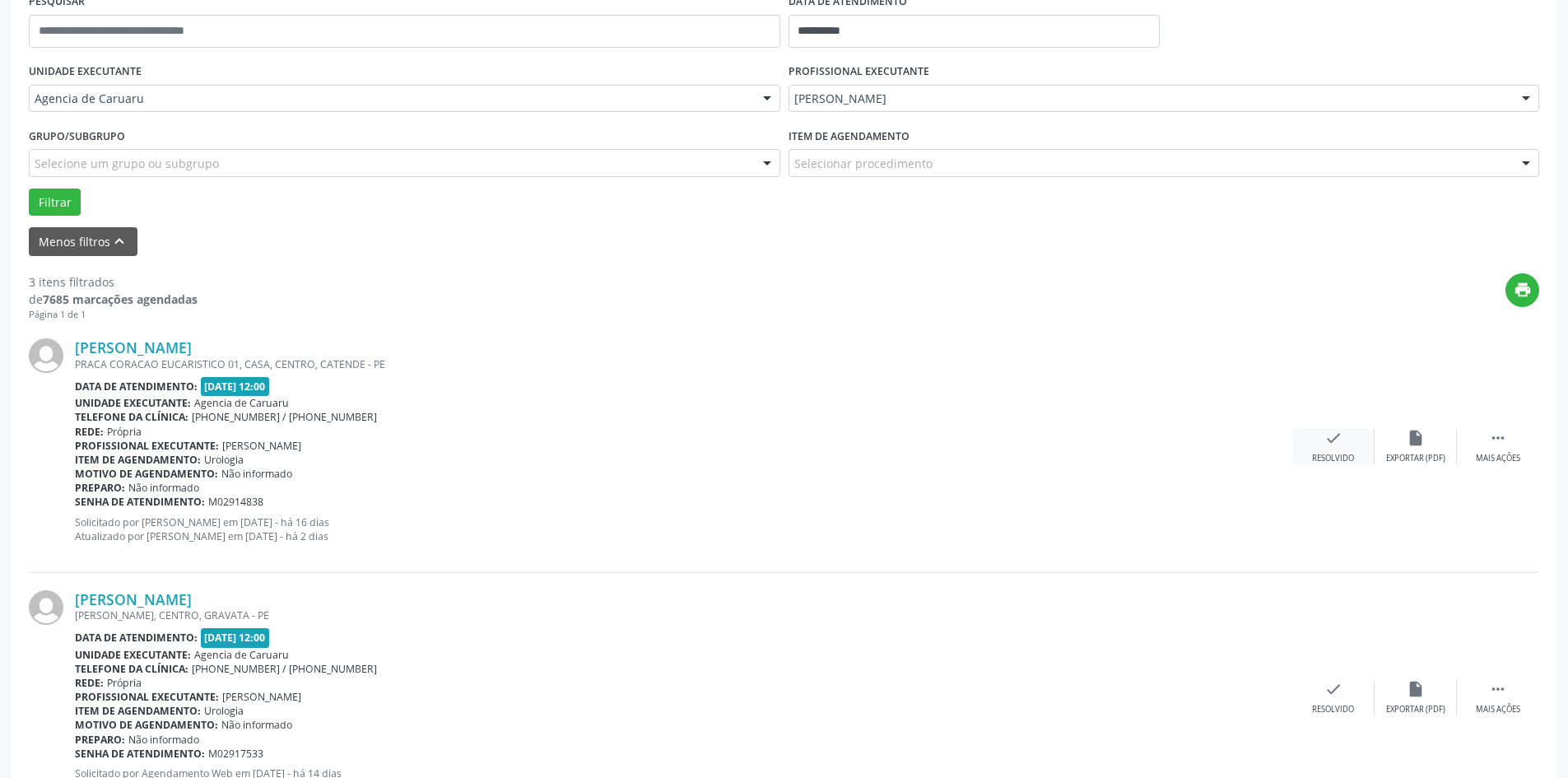
click at [1335, 456] on div "Resolvido" at bounding box center [1333, 458] width 42 height 11
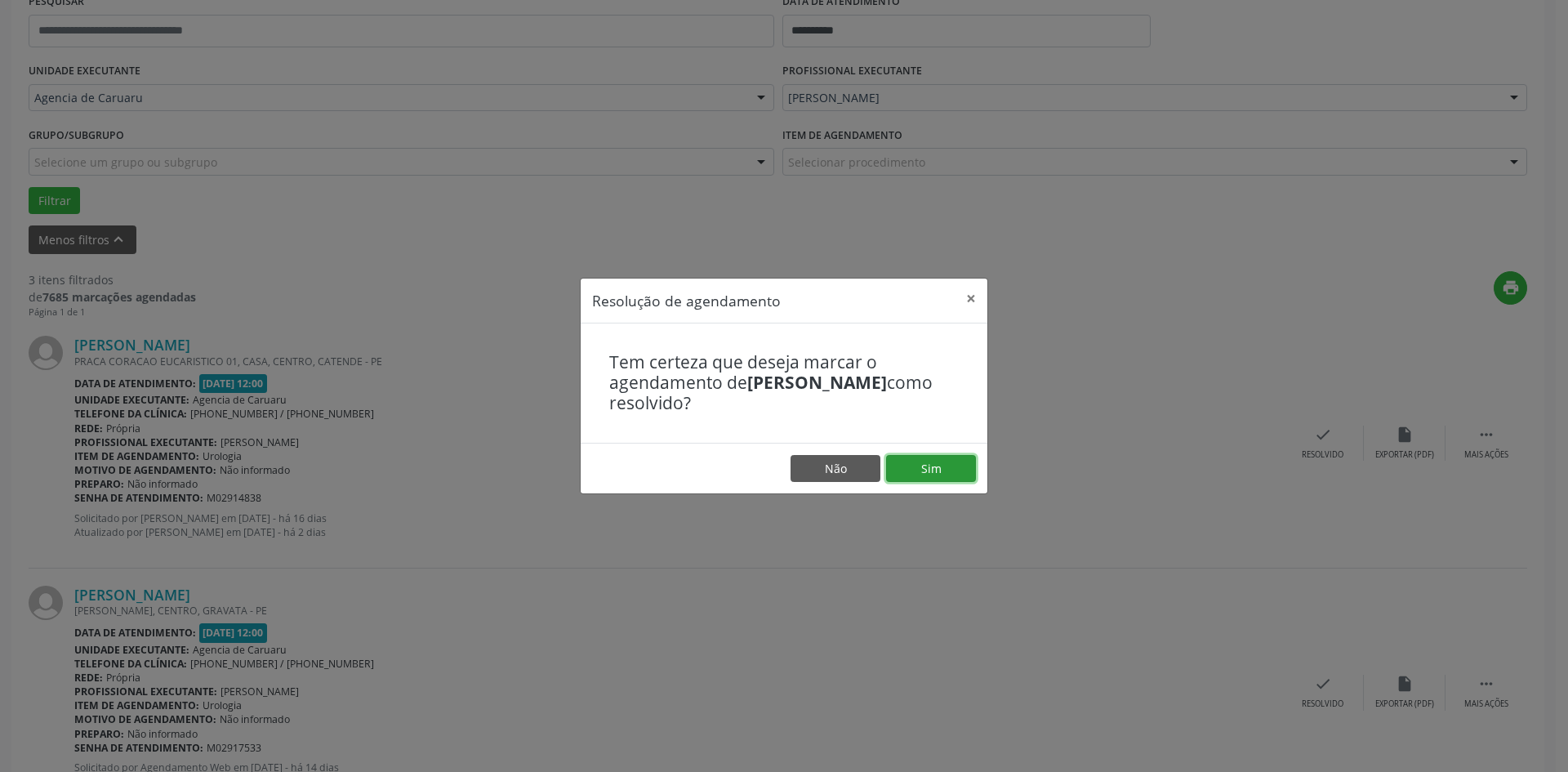
click at [934, 478] on button "Sim" at bounding box center [930, 468] width 90 height 27
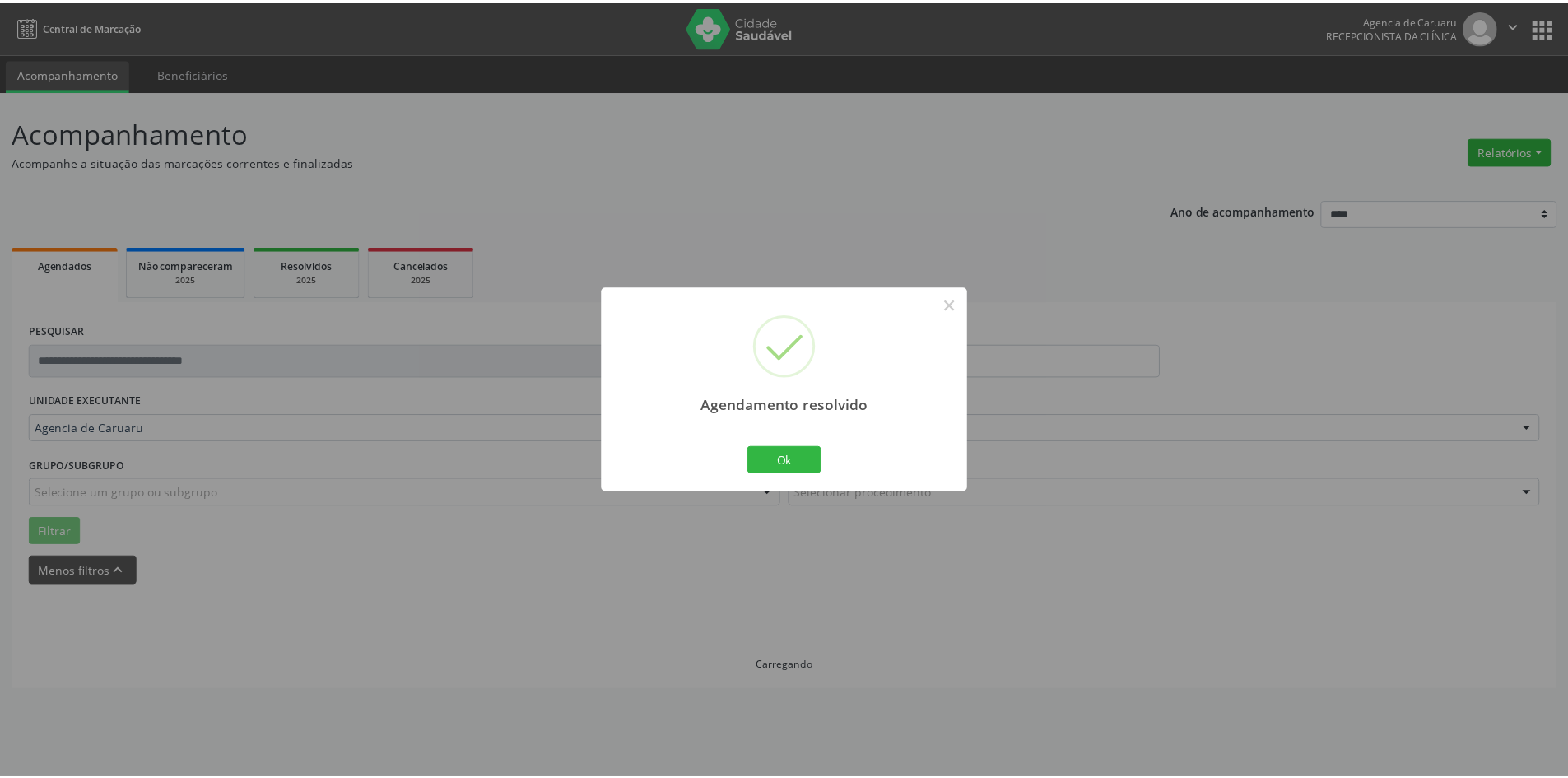
scroll to position [0, 0]
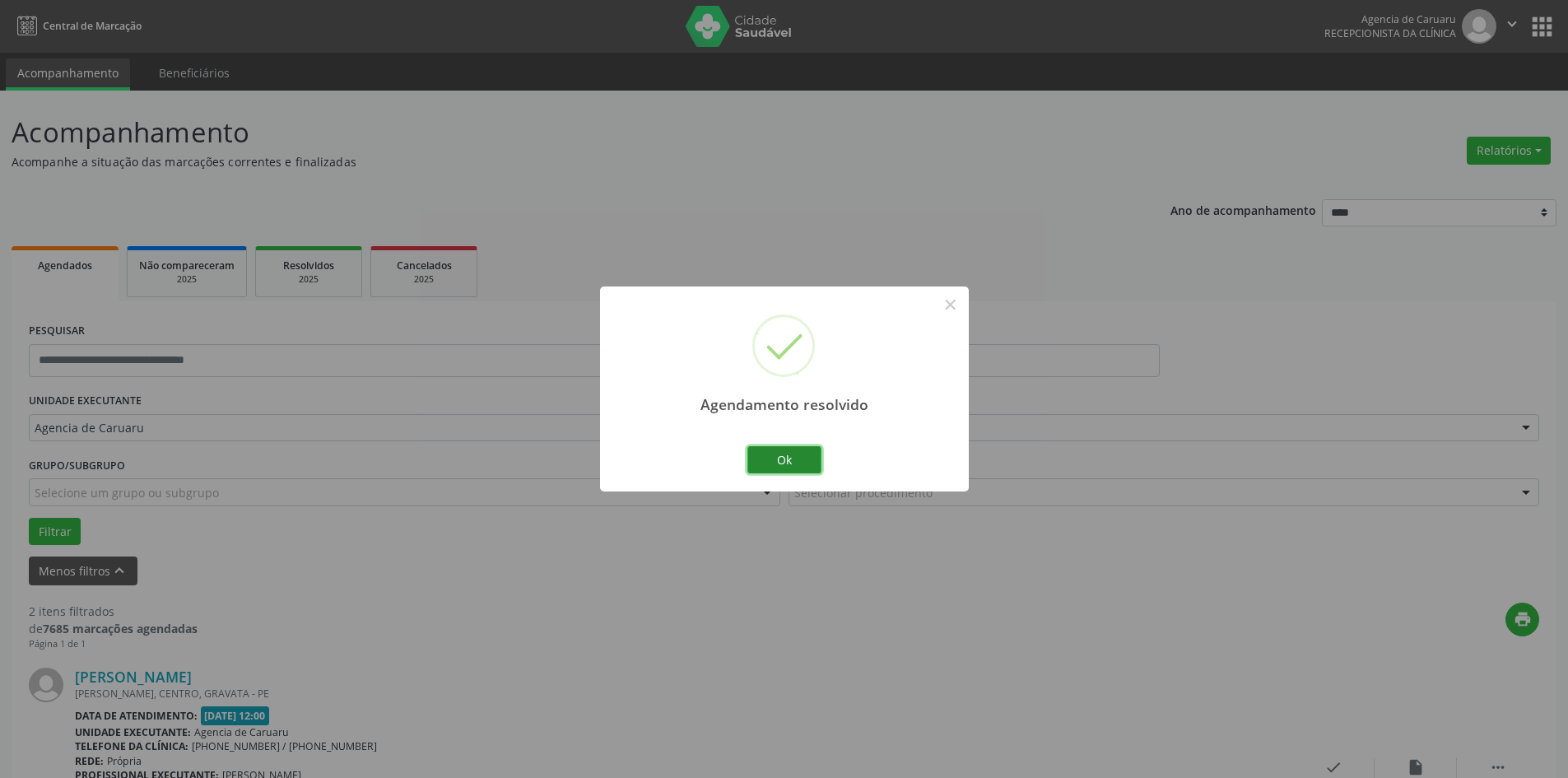
click at [806, 455] on button "Ok" at bounding box center [784, 460] width 74 height 28
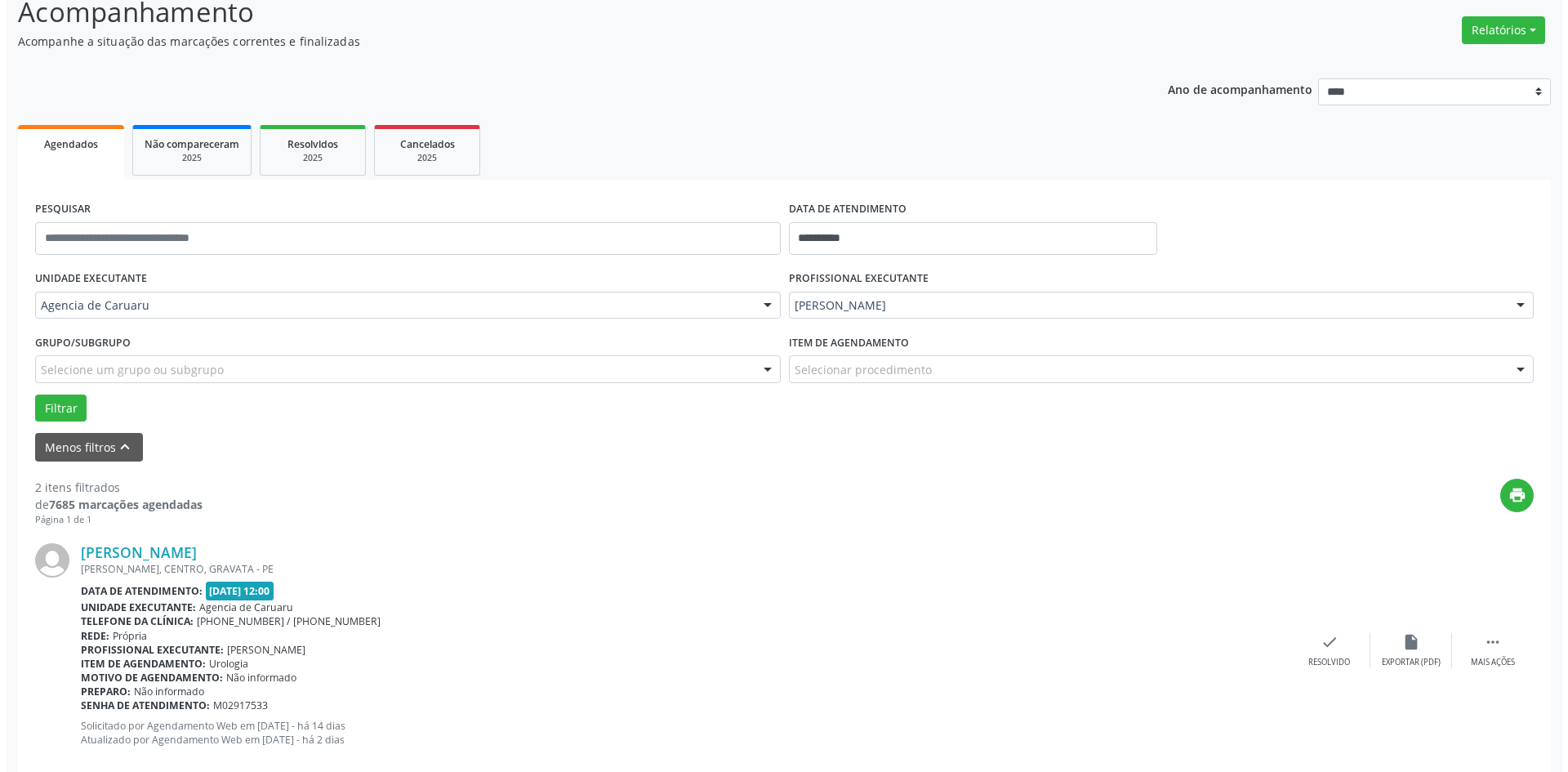
scroll to position [245, 0]
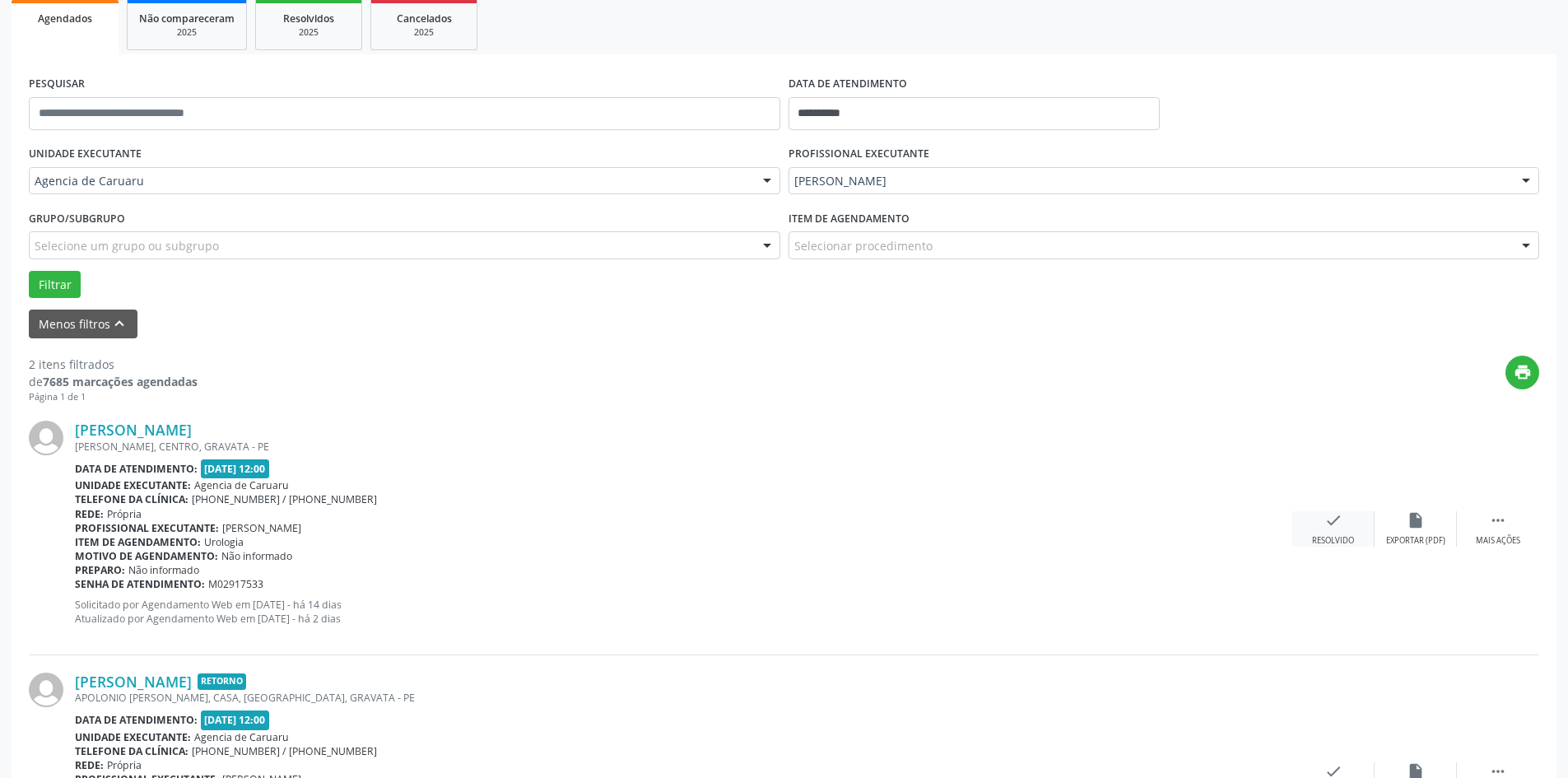
click at [1319, 519] on div "check Resolvido" at bounding box center [1333, 528] width 82 height 35
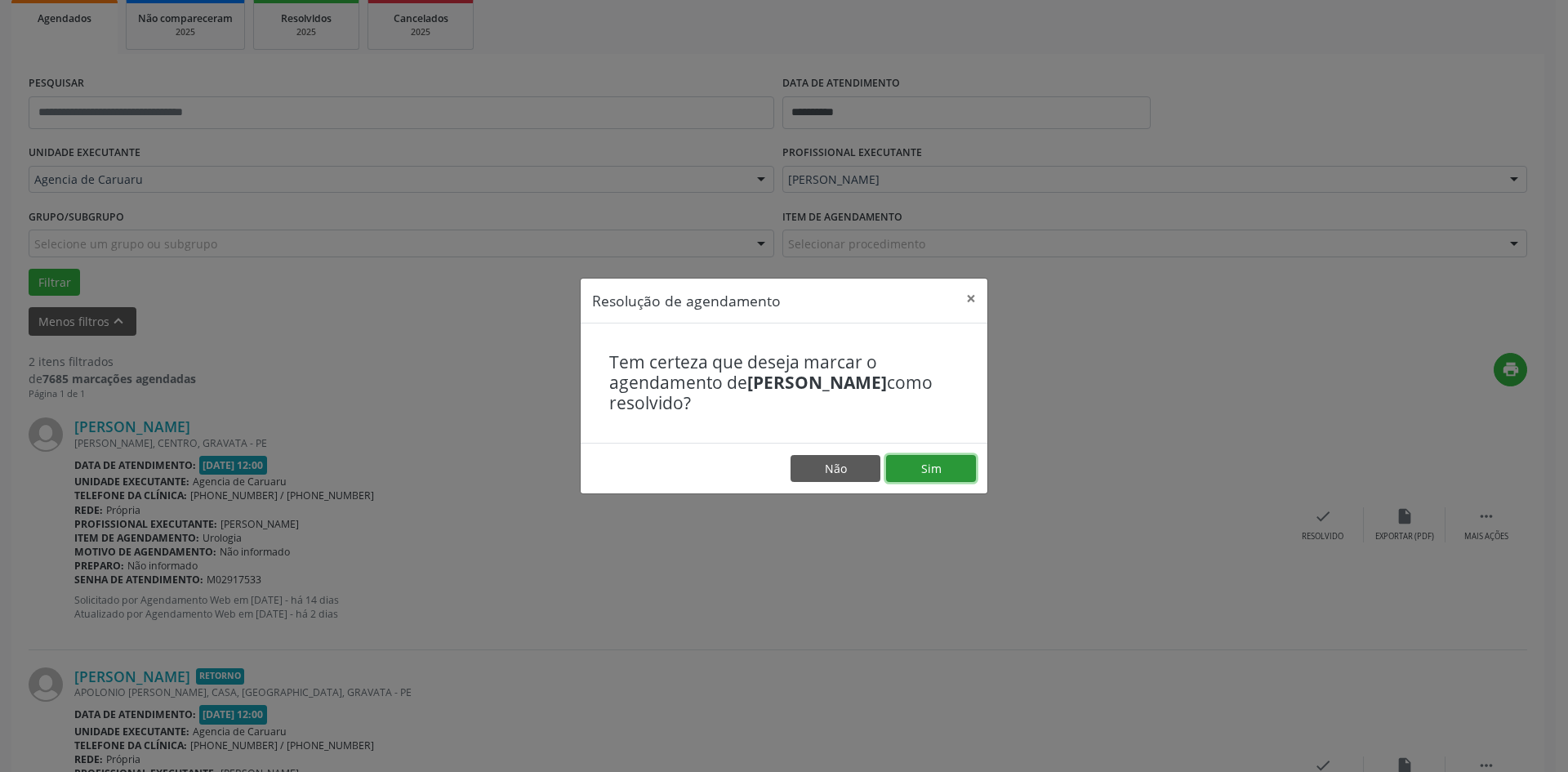
click at [961, 470] on button "Sim" at bounding box center [930, 468] width 90 height 27
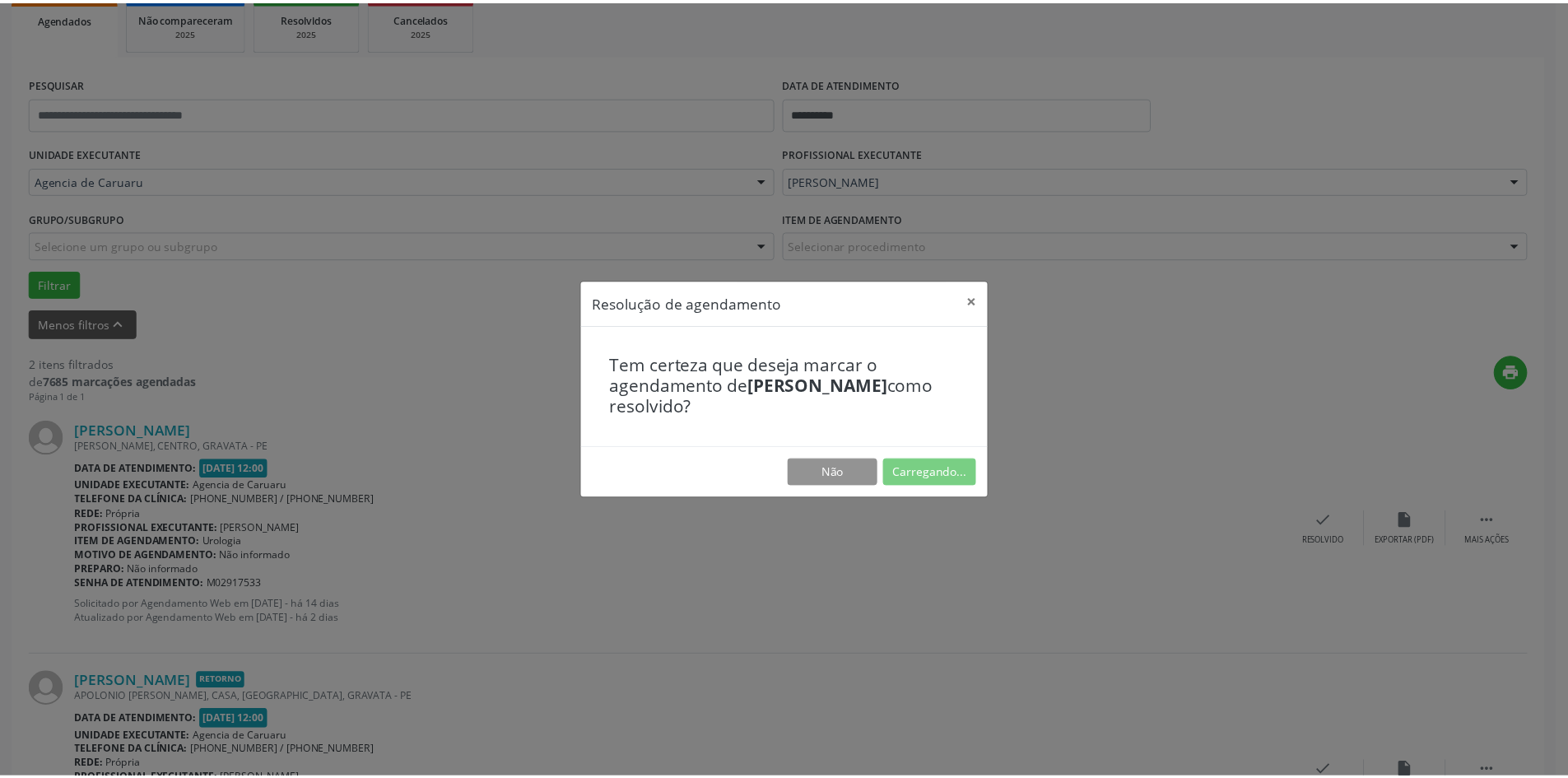
scroll to position [0, 0]
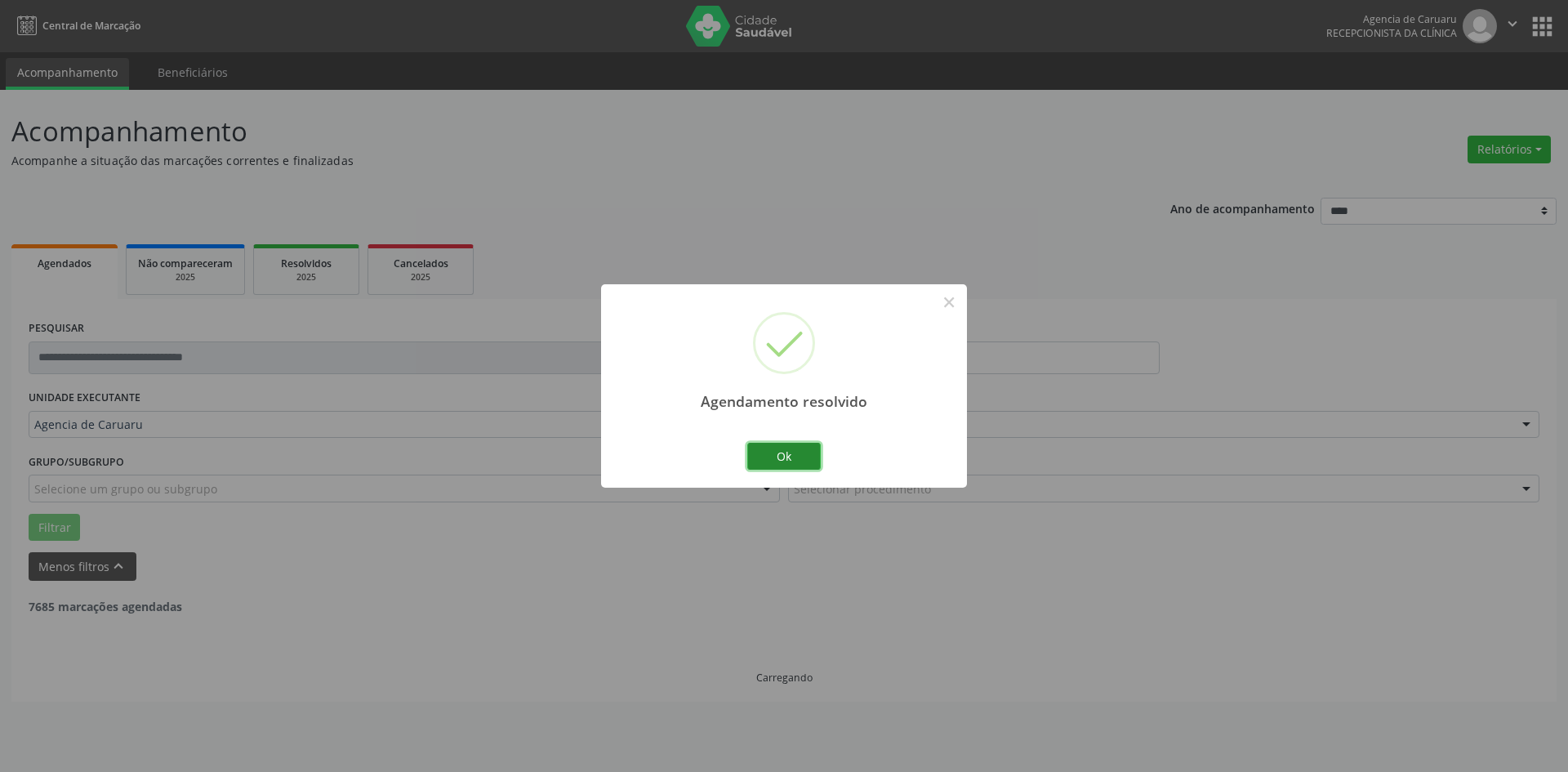
click at [802, 460] on button "Ok" at bounding box center [784, 456] width 74 height 27
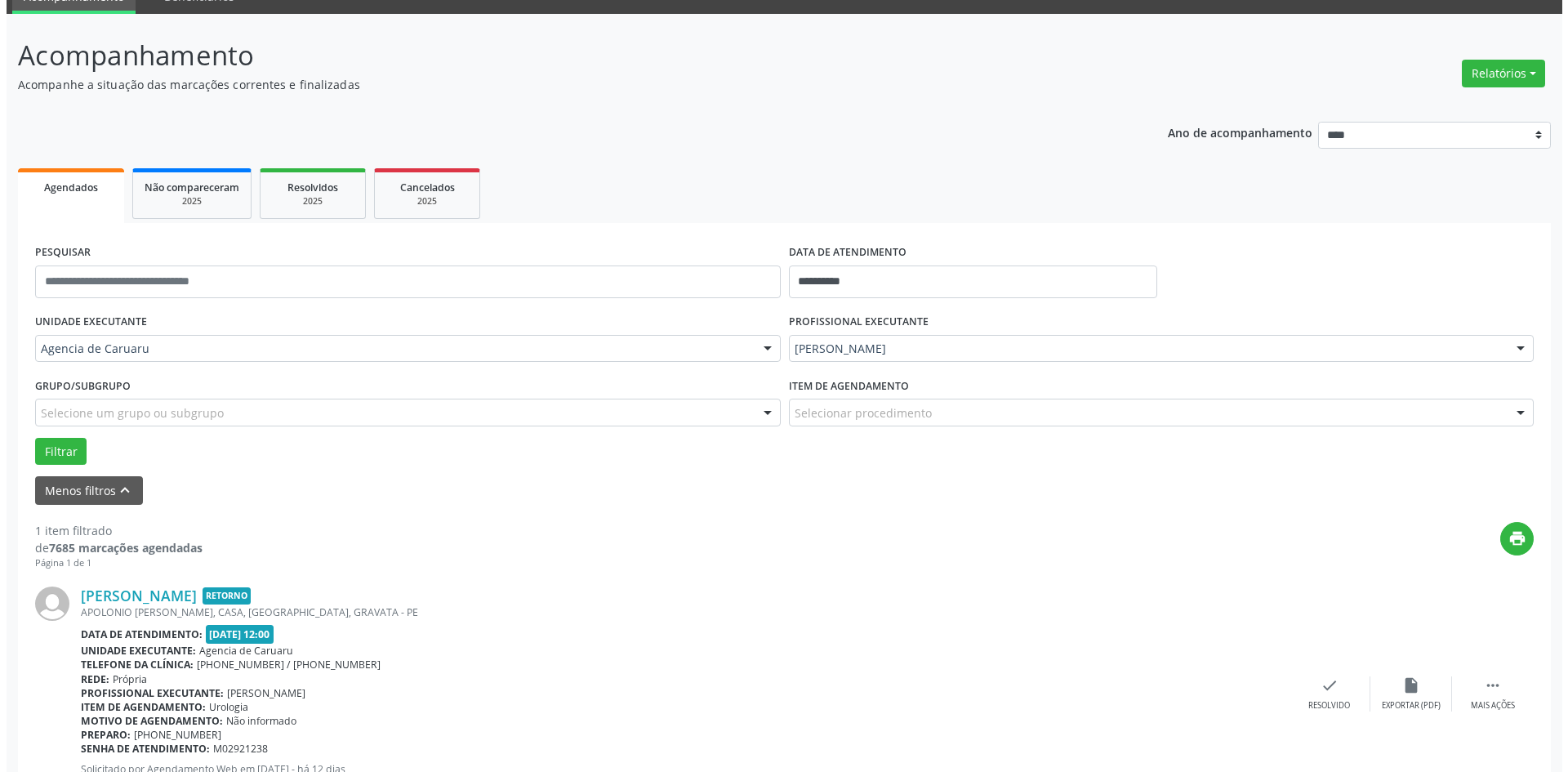
scroll to position [151, 0]
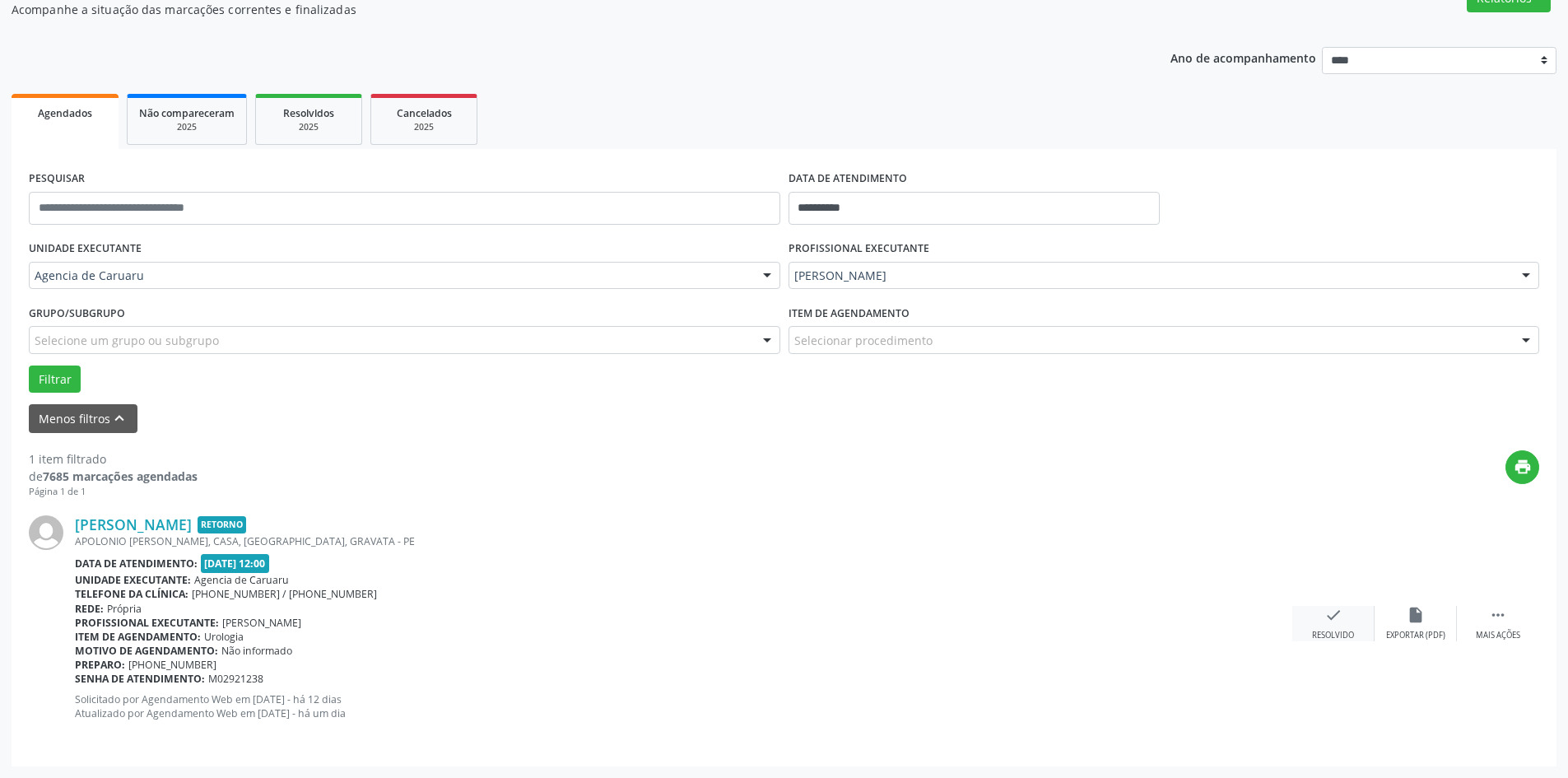
click at [1343, 621] on div "check Resolvido" at bounding box center [1333, 623] width 82 height 35
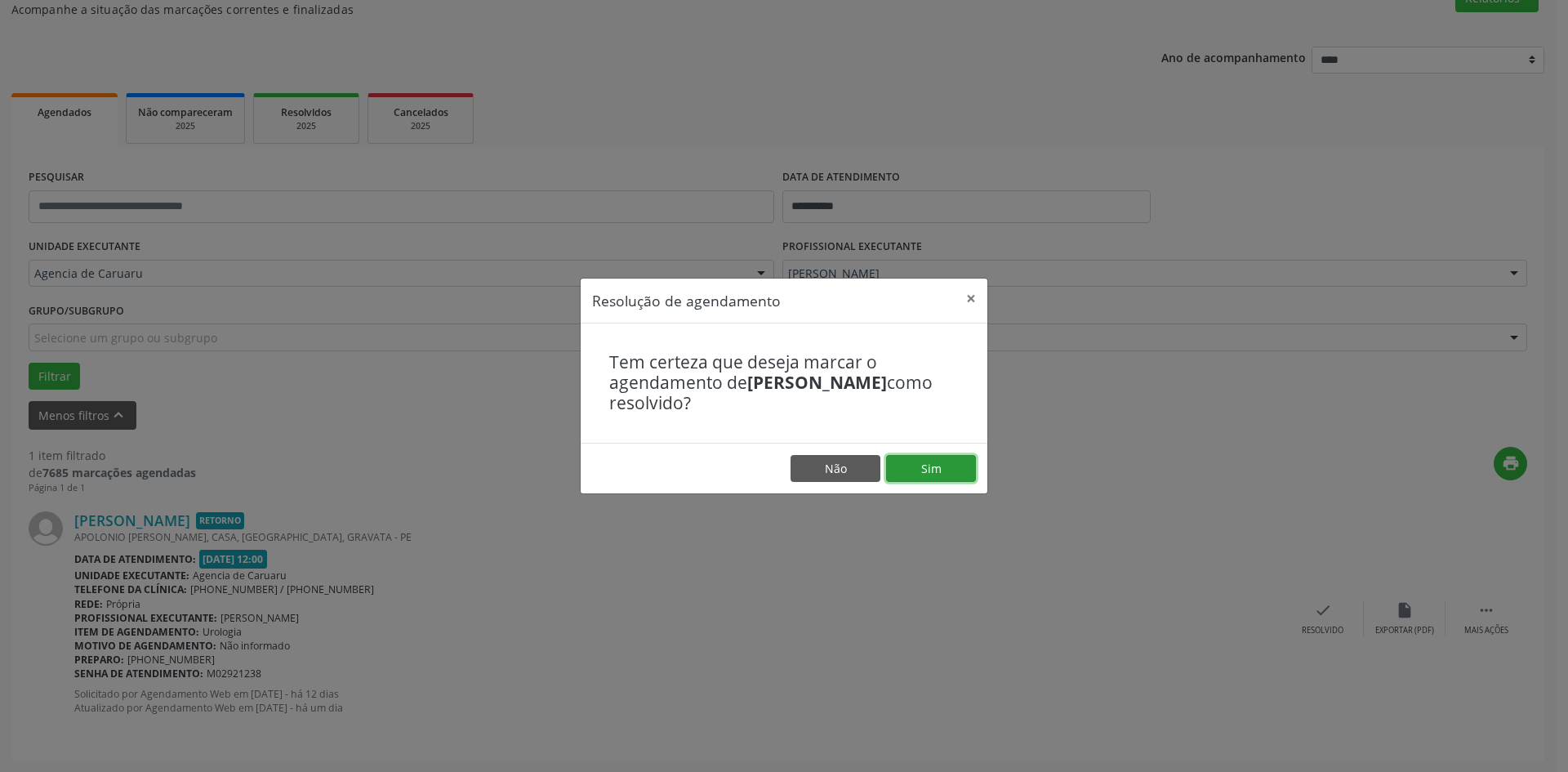
click at [924, 472] on button "Sim" at bounding box center [930, 468] width 90 height 27
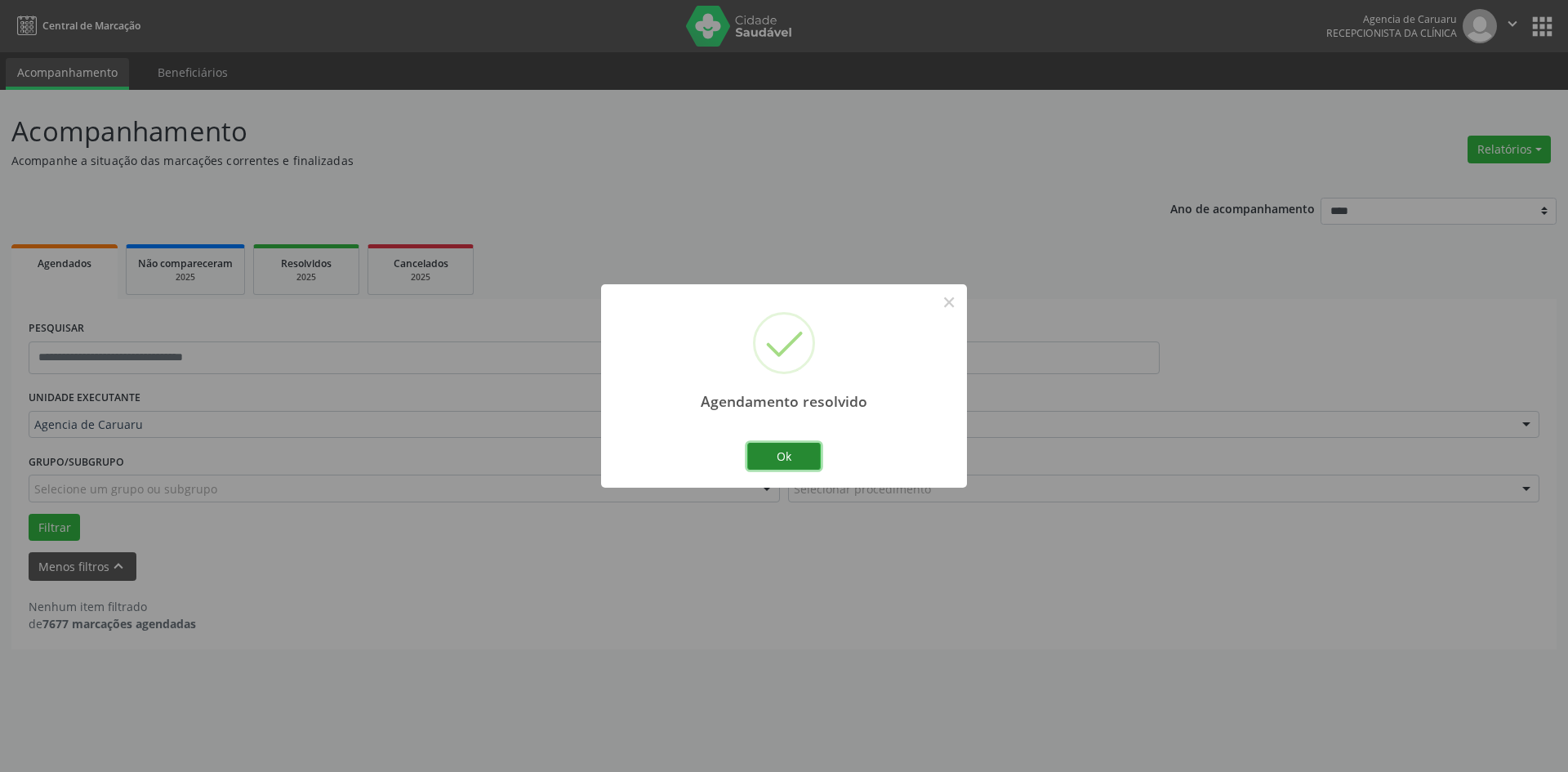
click at [812, 458] on button "Ok" at bounding box center [784, 456] width 74 height 27
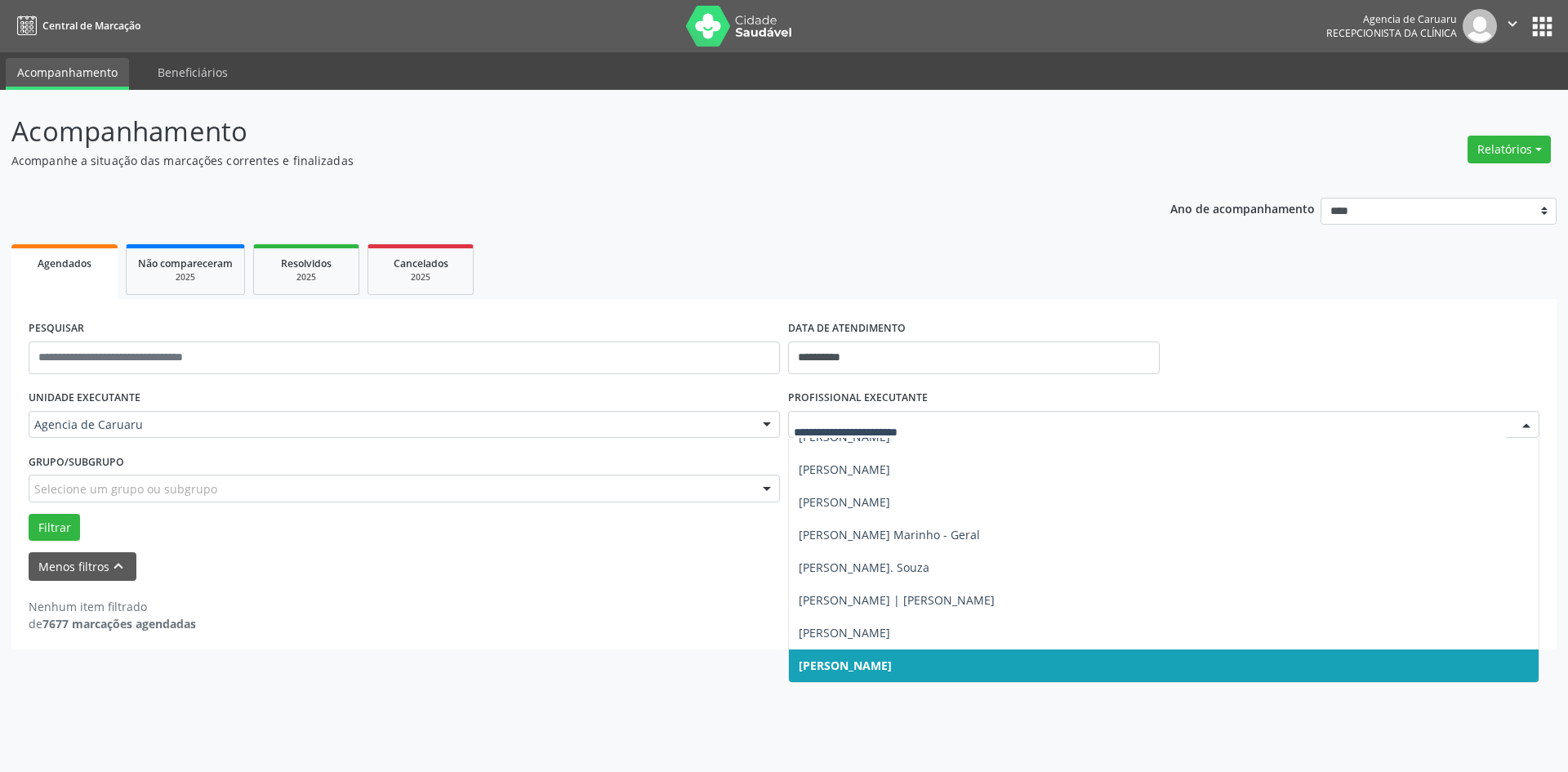
click at [1523, 421] on div at bounding box center [1526, 425] width 25 height 27
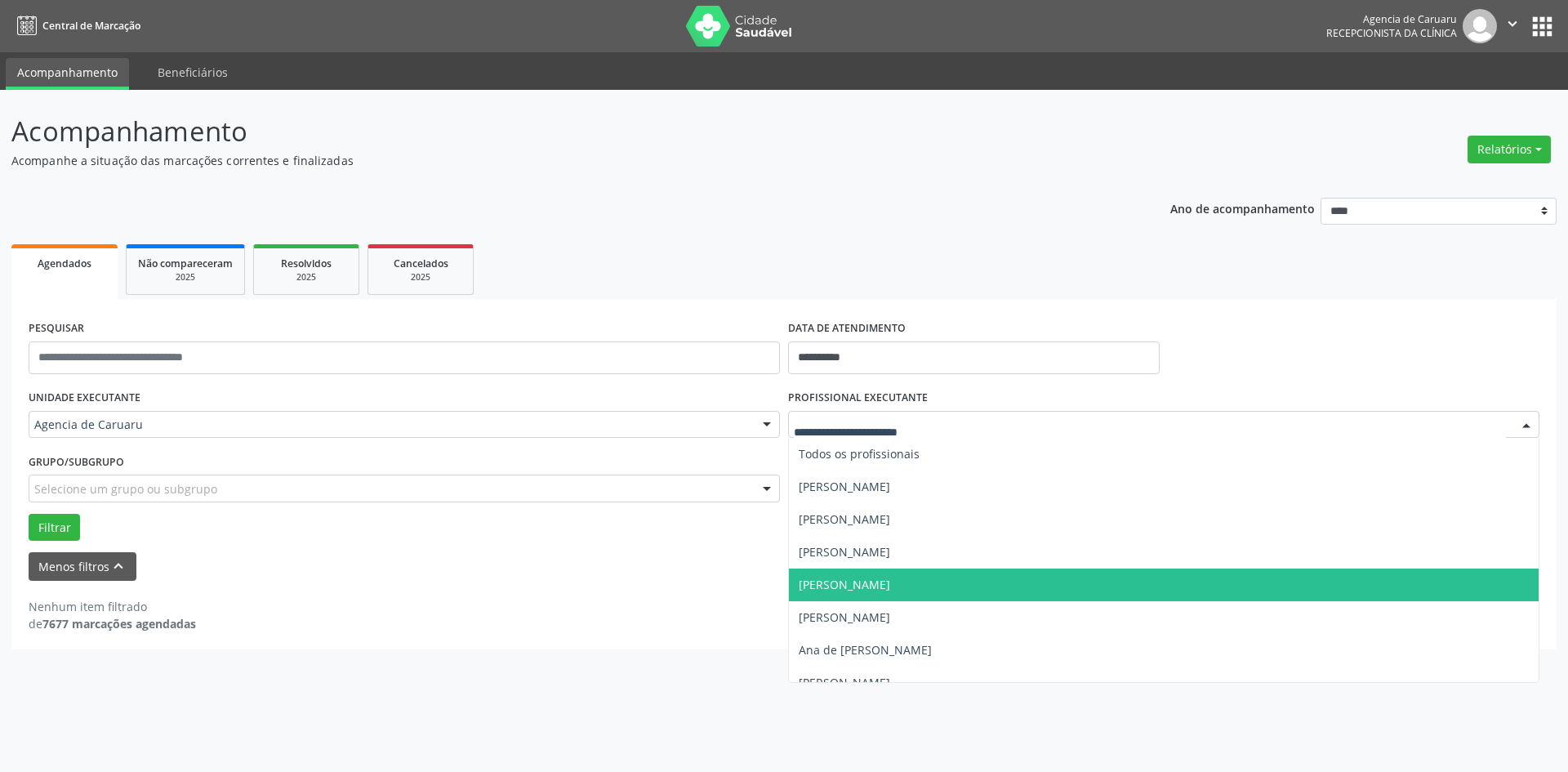
click at [896, 576] on span "Ana Maria Gomes de Lima" at bounding box center [1164, 585] width 750 height 33
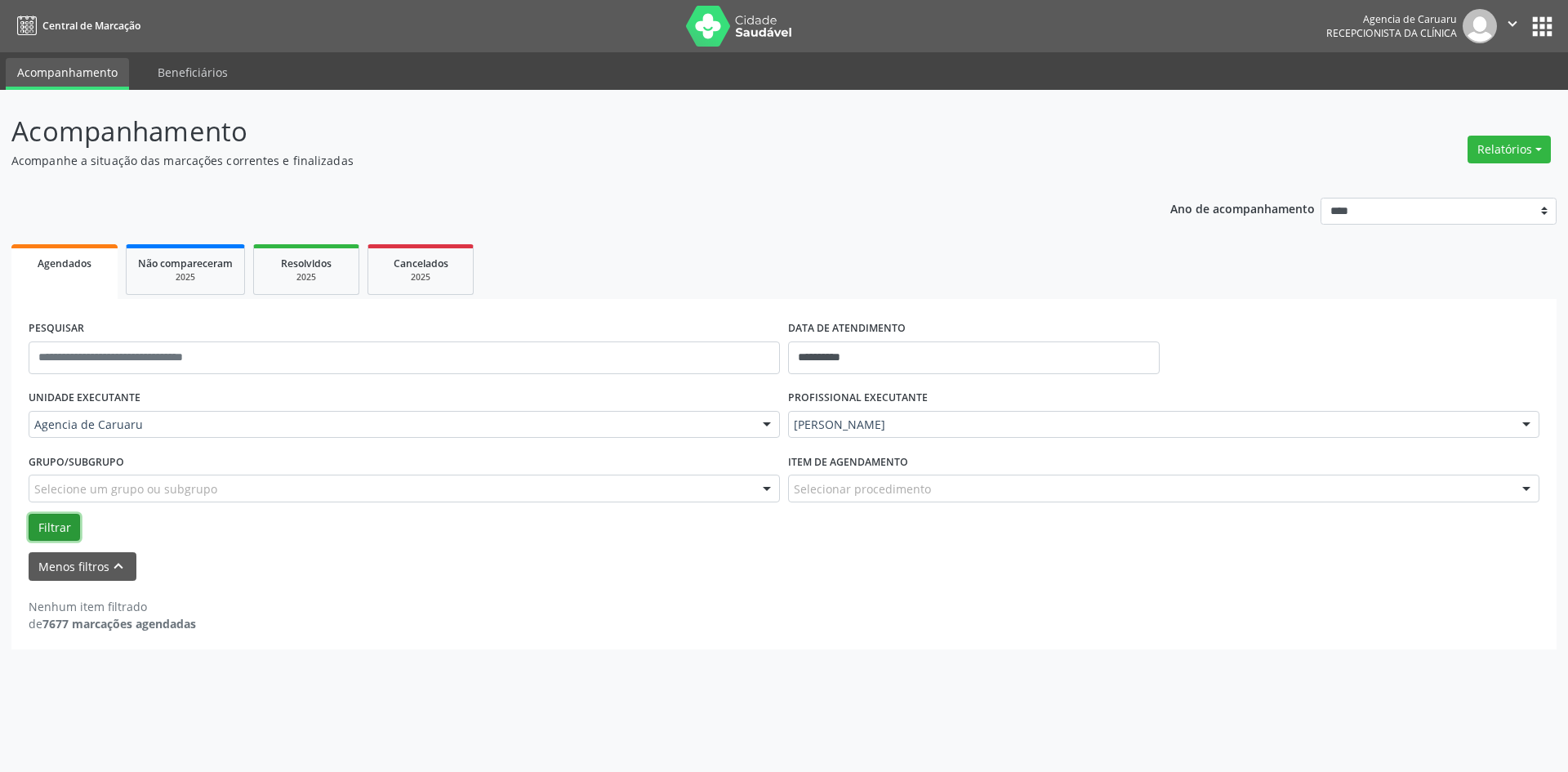
click at [35, 523] on button "Filtrar" at bounding box center [54, 527] width 51 height 27
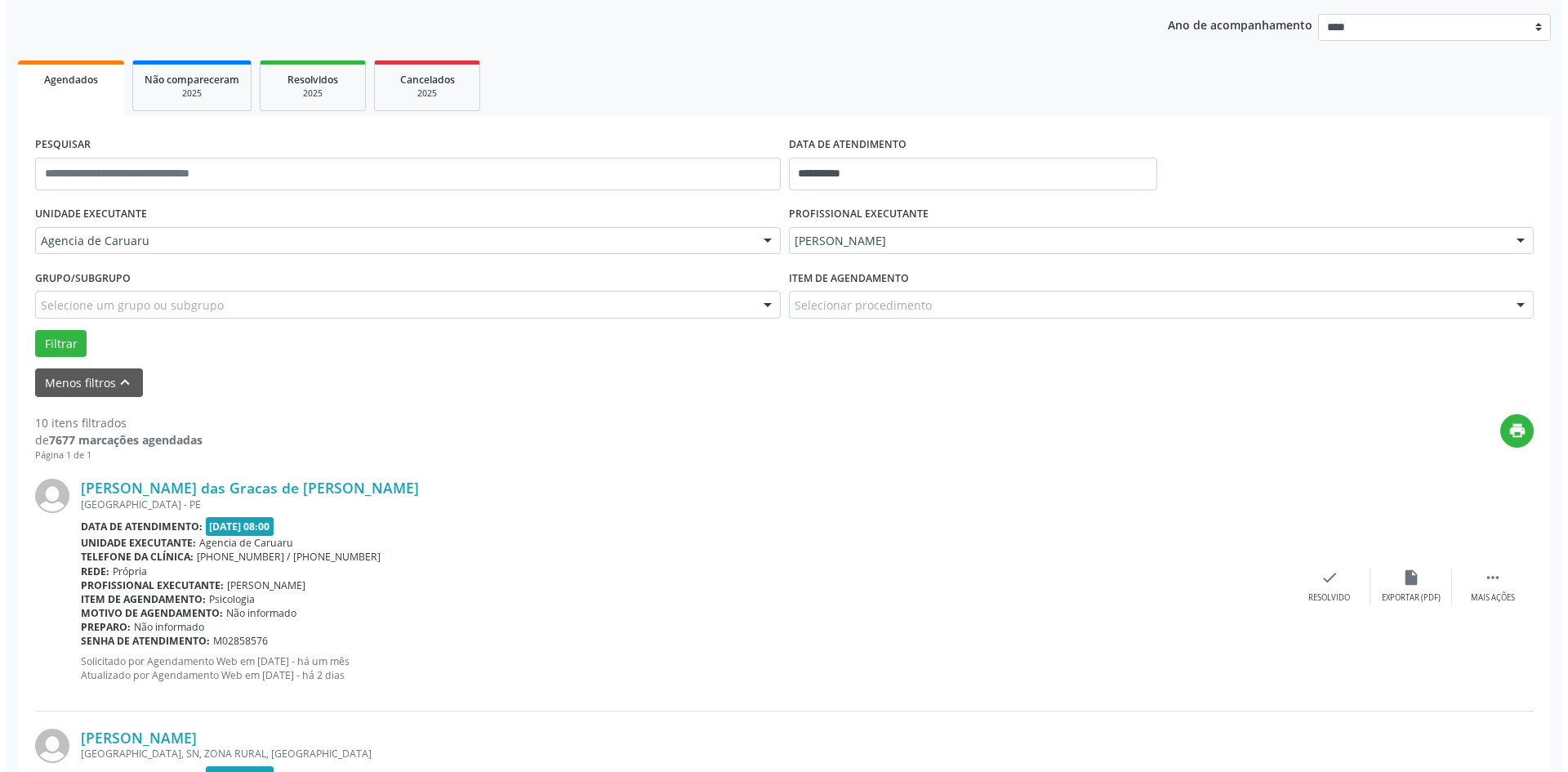
scroll to position [408, 0]
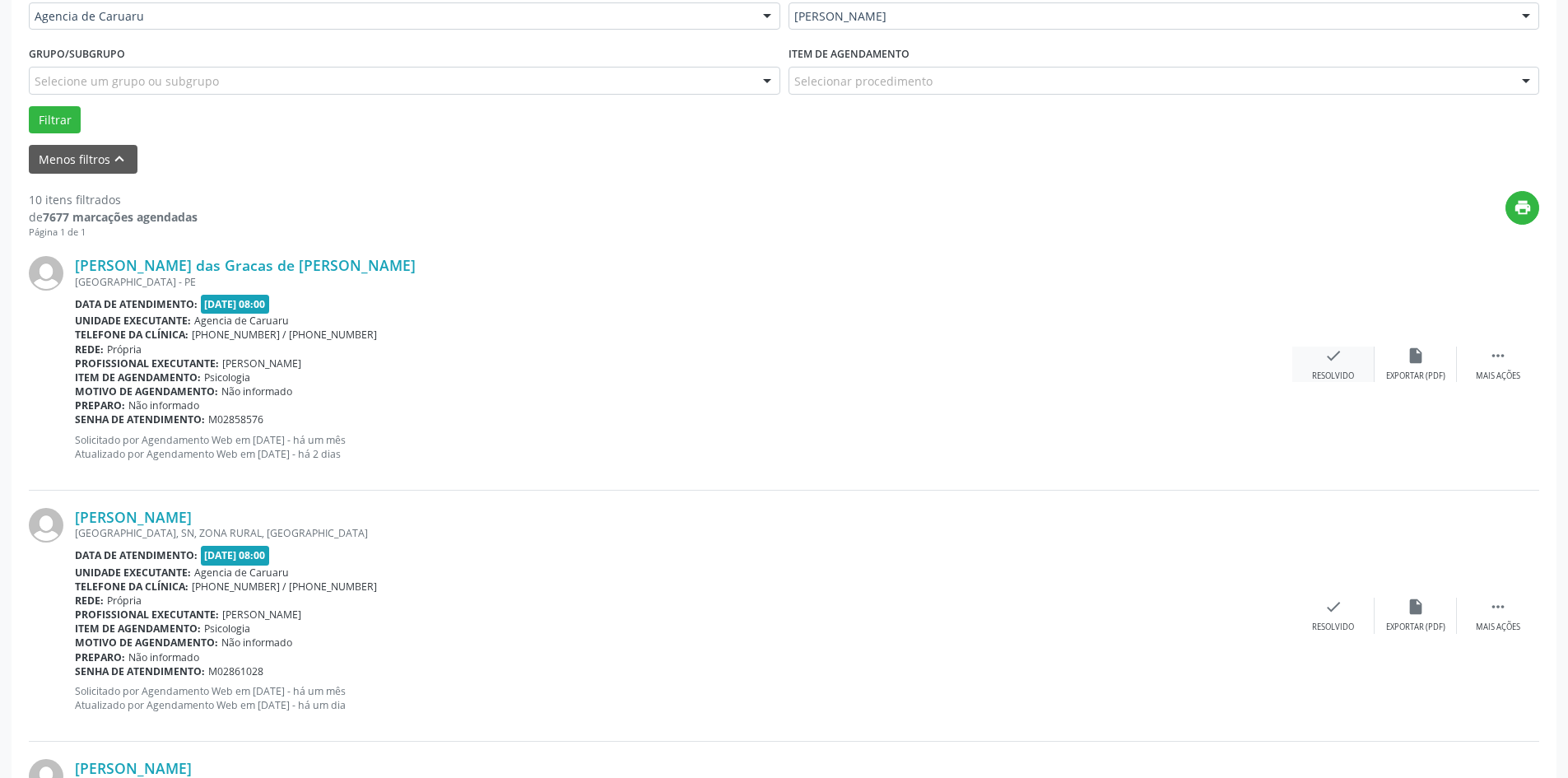
click at [1319, 370] on div "Resolvido" at bounding box center [1333, 375] width 42 height 11
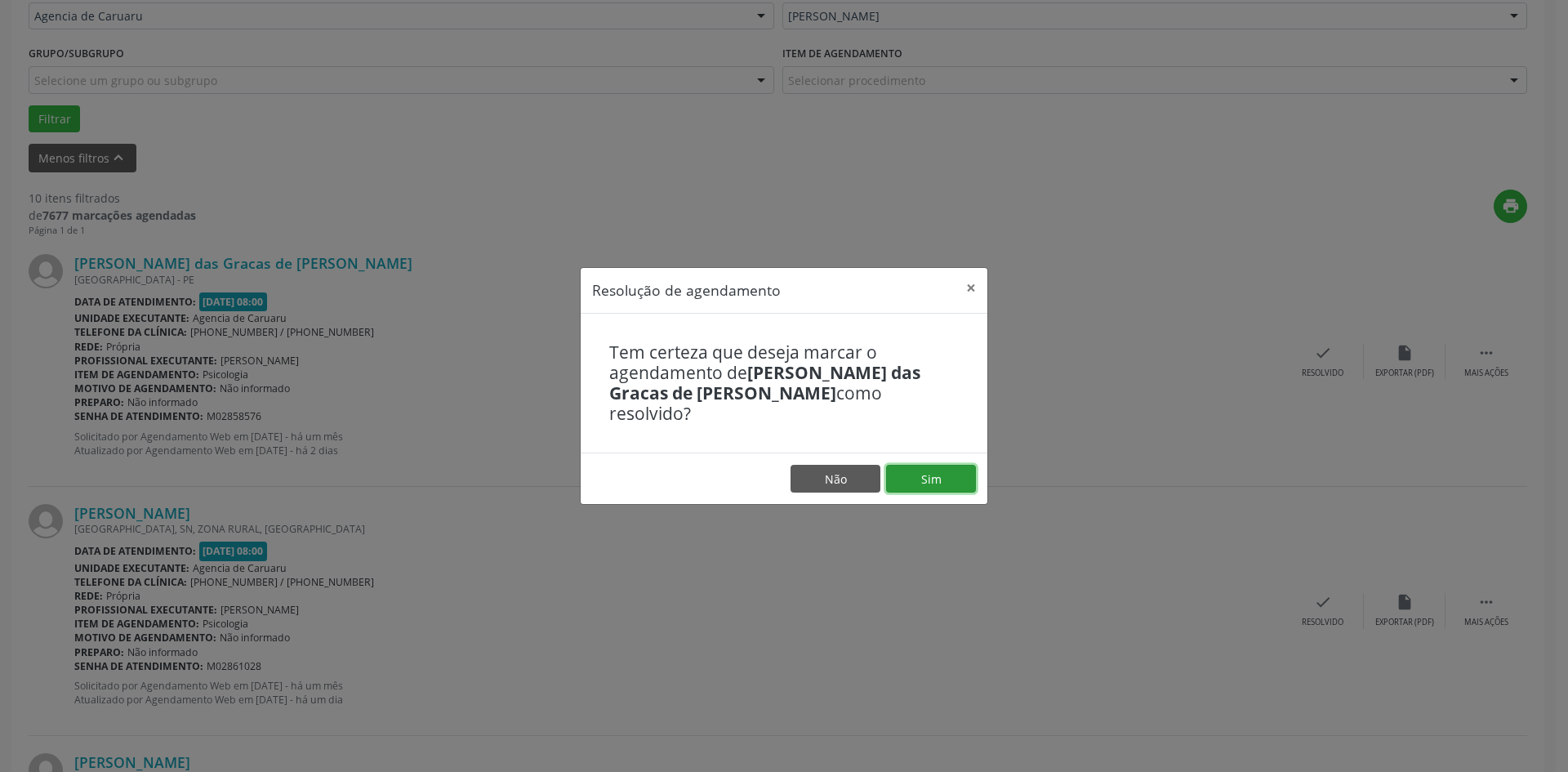
click at [903, 465] on button "Sim" at bounding box center [930, 478] width 90 height 27
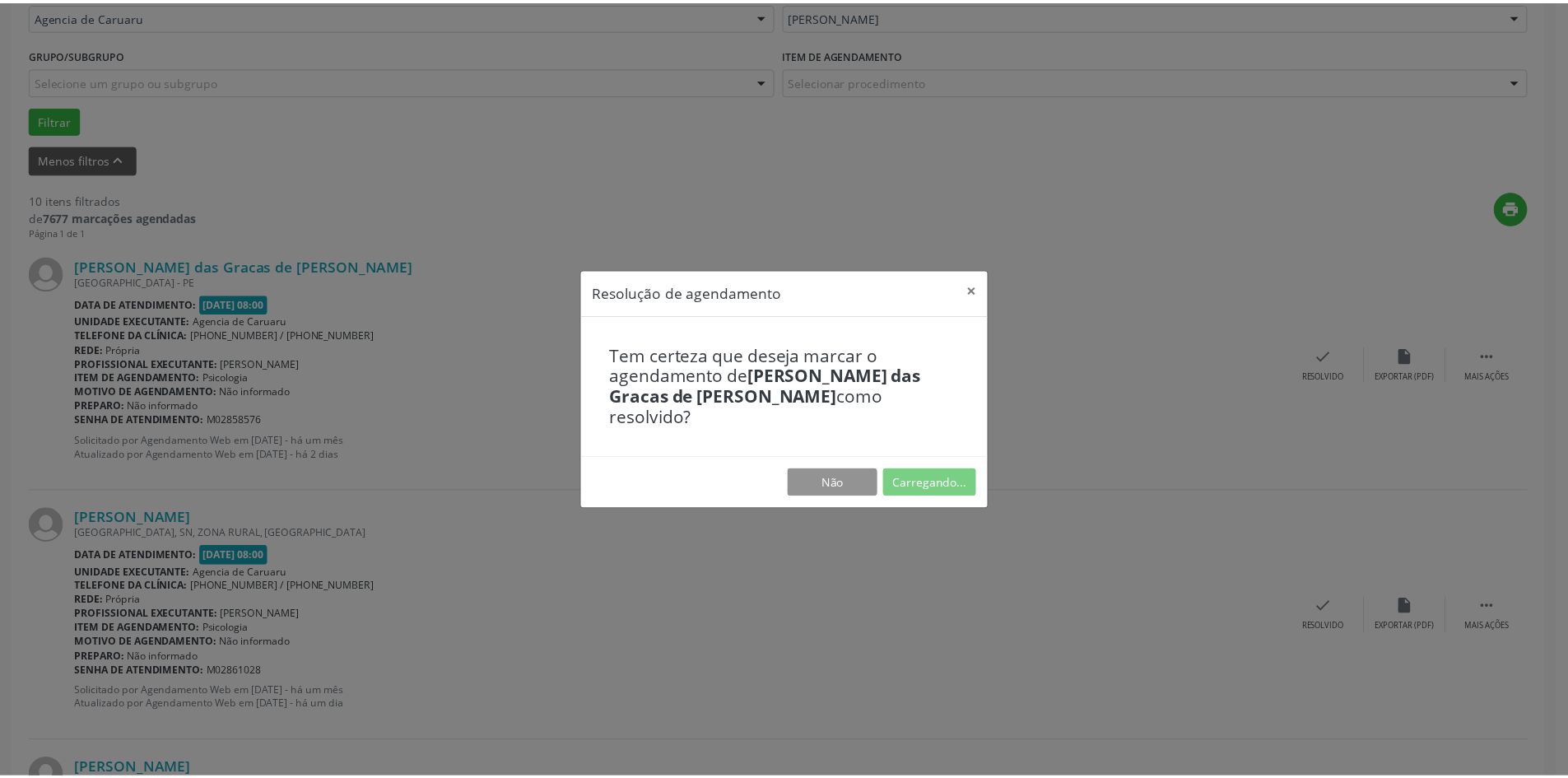
scroll to position [0, 0]
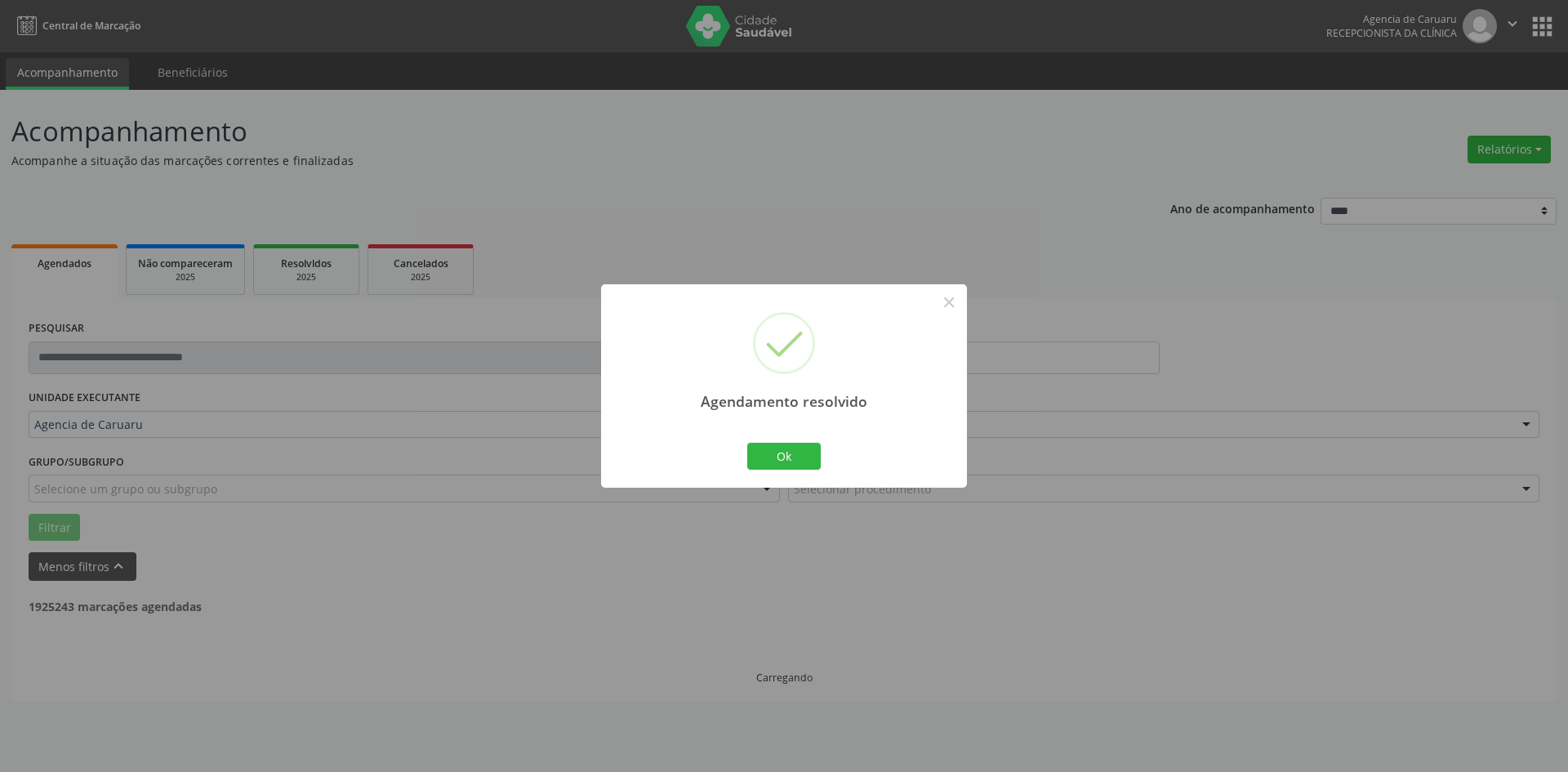
click at [787, 441] on div "Ok Cancel" at bounding box center [784, 455] width 80 height 34
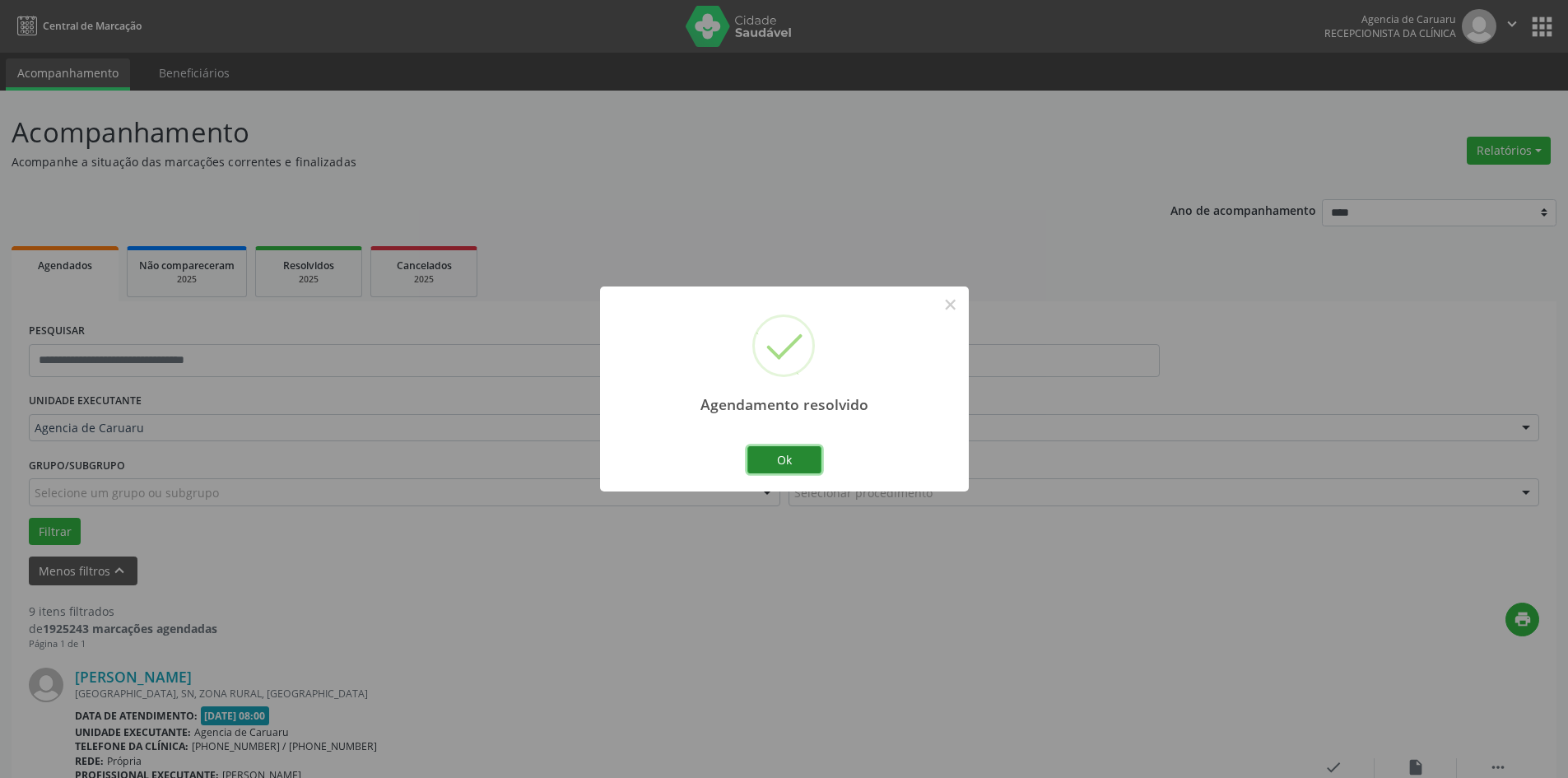
click at [793, 453] on button "Ok" at bounding box center [784, 460] width 74 height 28
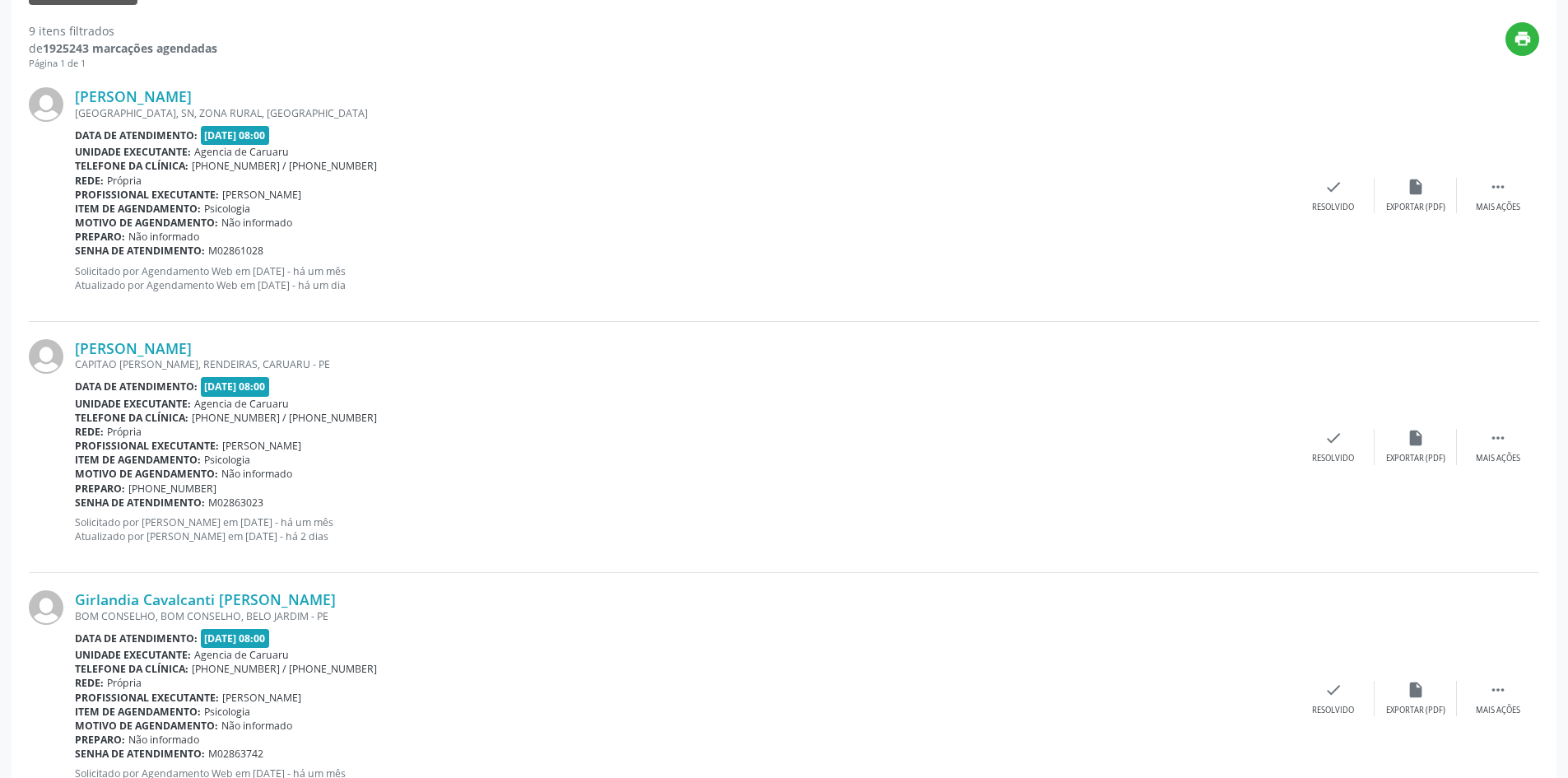
scroll to position [493, 0]
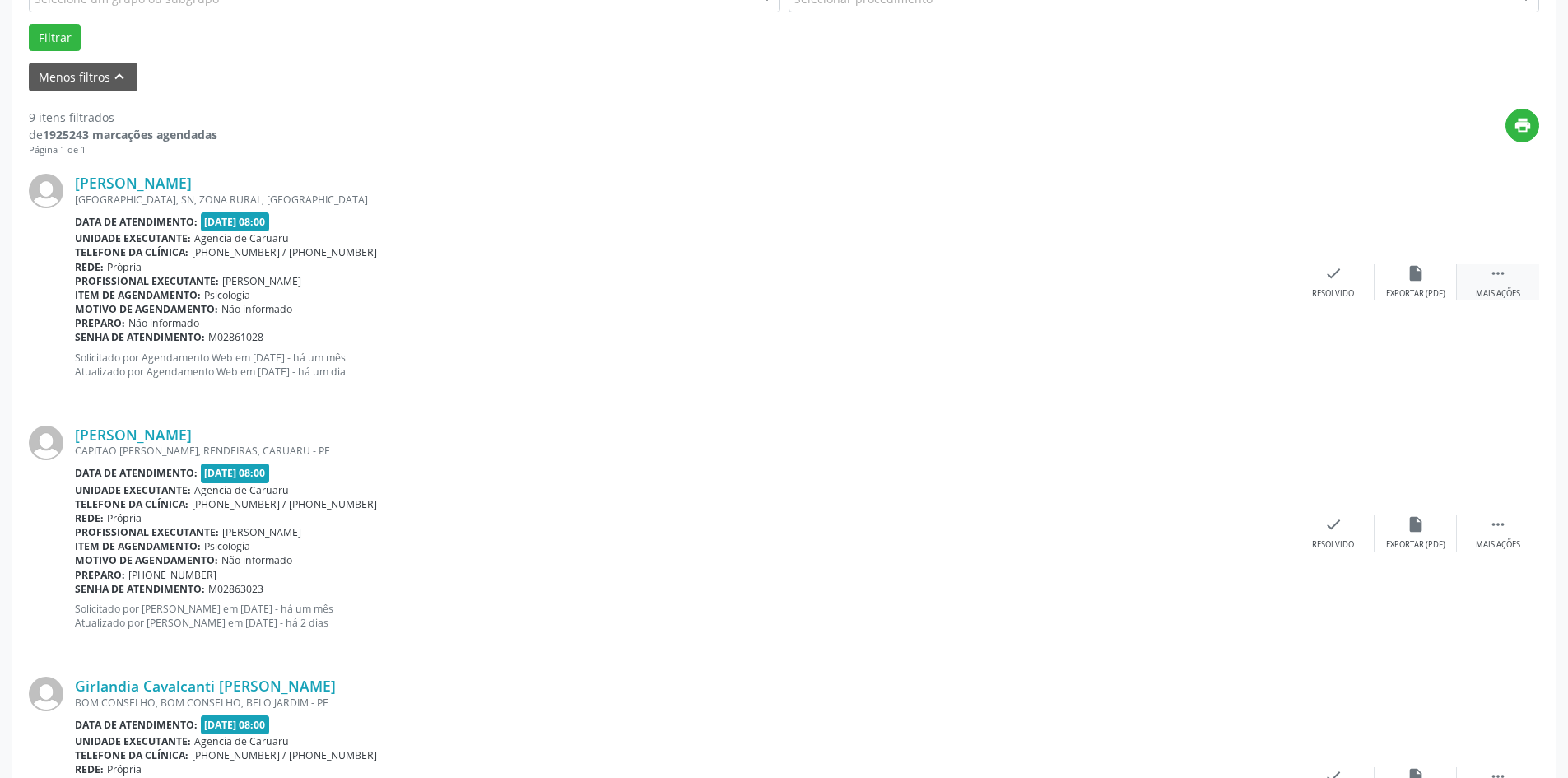
click at [1496, 279] on icon "" at bounding box center [1498, 273] width 18 height 18
click at [1407, 286] on div "alarm_off Não compareceu" at bounding box center [1415, 281] width 82 height 35
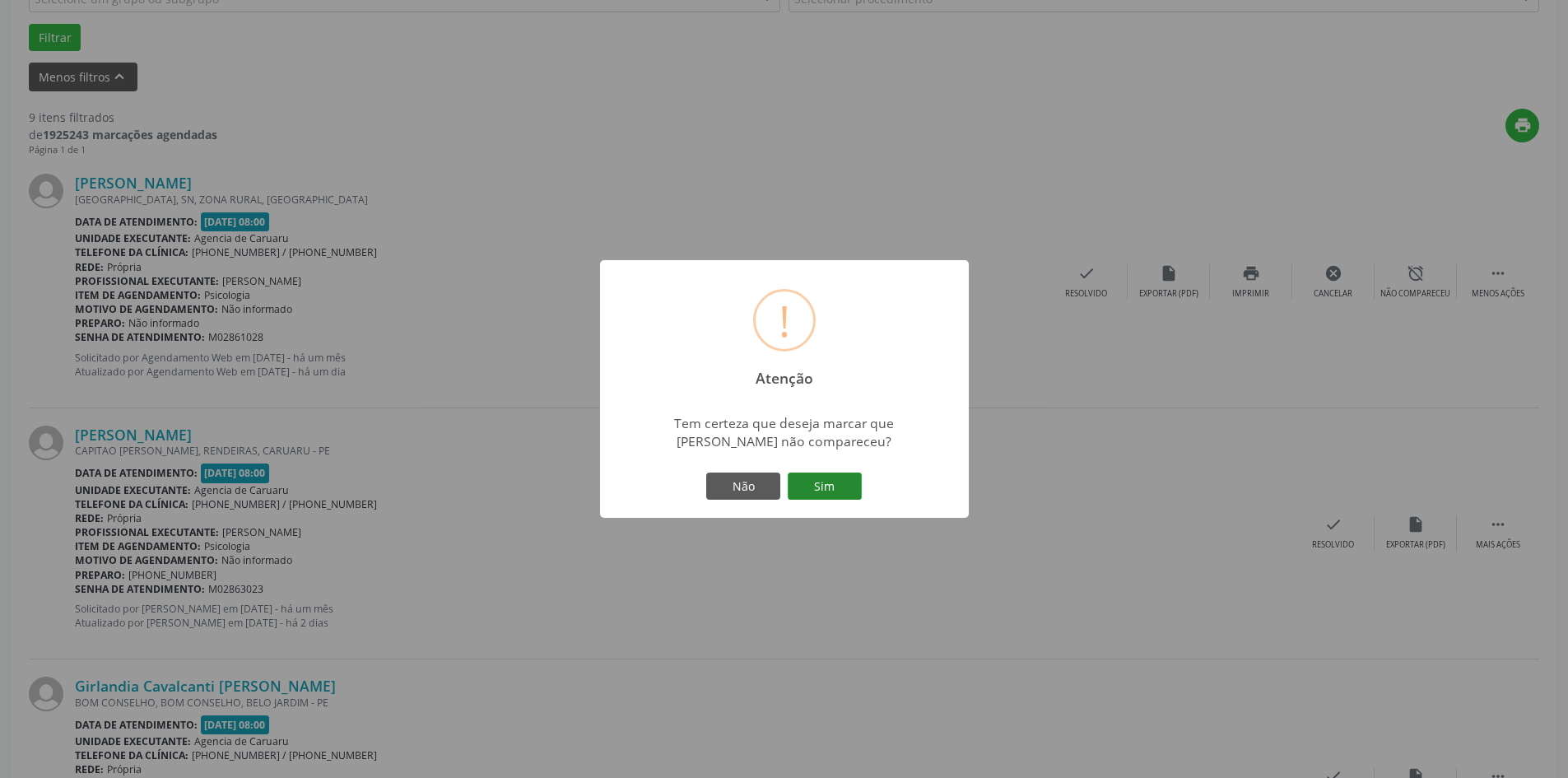
click at [830, 484] on button "Sim" at bounding box center [825, 486] width 74 height 28
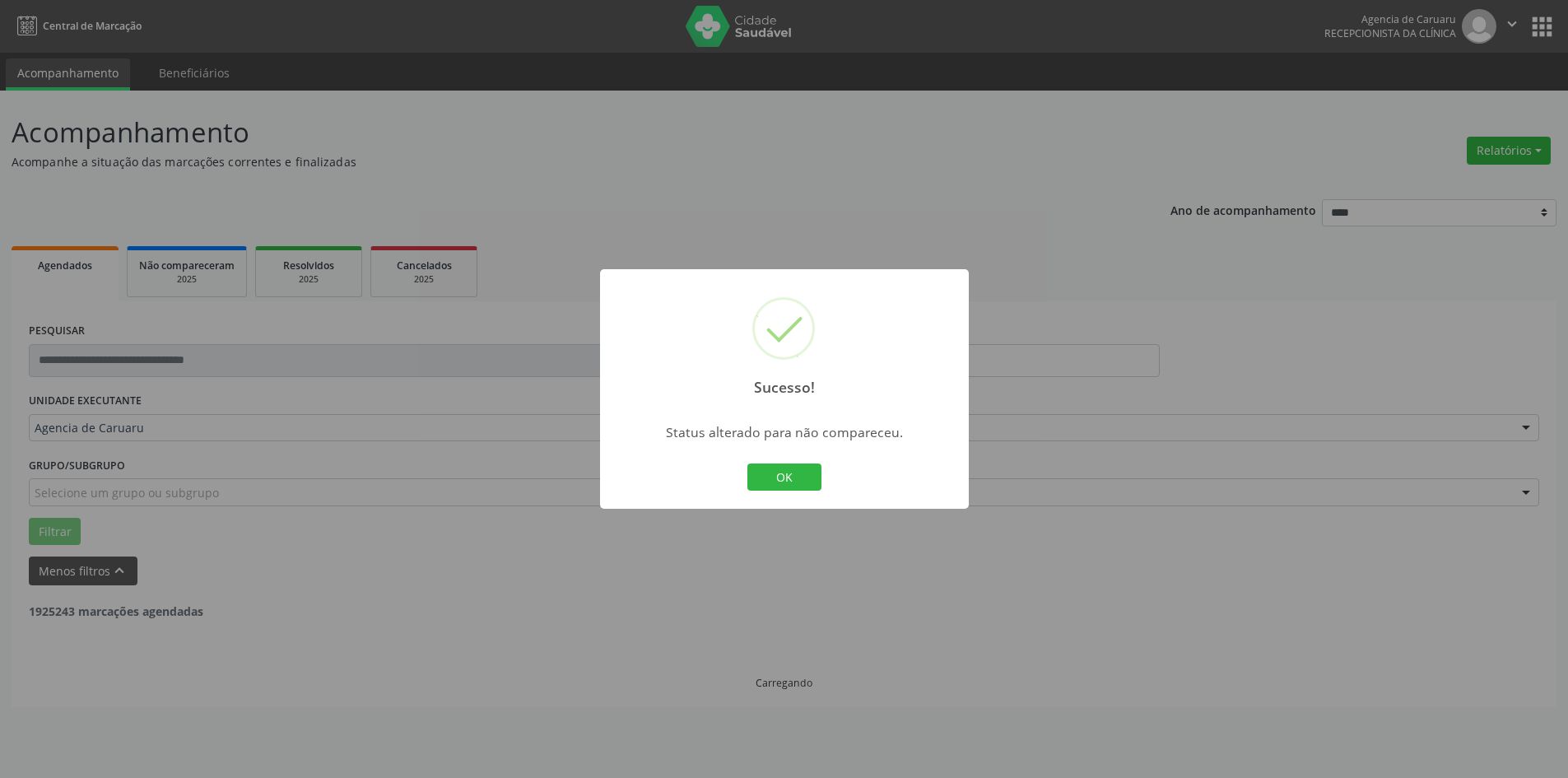
scroll to position [0, 0]
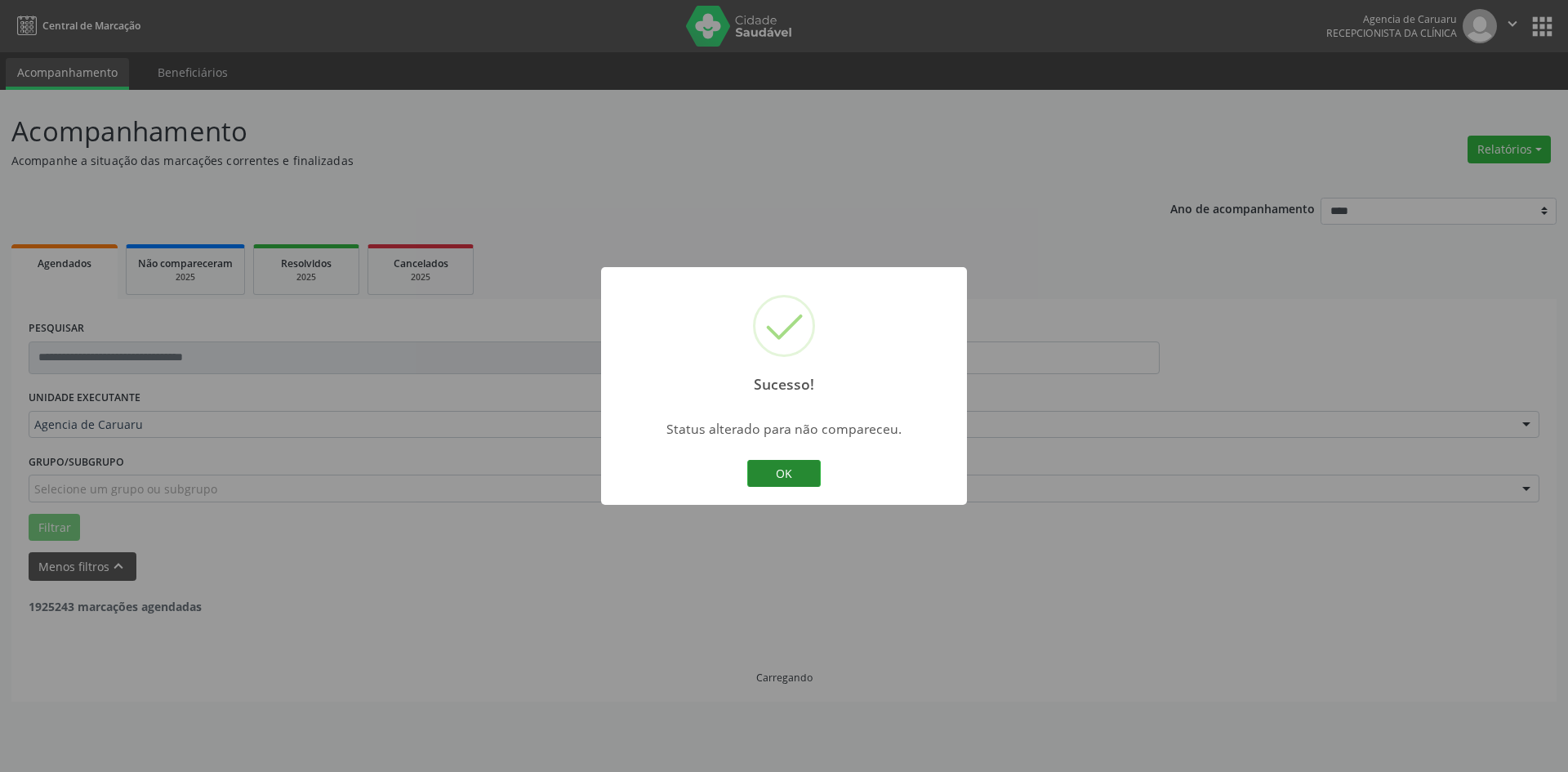
click at [763, 467] on button "OK" at bounding box center [784, 473] width 74 height 27
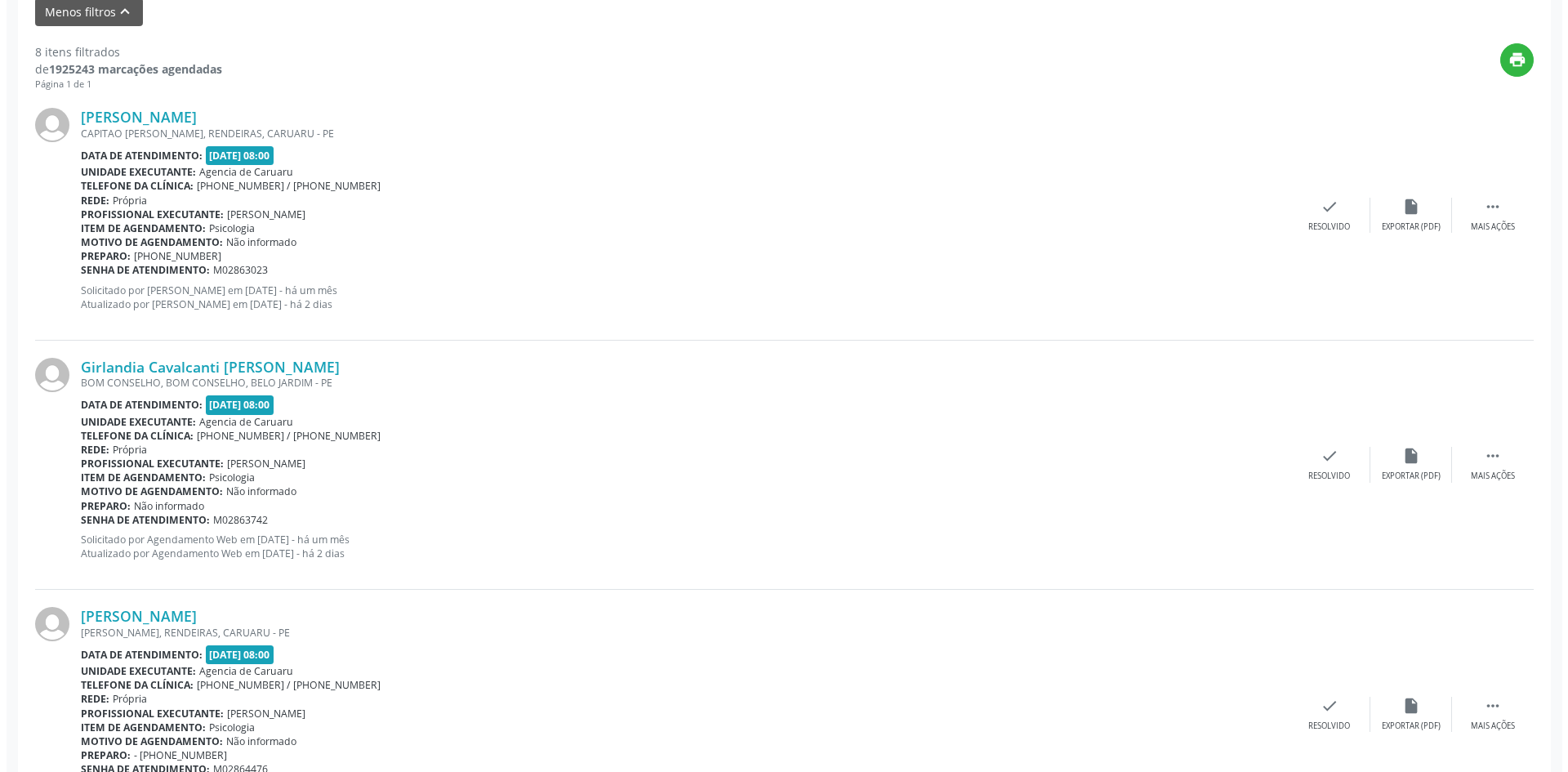
scroll to position [572, 0]
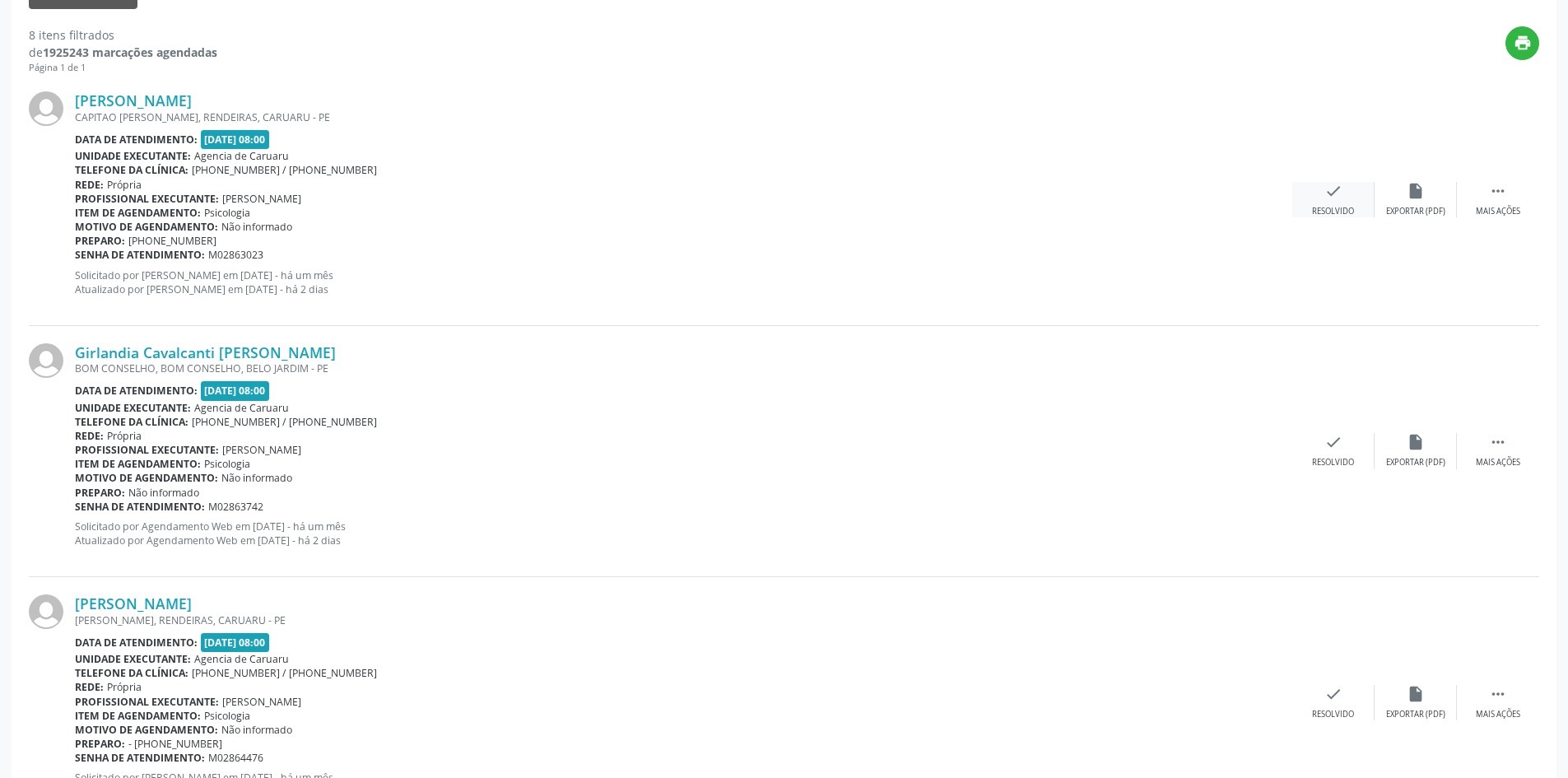
click at [1323, 198] on div "check Resolvido" at bounding box center [1333, 199] width 82 height 35
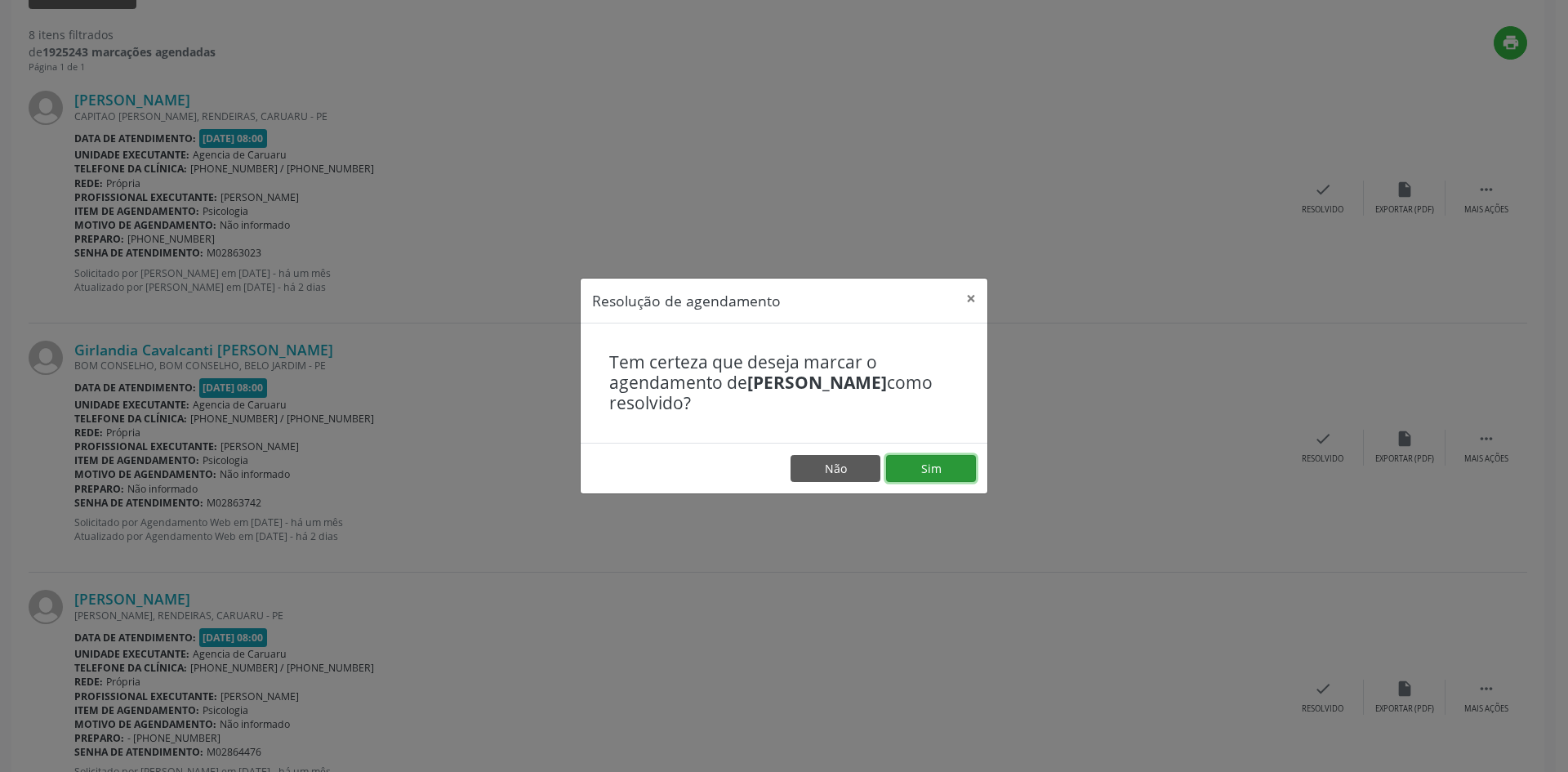
click at [941, 465] on button "Sim" at bounding box center [930, 468] width 90 height 27
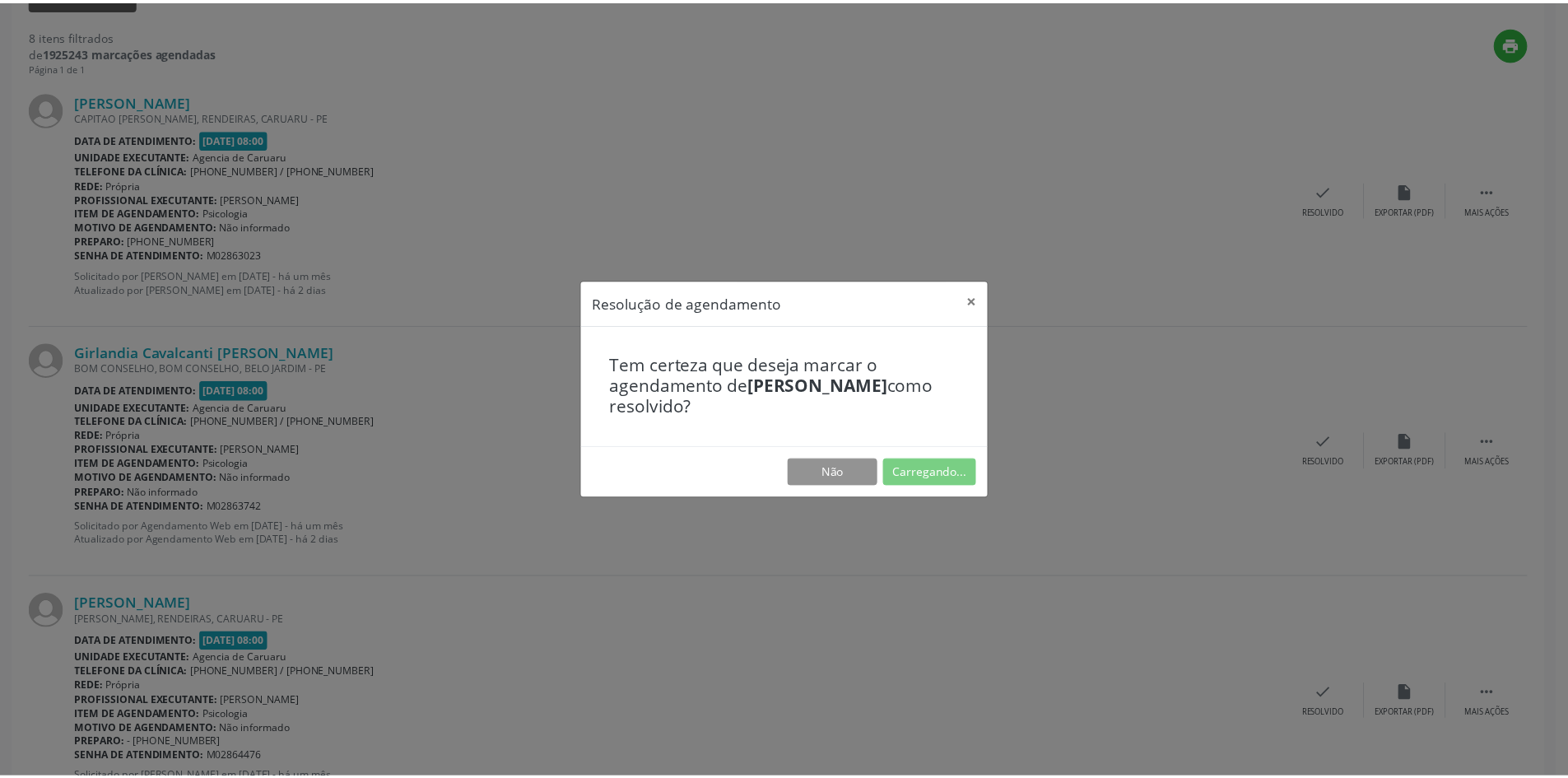
scroll to position [0, 0]
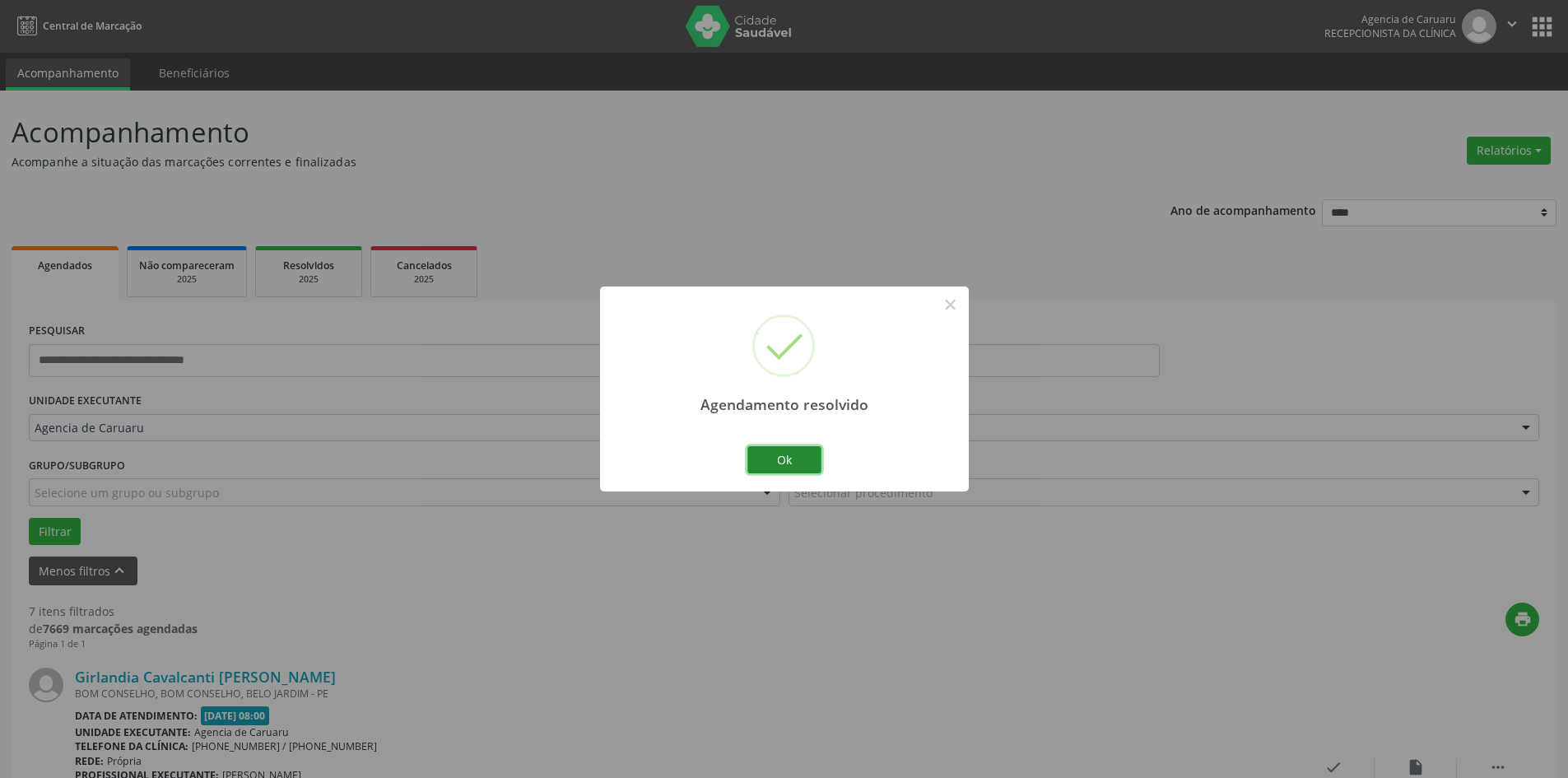
click at [766, 466] on button "Ok" at bounding box center [784, 460] width 74 height 28
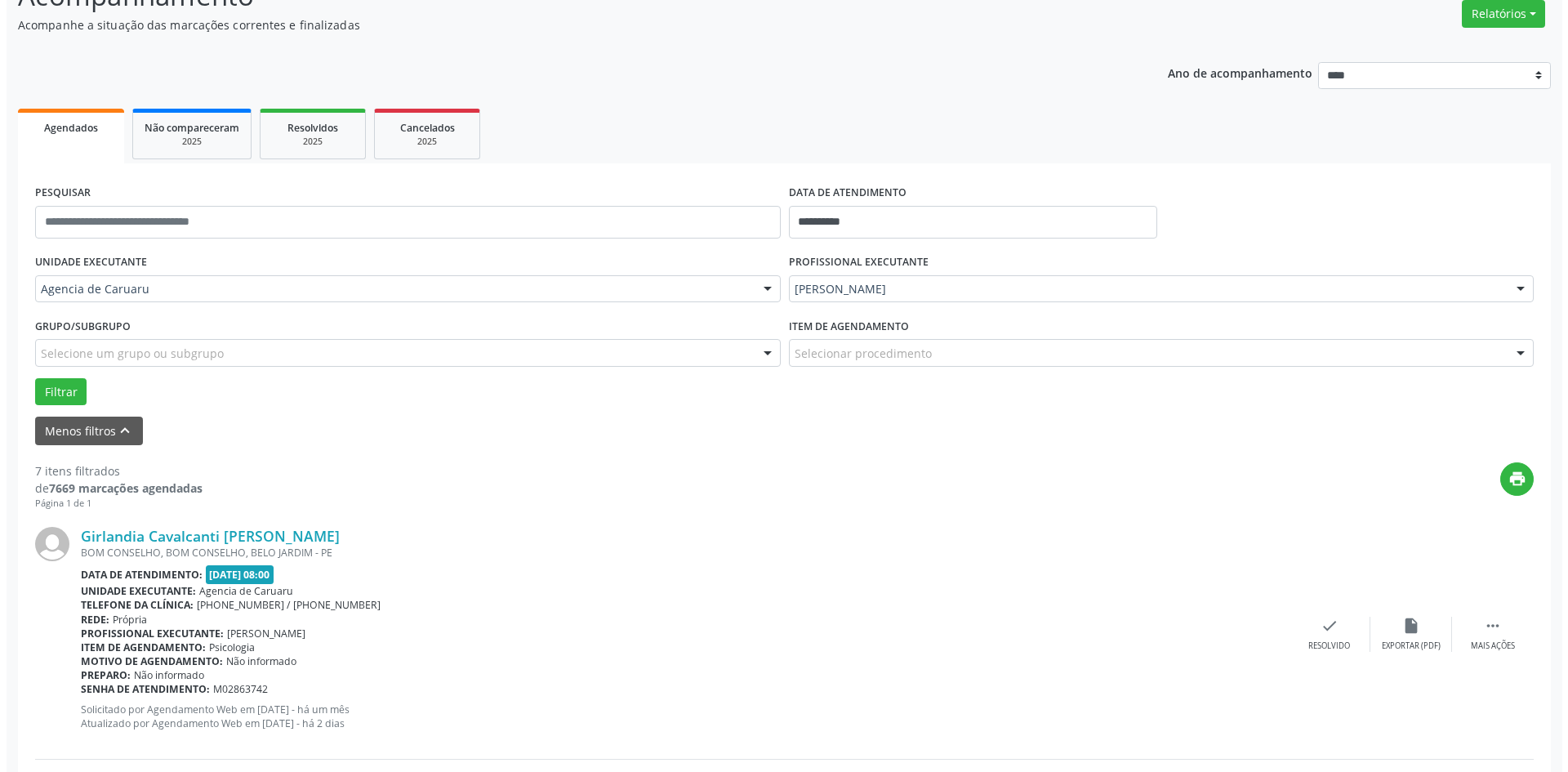
scroll to position [408, 0]
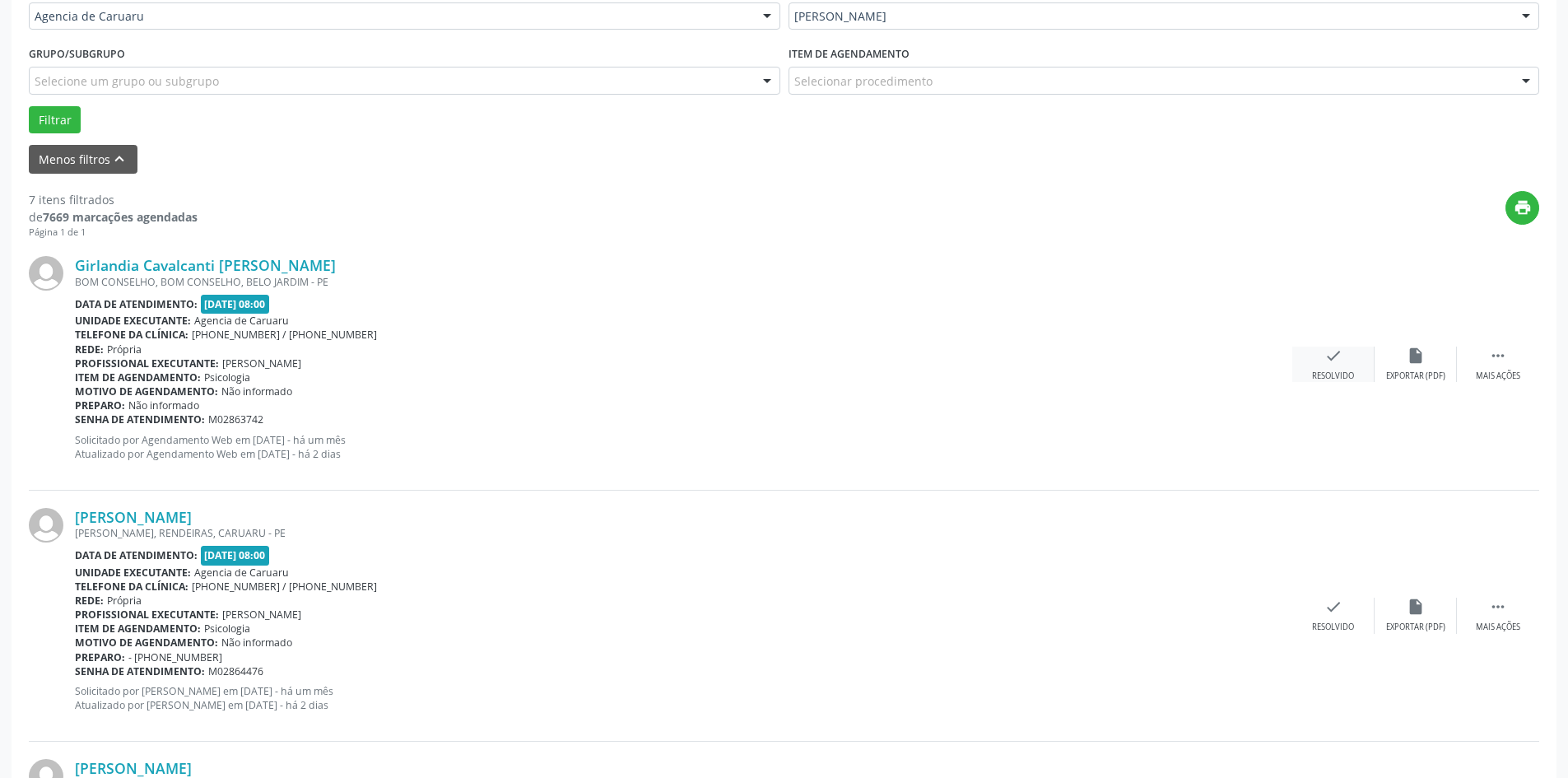
click at [1327, 366] on div "check Resolvido" at bounding box center [1333, 364] width 82 height 35
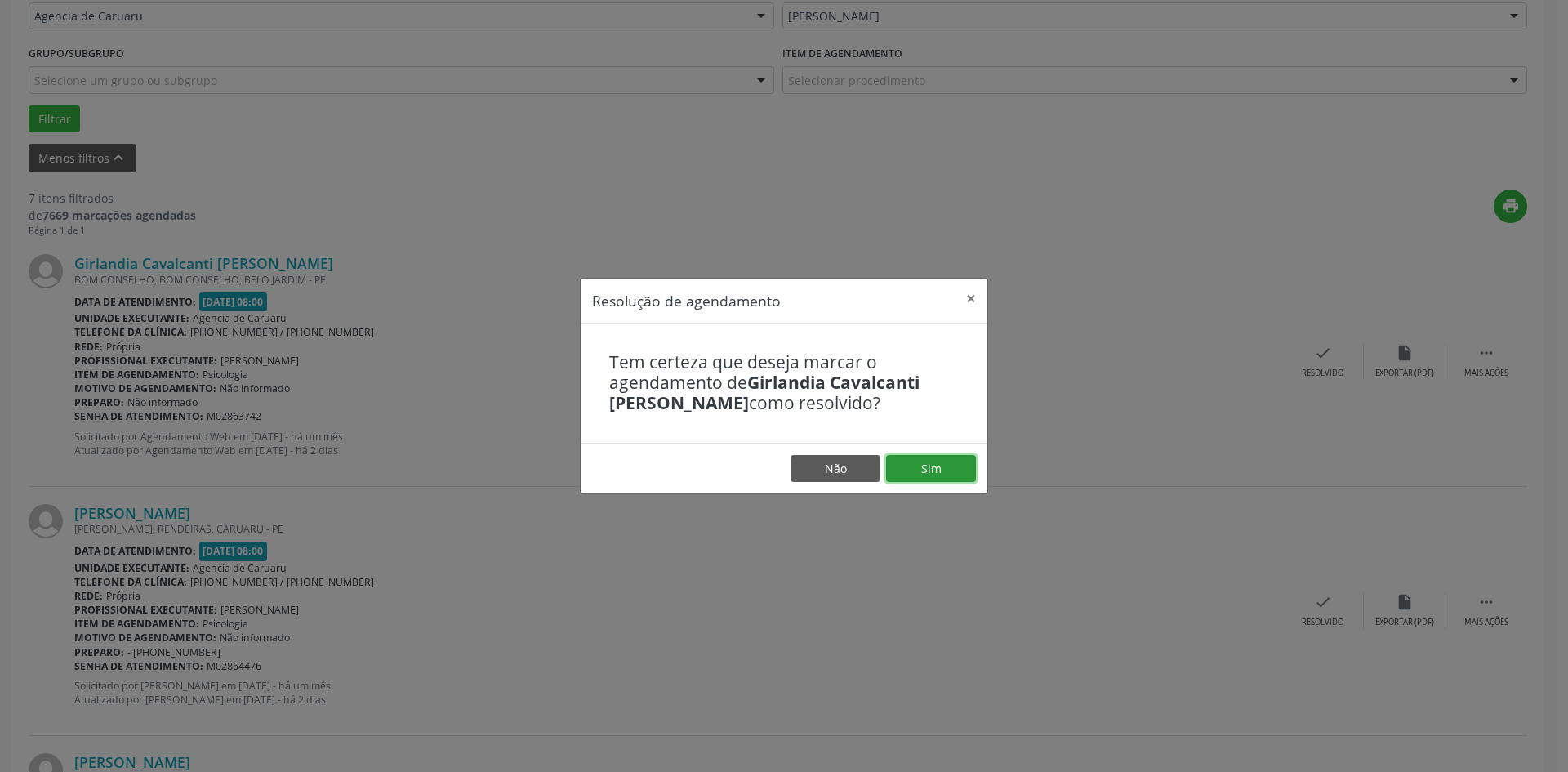
click at [931, 473] on button "Sim" at bounding box center [930, 468] width 90 height 27
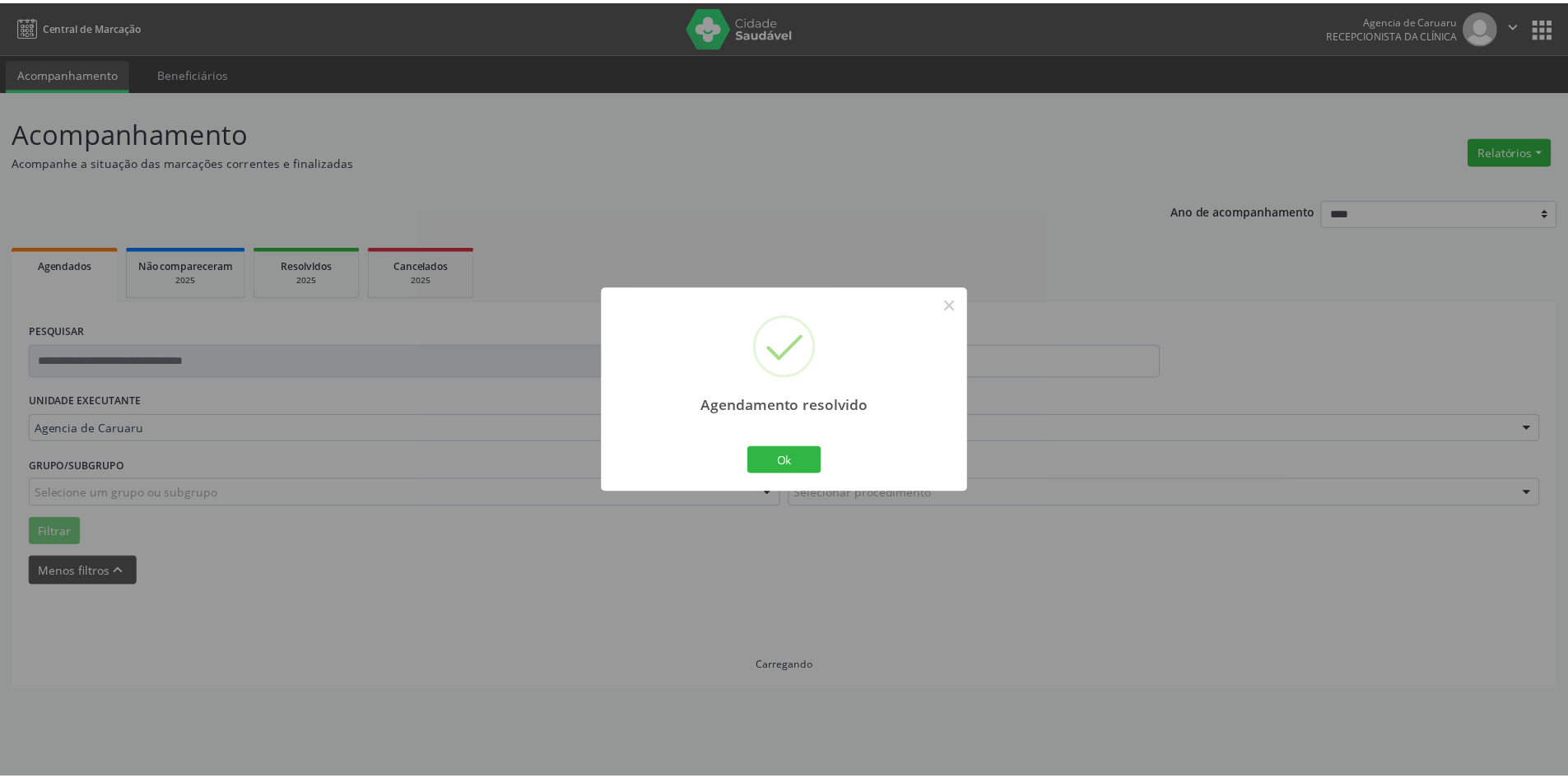
scroll to position [0, 0]
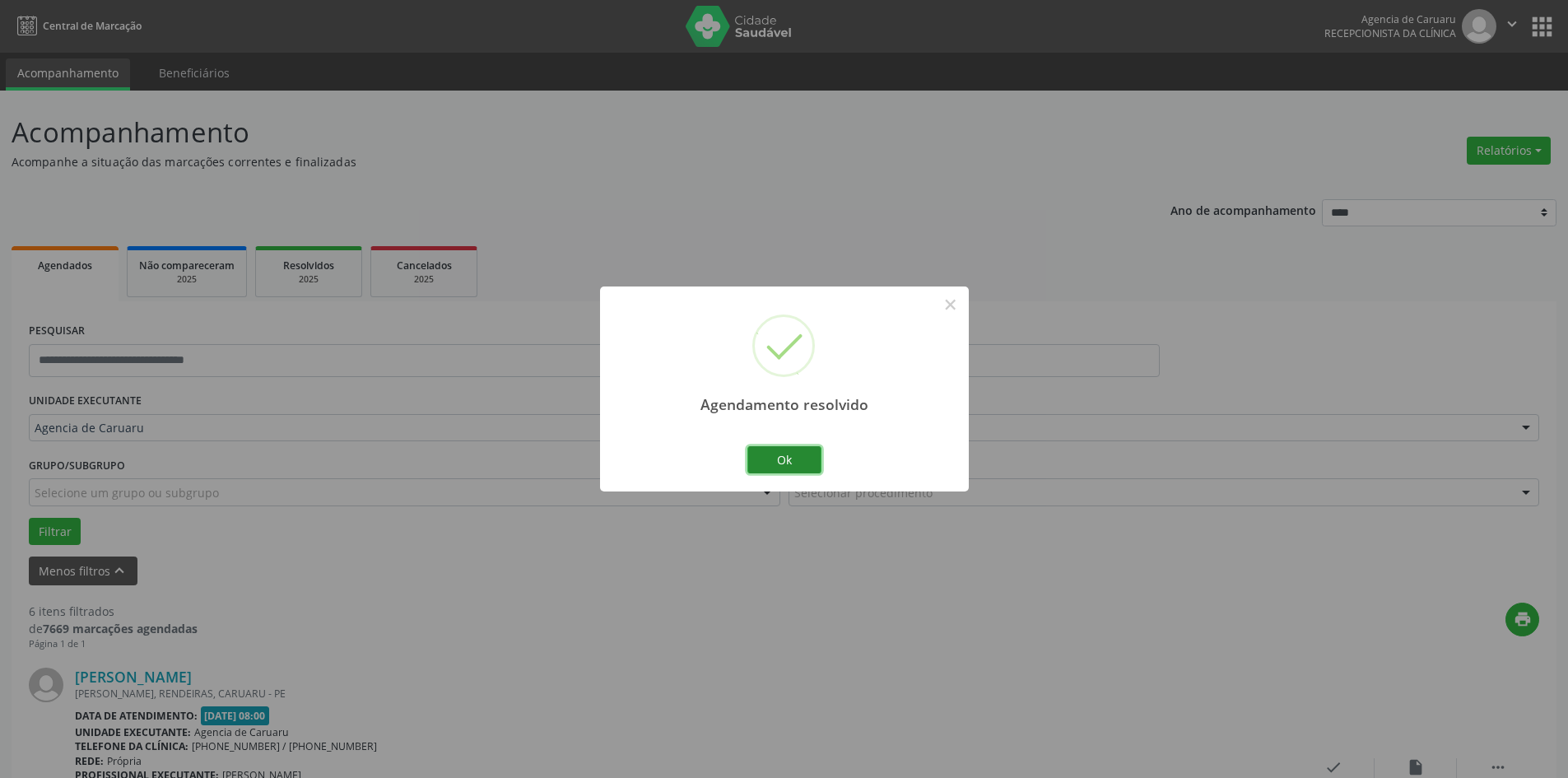
click at [771, 463] on button "Ok" at bounding box center [784, 460] width 74 height 28
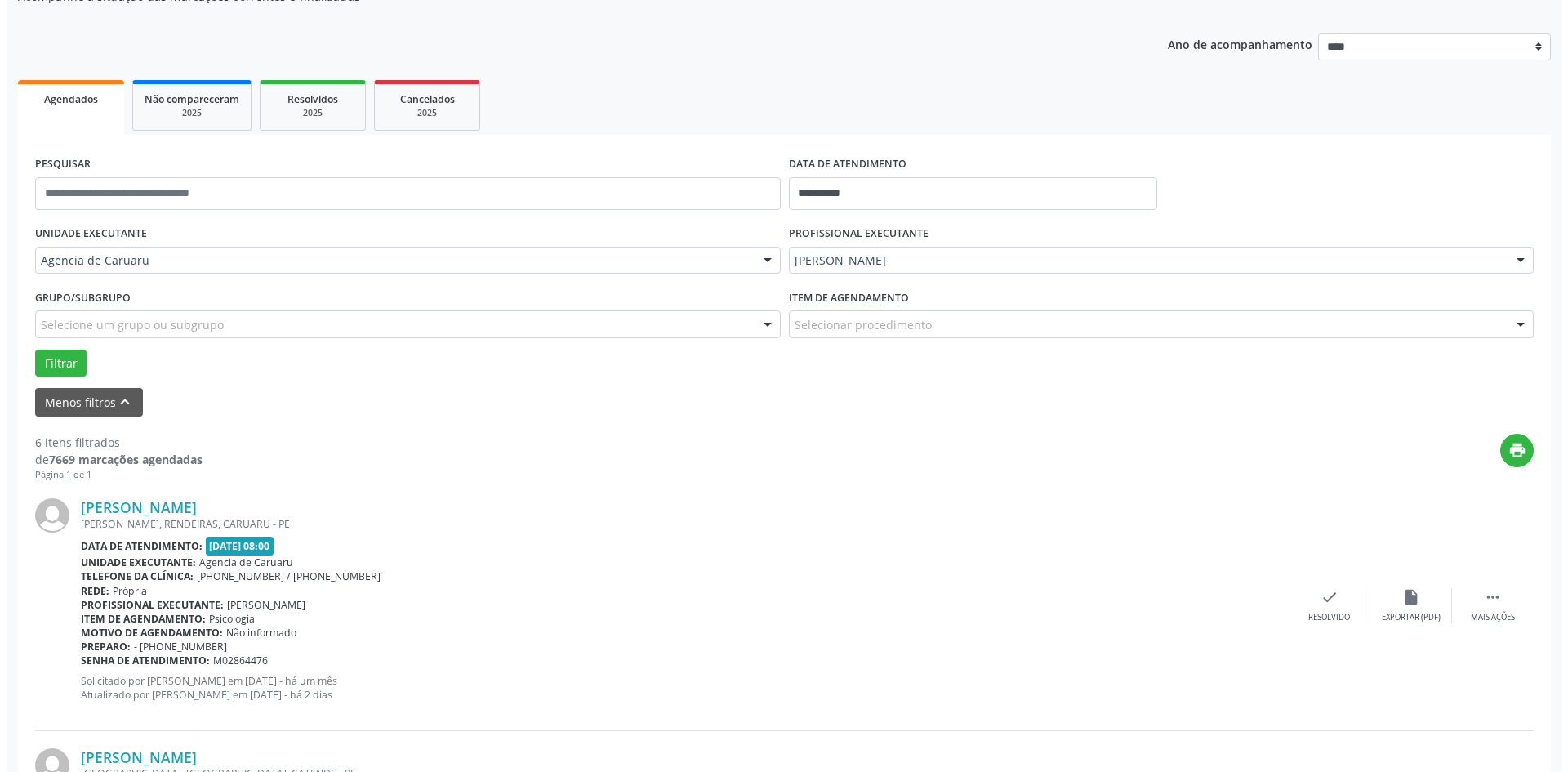
scroll to position [490, 0]
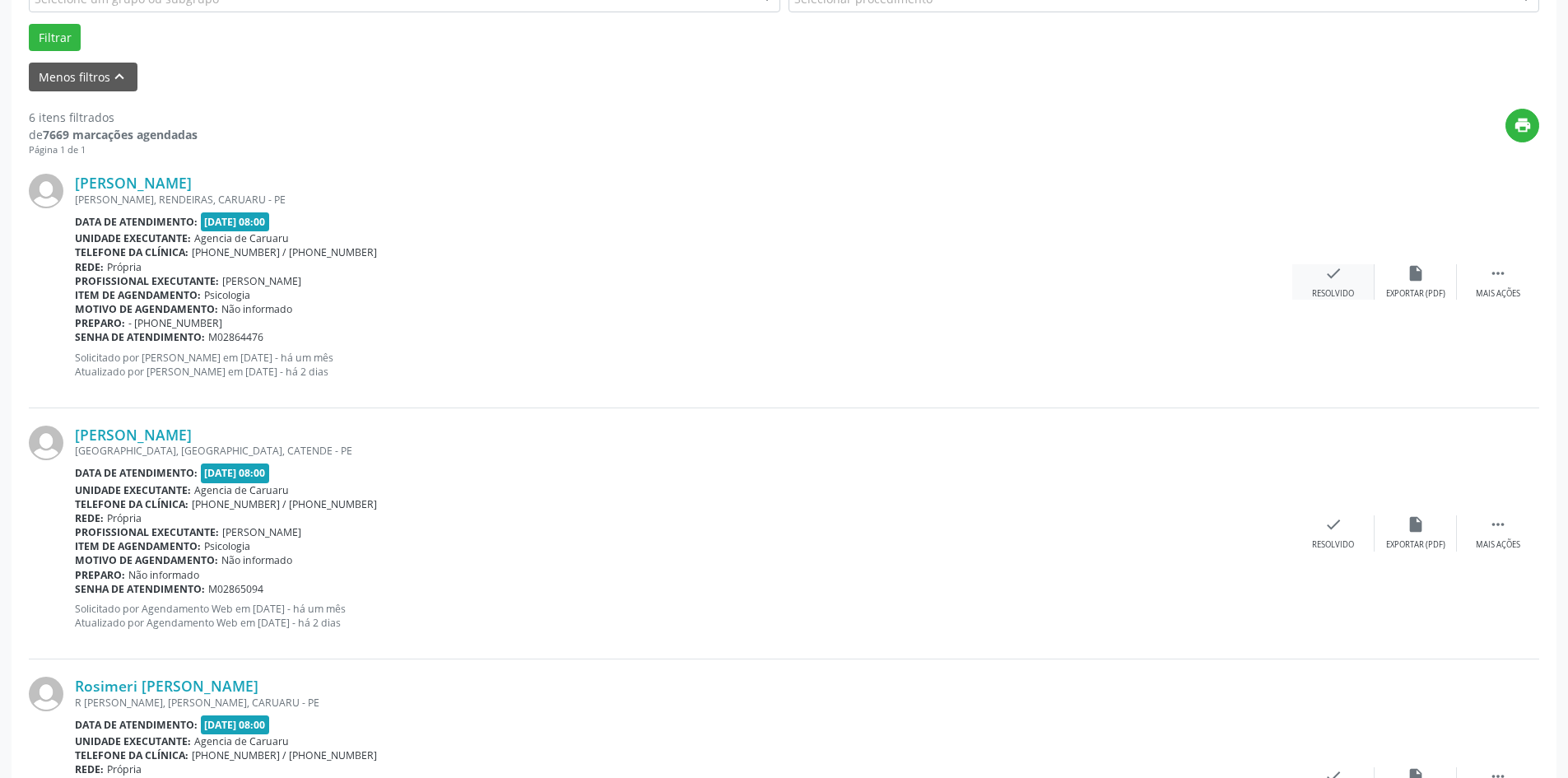
click at [1341, 277] on icon "check" at bounding box center [1333, 273] width 18 height 18
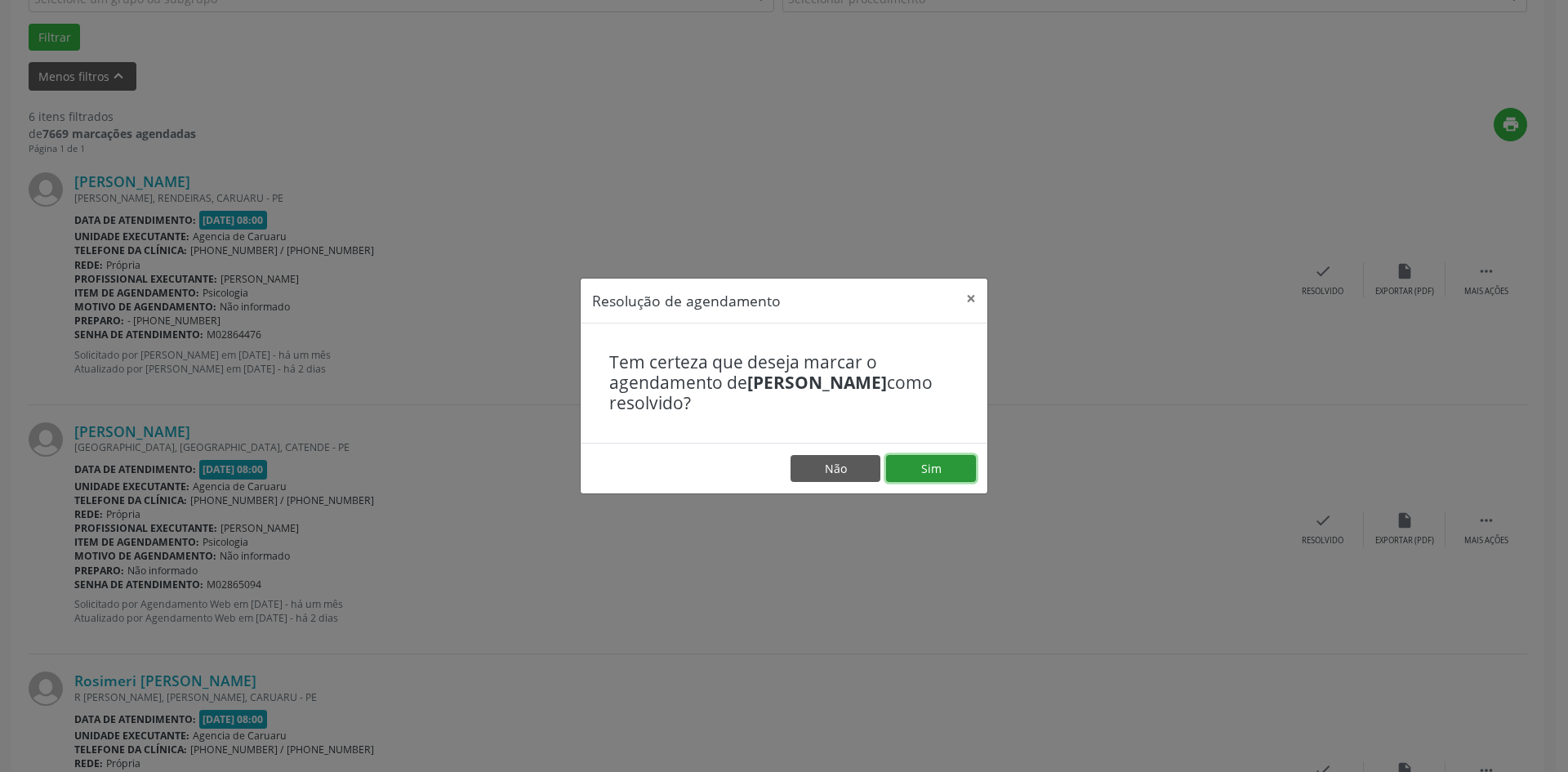
click at [900, 466] on button "Sim" at bounding box center [930, 468] width 90 height 27
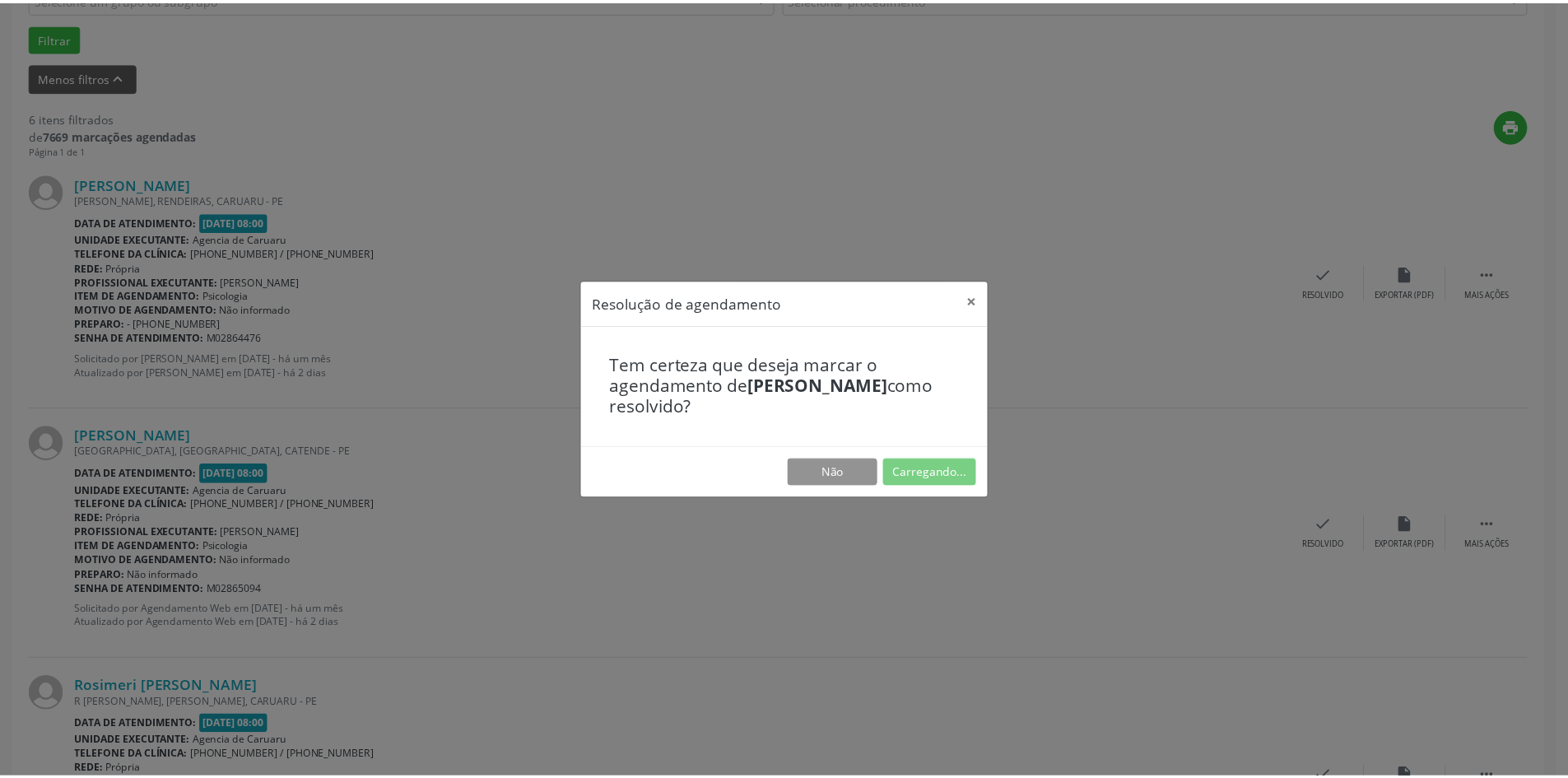
scroll to position [0, 0]
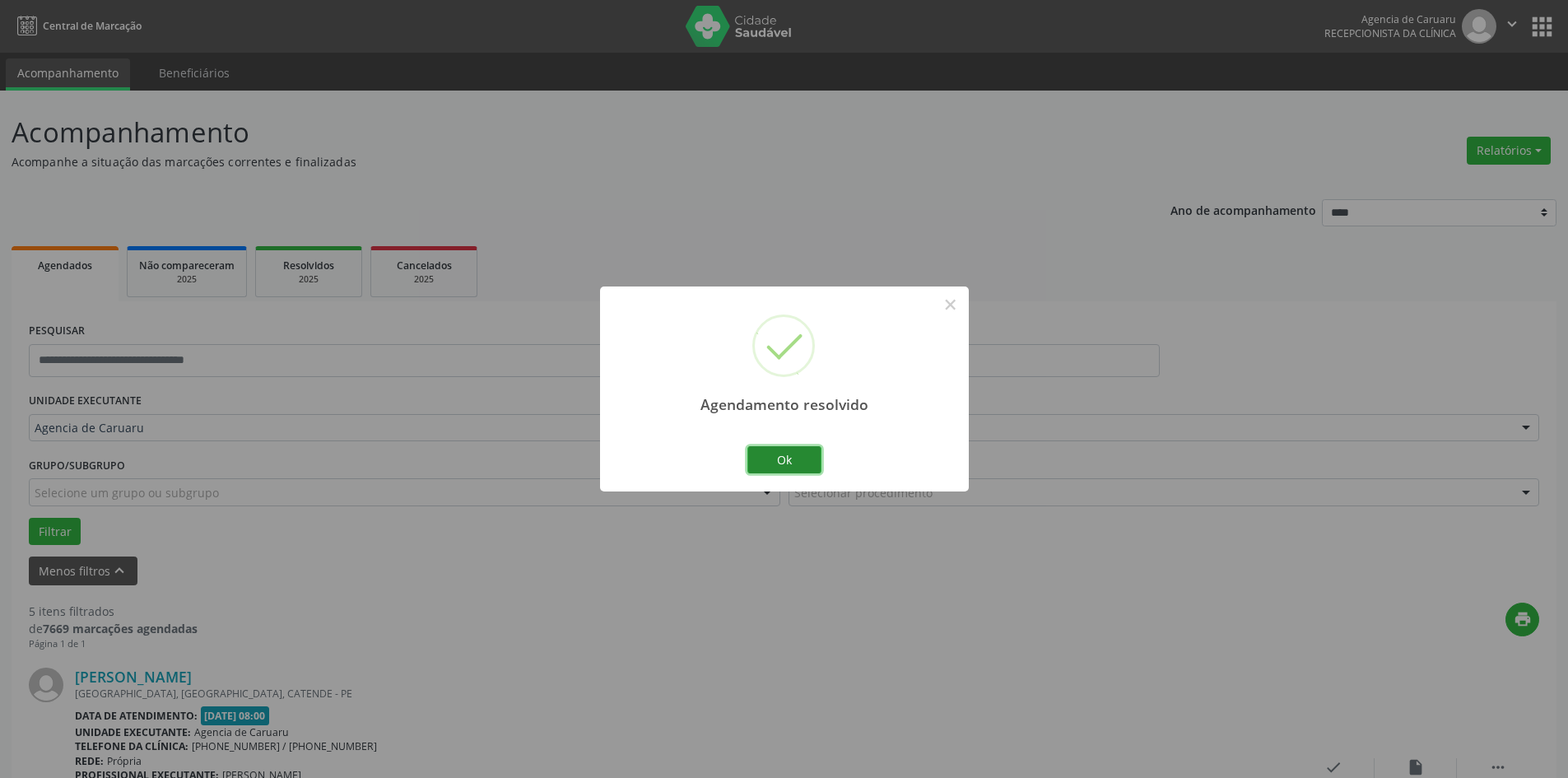
click at [776, 453] on button "Ok" at bounding box center [784, 460] width 74 height 28
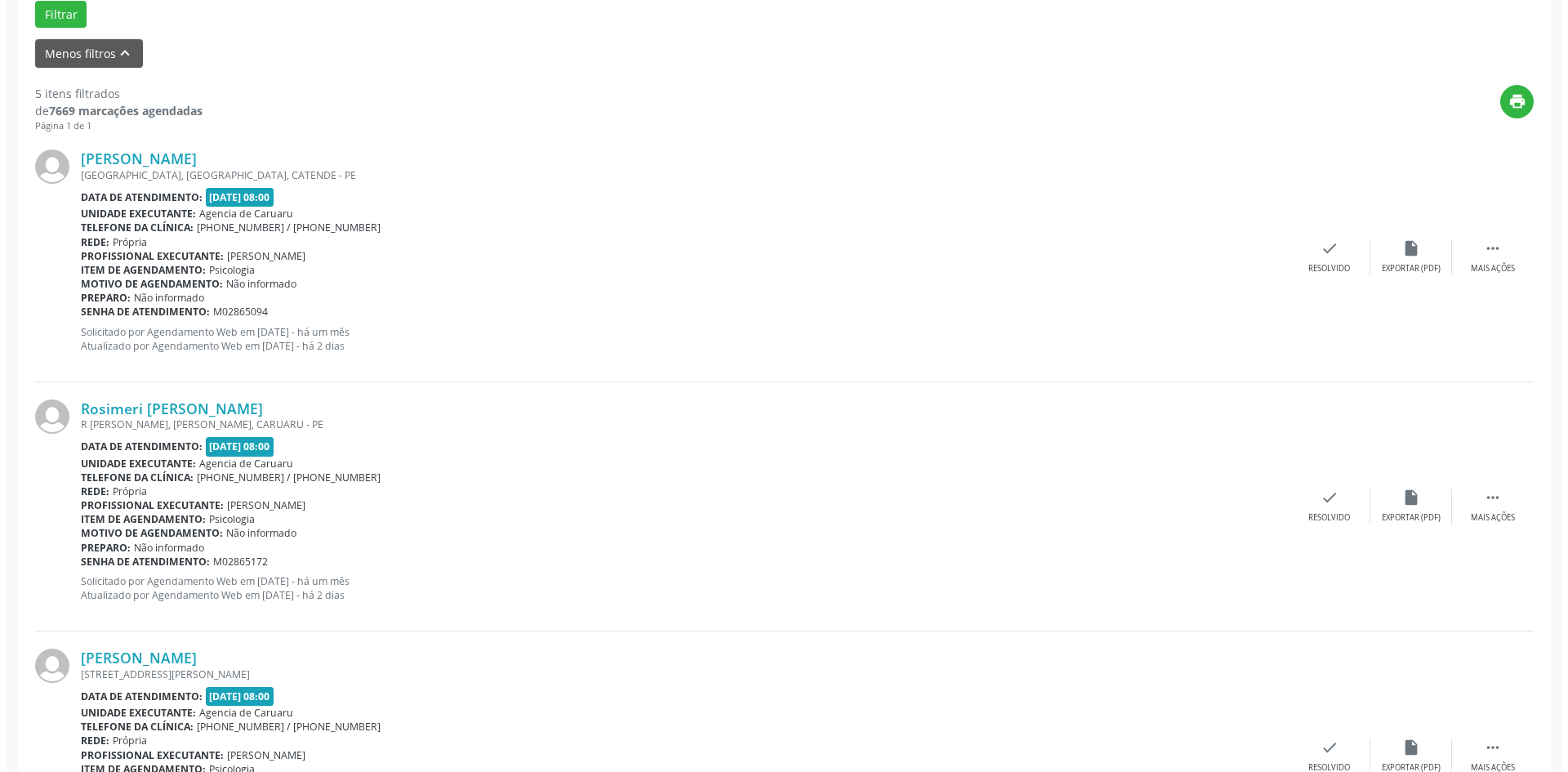
scroll to position [572, 0]
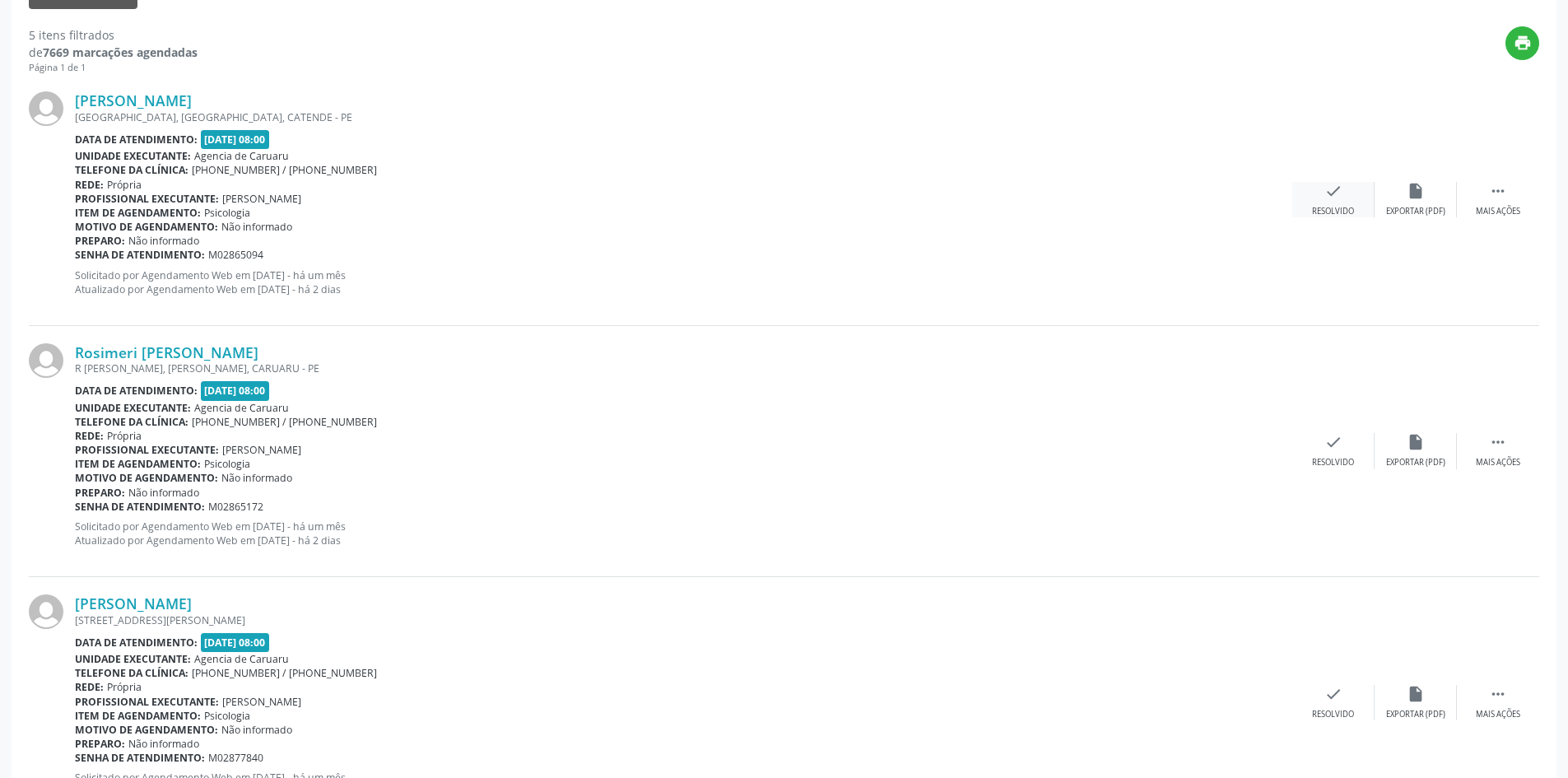
click at [1335, 205] on div "check Resolvido" at bounding box center [1333, 199] width 82 height 35
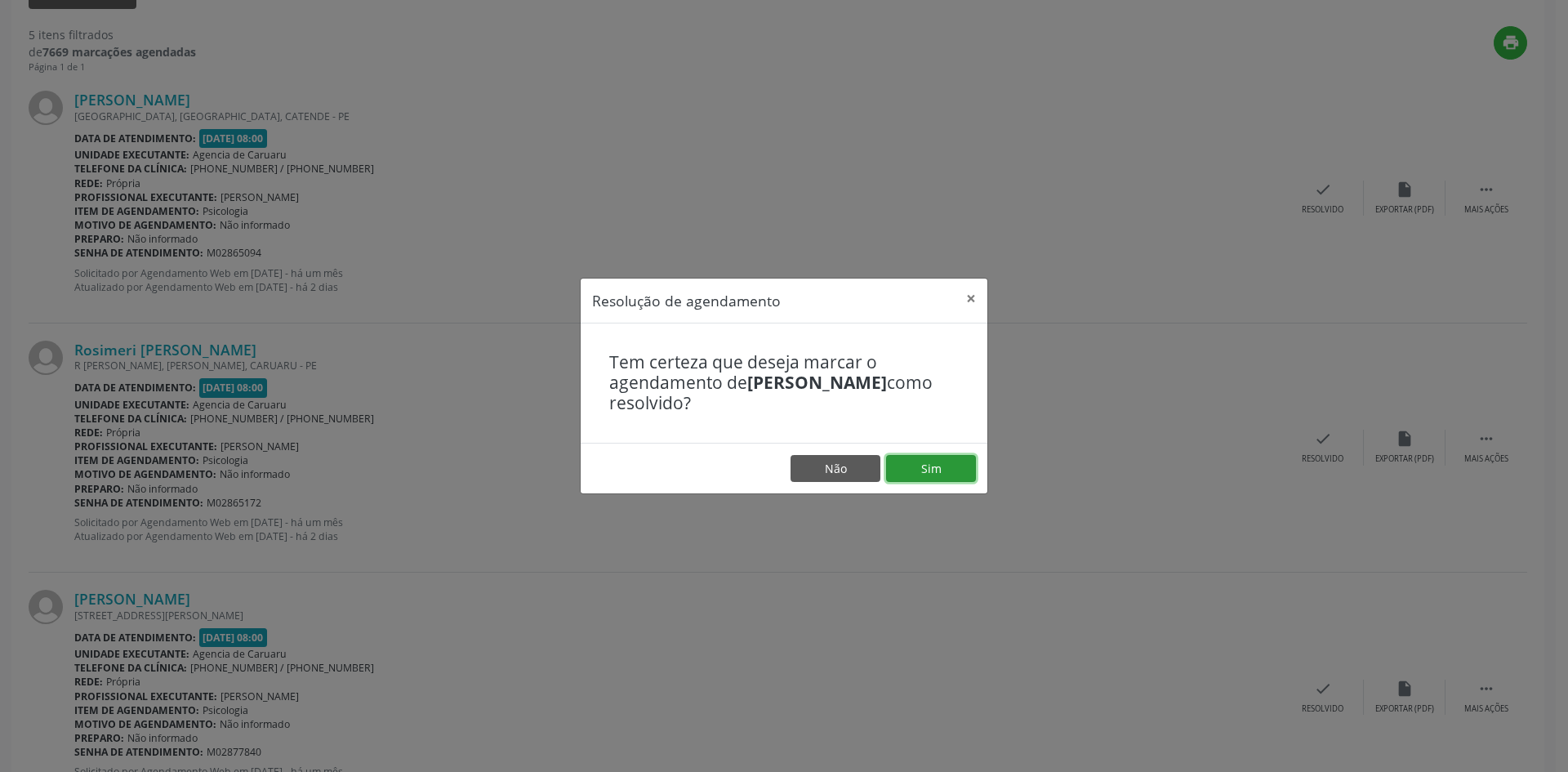
click at [917, 470] on button "Sim" at bounding box center [930, 468] width 90 height 27
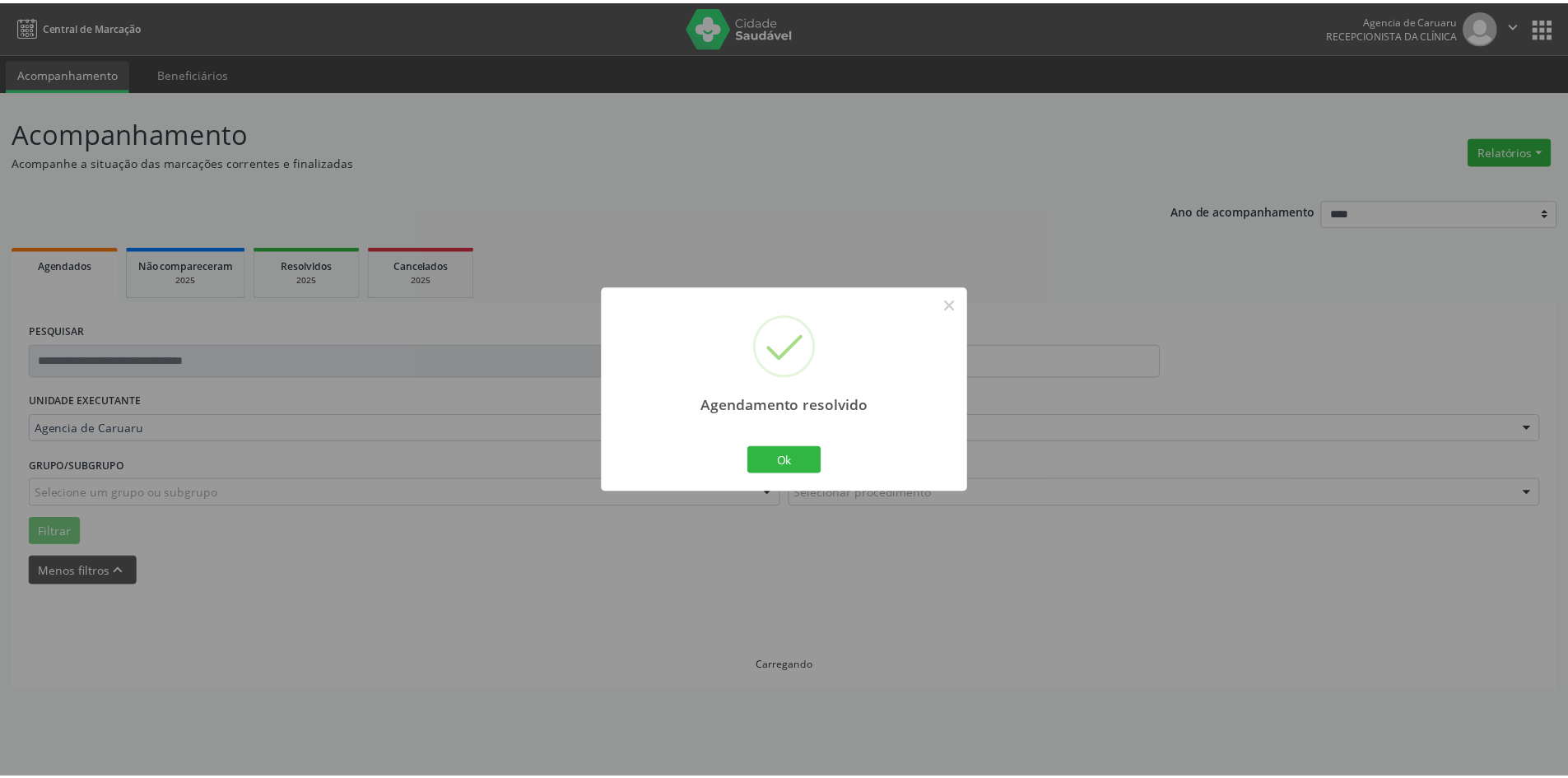
scroll to position [0, 0]
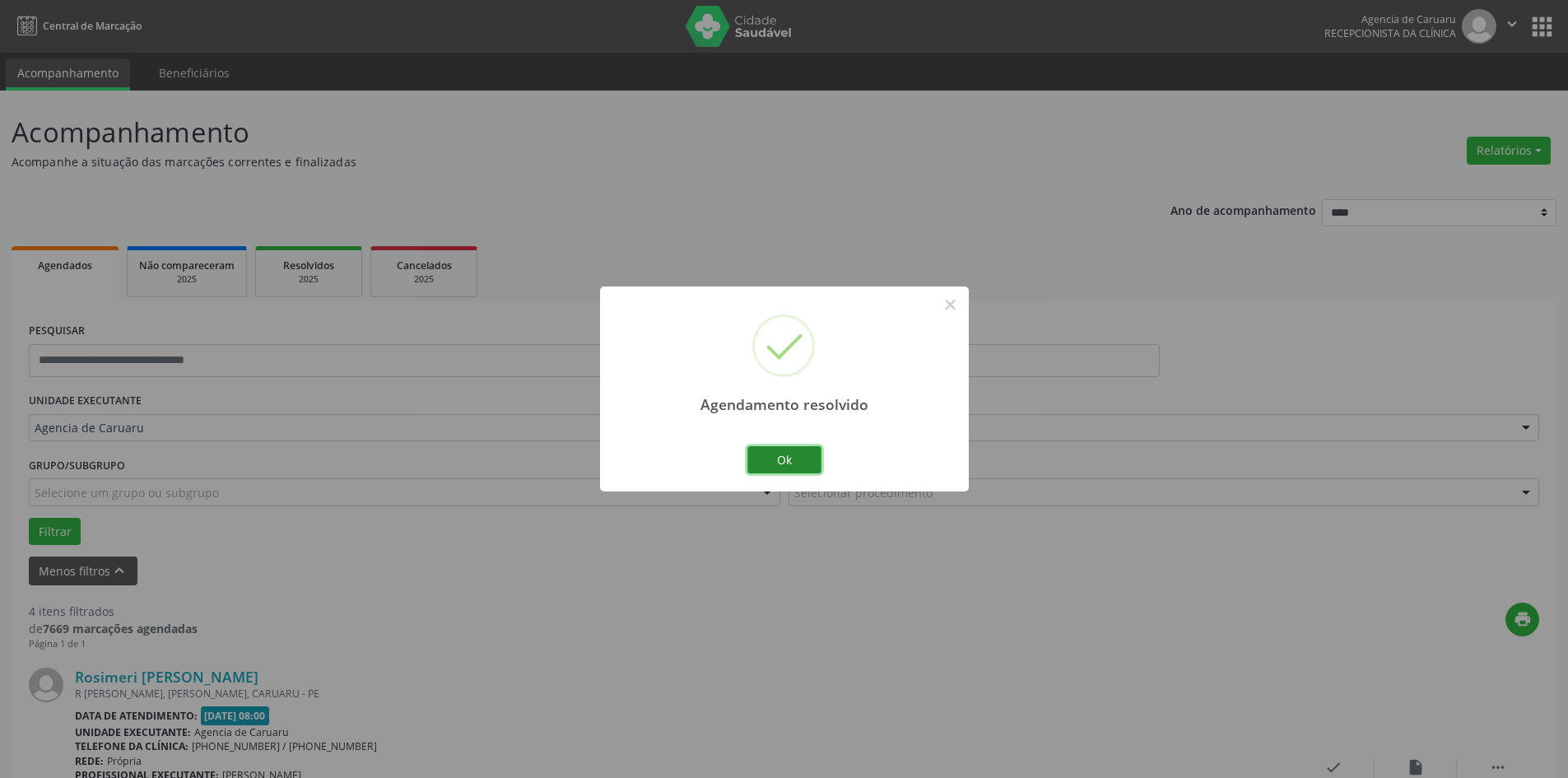
click at [775, 455] on button "Ok" at bounding box center [784, 460] width 74 height 28
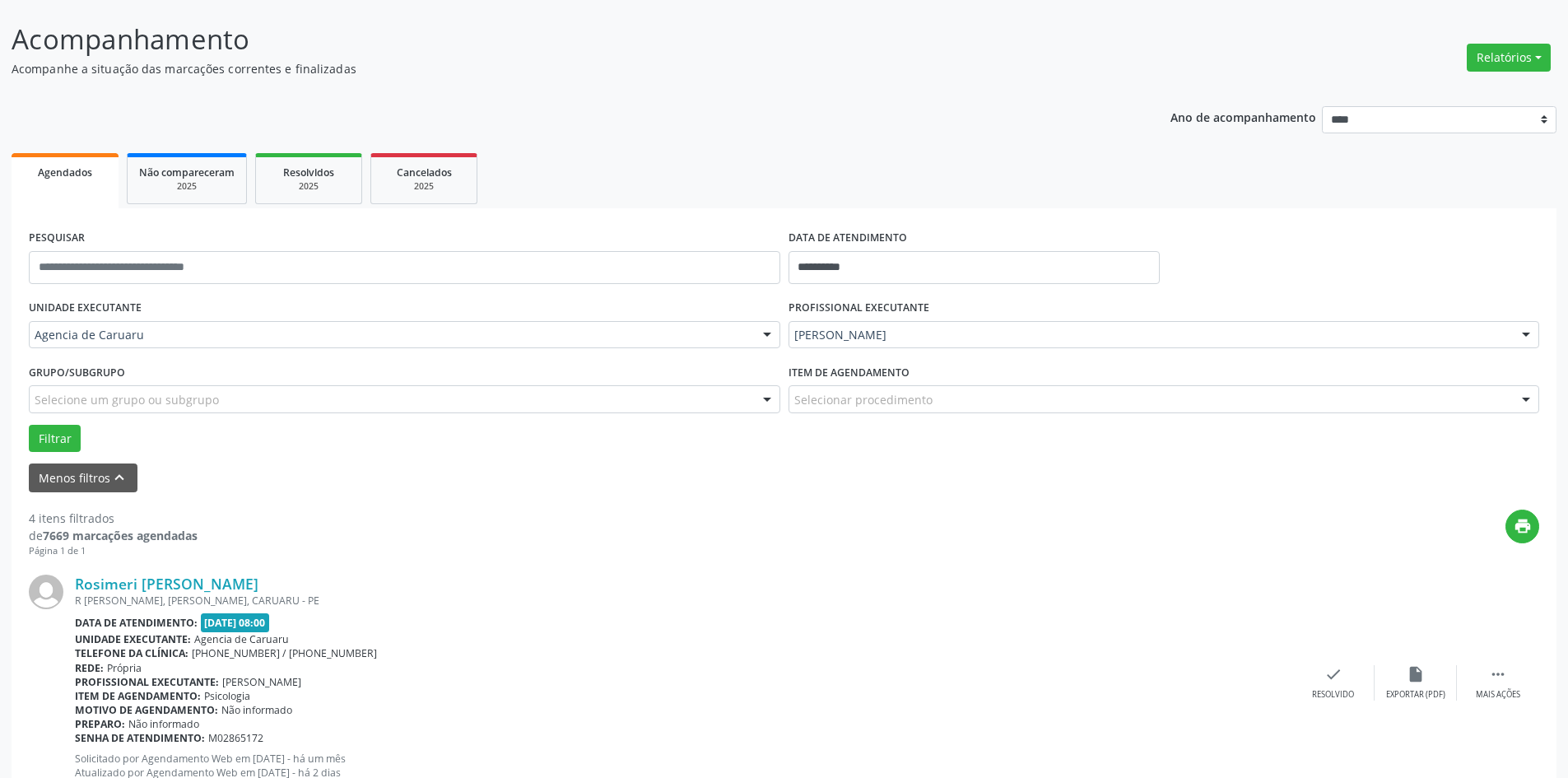
scroll to position [493, 0]
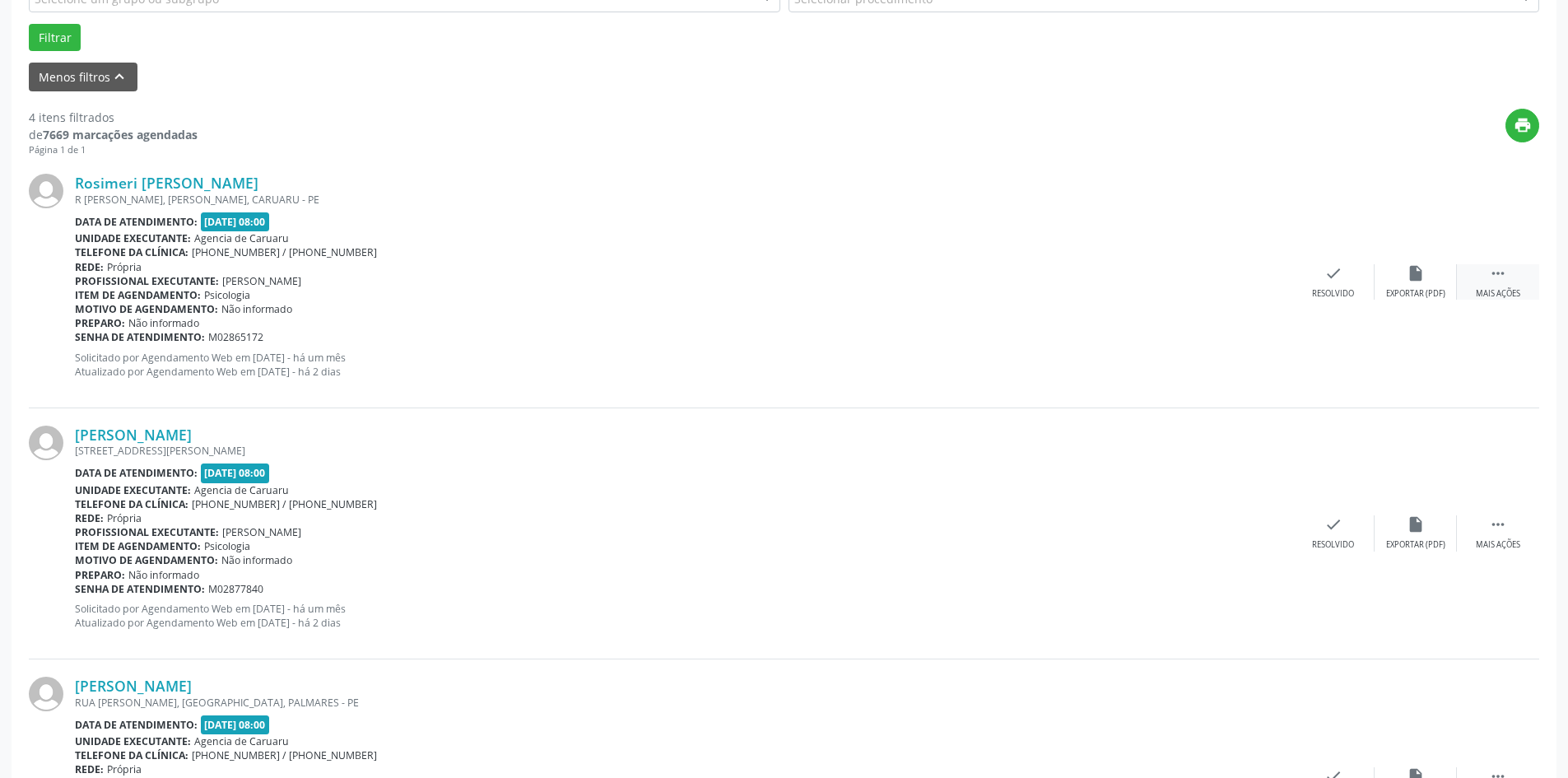
click at [1496, 281] on icon "" at bounding box center [1498, 273] width 18 height 18
click at [1407, 279] on icon "alarm_off" at bounding box center [1415, 273] width 18 height 18
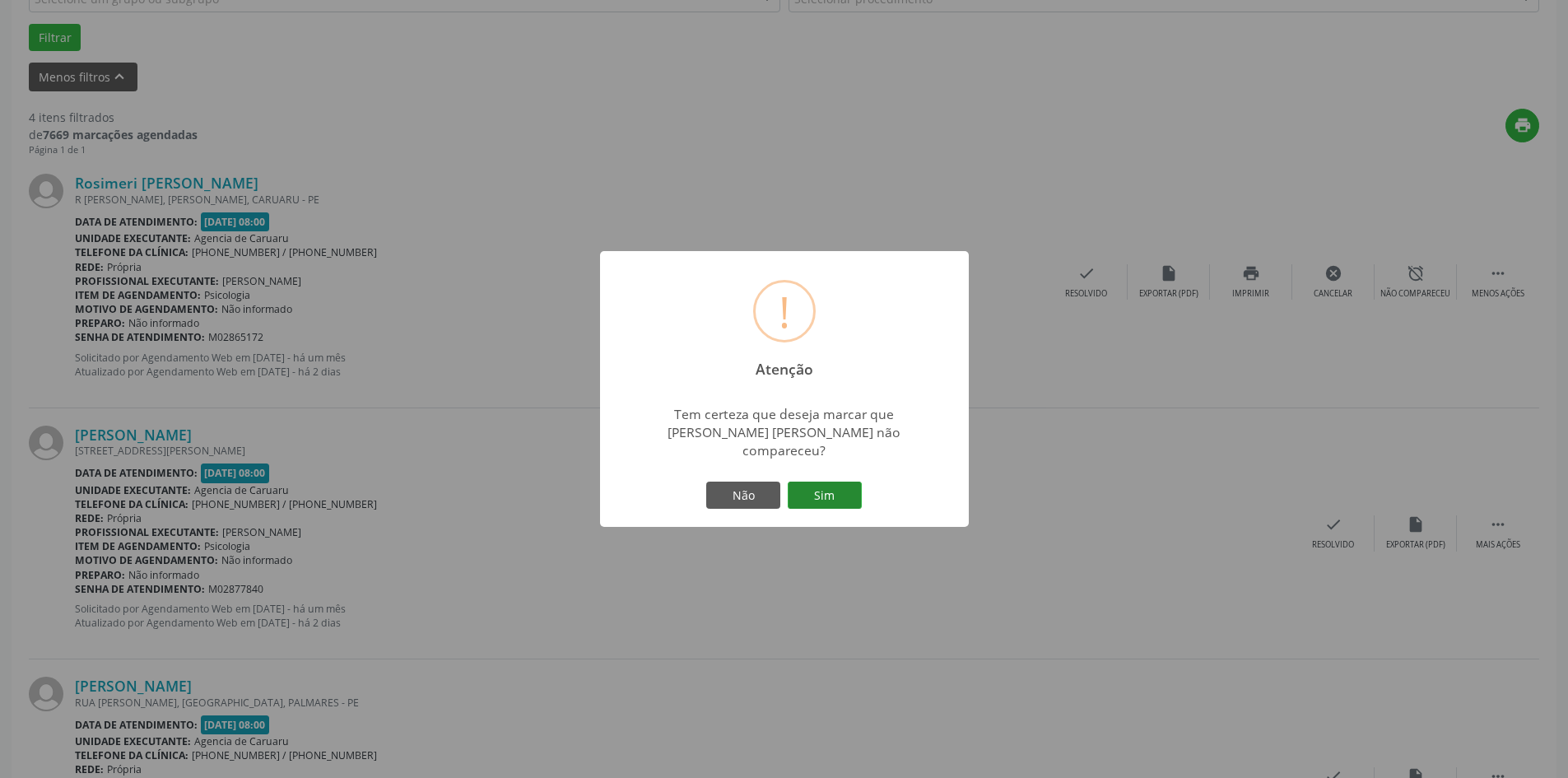
click at [811, 485] on button "Sim" at bounding box center [825, 495] width 74 height 28
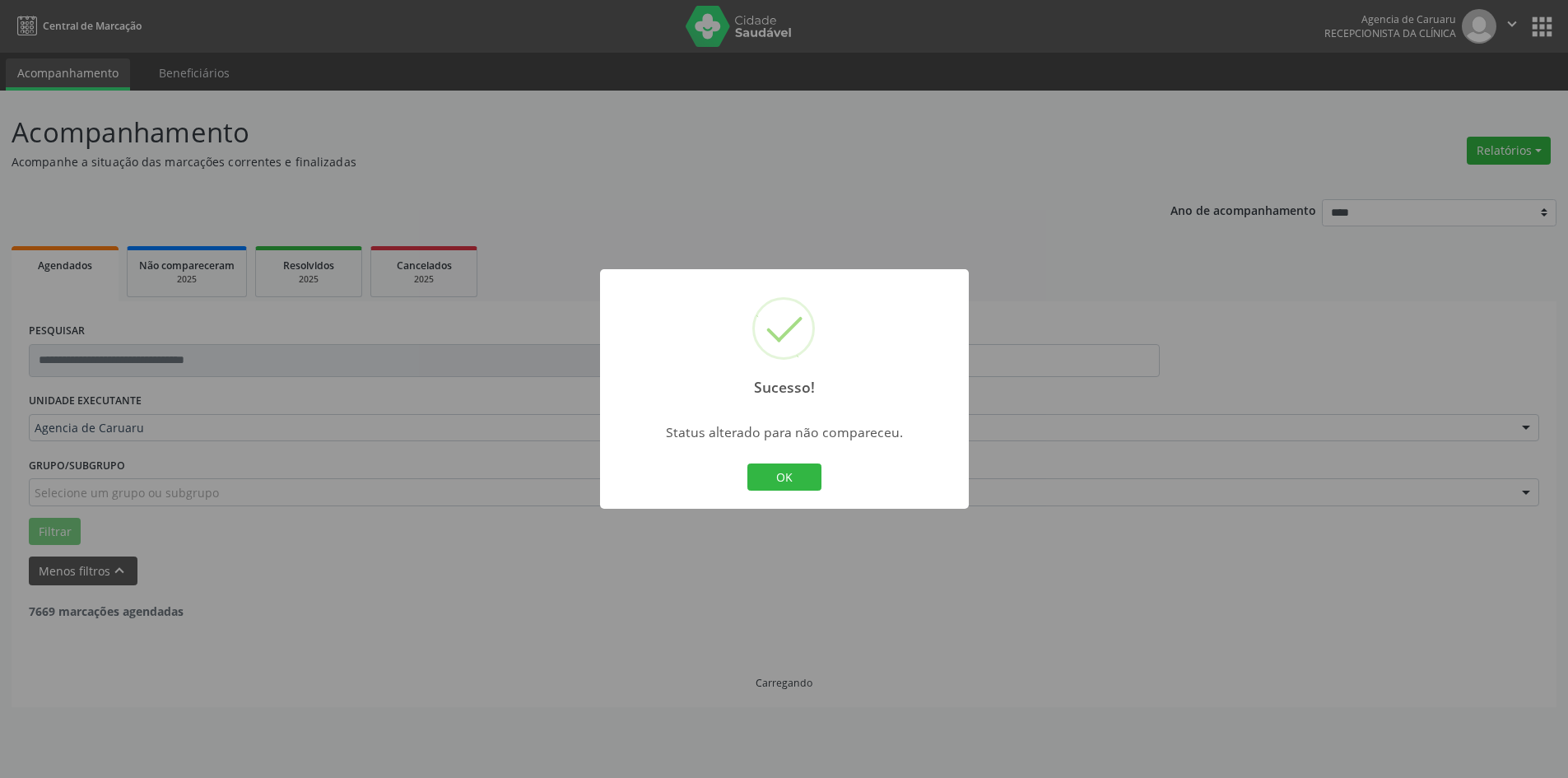
scroll to position [0, 0]
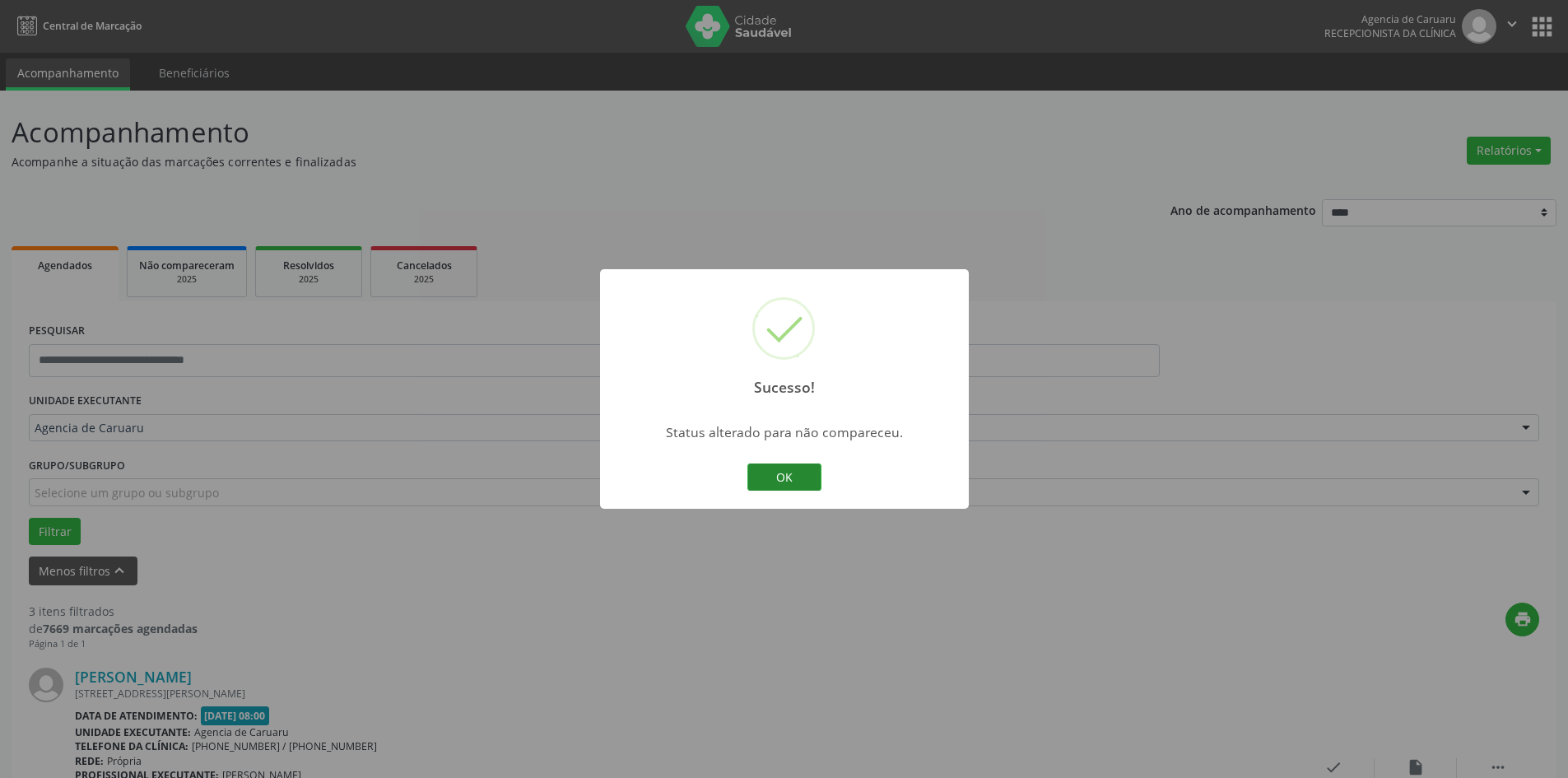
click at [766, 481] on button "OK" at bounding box center [784, 477] width 74 height 28
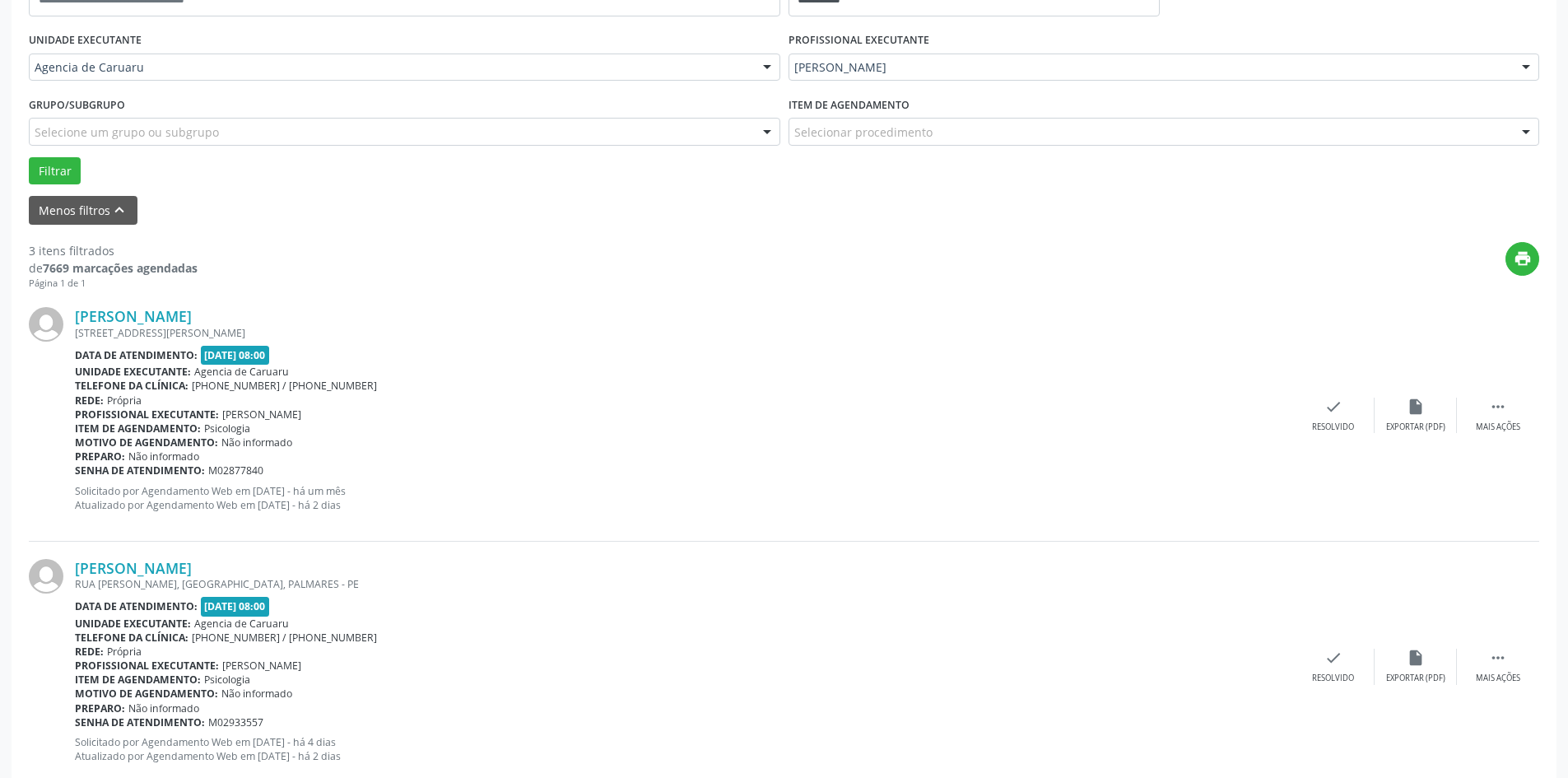
scroll to position [411, 0]
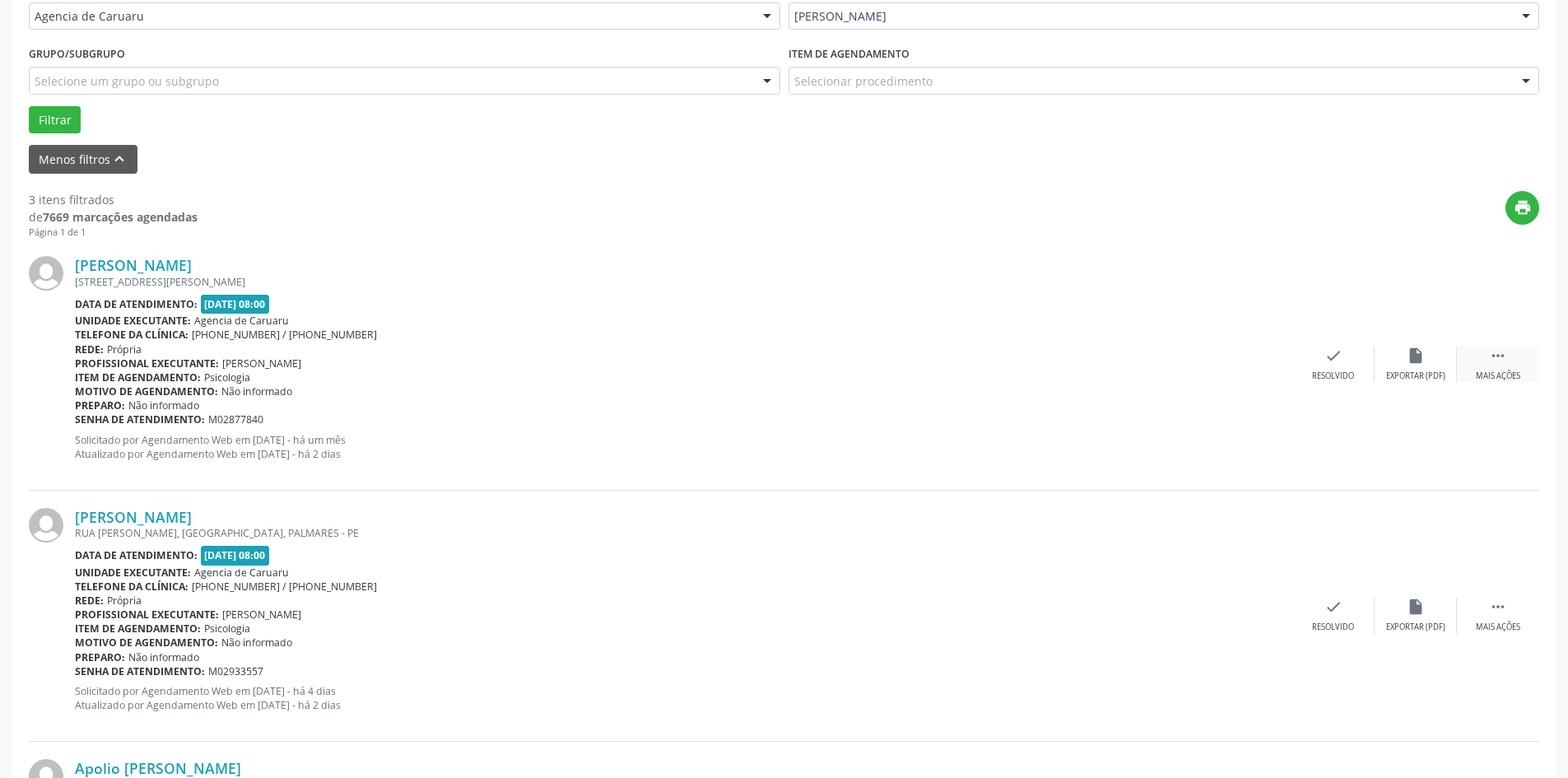
click at [1512, 354] on div " Mais ações" at bounding box center [1498, 364] width 82 height 35
click at [1410, 373] on div "Não compareceu" at bounding box center [1415, 375] width 70 height 11
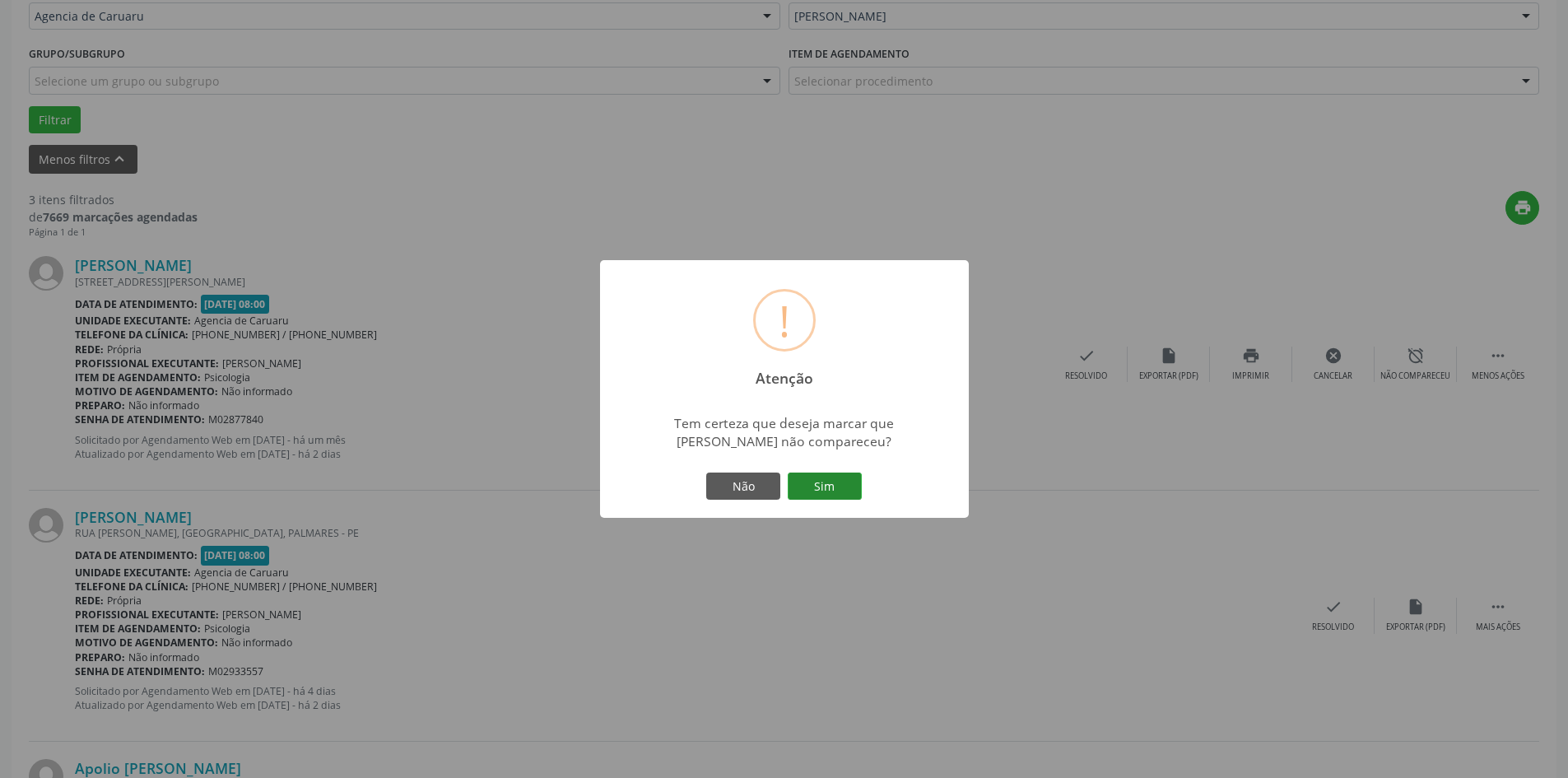
click at [809, 482] on button "Sim" at bounding box center [825, 486] width 74 height 28
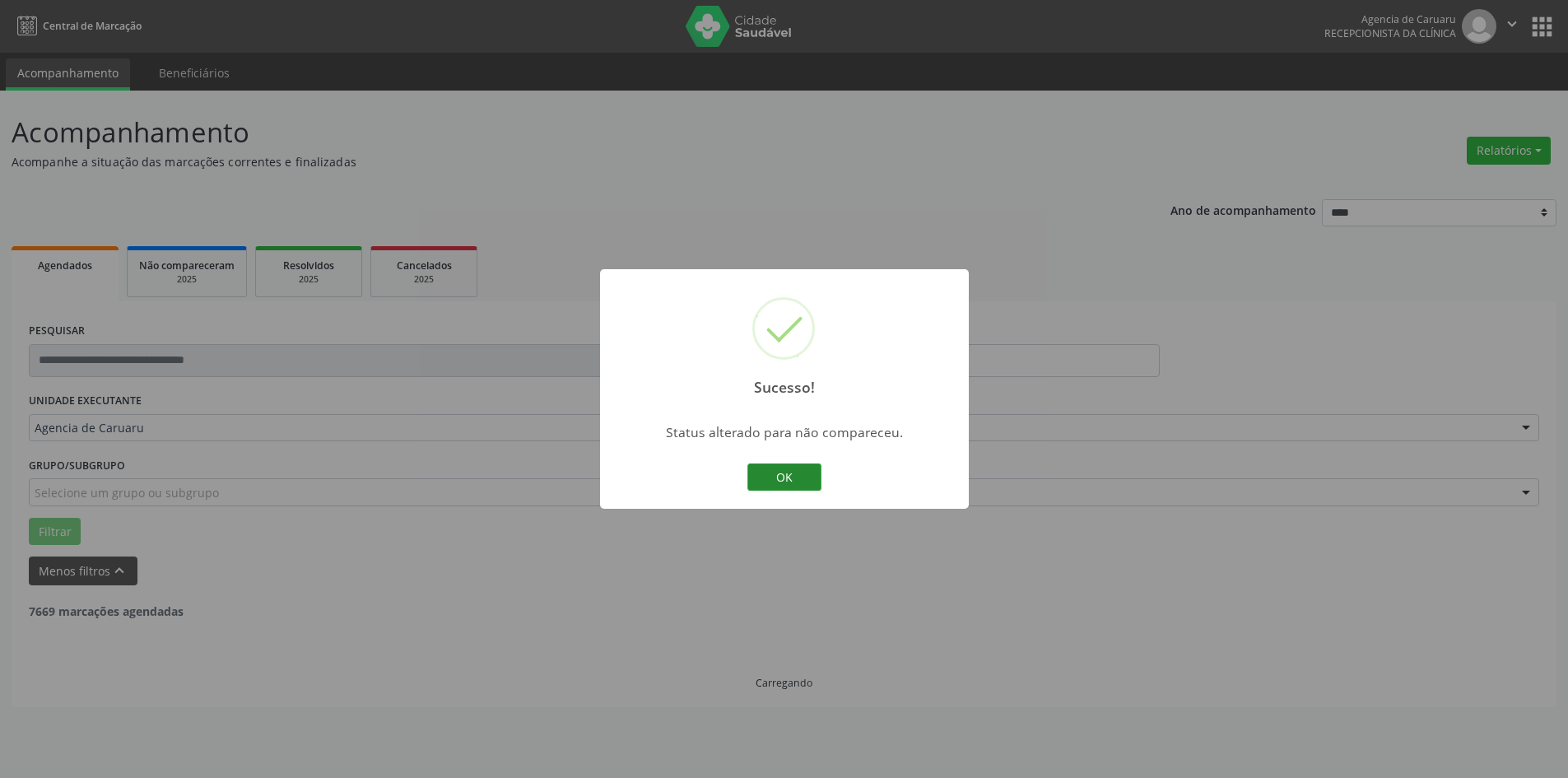
scroll to position [0, 0]
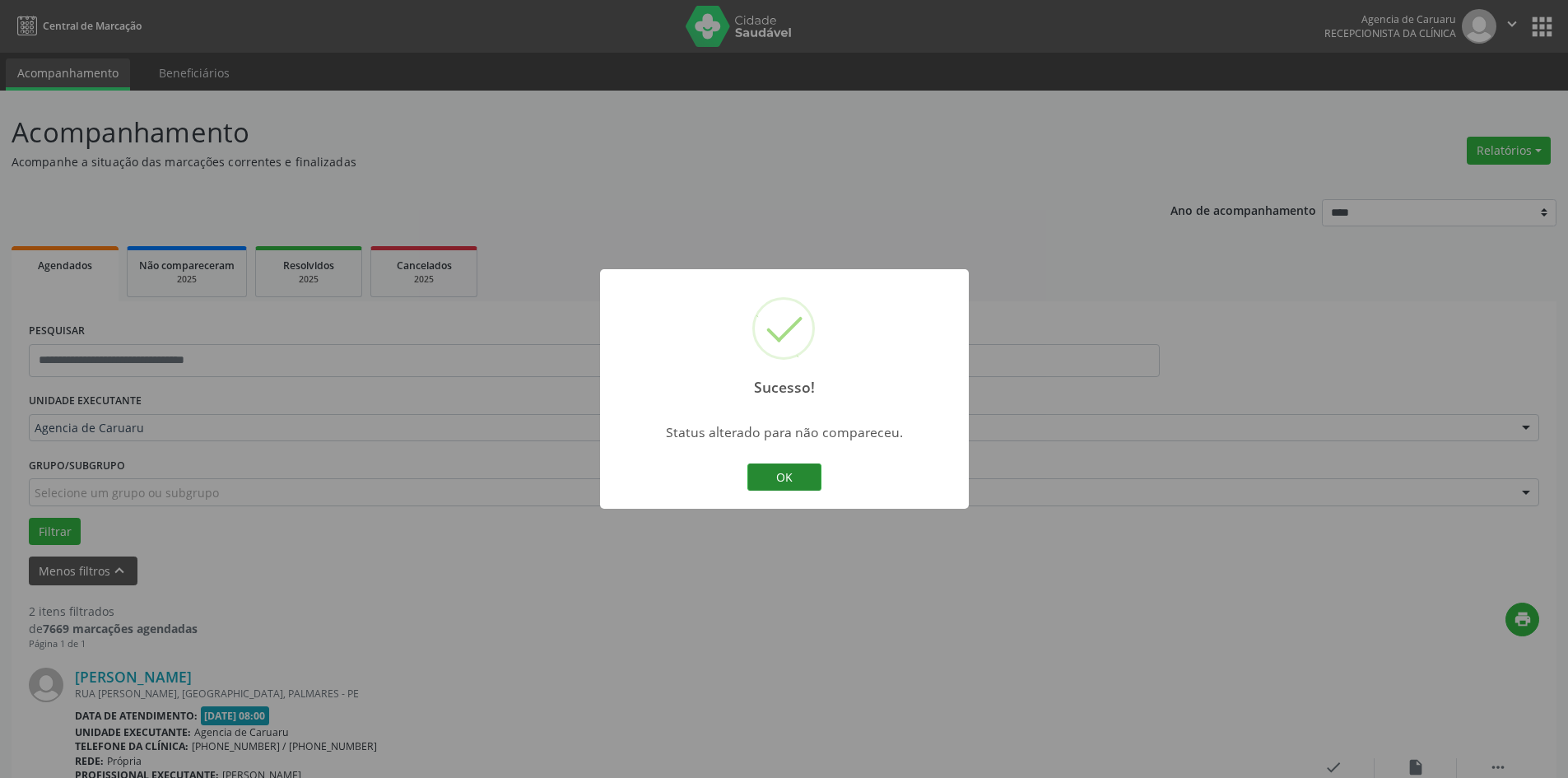
click at [797, 474] on button "OK" at bounding box center [784, 477] width 74 height 28
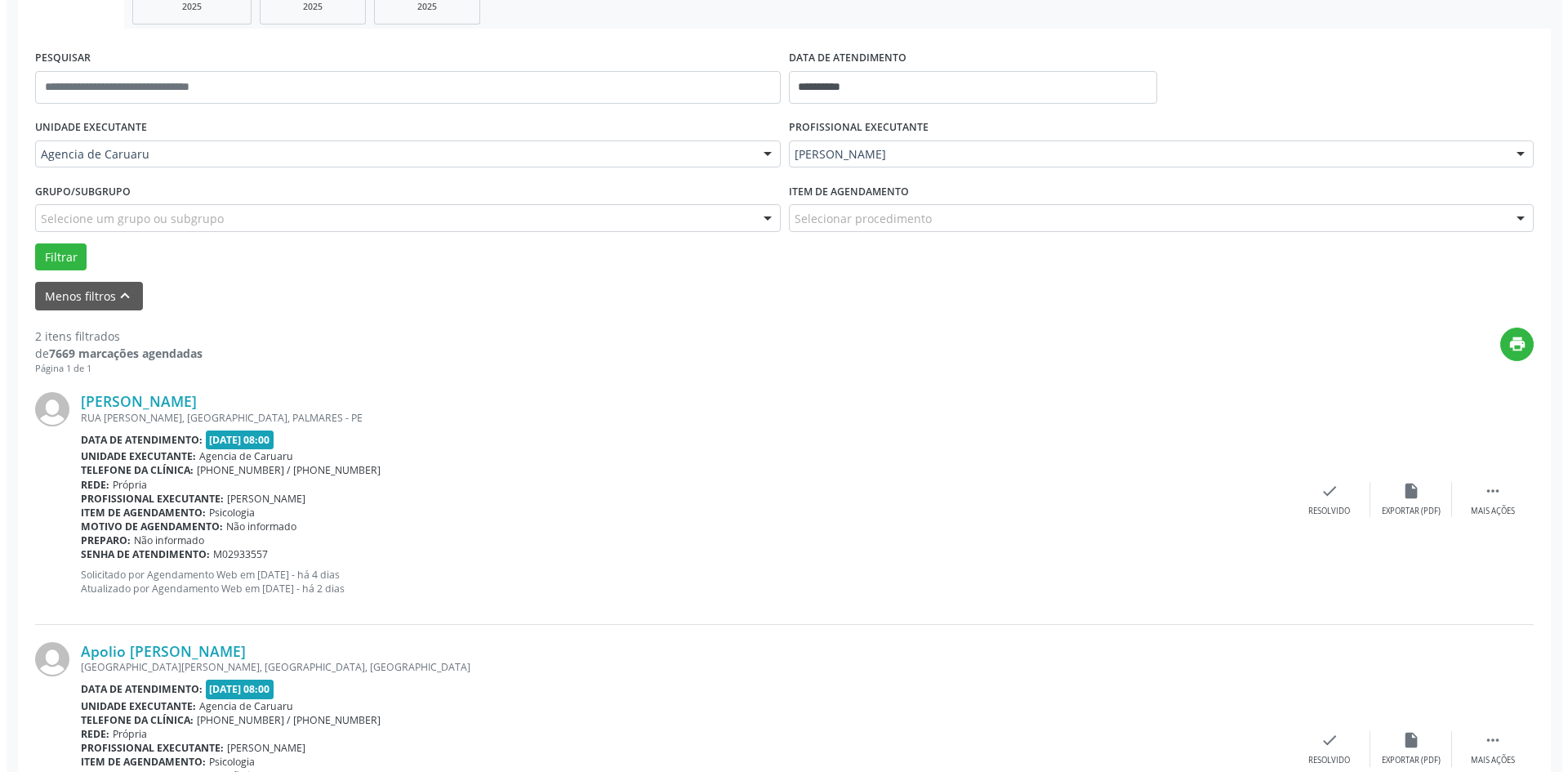
scroll to position [400, 0]
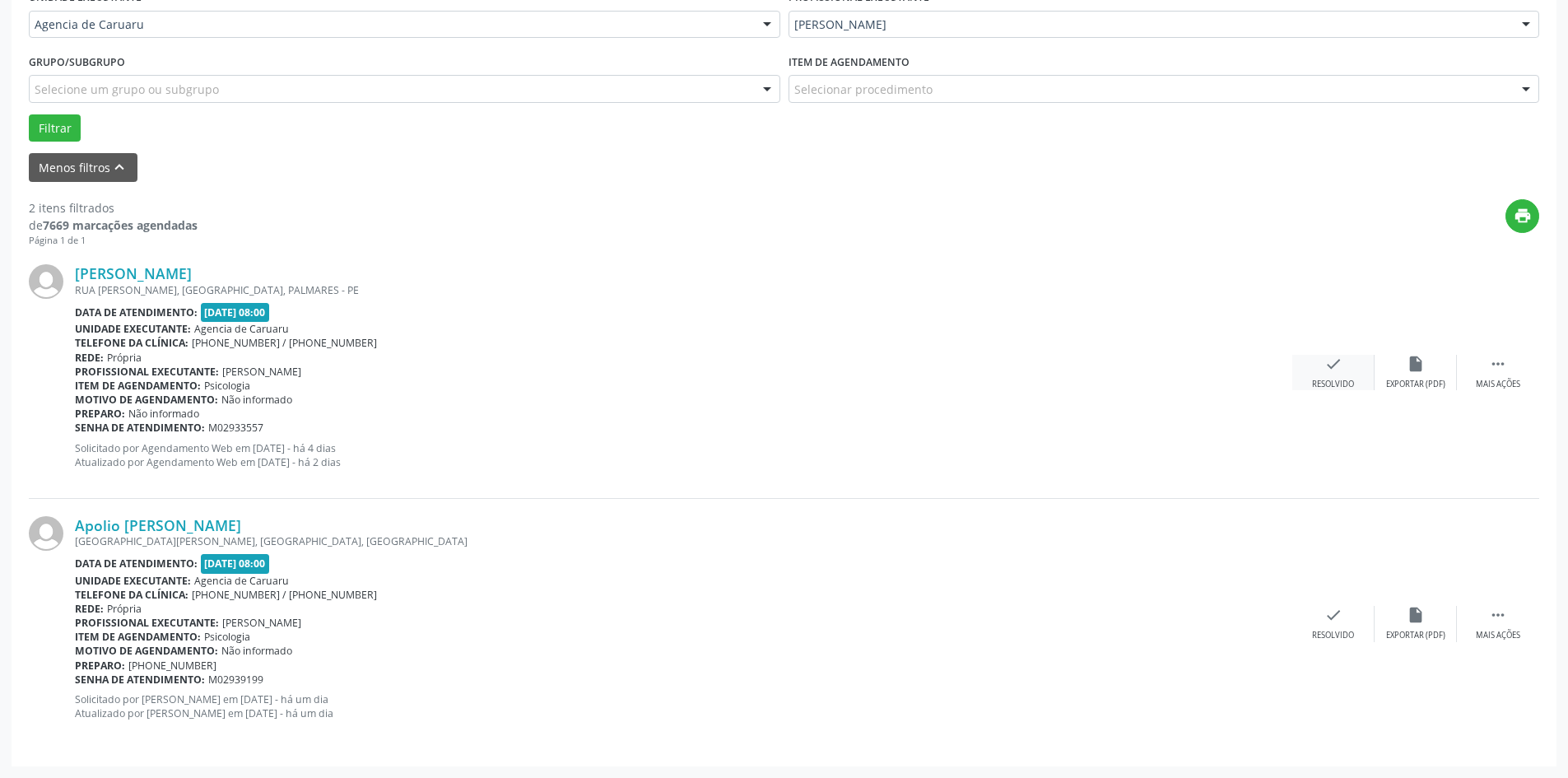
click at [1341, 361] on icon "check" at bounding box center [1333, 363] width 18 height 18
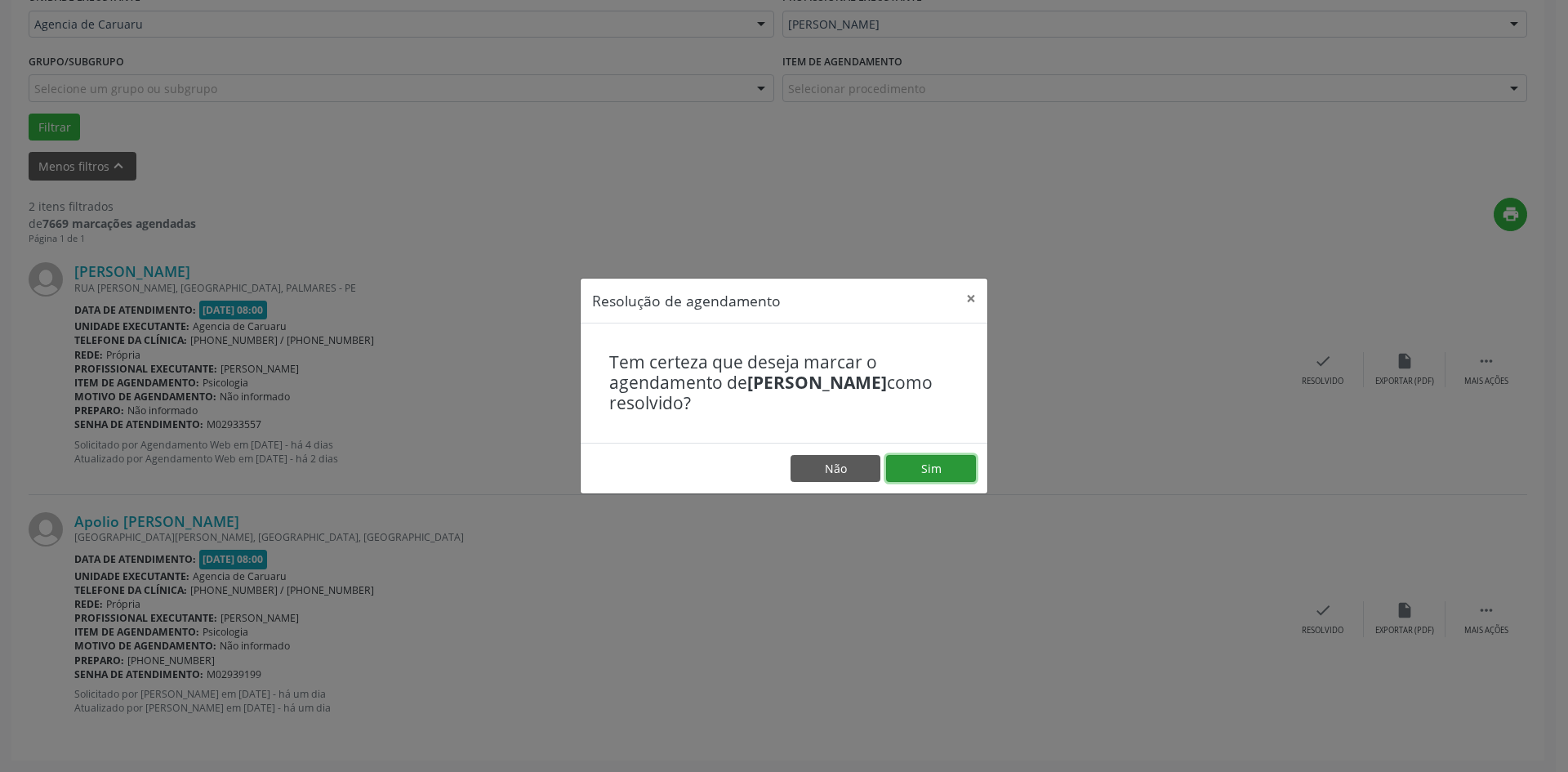
click at [931, 465] on button "Sim" at bounding box center [930, 468] width 90 height 27
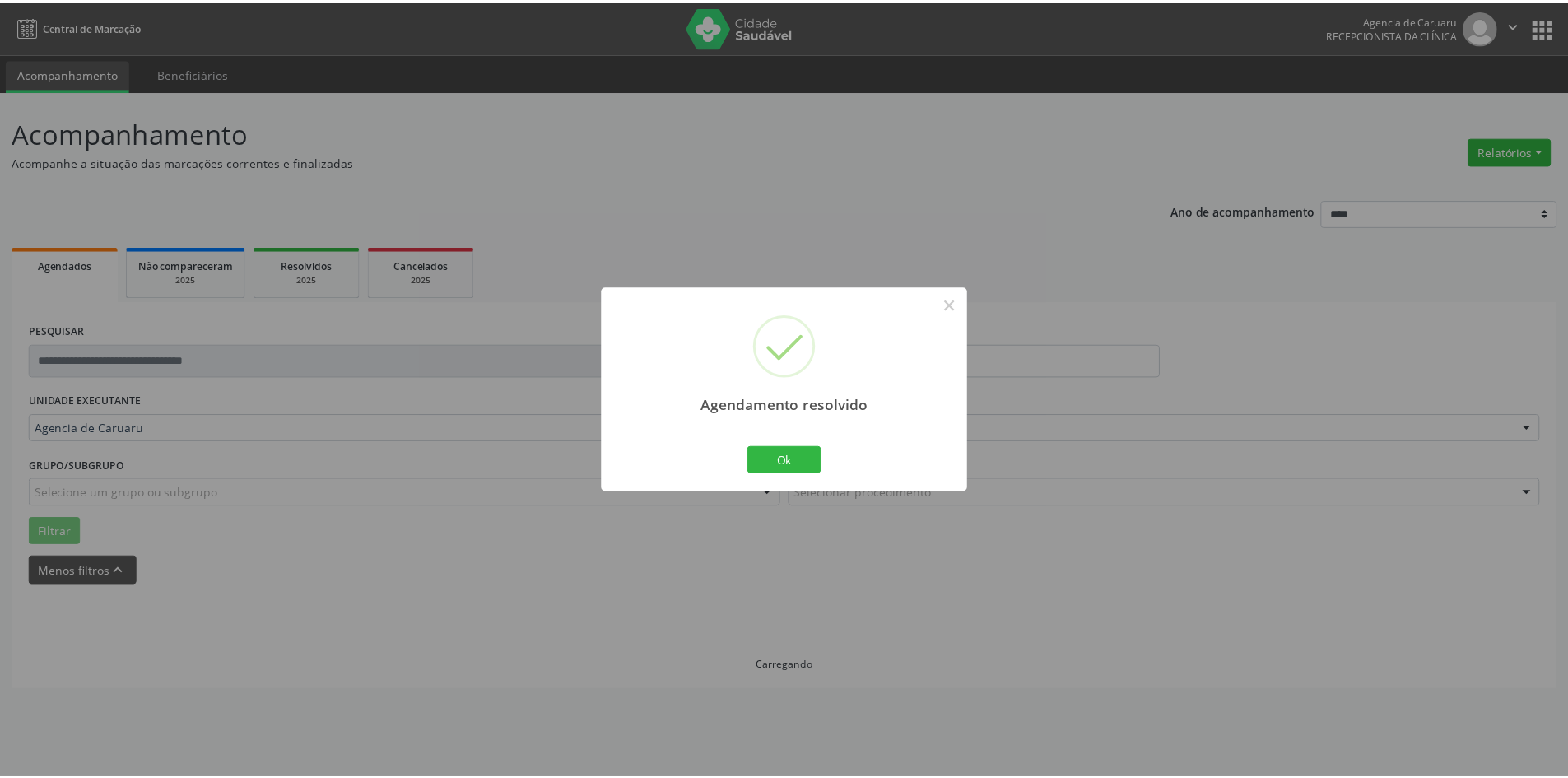
scroll to position [0, 0]
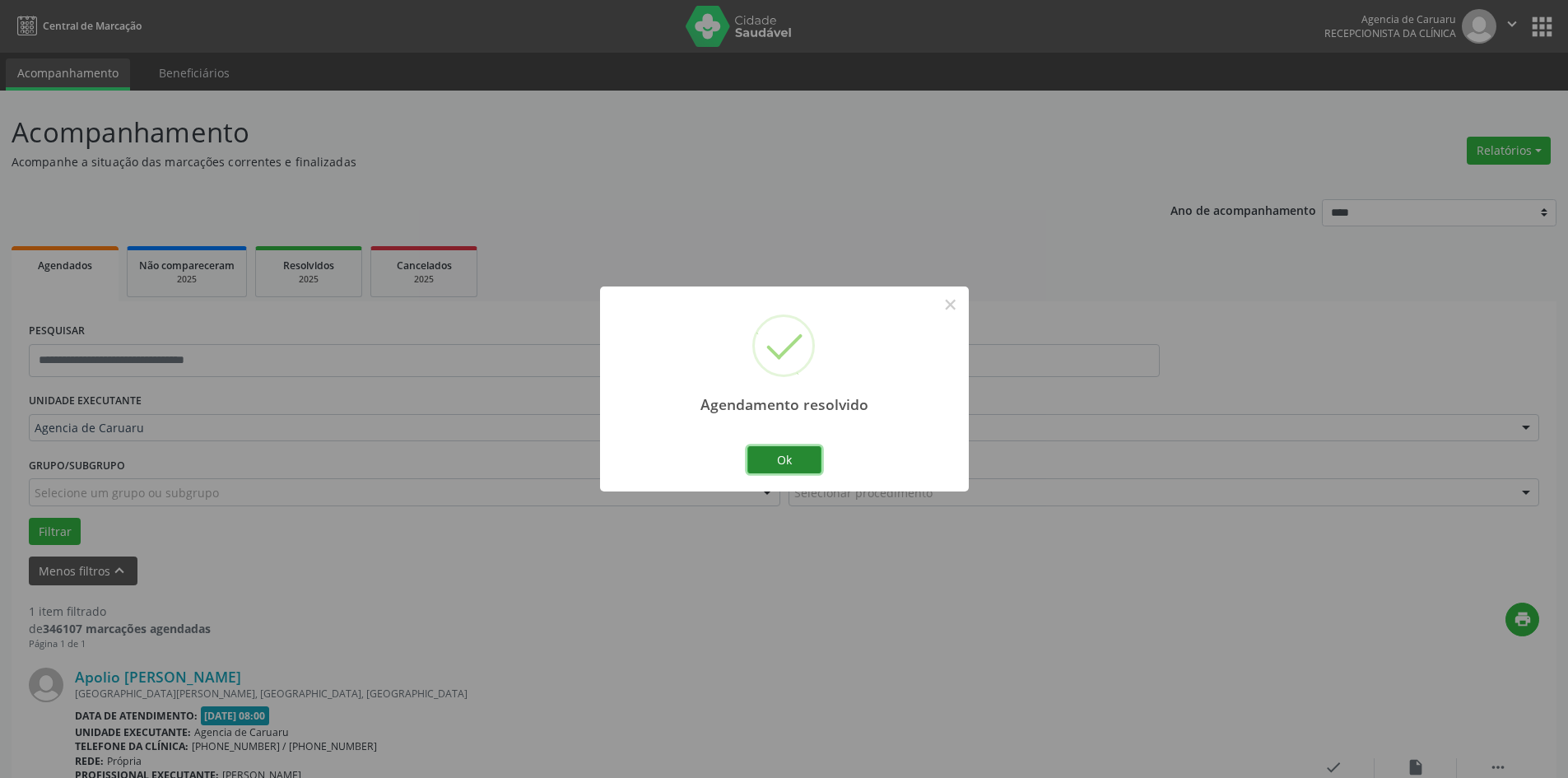
click at [797, 463] on button "Ok" at bounding box center [784, 460] width 74 height 28
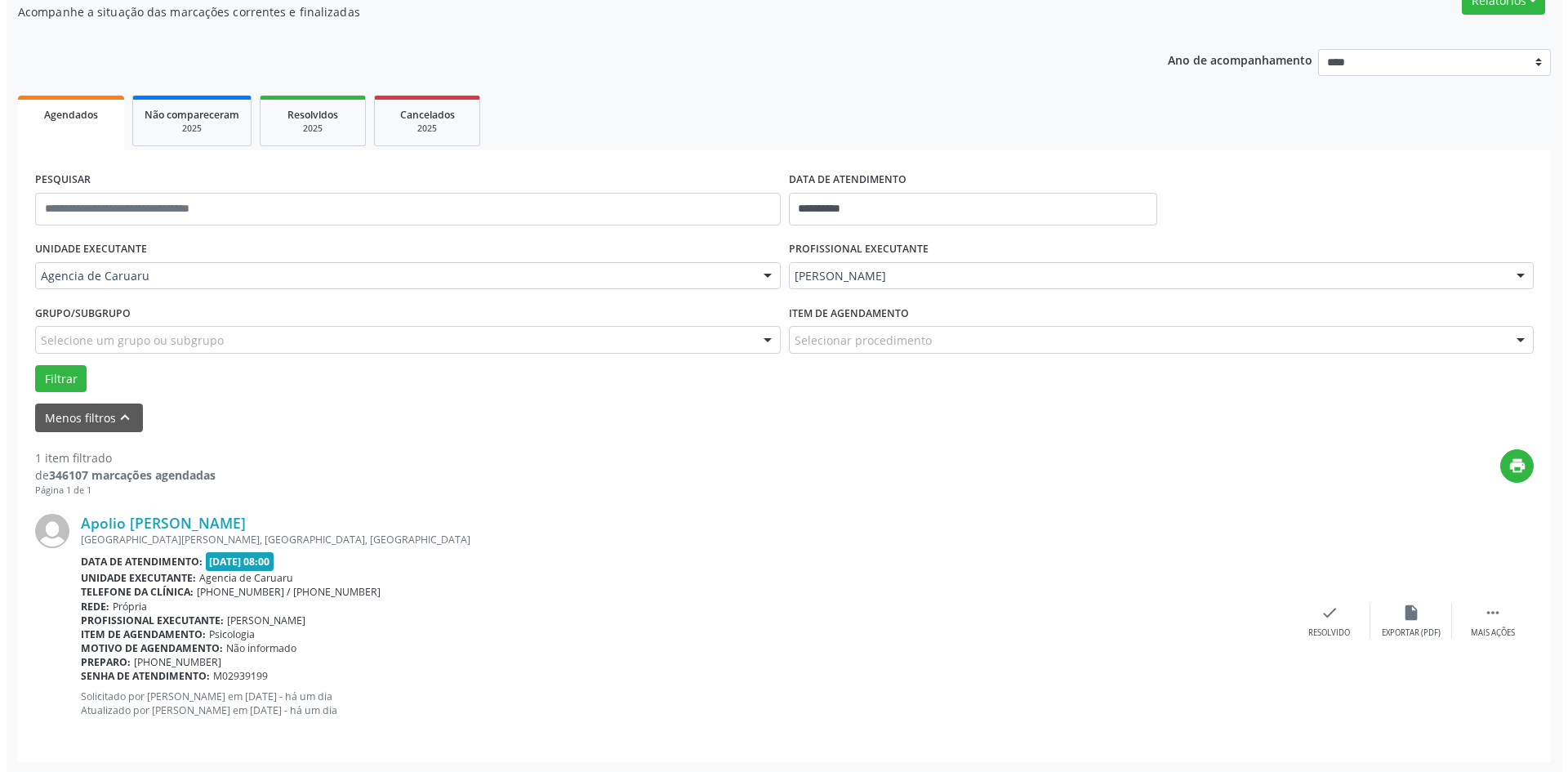
scroll to position [151, 0]
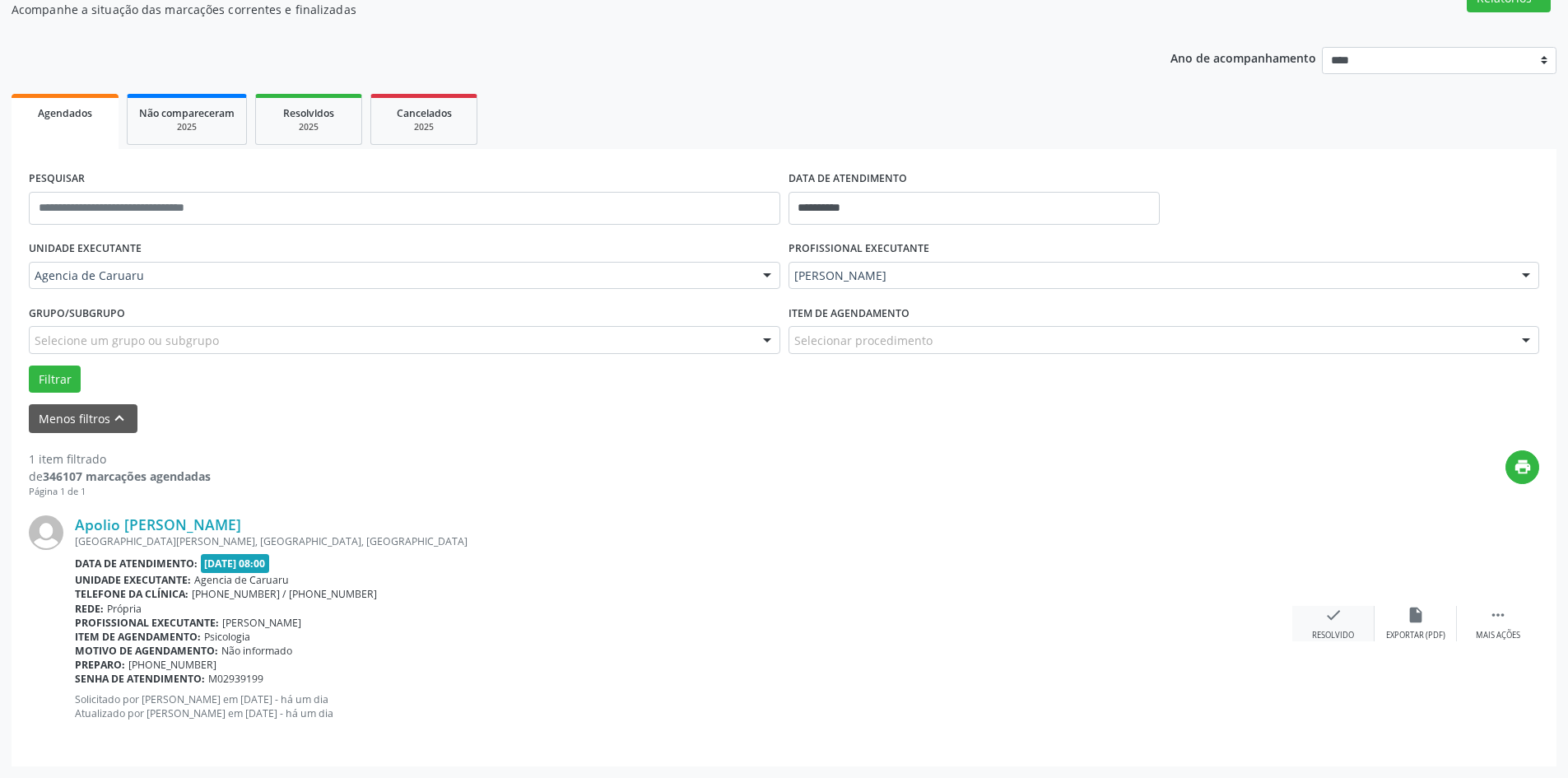
click at [1319, 634] on div "Resolvido" at bounding box center [1333, 635] width 42 height 11
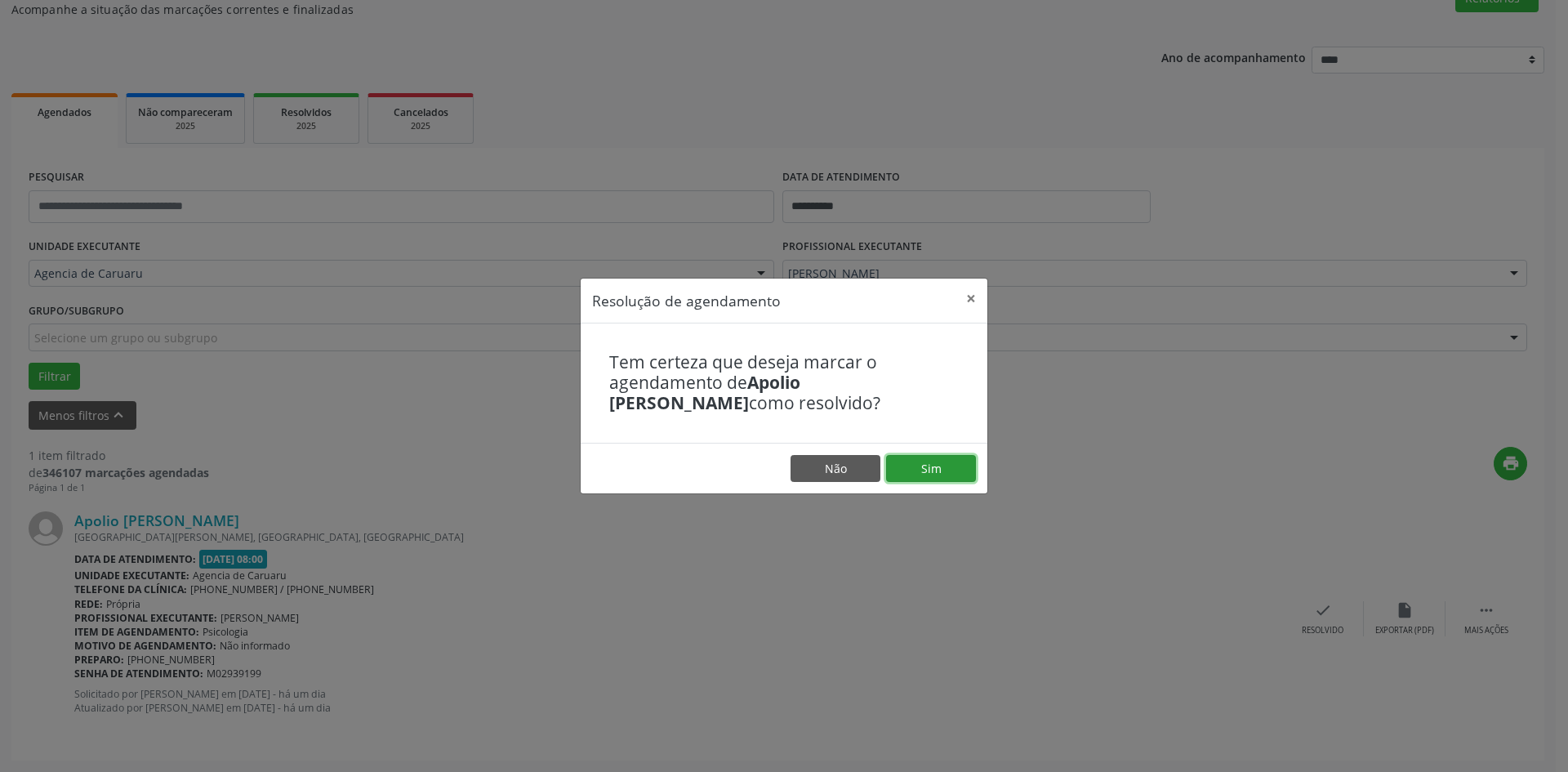
click at [927, 467] on button "Sim" at bounding box center [930, 468] width 90 height 27
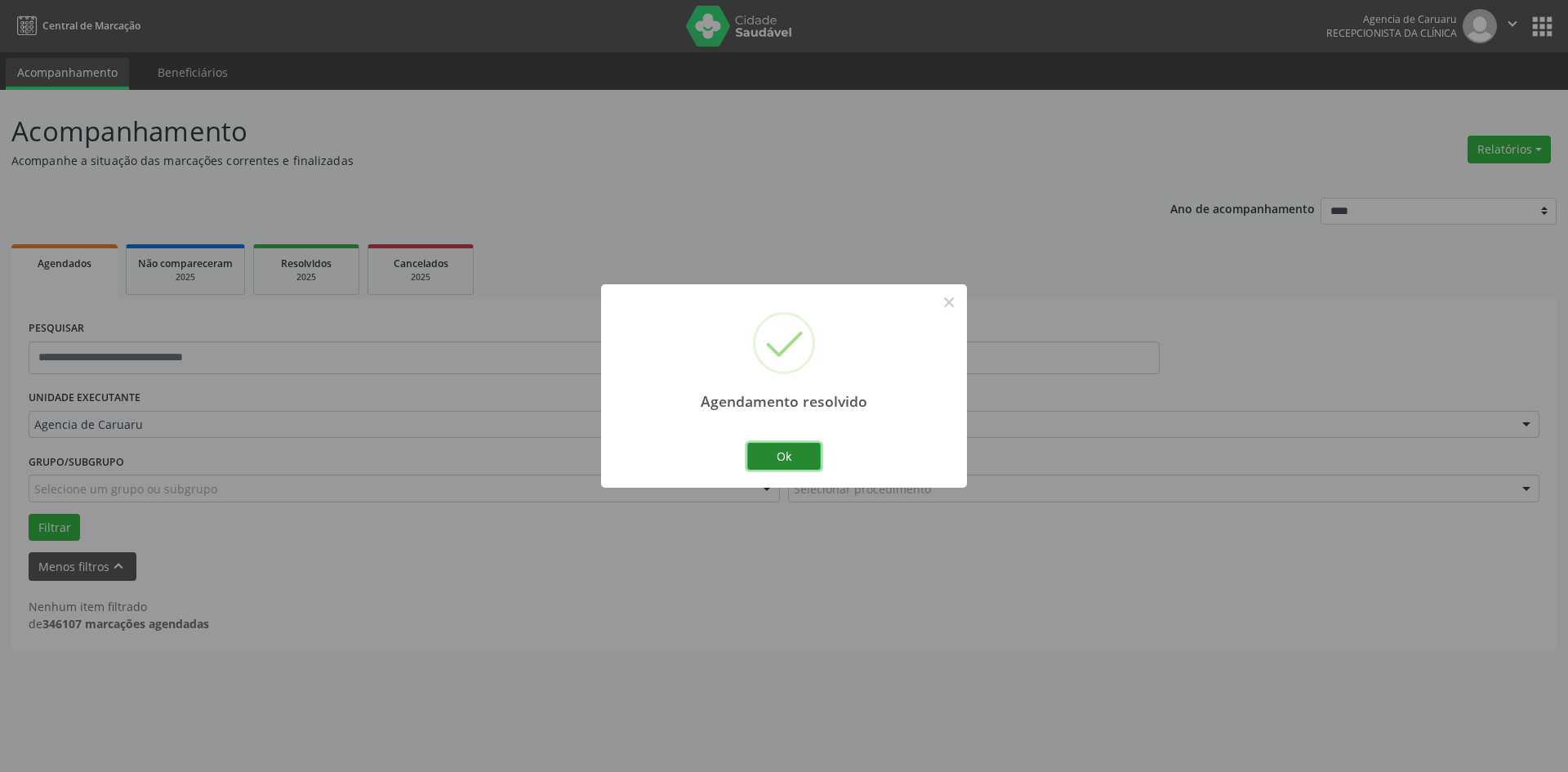
click at [769, 461] on button "Ok" at bounding box center [784, 456] width 74 height 27
